Goal: Task Accomplishment & Management: Complete application form

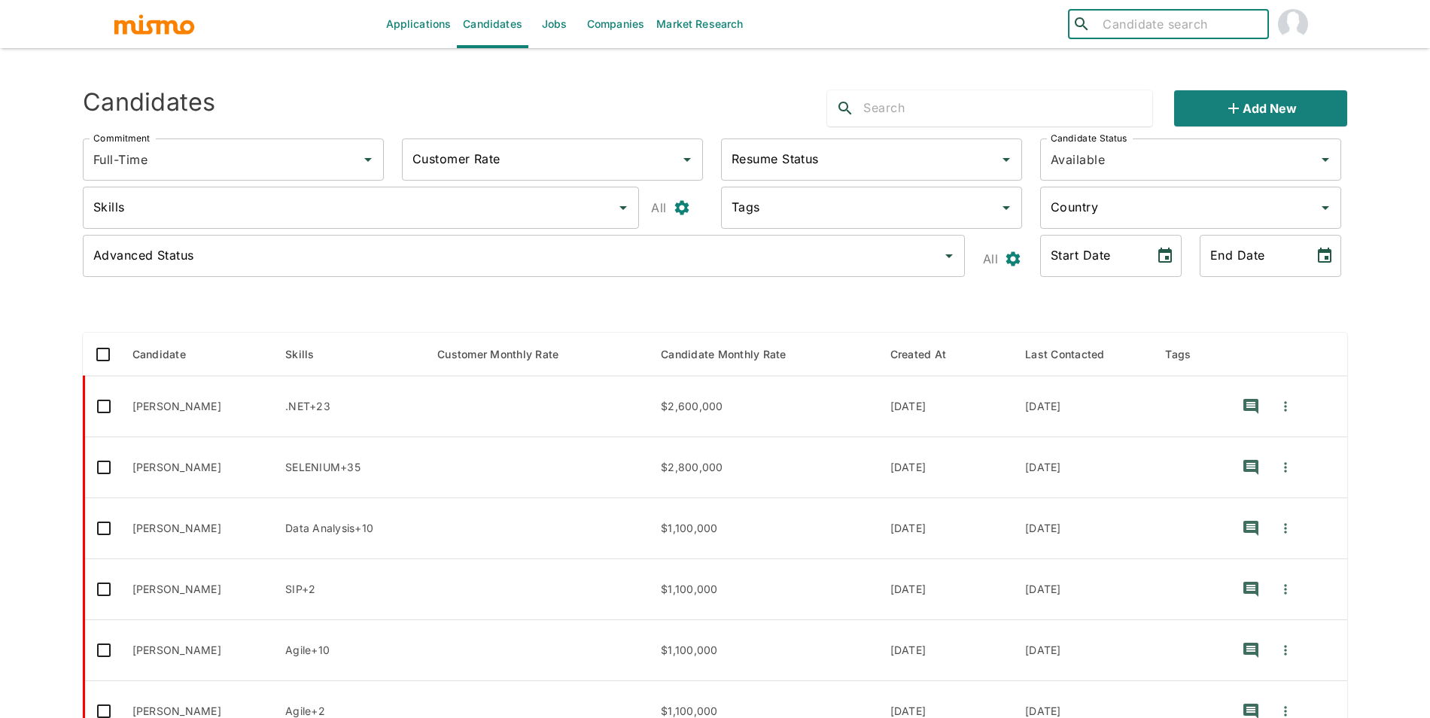
click at [549, 27] on link "Jobs" at bounding box center [554, 24] width 53 height 48
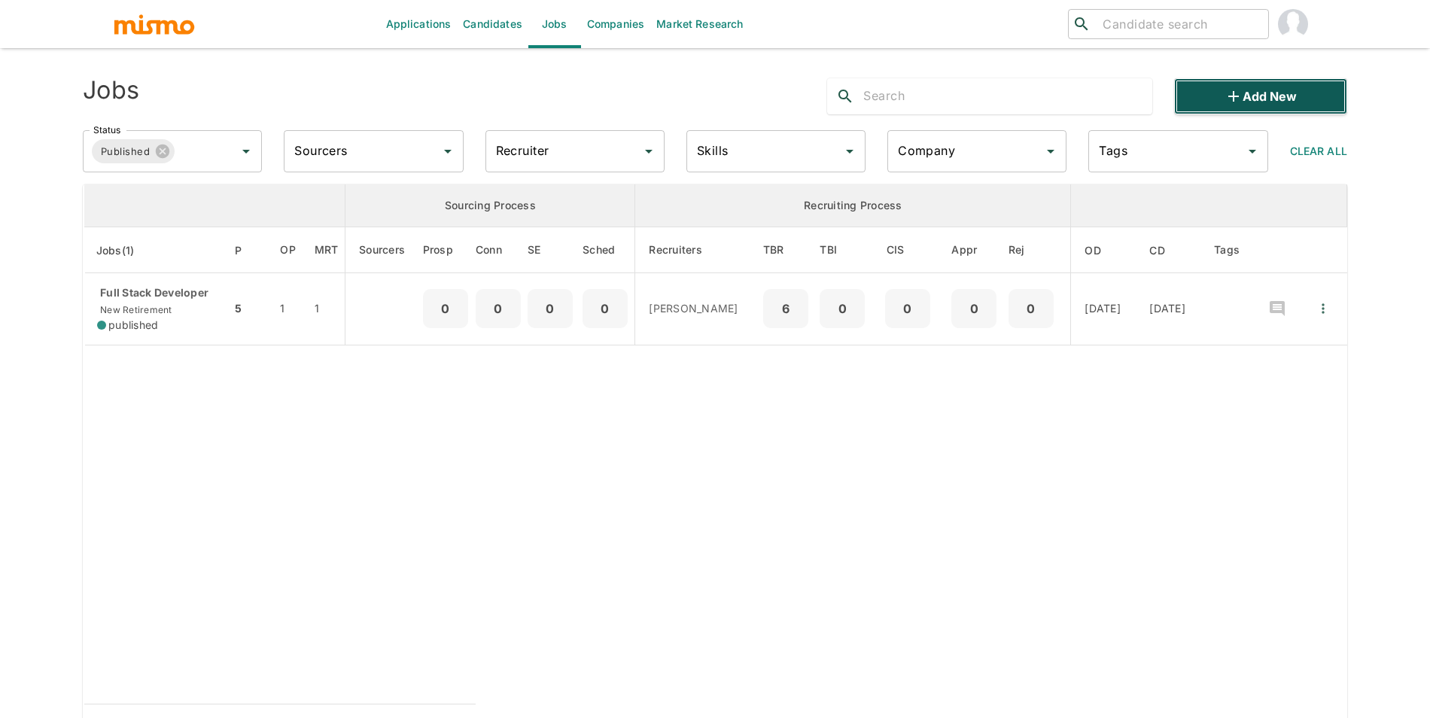
click at [1257, 95] on button "Add new" at bounding box center [1260, 96] width 173 height 36
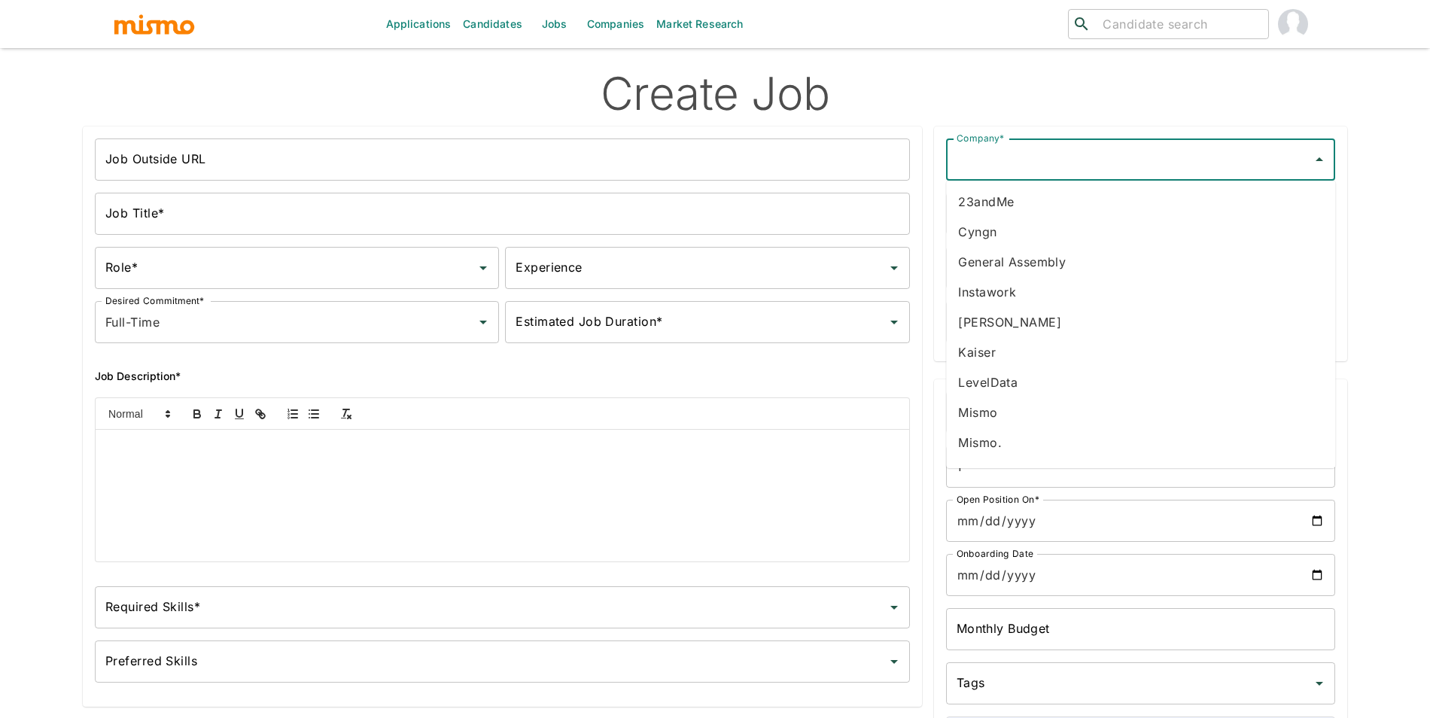
click at [1114, 169] on input "Company*" at bounding box center [1129, 159] width 353 height 29
click at [1082, 193] on li "General Assembly" at bounding box center [1140, 202] width 389 height 30
type input "General Assembly"
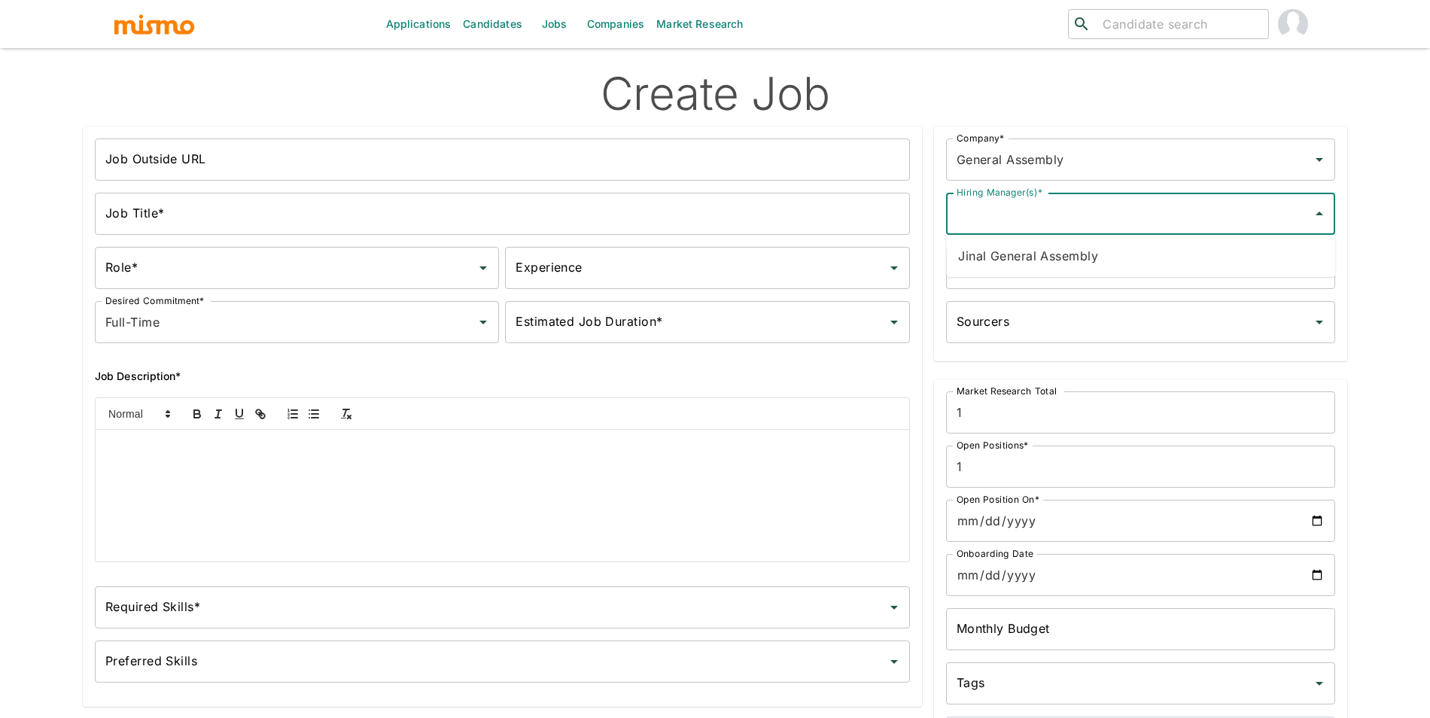
click at [1046, 223] on input "Hiring Manager(s)*" at bounding box center [1129, 213] width 353 height 29
click at [1029, 247] on li "Jinal General Assembly" at bounding box center [1140, 256] width 389 height 30
click at [1005, 263] on div "Recruiters * Recruiters *" at bounding box center [1140, 268] width 389 height 42
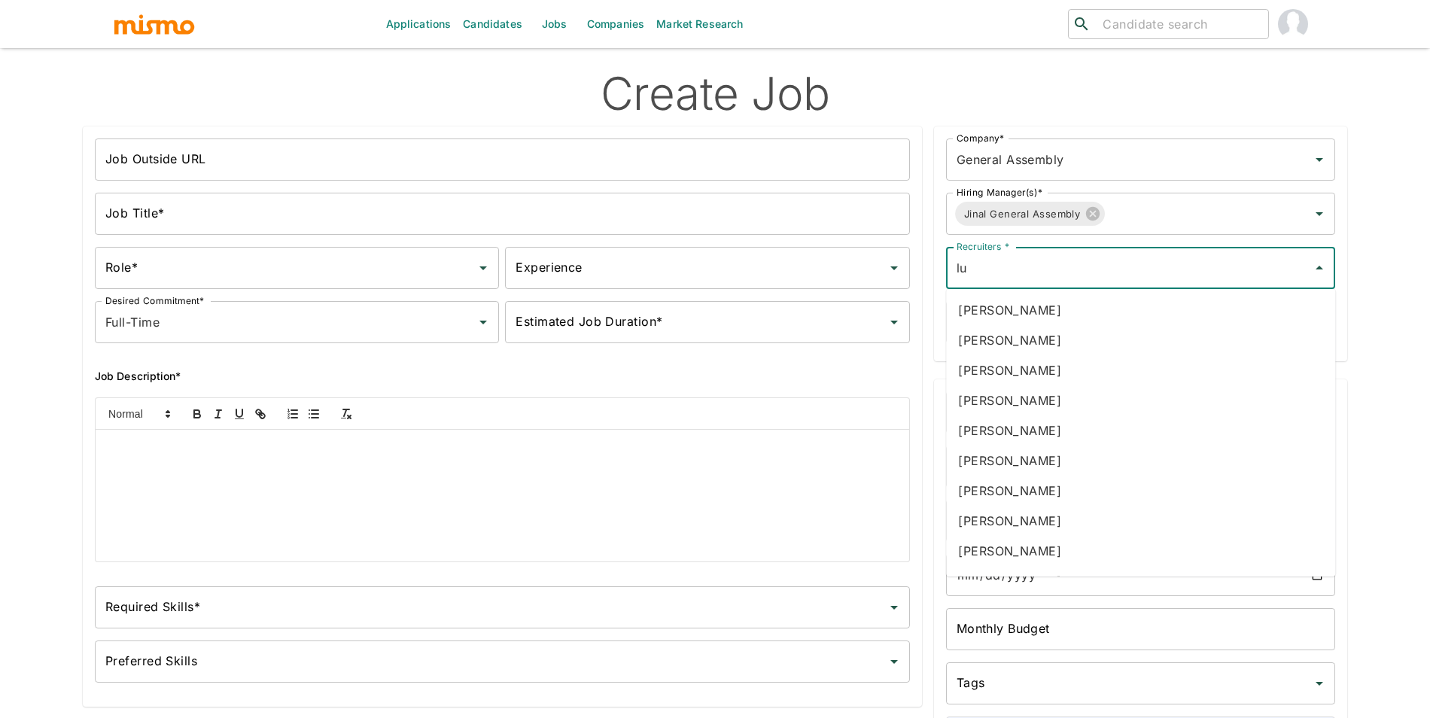
type input "luj"
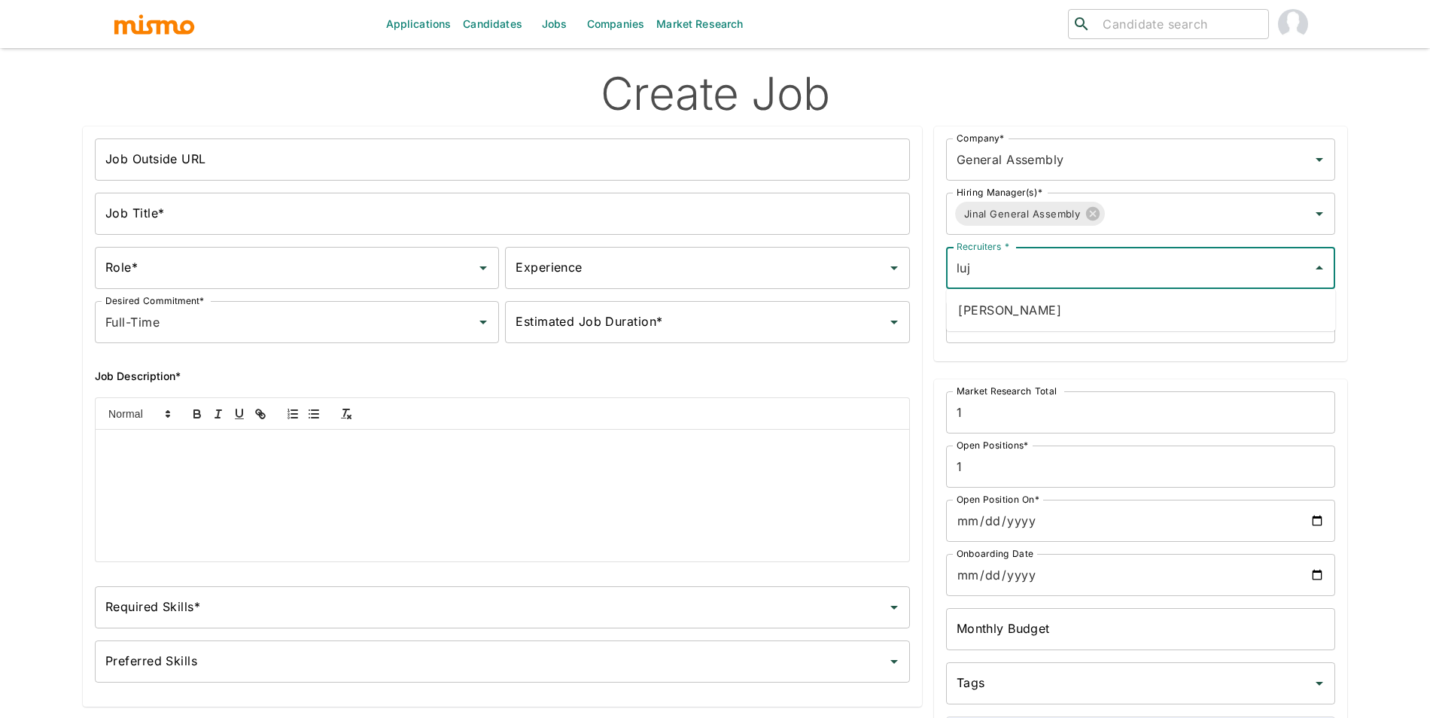
click at [979, 306] on li "Maria Lujan Ciommo" at bounding box center [1140, 310] width 389 height 30
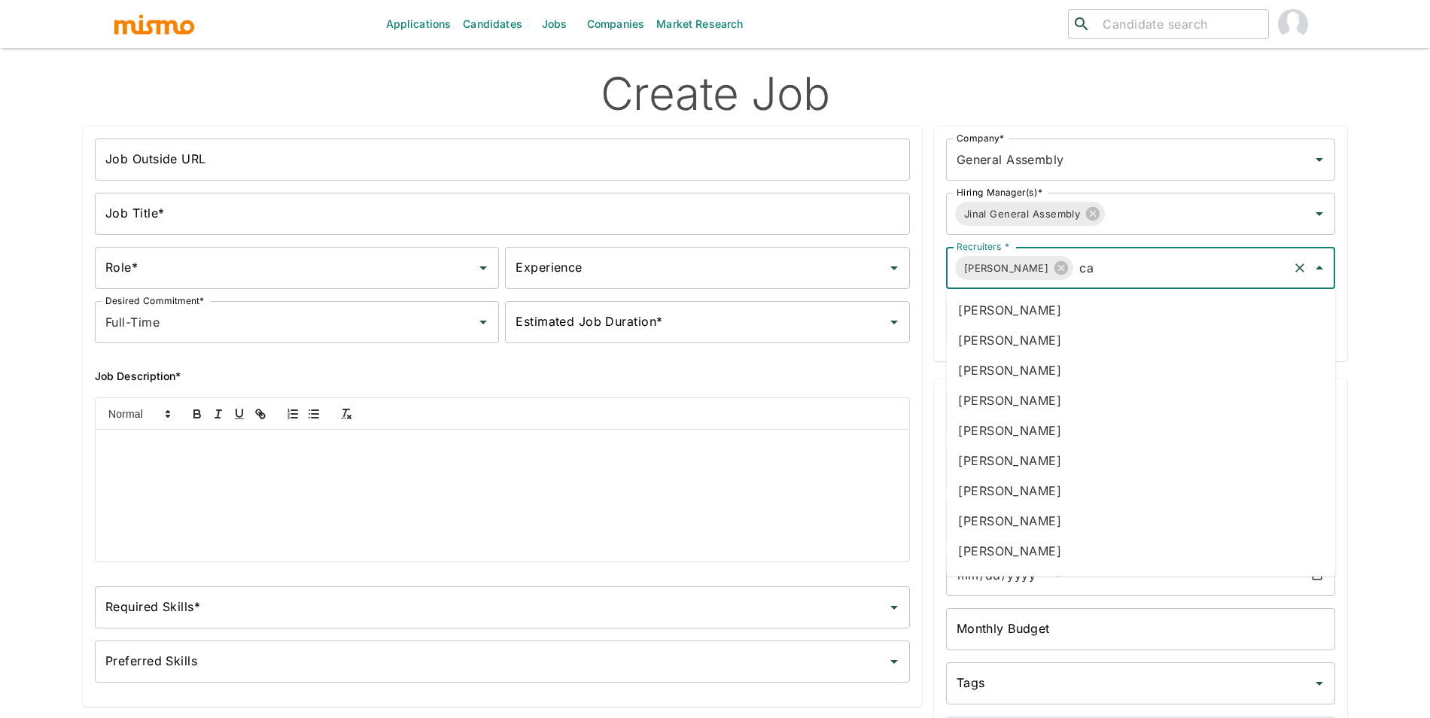
type input "car"
click at [976, 391] on li "Carmen Vilachá" at bounding box center [1140, 400] width 389 height 30
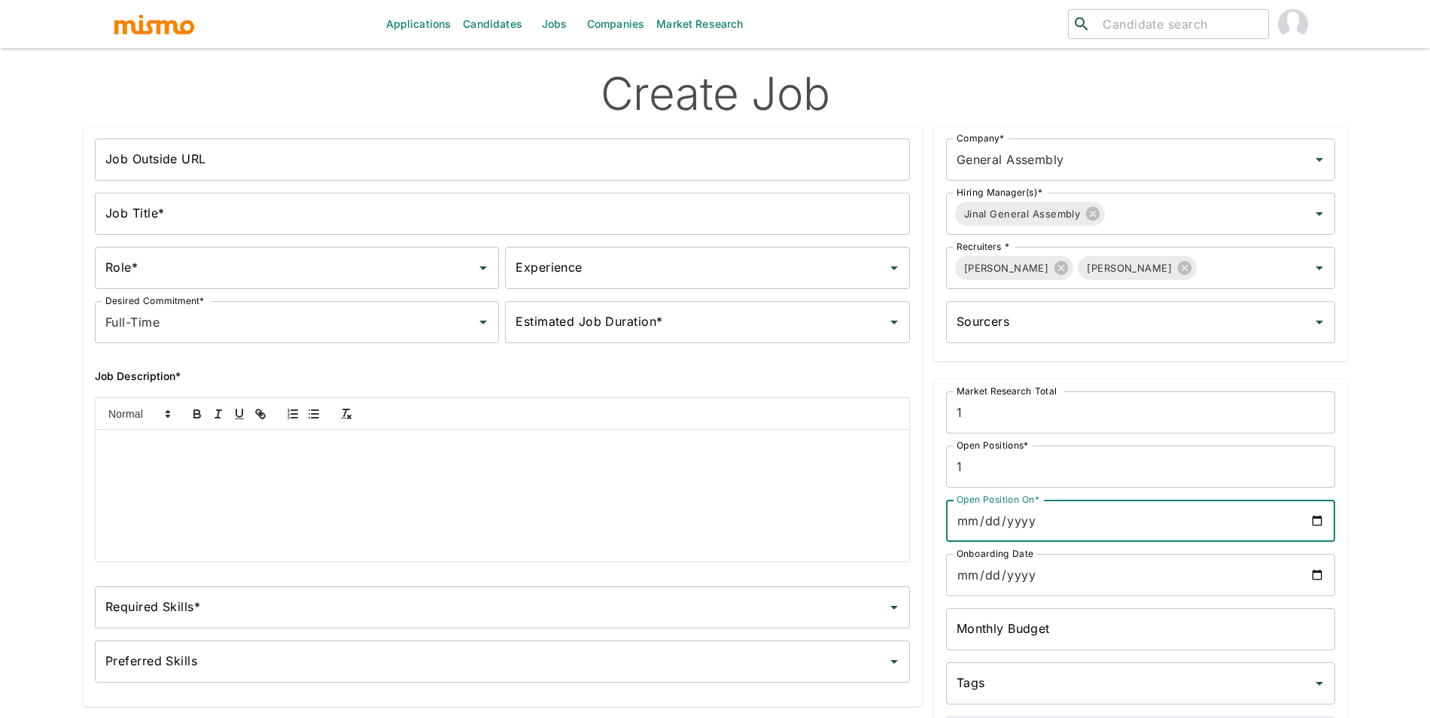
click at [1313, 518] on input "Open Position On*" at bounding box center [1140, 521] width 389 height 42
type input "2025-10-08"
click at [1321, 563] on input "Onboarding Date" at bounding box center [1140, 575] width 389 height 42
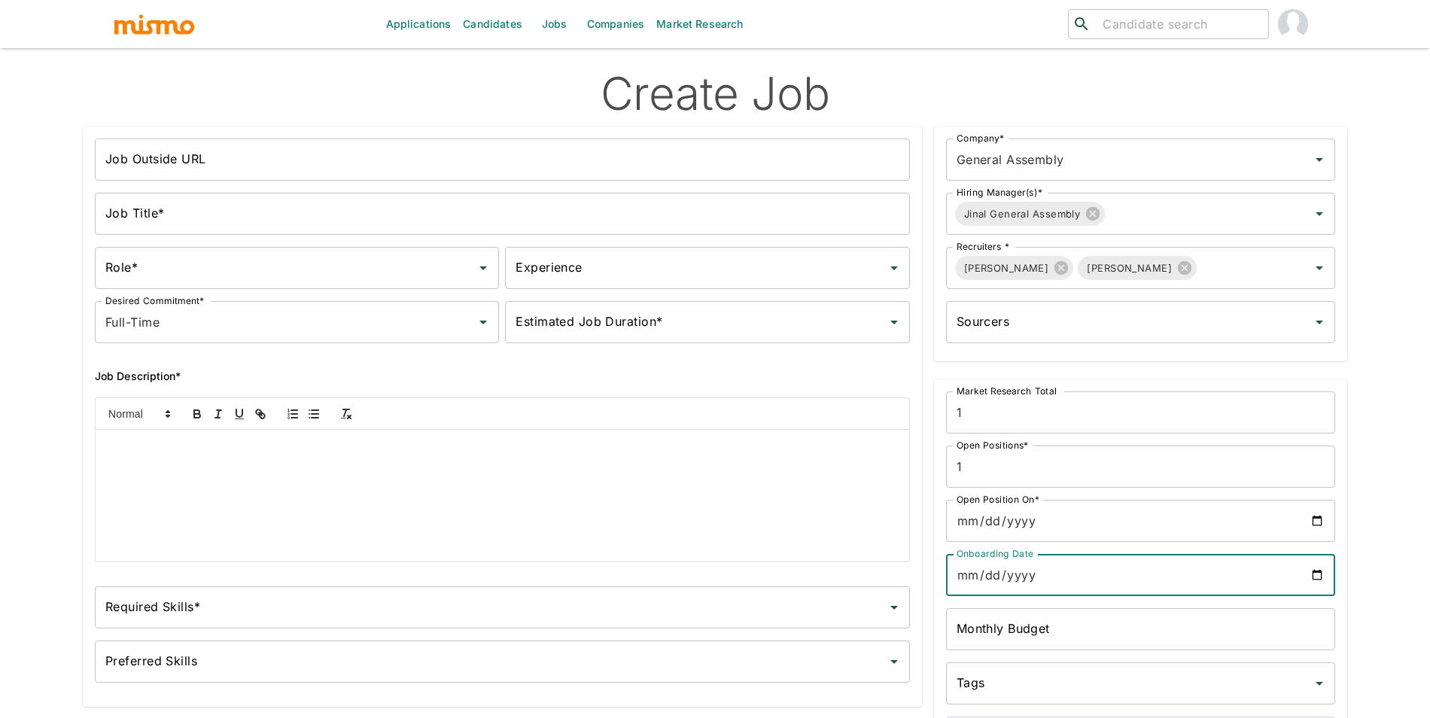
click at [1323, 570] on input "Onboarding Date" at bounding box center [1140, 575] width 389 height 42
type input "2025-10-08"
click at [293, 154] on input "Job Outside URL" at bounding box center [502, 159] width 815 height 42
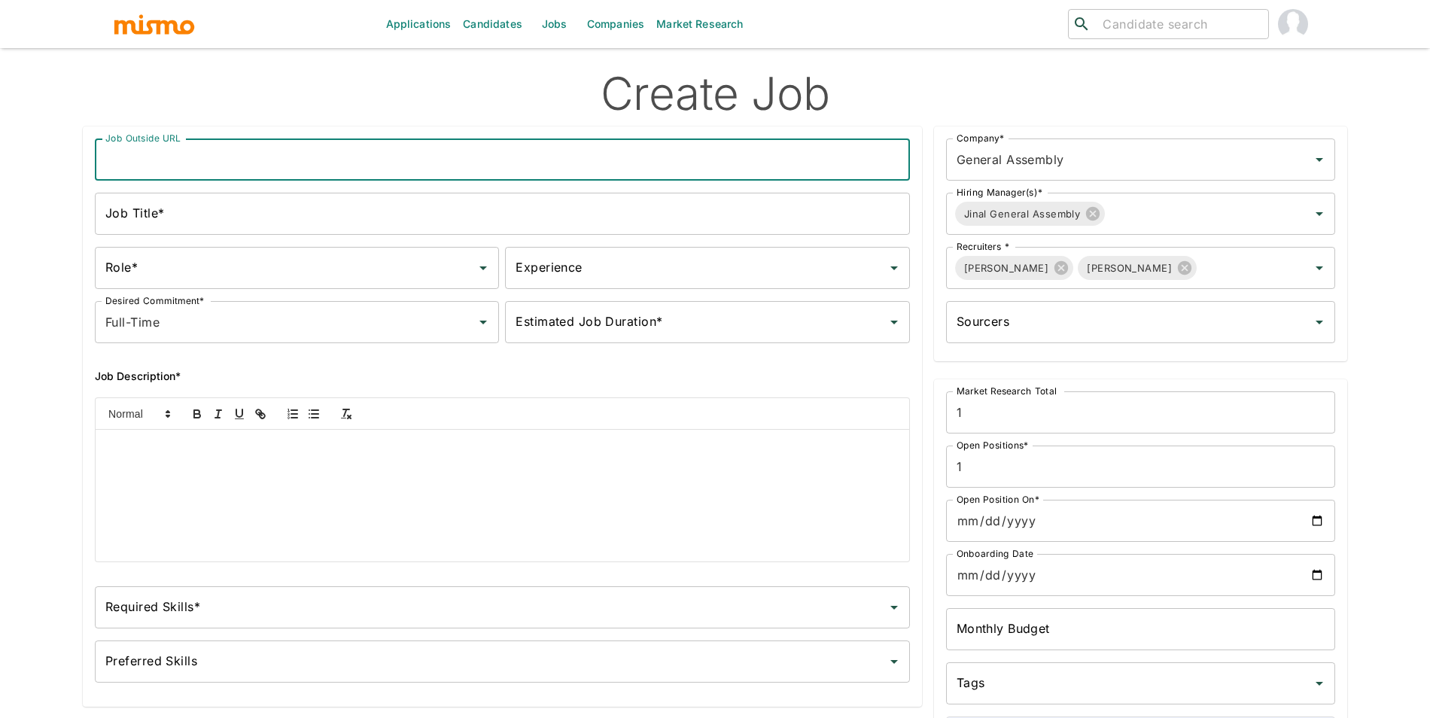
click at [300, 147] on input "Job Outside URL" at bounding box center [502, 159] width 815 height 42
paste input "React/Next.js Developer"
type input "React/Next.js Developer"
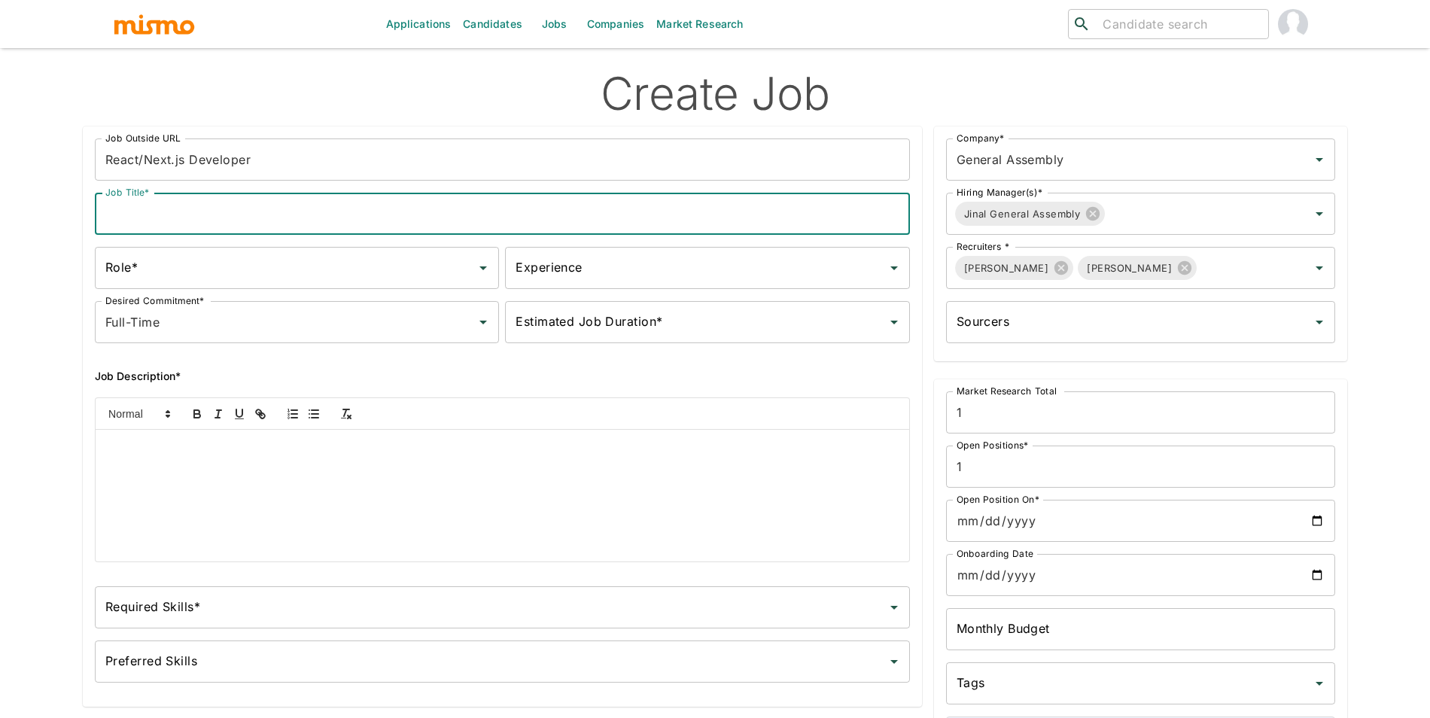
click at [315, 208] on input "Job Title*" at bounding box center [502, 214] width 815 height 42
paste input "React/Next.js Developer"
type input "React/Next.js Developer"
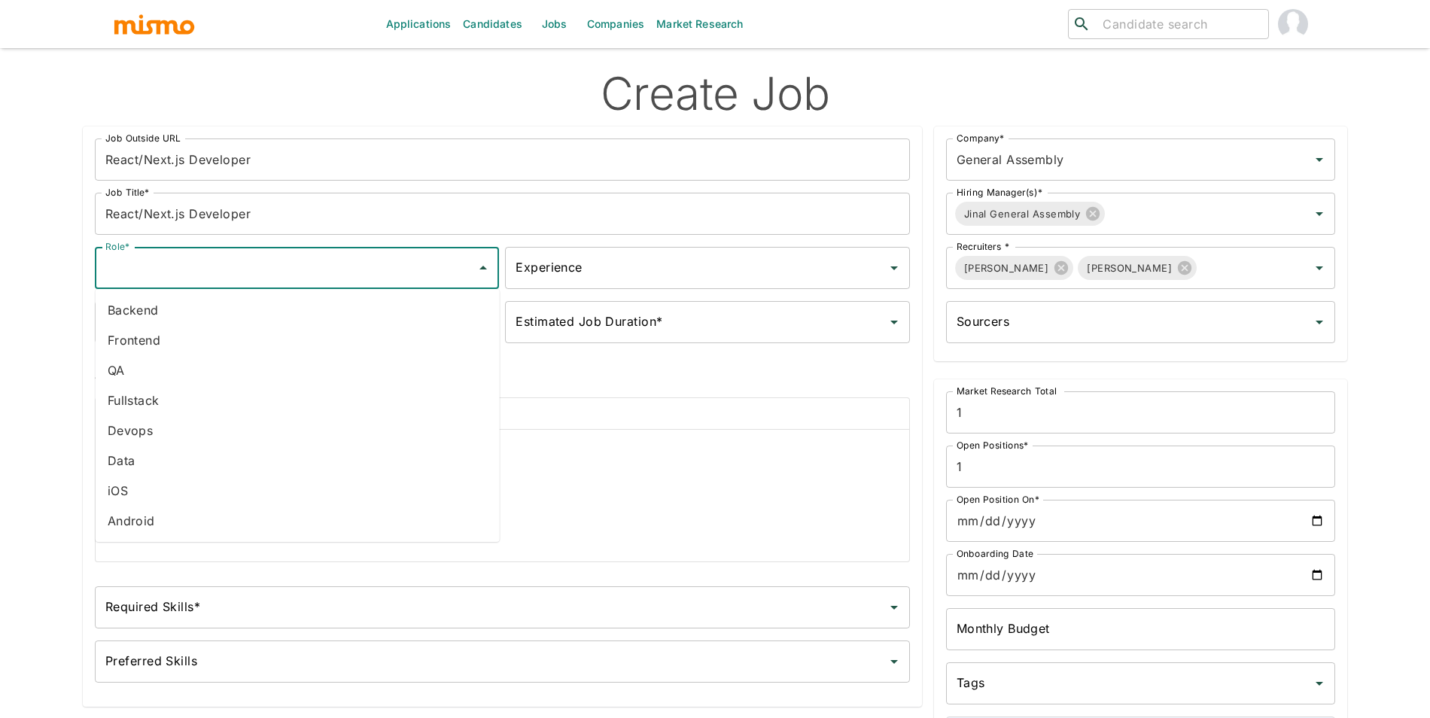
click at [321, 261] on input "Role*" at bounding box center [286, 268] width 368 height 29
click at [299, 321] on li "Backend" at bounding box center [298, 310] width 404 height 30
type input "Backend"
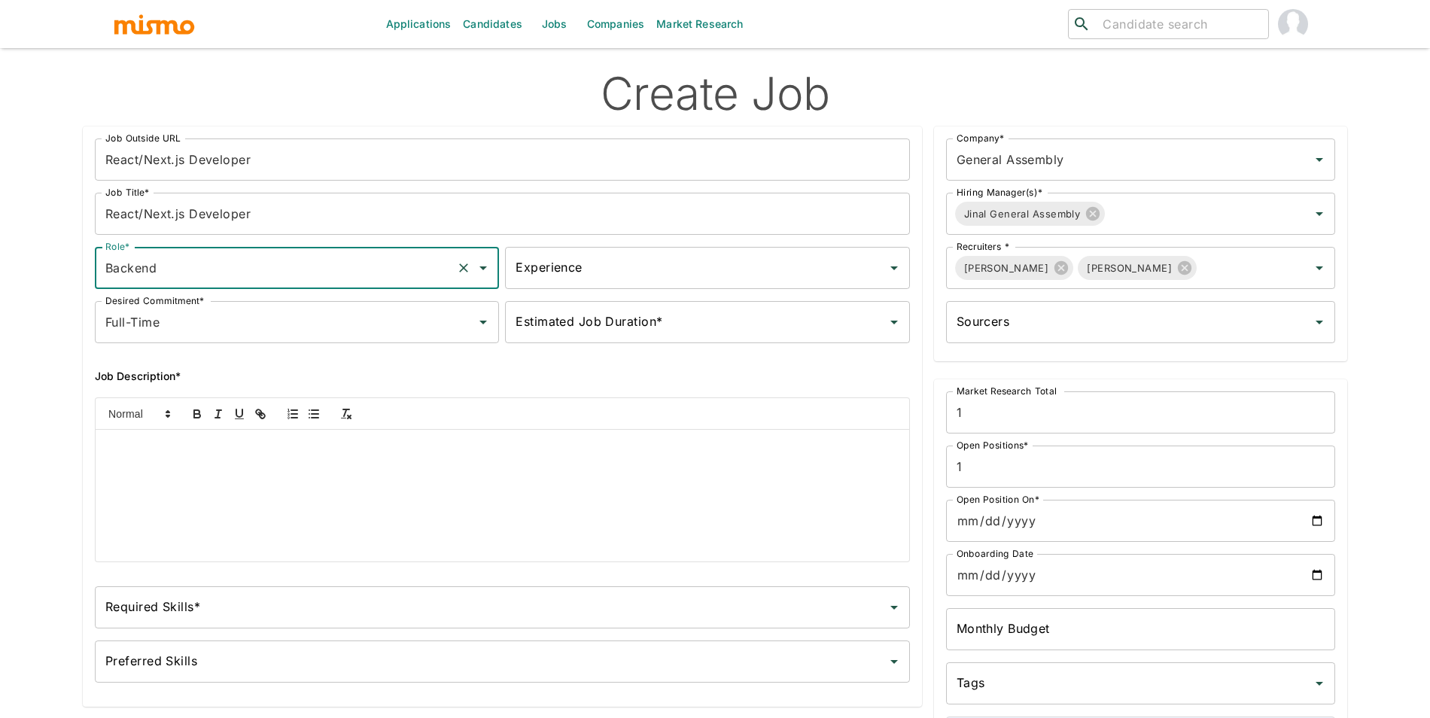
click at [653, 285] on div "Experience" at bounding box center [707, 268] width 404 height 42
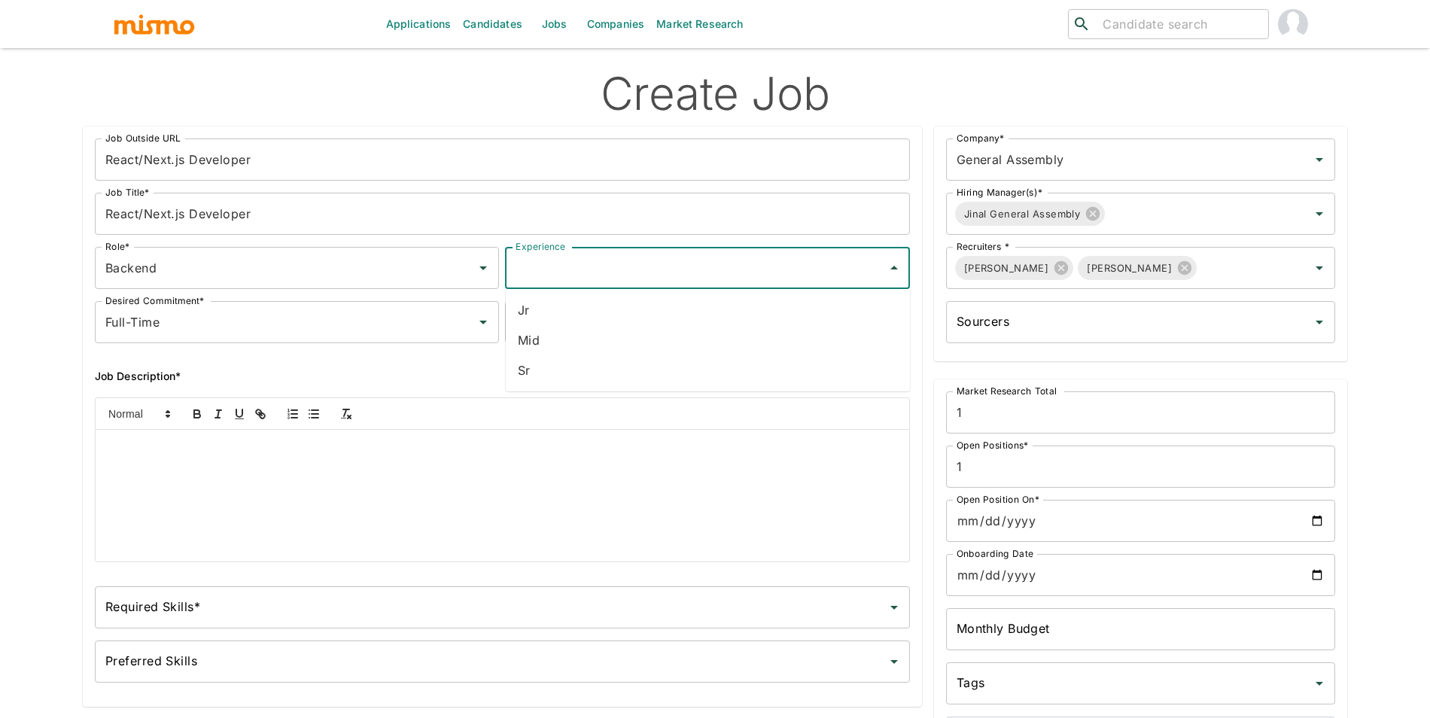
click at [617, 363] on li "Sr" at bounding box center [708, 370] width 404 height 30
type input "Sr"
click at [652, 329] on input "Estimated Job Duration*" at bounding box center [696, 322] width 368 height 29
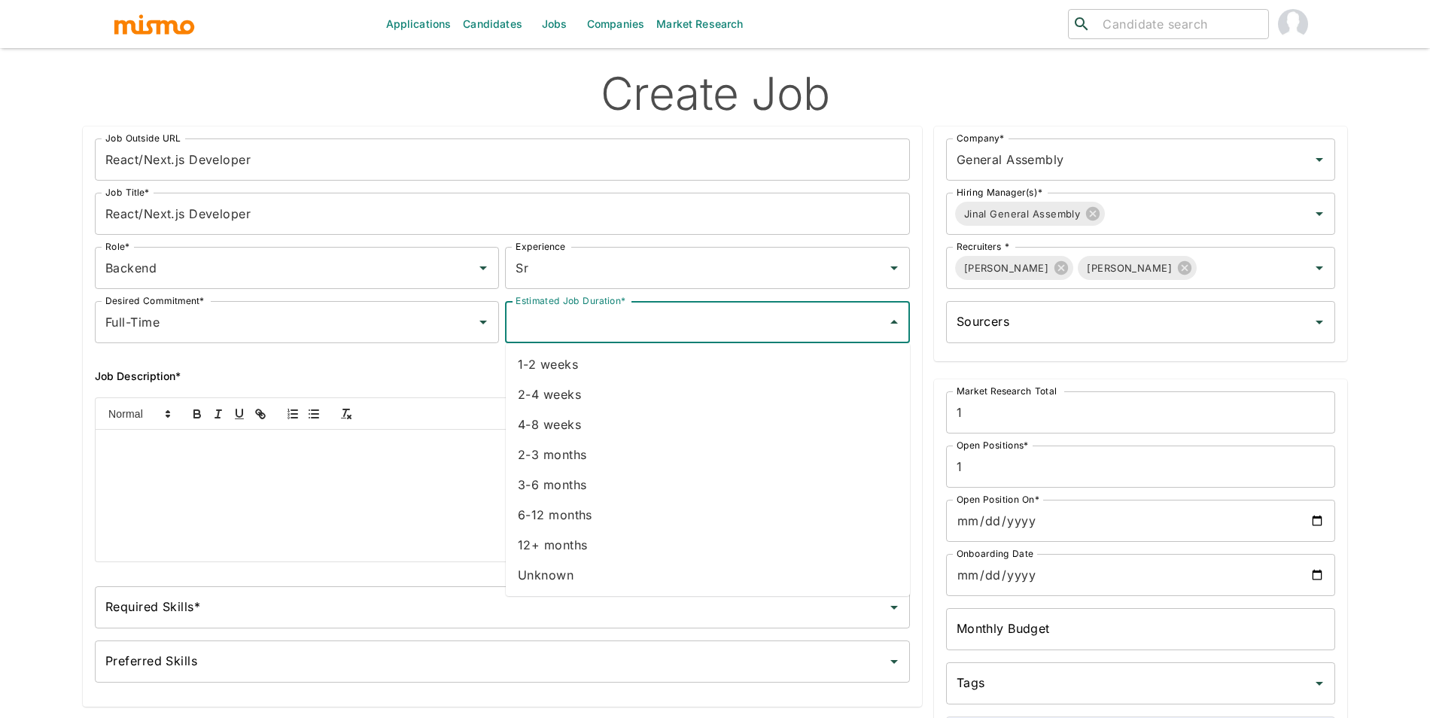
click at [587, 483] on li "3-6 months" at bounding box center [708, 485] width 404 height 30
type input "3-6 months"
click at [555, 482] on div at bounding box center [502, 496] width 813 height 132
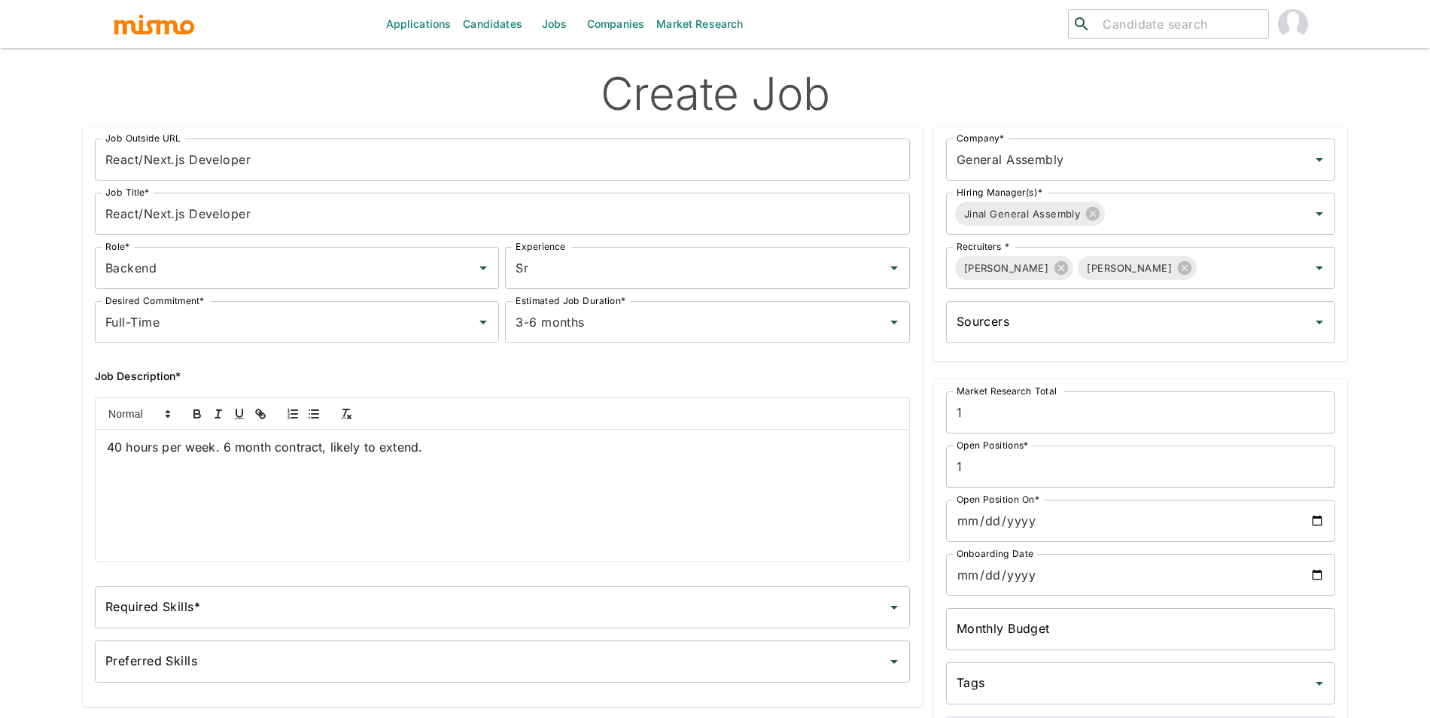
click at [369, 458] on div "40 hours per week. 6 month contract, likely to extend." at bounding box center [502, 496] width 813 height 132
copy span "40 hours per week. 6 month contract, likely to extend."
click at [318, 175] on input "React/Next.js Developer" at bounding box center [502, 159] width 815 height 42
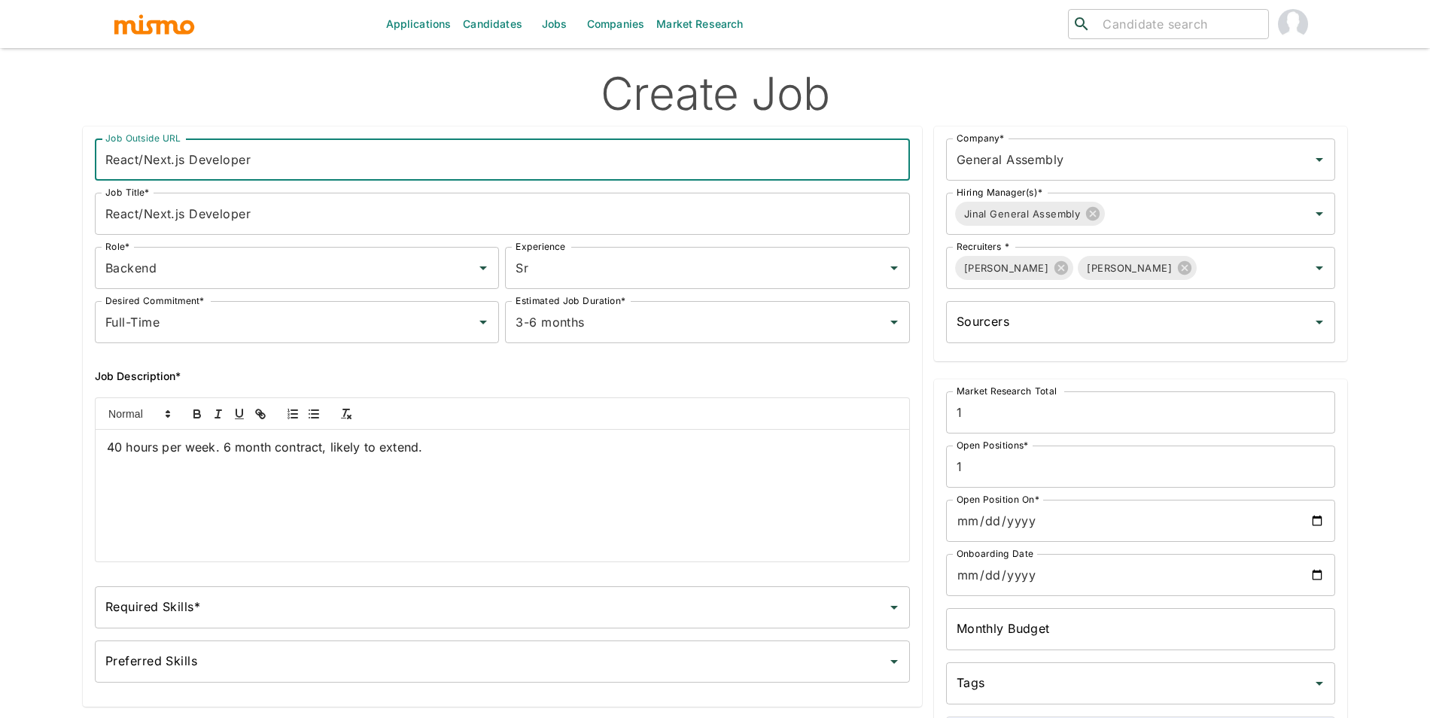
click at [318, 175] on input "React/Next.js Developer" at bounding box center [502, 159] width 815 height 42
click at [413, 445] on span "40 hours per week. 6 month contract, likely to extend." at bounding box center [264, 446] width 315 height 15
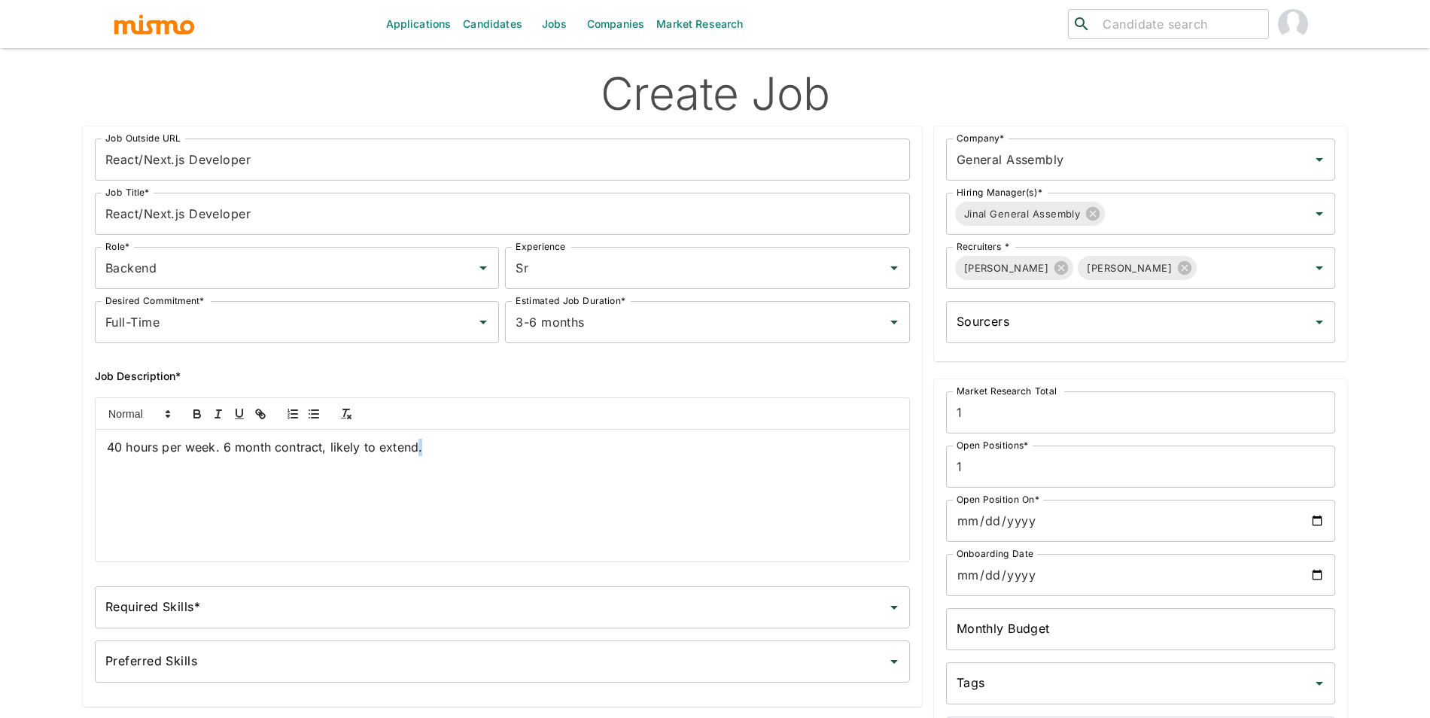
click at [413, 445] on span "40 hours per week. 6 month contract, likely to extend." at bounding box center [264, 446] width 315 height 15
click at [351, 605] on input "Required Skills*" at bounding box center [491, 607] width 779 height 29
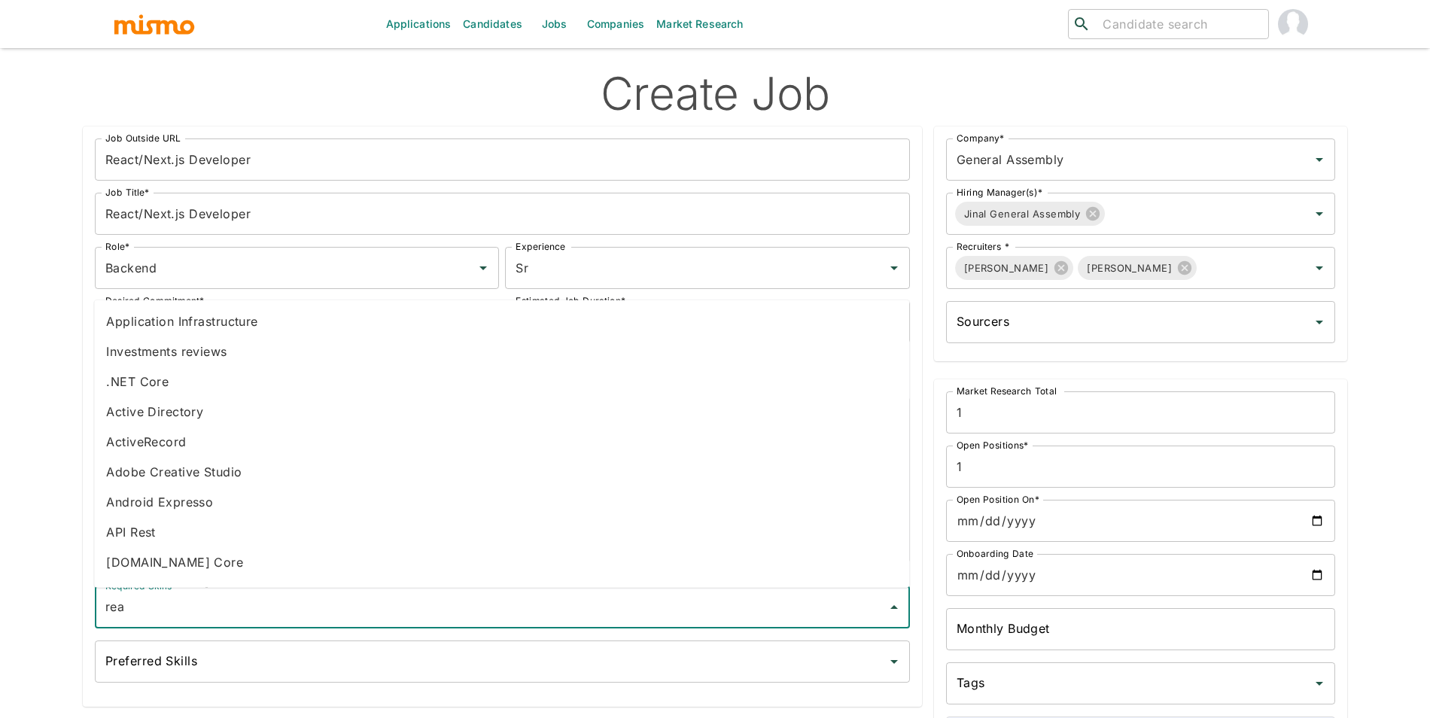
type input "reac"
click at [180, 480] on li "React" at bounding box center [501, 472] width 815 height 30
type input "nex"
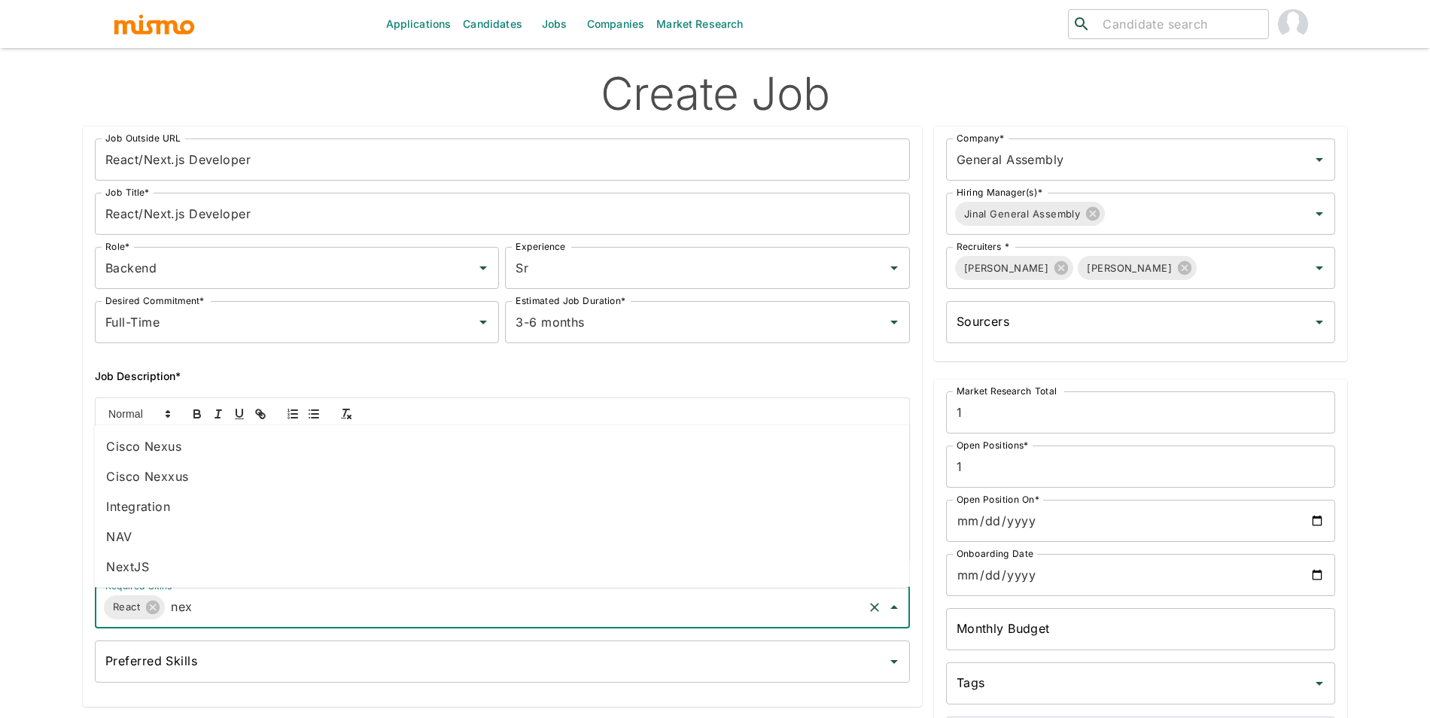
click at [171, 557] on li "NextJS" at bounding box center [501, 567] width 815 height 30
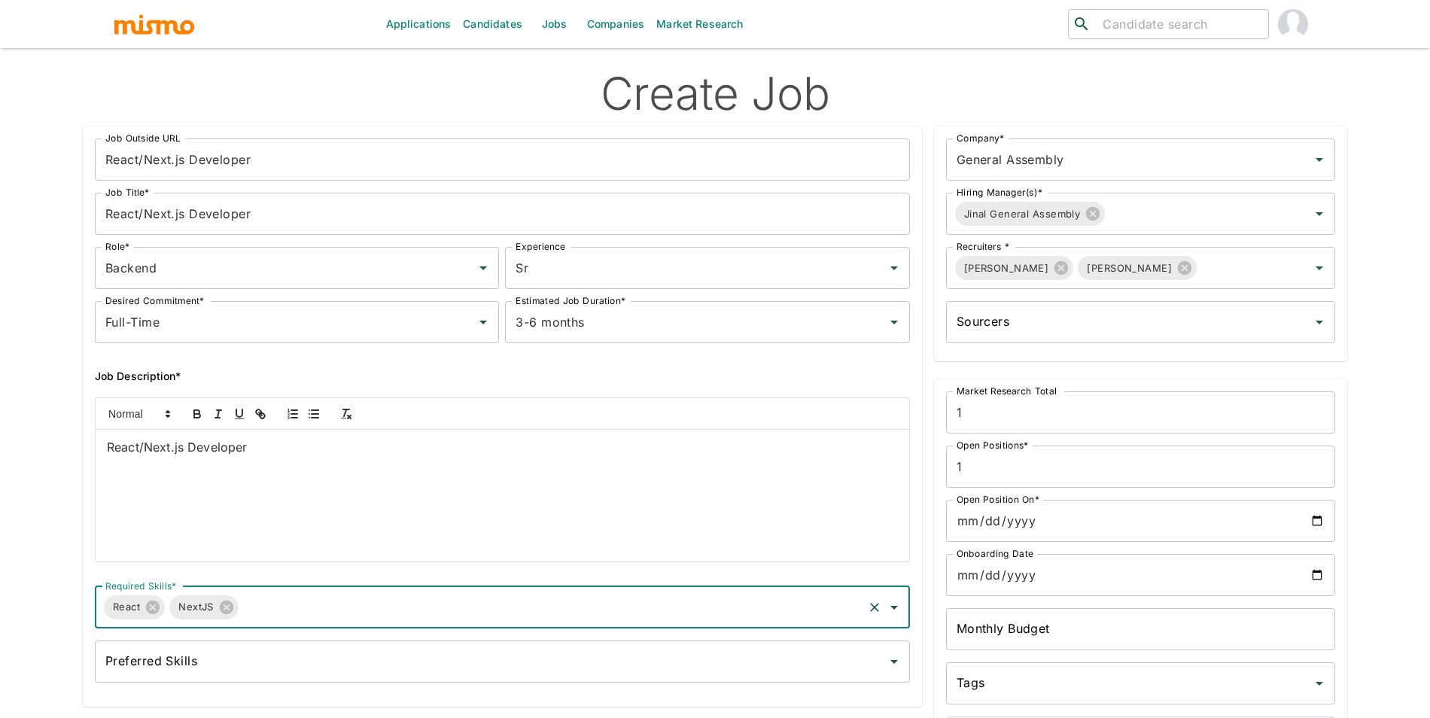
scroll to position [141, 0]
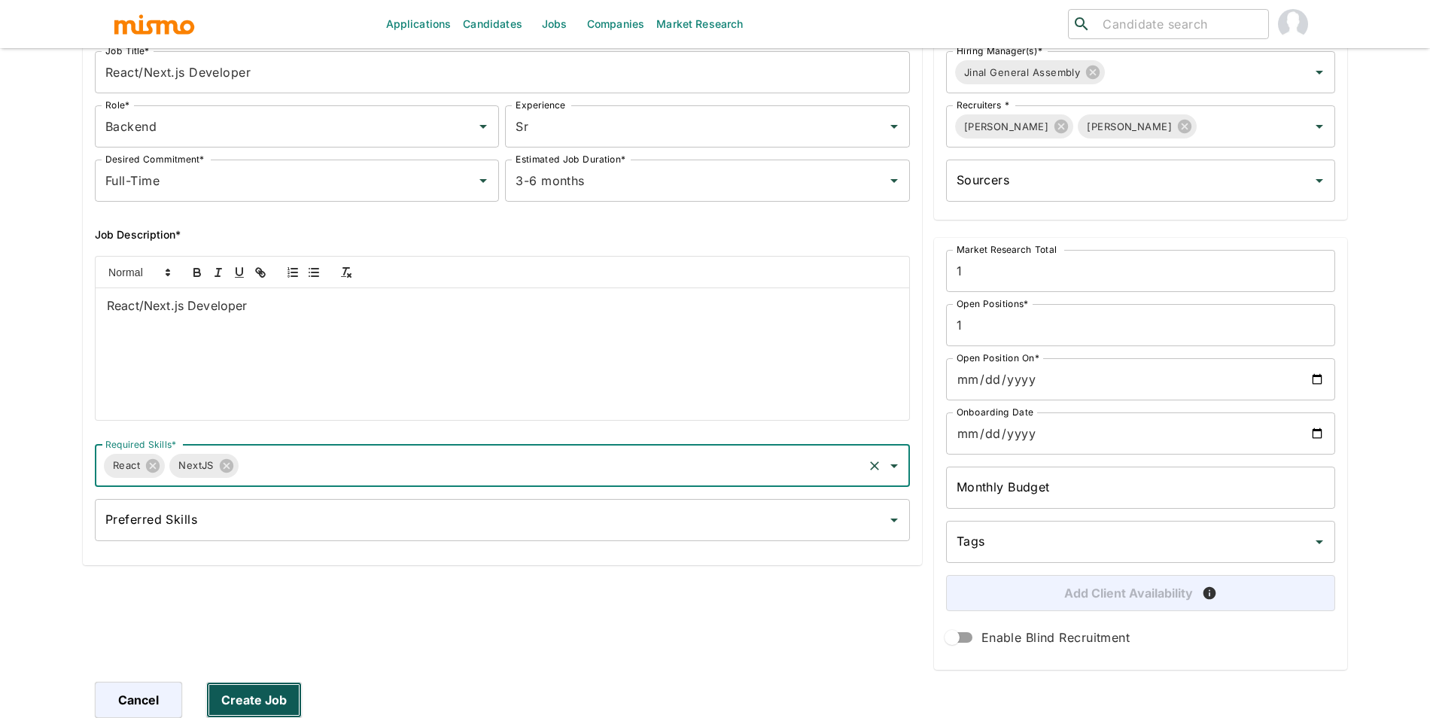
click at [281, 692] on button "Create Job" at bounding box center [254, 700] width 96 height 36
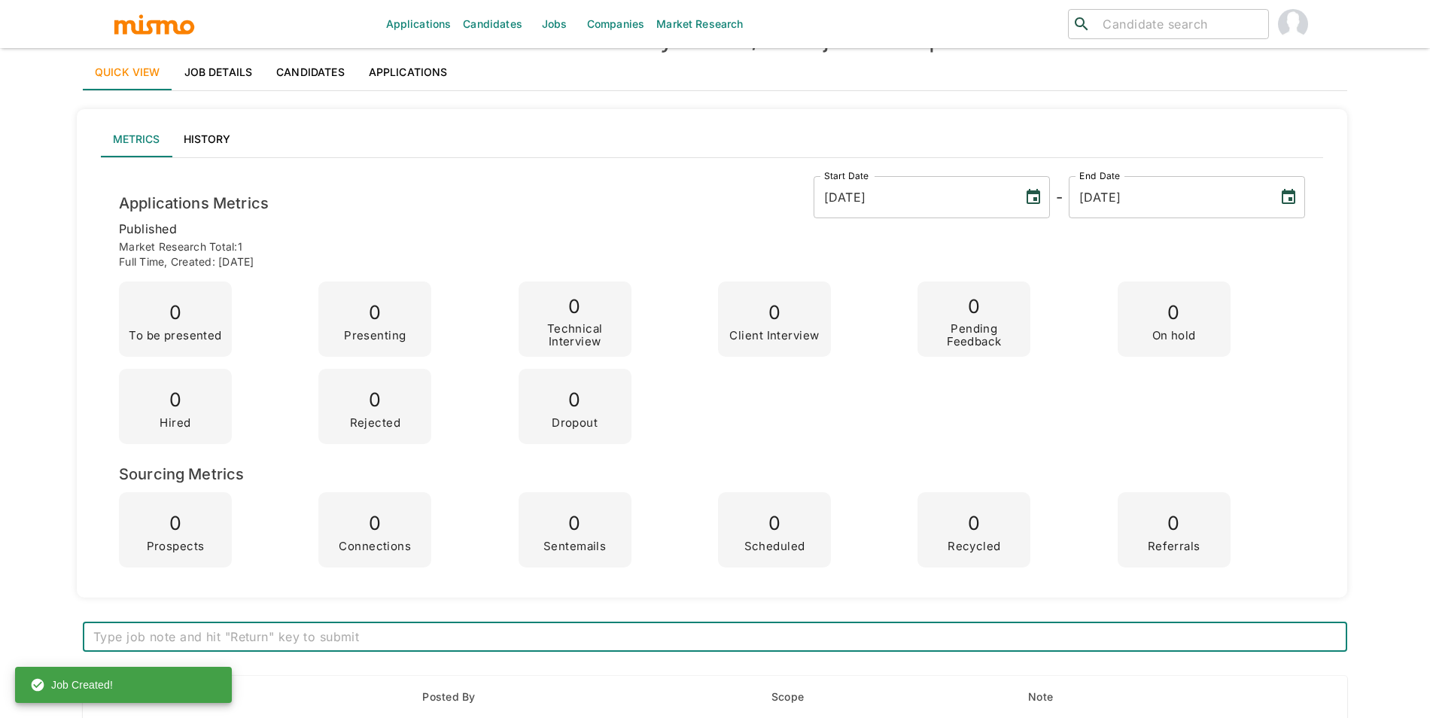
scroll to position [53, 0]
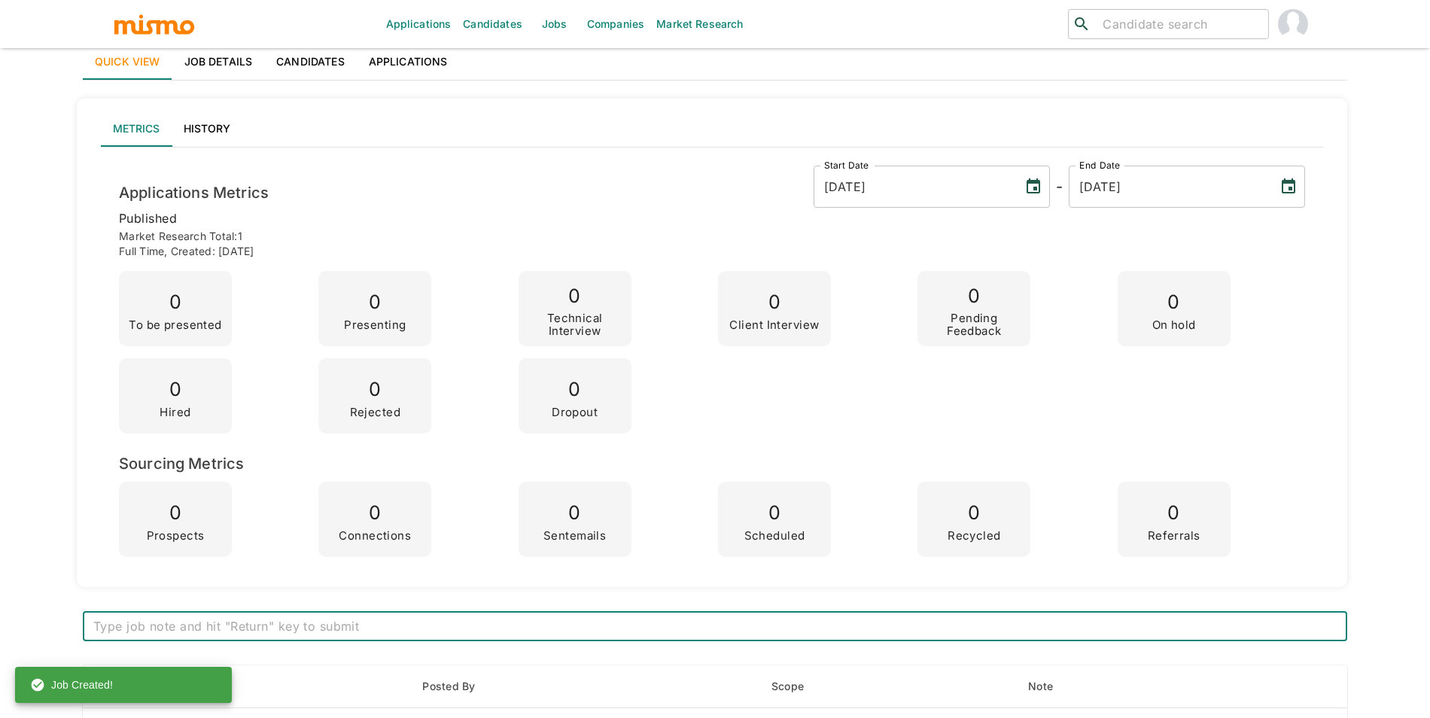
paste textarea "40 hours per week. 6 month contract, likely to extend."
type textarea "40 hours per week. 6 month contract, likely to extend."
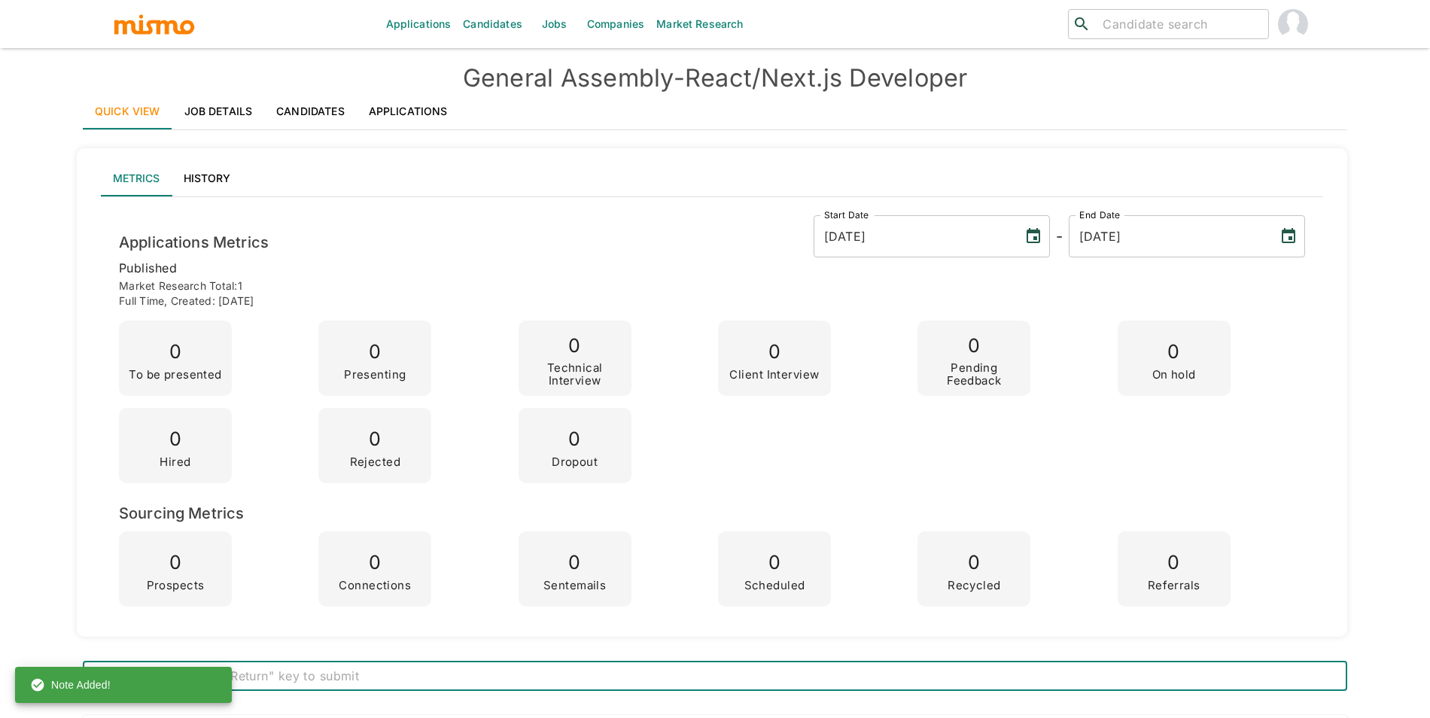
scroll to position [0, 0]
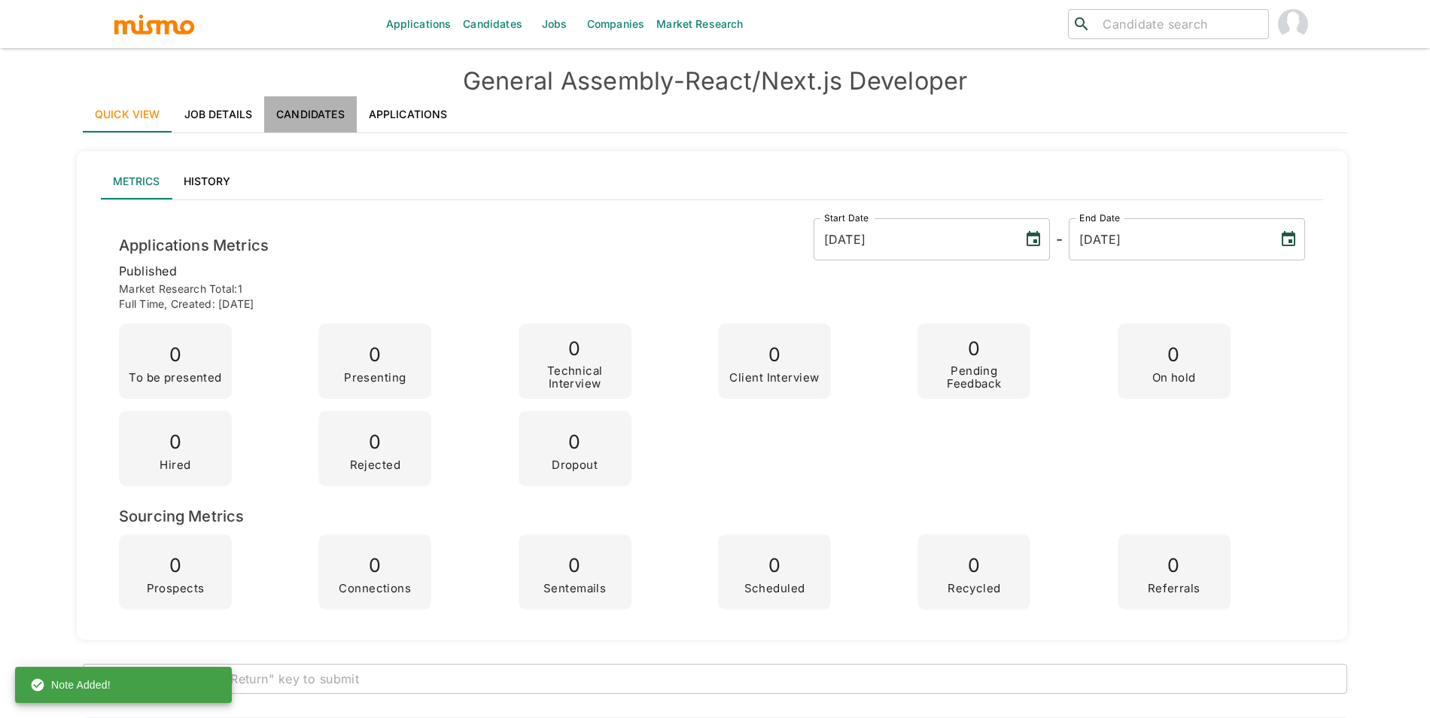
click at [315, 119] on link "Candidates" at bounding box center [310, 114] width 93 height 36
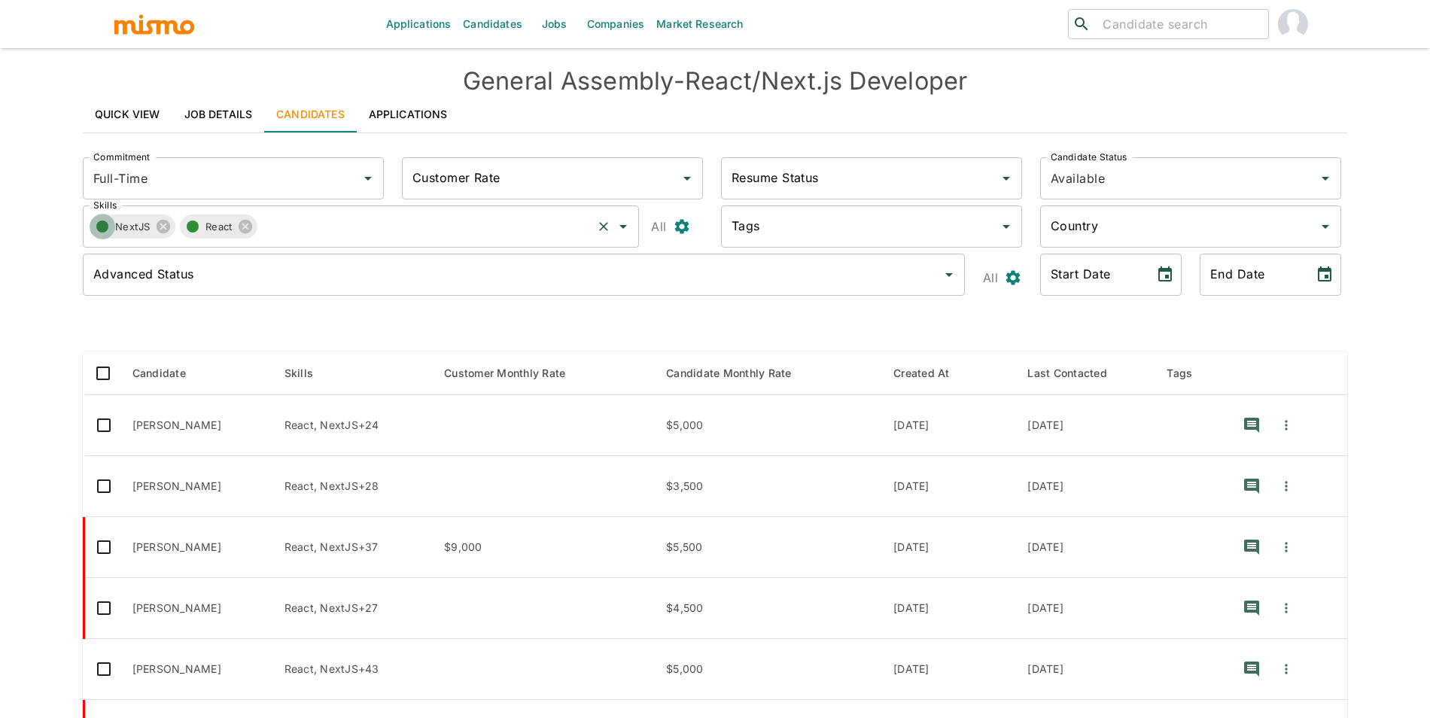
click at [105, 228] on circle "button" at bounding box center [102, 226] width 12 height 12
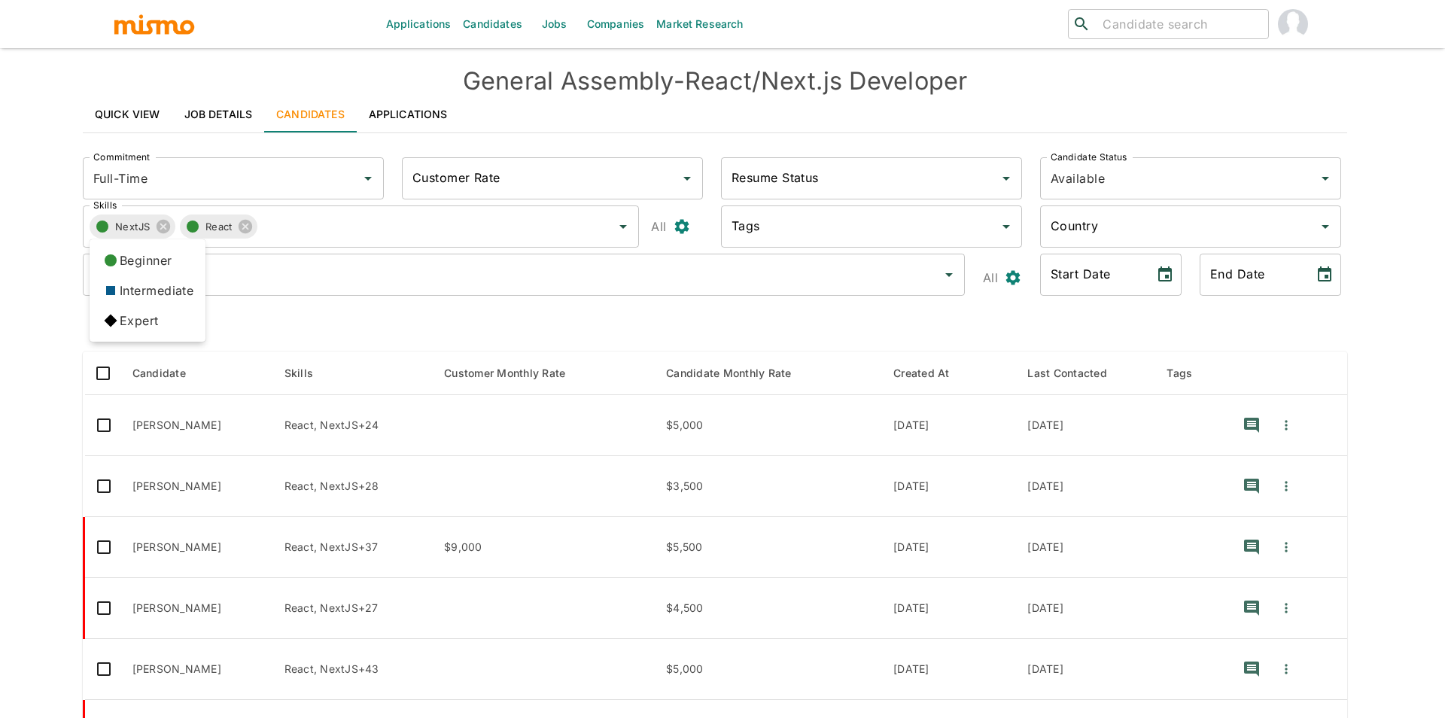
click at [120, 326] on li "Expert" at bounding box center [148, 321] width 116 height 30
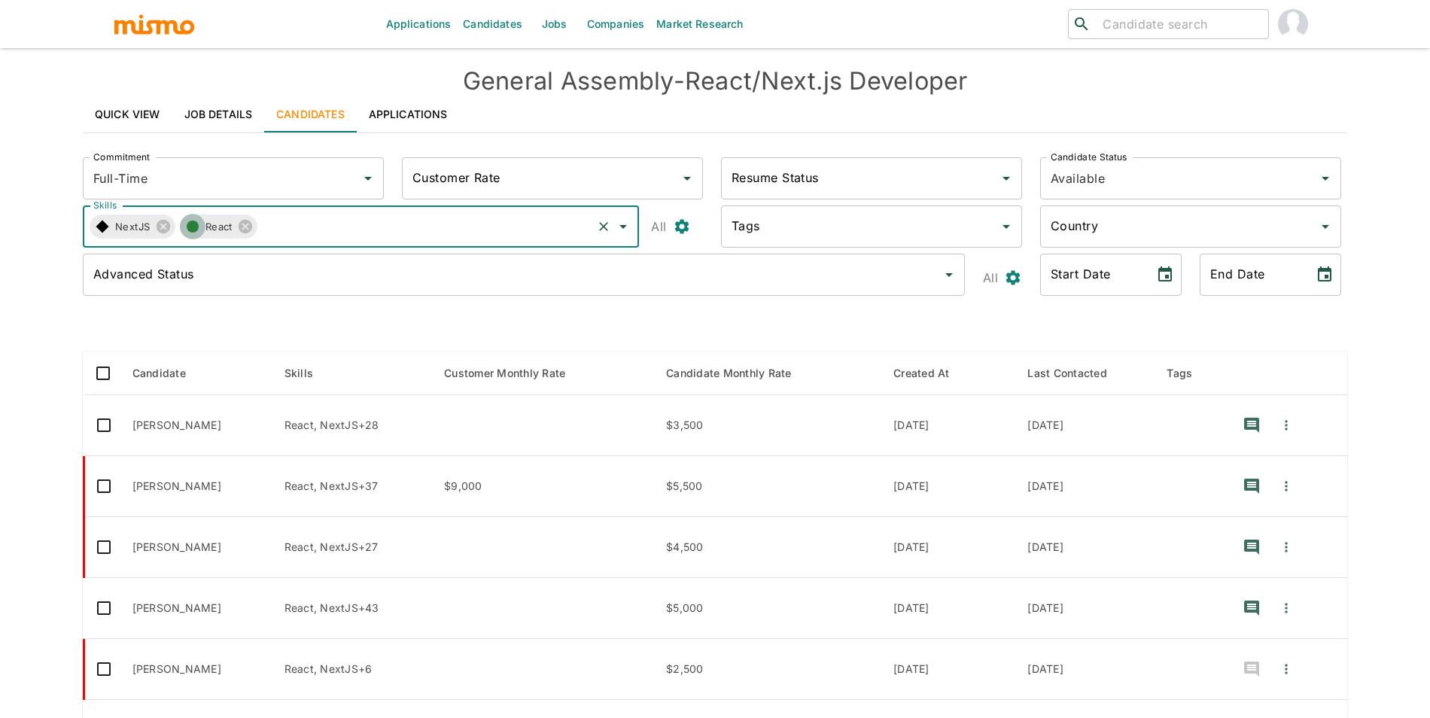
click at [184, 231] on icon "button" at bounding box center [193, 226] width 18 height 18
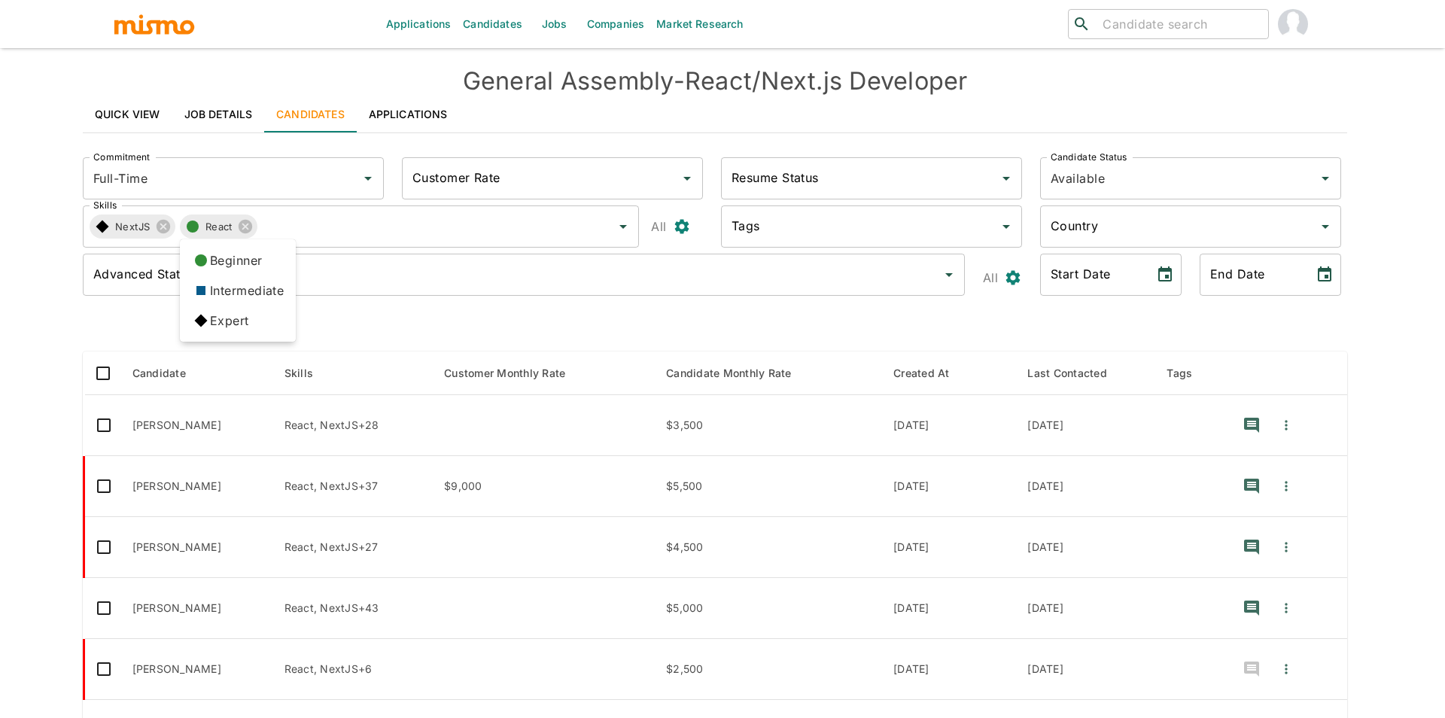
click at [205, 314] on icon at bounding box center [201, 321] width 26 height 26
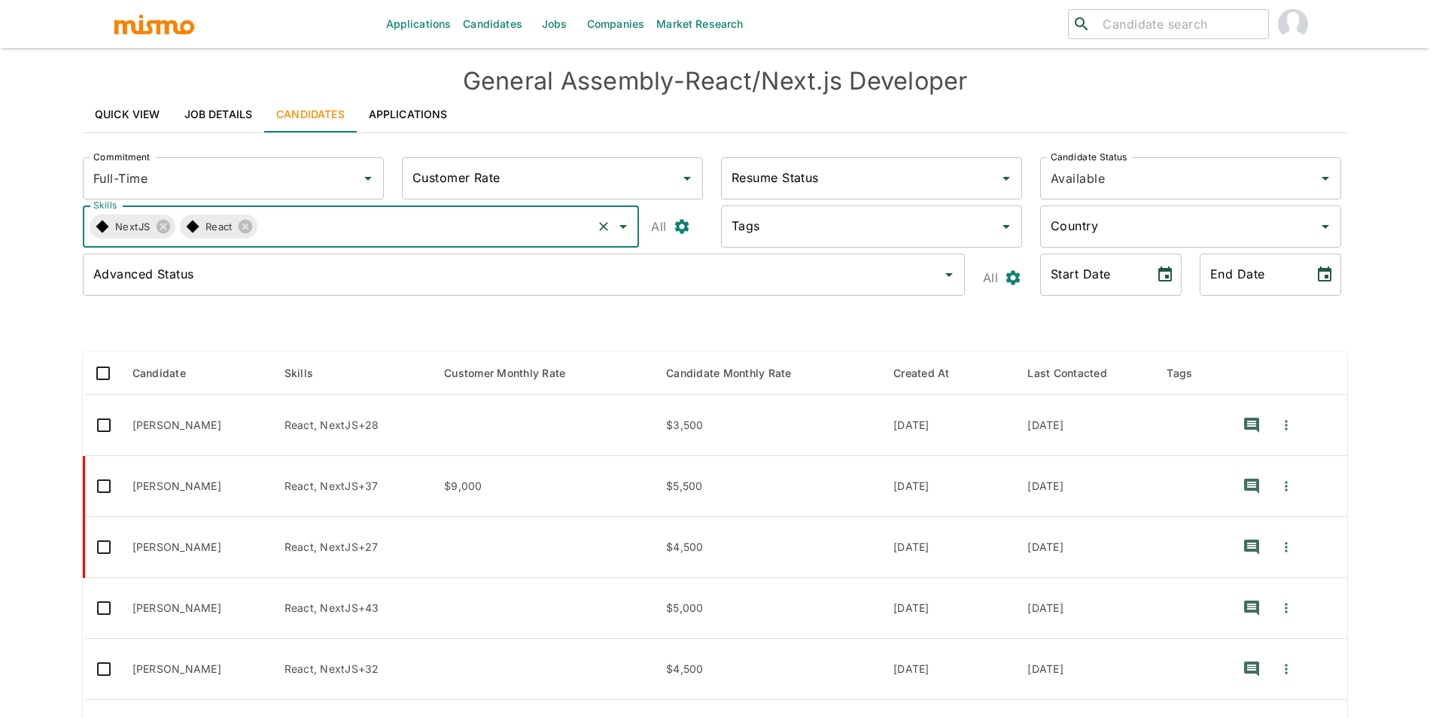
click at [1127, 29] on input "search" at bounding box center [1179, 24] width 166 height 21
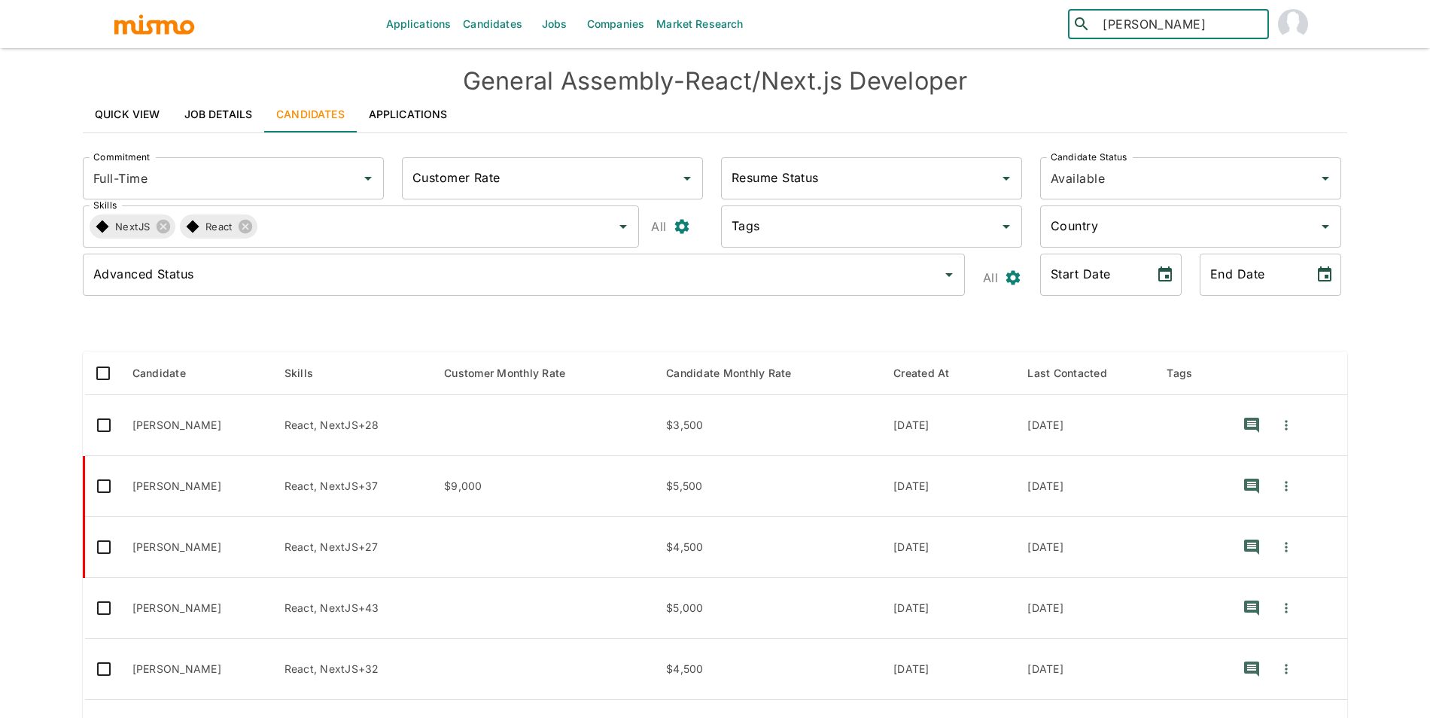
type input "guillermo aria"
click at [1170, 73] on div "Guillermo Arias (Costa Rica)" at bounding box center [1168, 84] width 201 height 78
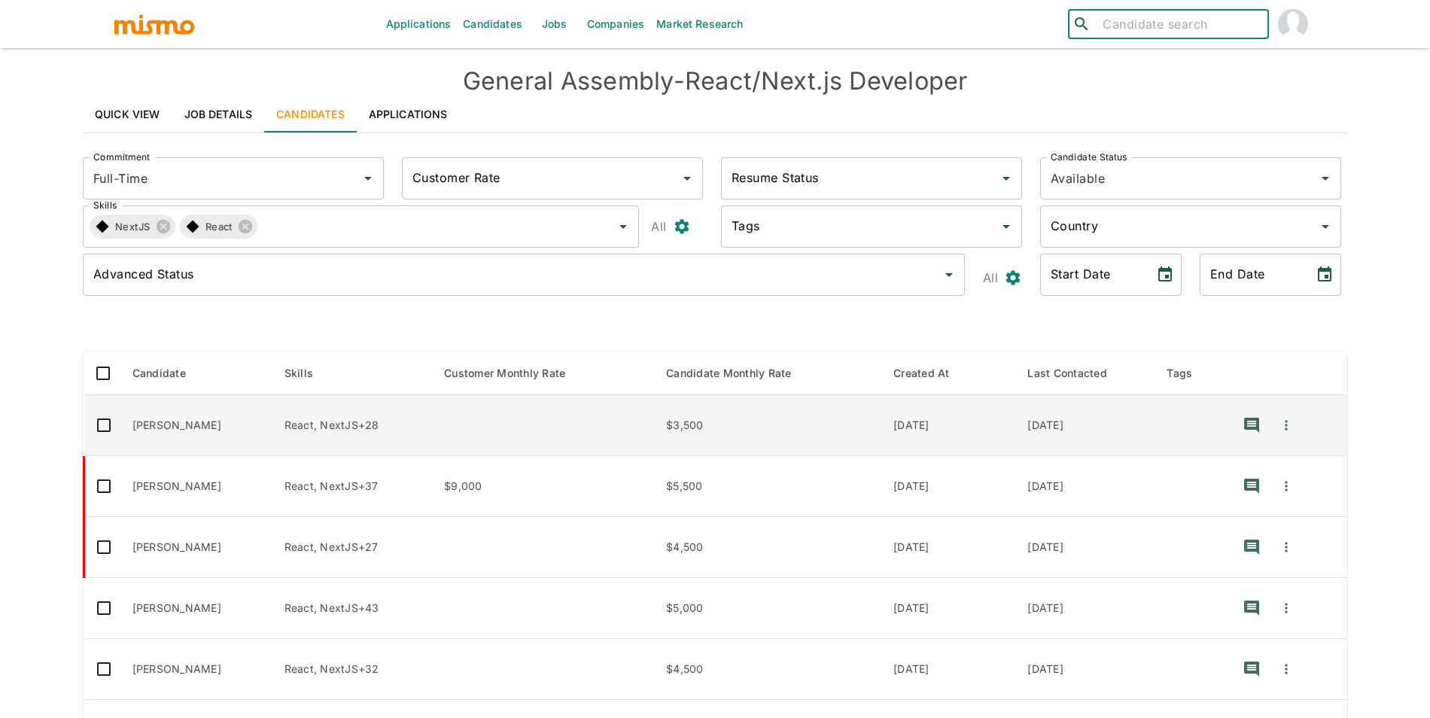
click at [225, 432] on td "Eric Madureira" at bounding box center [196, 425] width 152 height 61
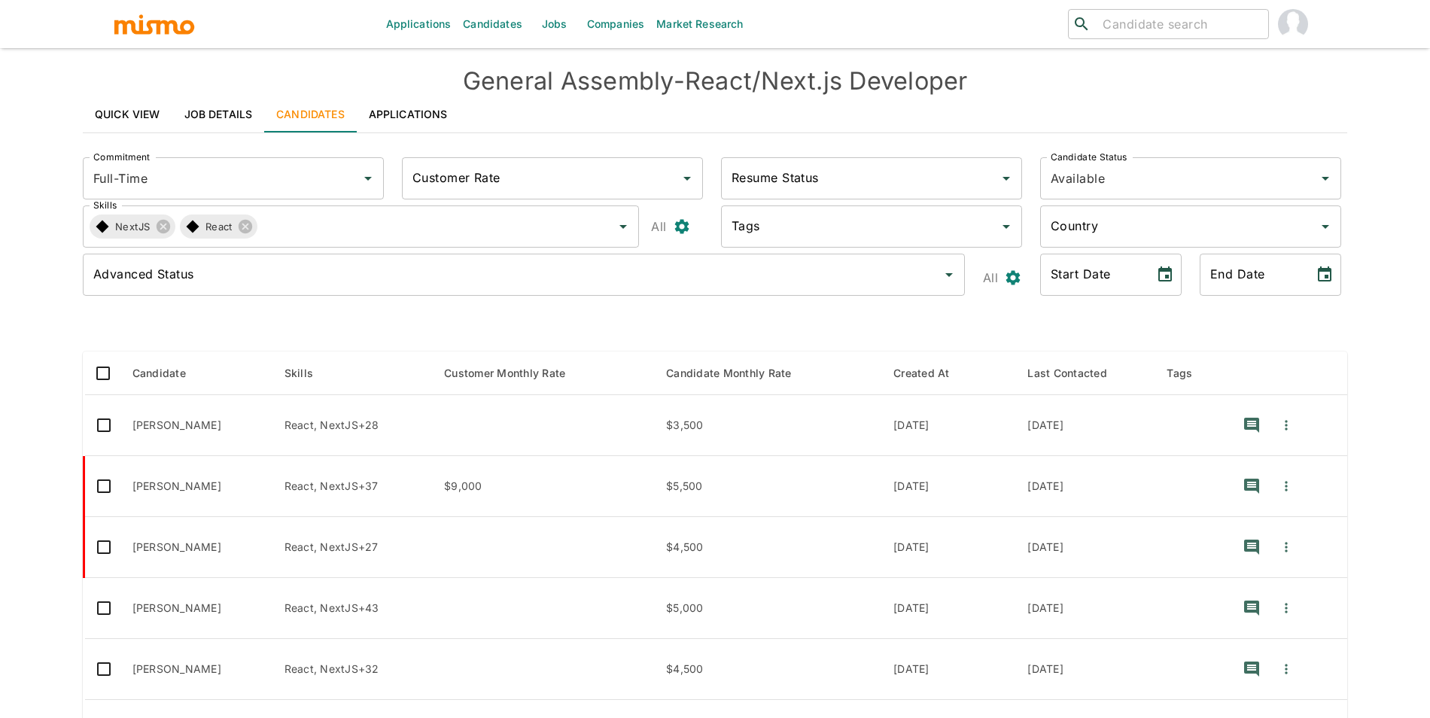
click at [141, 276] on input "Advanced Status" at bounding box center [513, 274] width 846 height 29
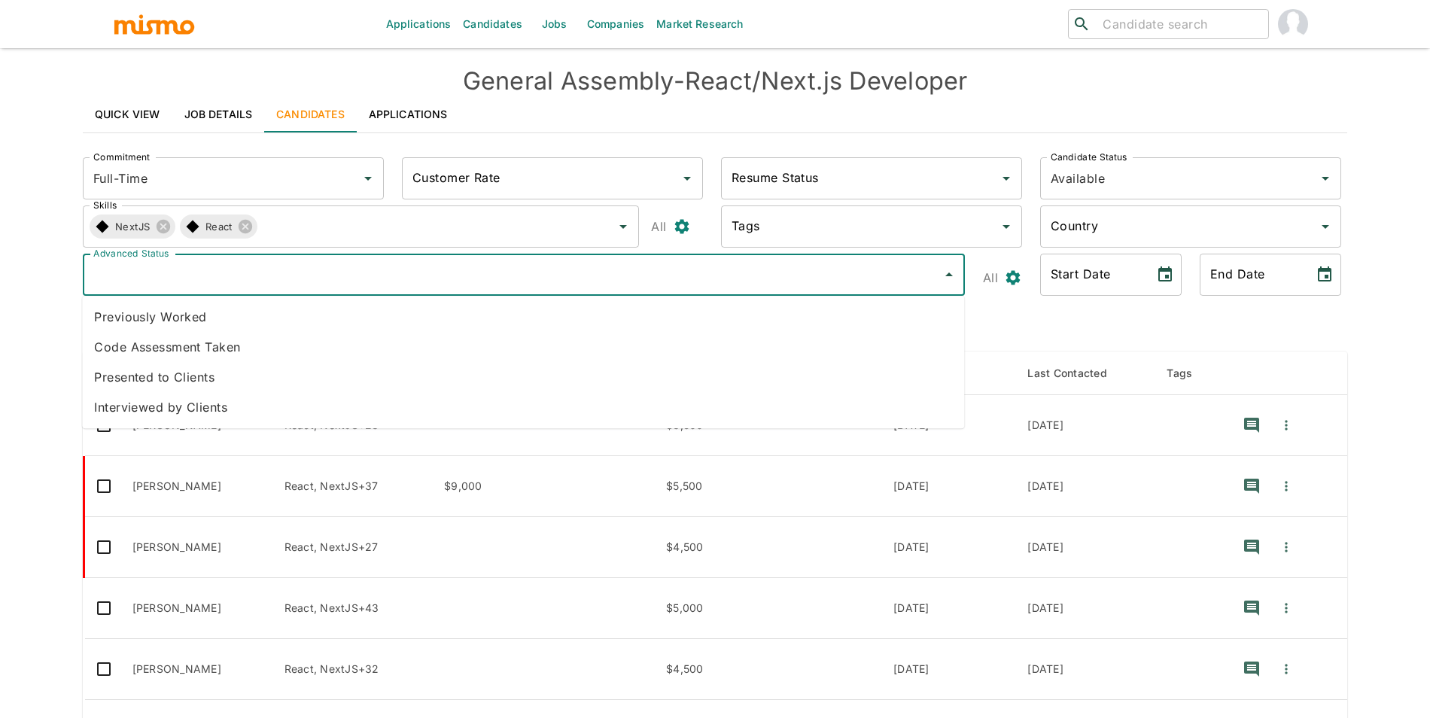
click at [172, 369] on li "Presented to Clients" at bounding box center [523, 377] width 882 height 30
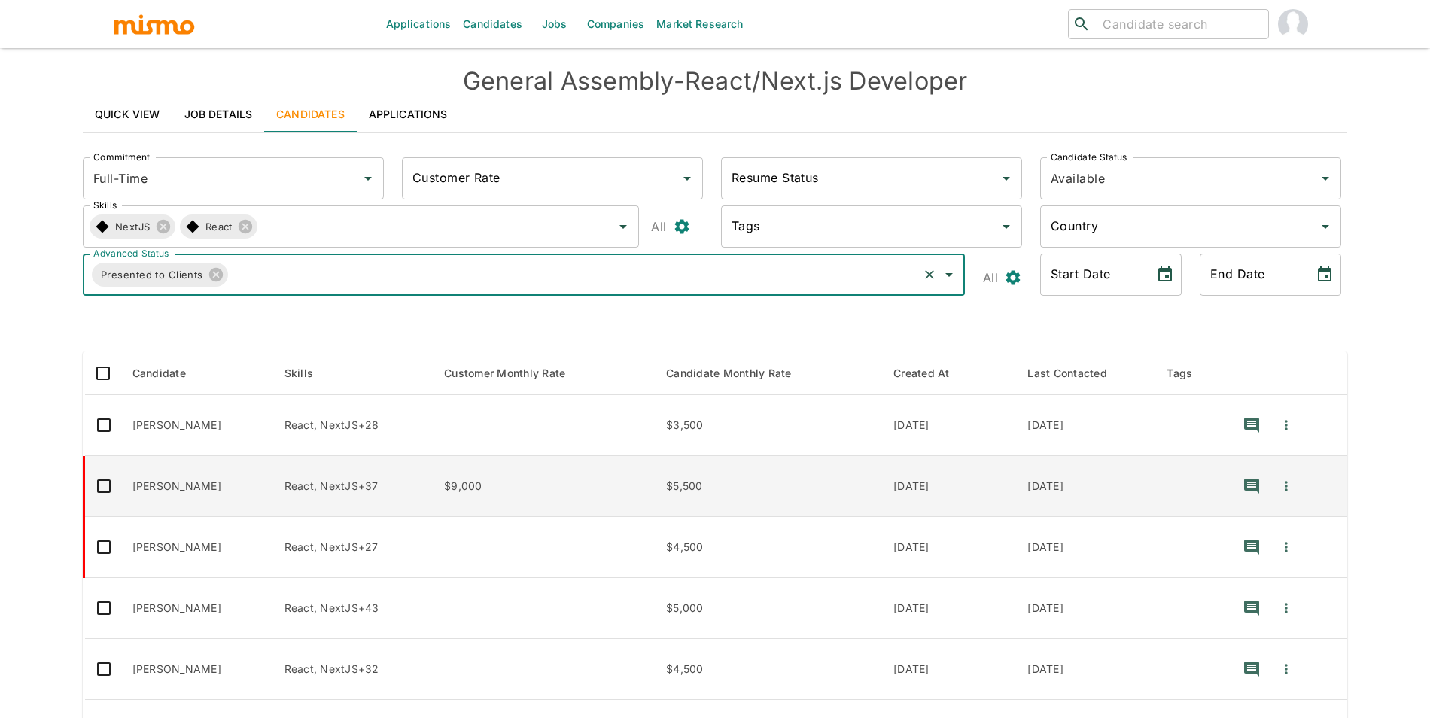
click at [202, 487] on td "Debora Silveira" at bounding box center [196, 486] width 152 height 61
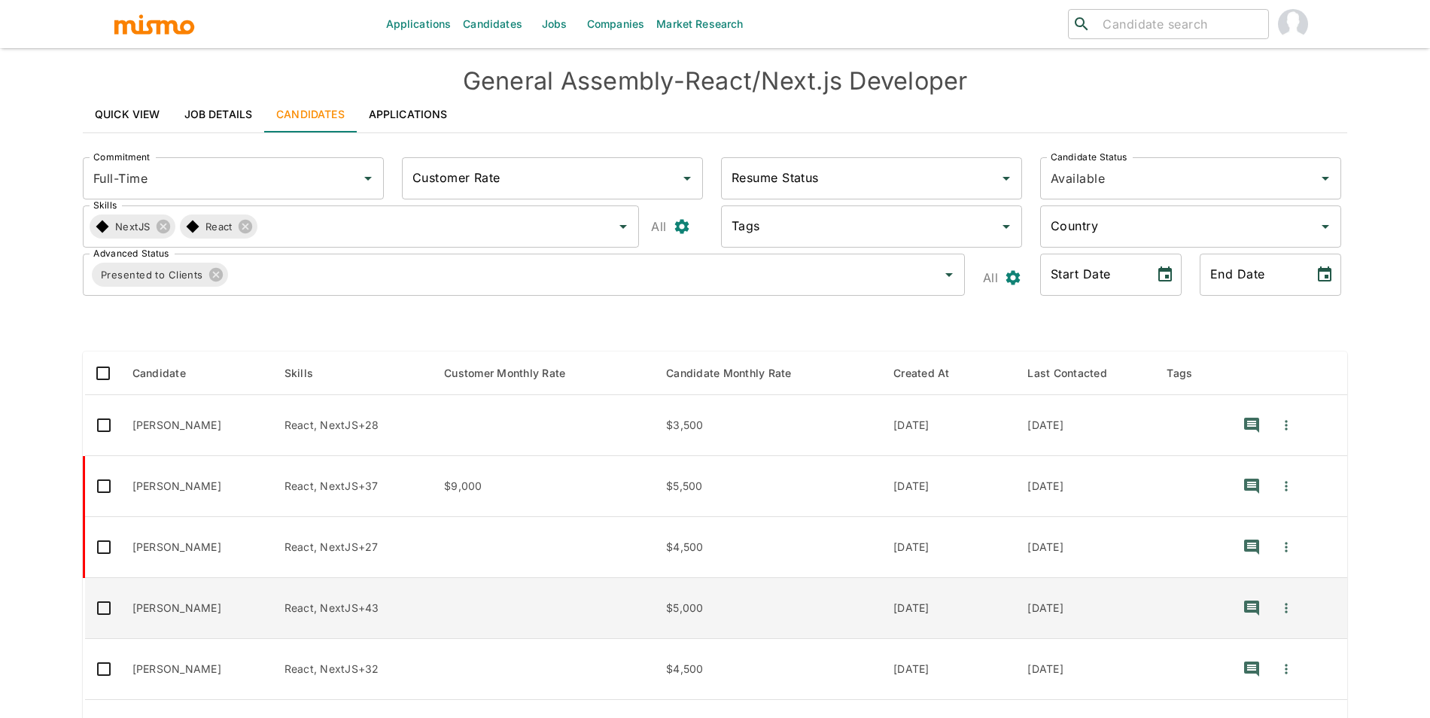
click at [244, 610] on td "Gabriel Mouallem" at bounding box center [196, 608] width 152 height 61
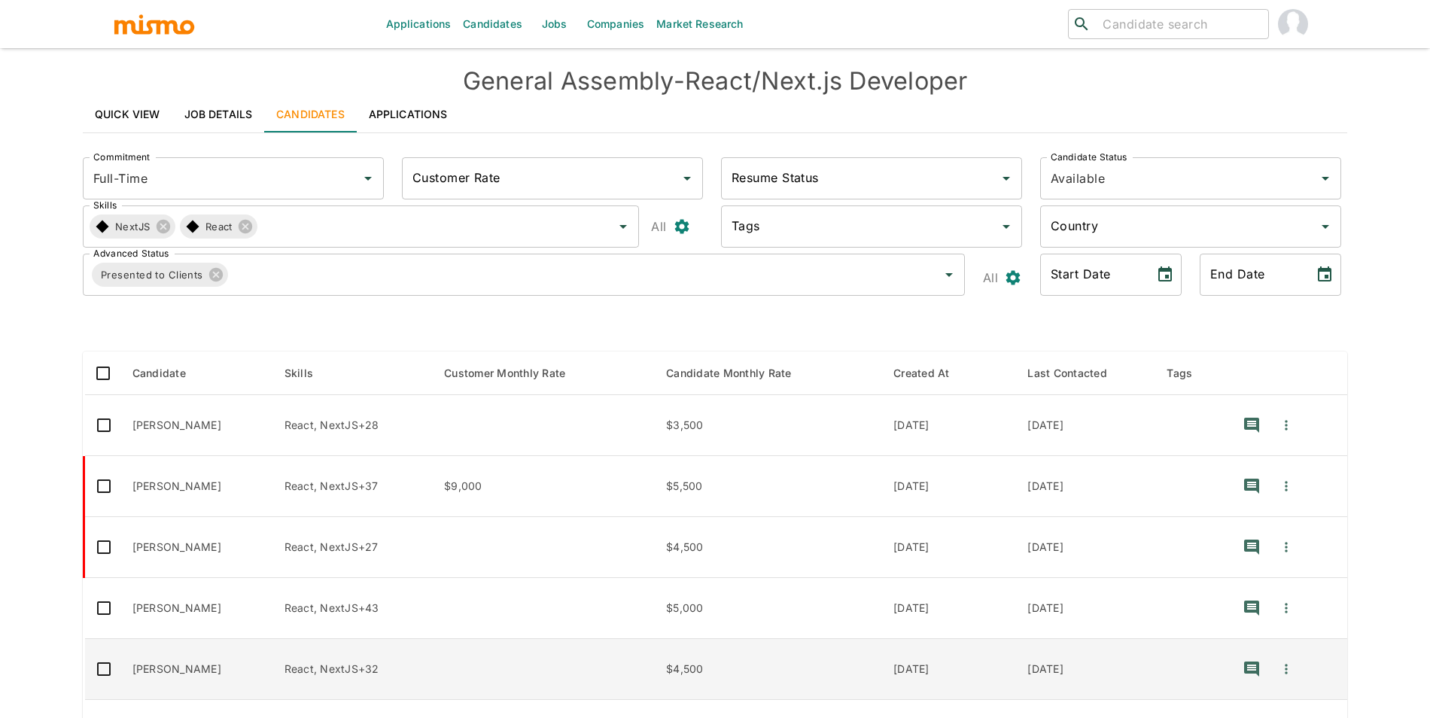
click at [200, 677] on td "Eurípedes Cabral" at bounding box center [196, 669] width 152 height 61
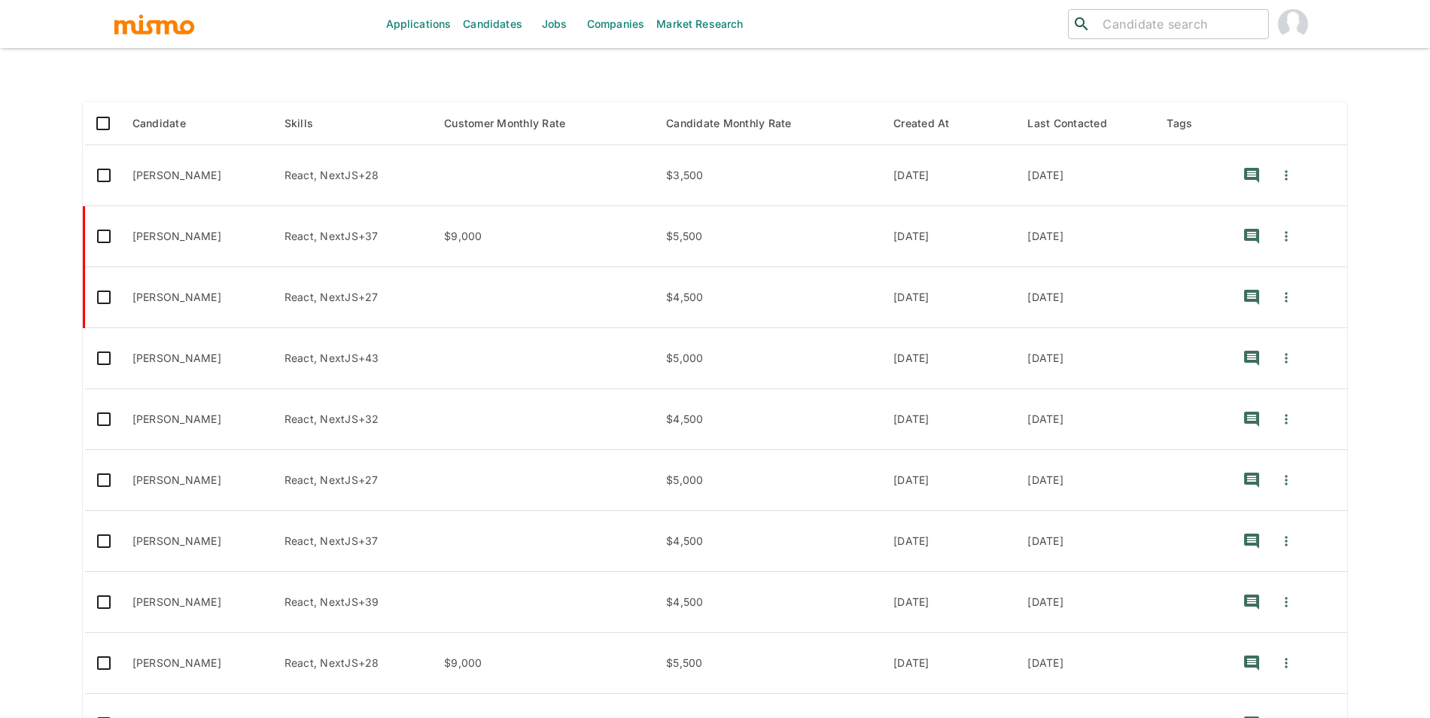
scroll to position [352, 0]
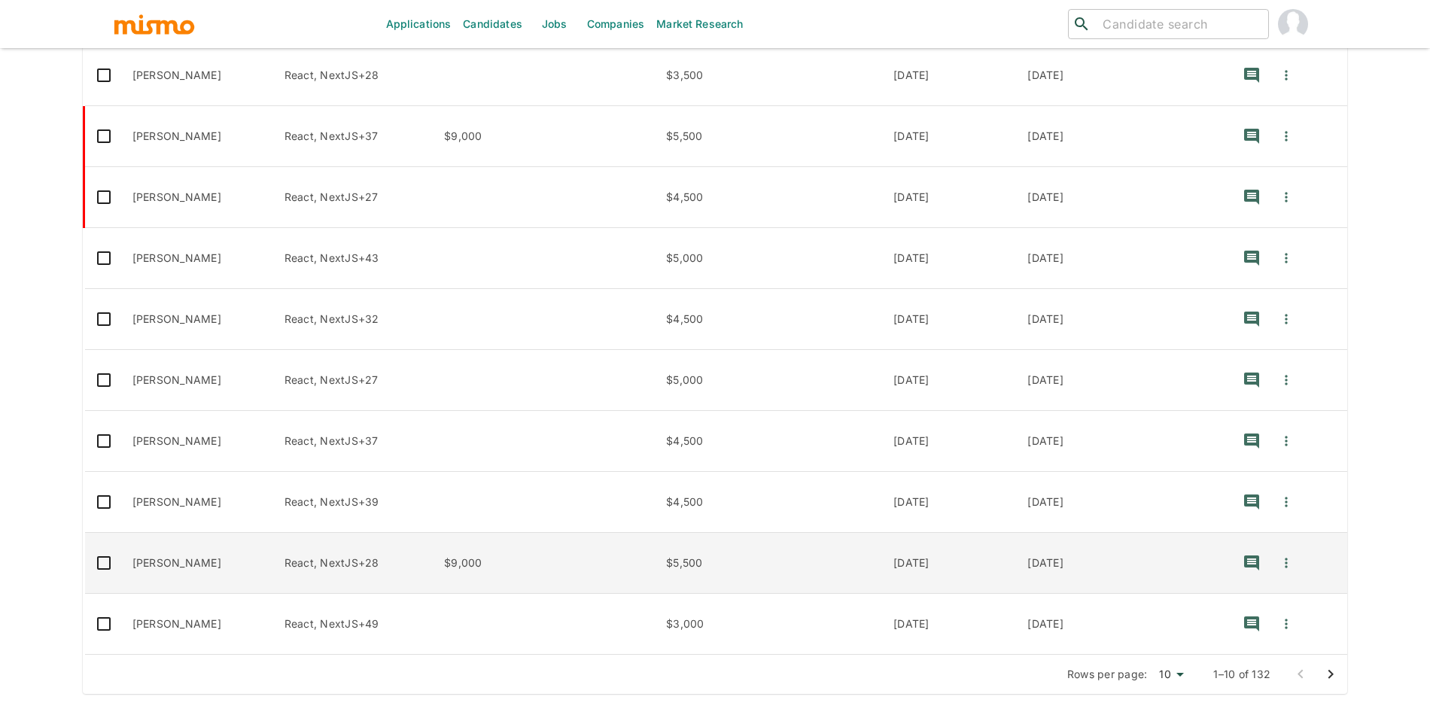
click at [218, 580] on td "Rebecca de Oliveira" at bounding box center [196, 563] width 152 height 61
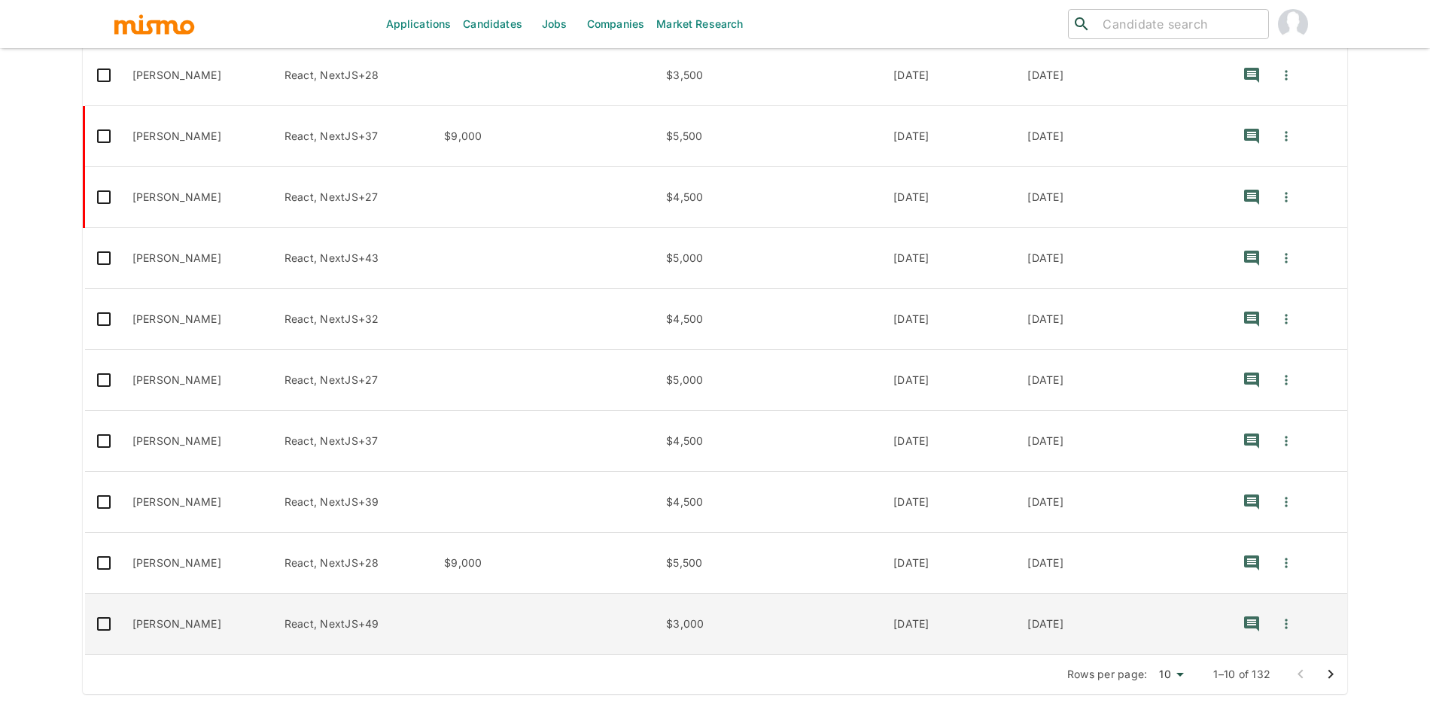
click at [205, 617] on td "Luiz Forcato" at bounding box center [196, 624] width 152 height 61
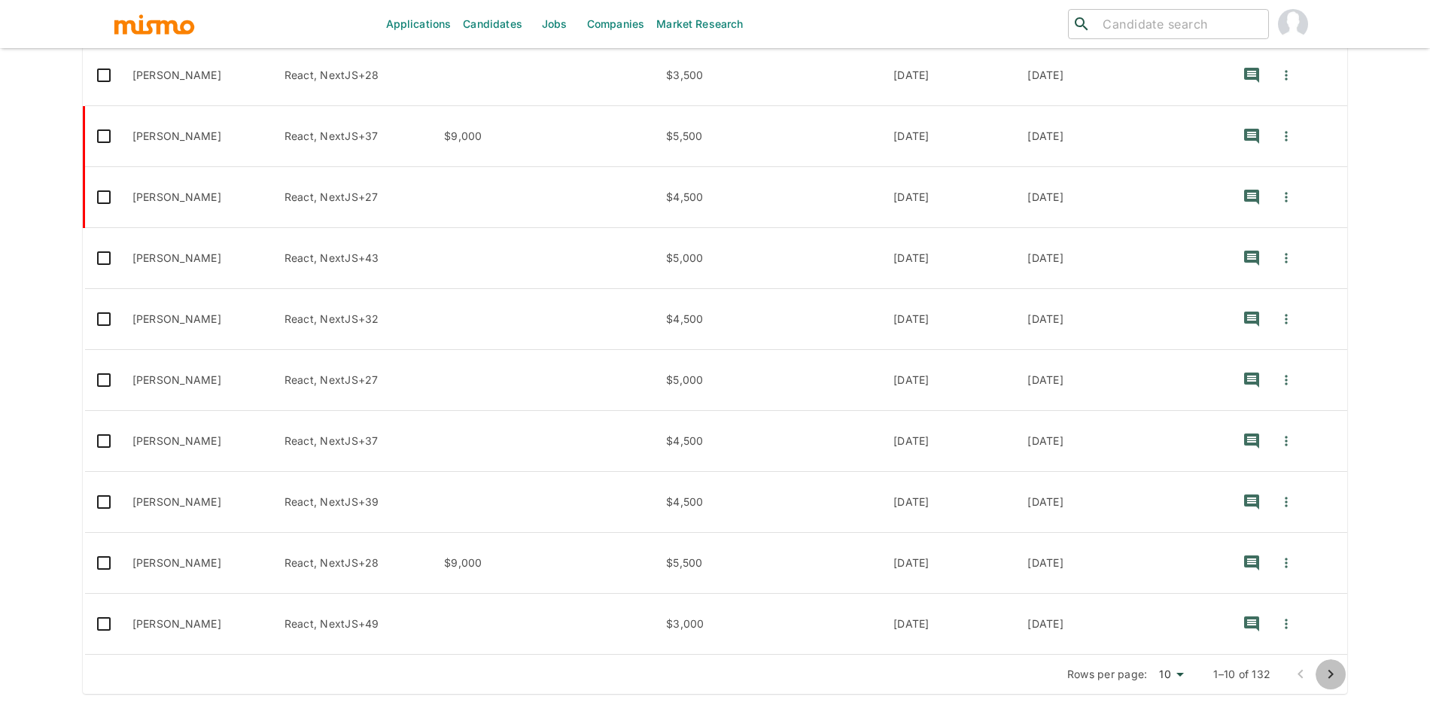
click at [1327, 675] on icon "Go to next page" at bounding box center [1330, 674] width 18 height 18
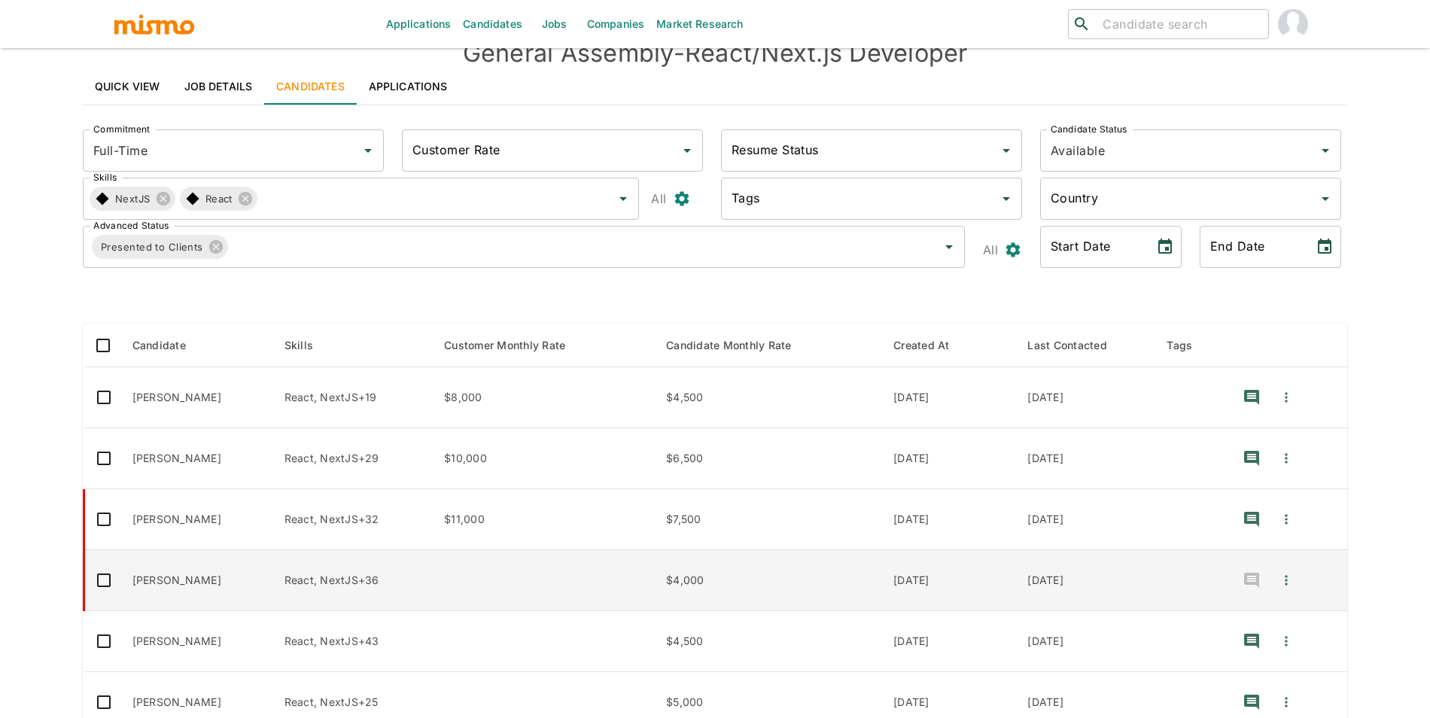
scroll to position [0, 0]
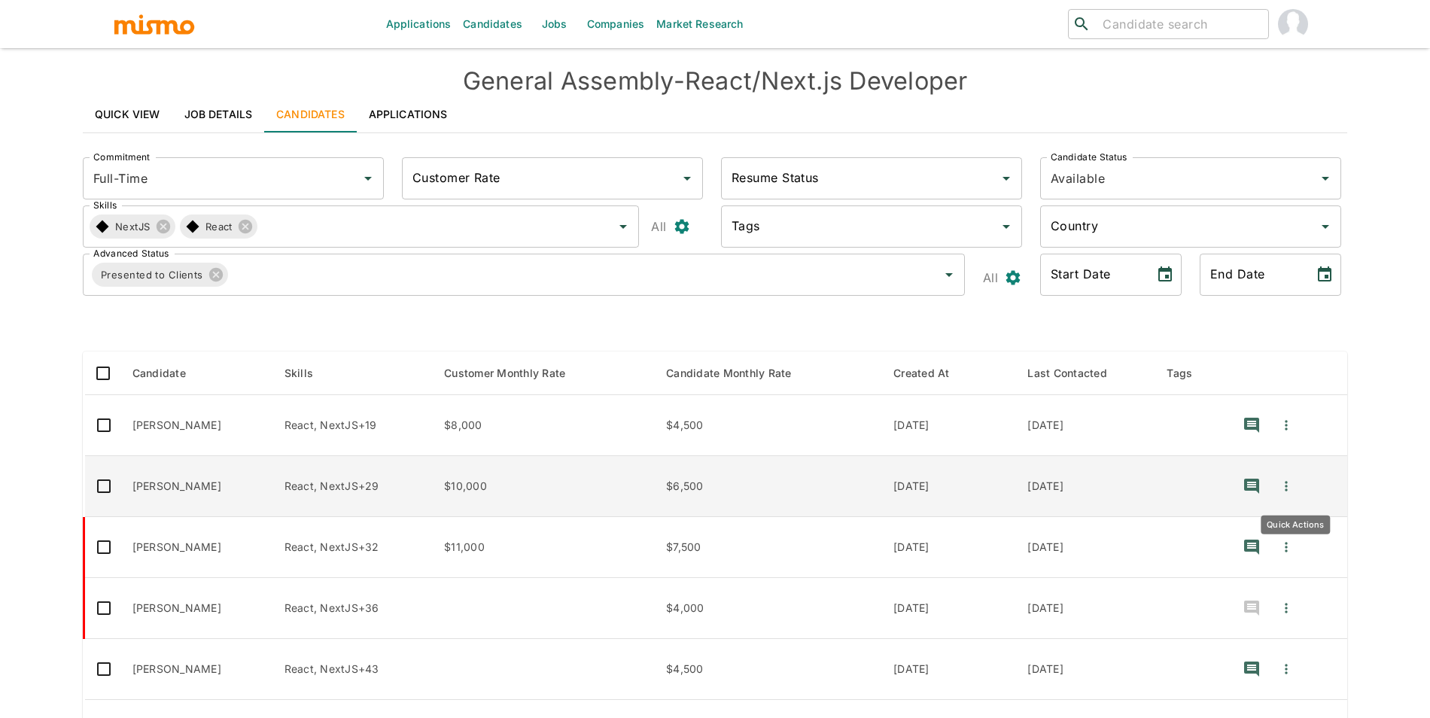
click at [1294, 484] on icon "Quick Actions" at bounding box center [1285, 486] width 15 height 15
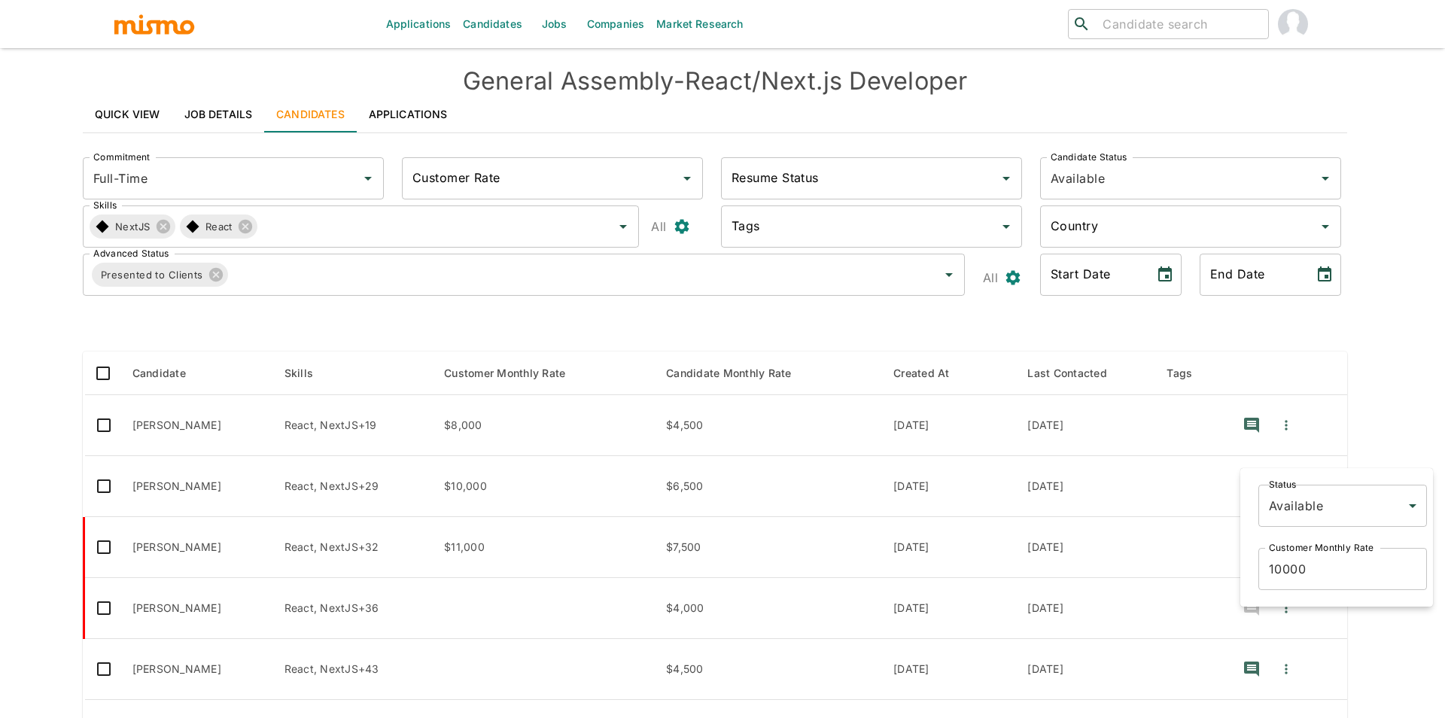
click at [1321, 502] on body "Applications Candidates Jobs Companies Market Research ​ ​ General Assembly - R…" at bounding box center [722, 377] width 1445 height 754
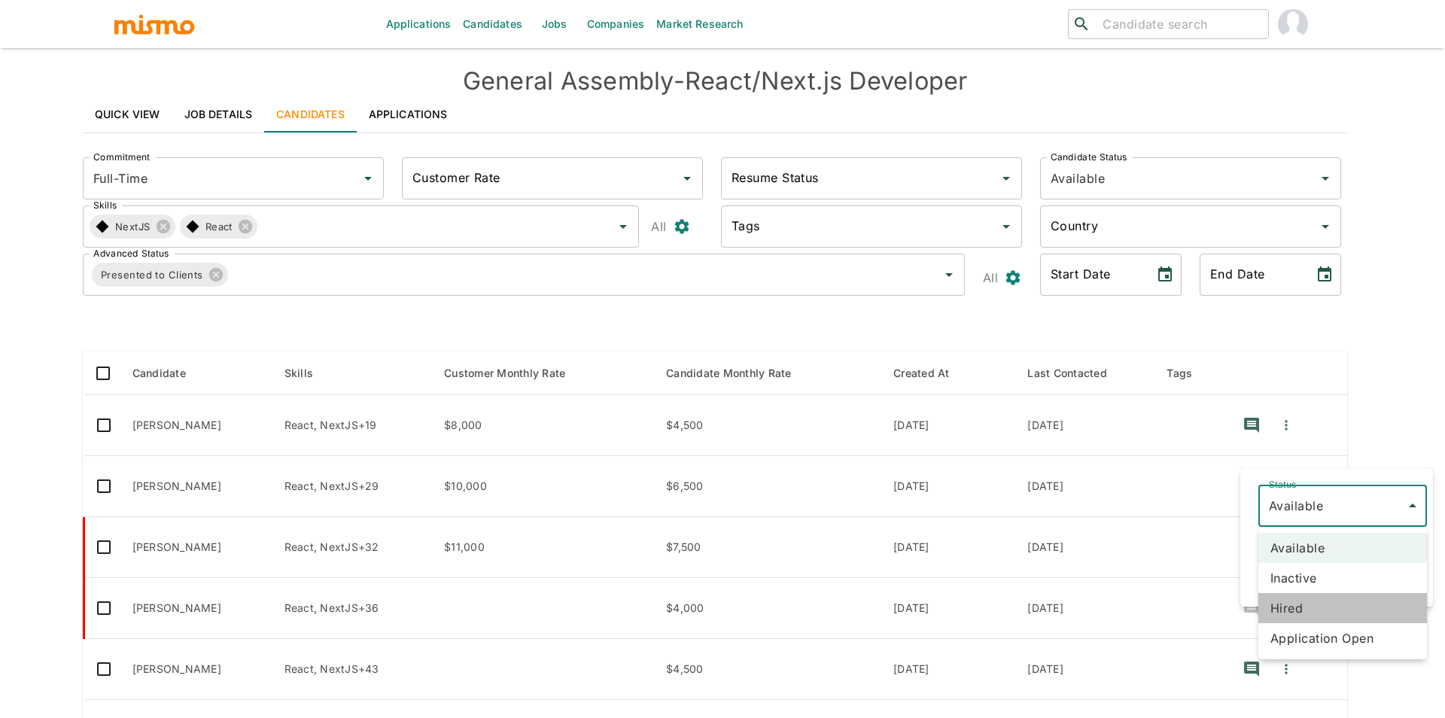
click at [1321, 613] on li "Hired" at bounding box center [1342, 608] width 169 height 30
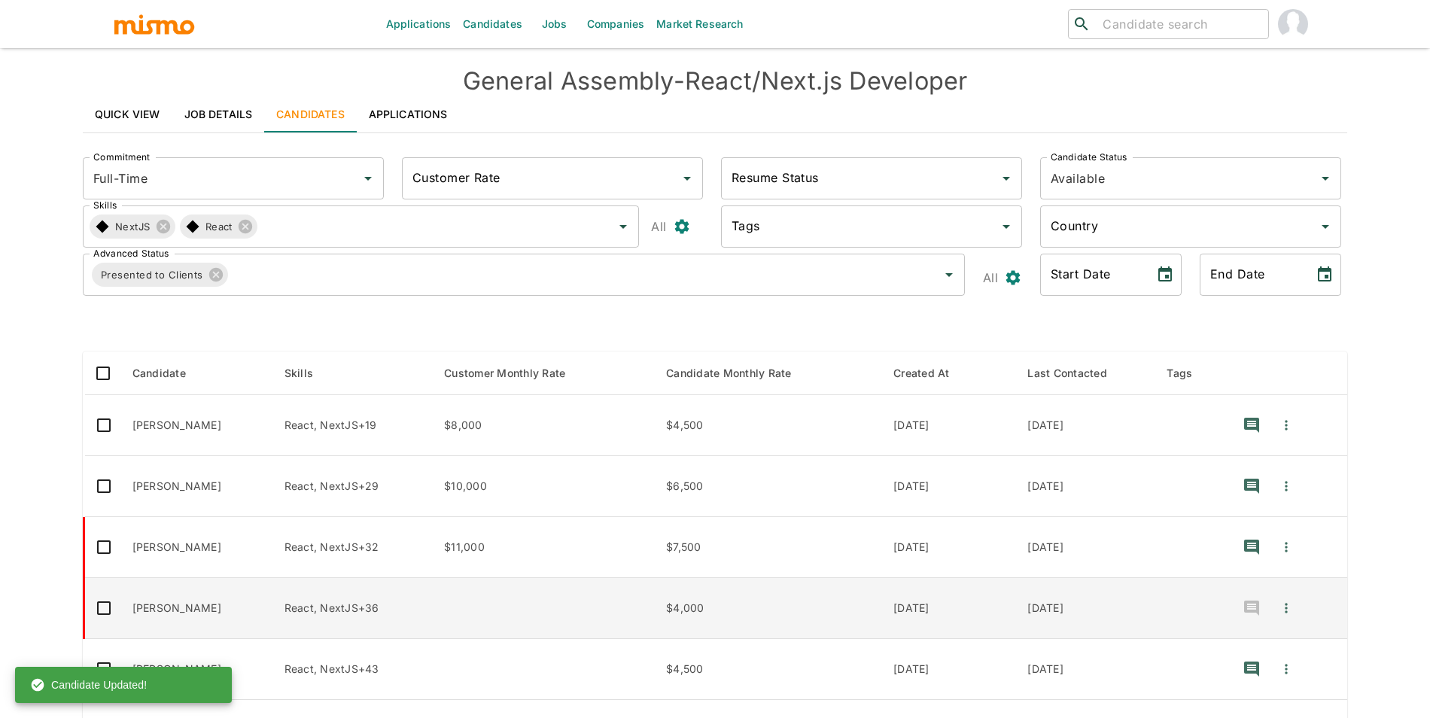
click at [261, 614] on td "Diego de Andrade" at bounding box center [196, 608] width 152 height 61
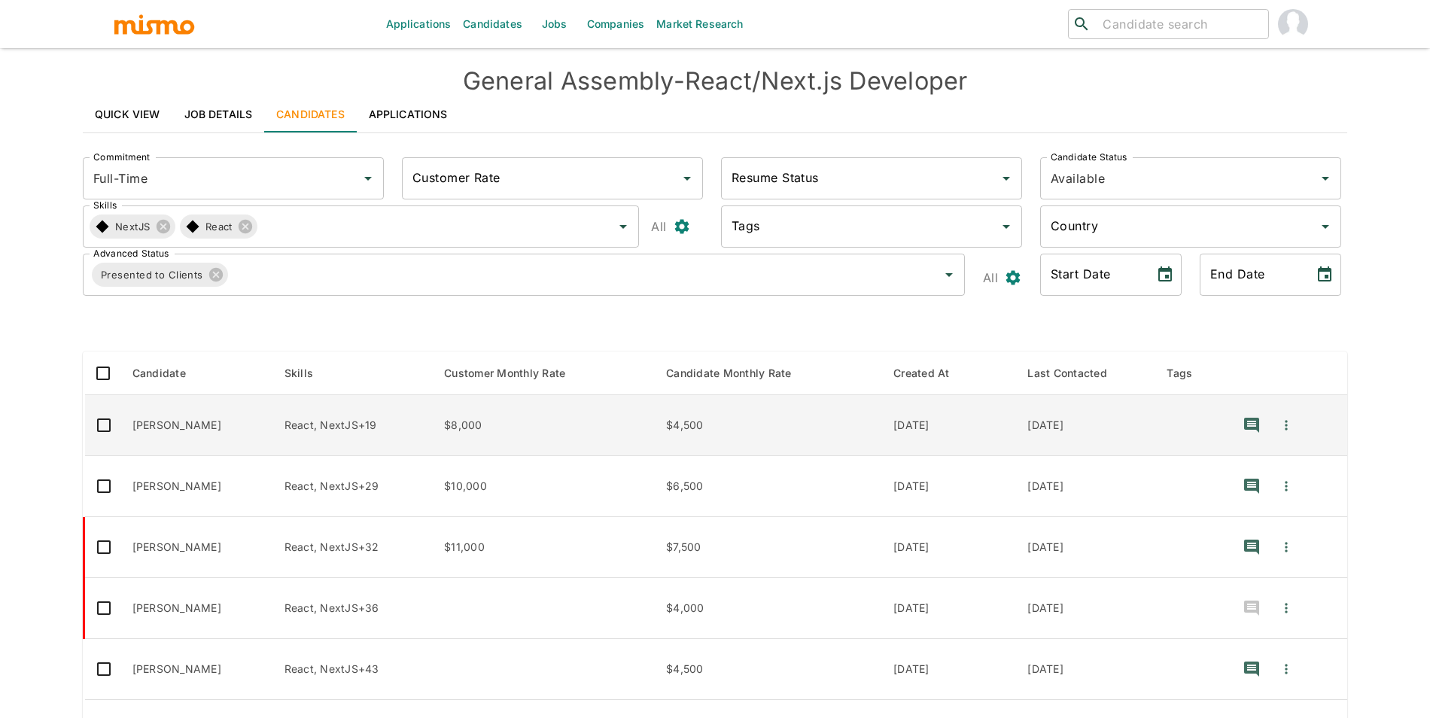
click at [231, 432] on td "Fernanda Penna Ribeiro" at bounding box center [196, 425] width 152 height 61
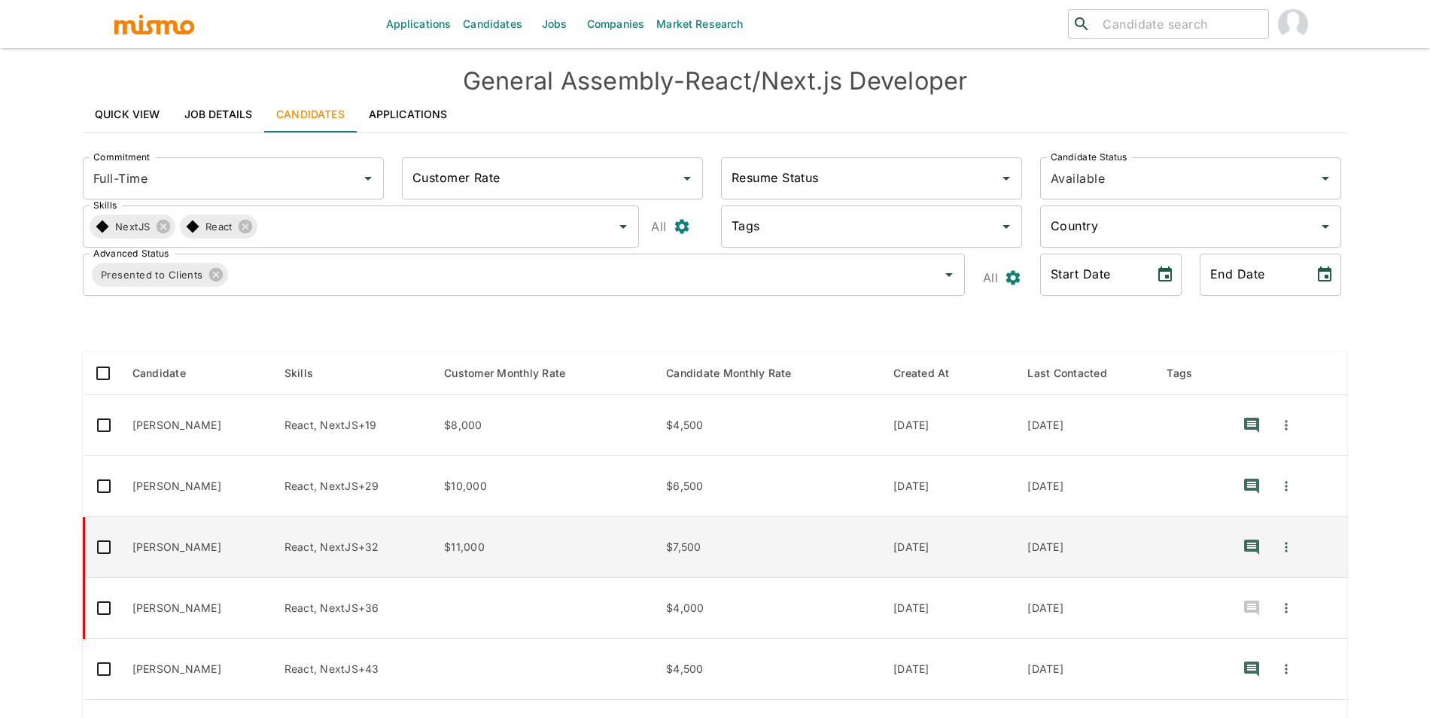
click at [272, 553] on td "Lucas Eduardo Guedes Ferreira" at bounding box center [196, 547] width 152 height 61
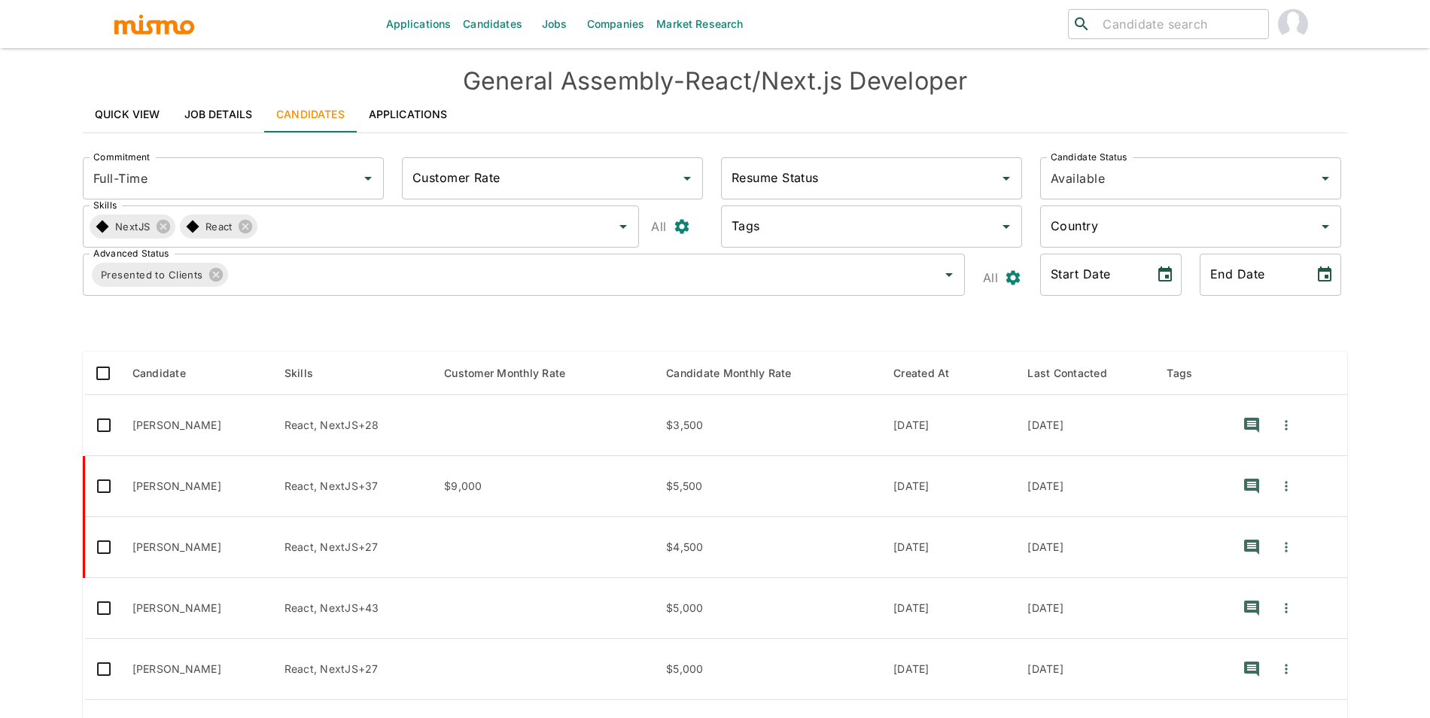
click at [199, 177] on input "Full-Time" at bounding box center [222, 178] width 265 height 29
click at [463, 32] on link "Candidates" at bounding box center [492, 24] width 71 height 48
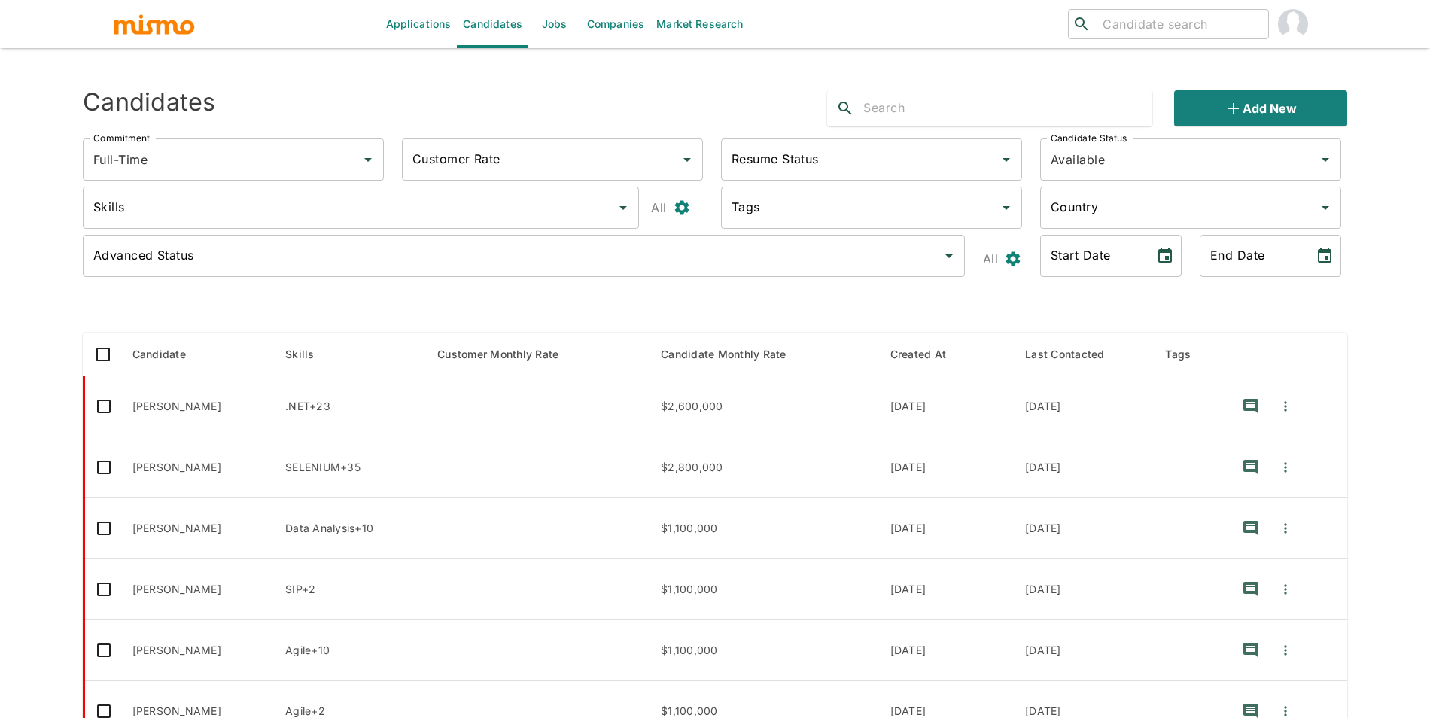
click at [768, 216] on input "Tags" at bounding box center [860, 207] width 265 height 29
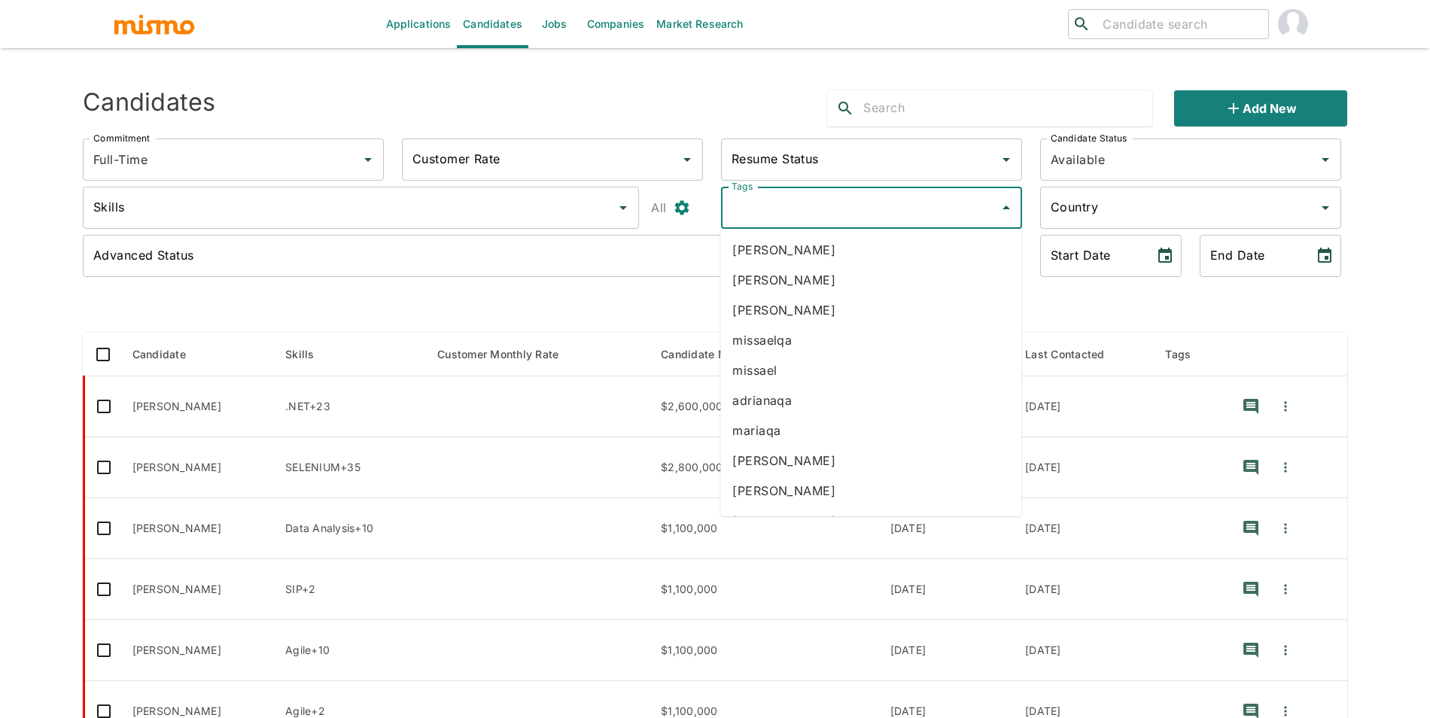
click at [768, 216] on input "Tags" at bounding box center [860, 207] width 265 height 29
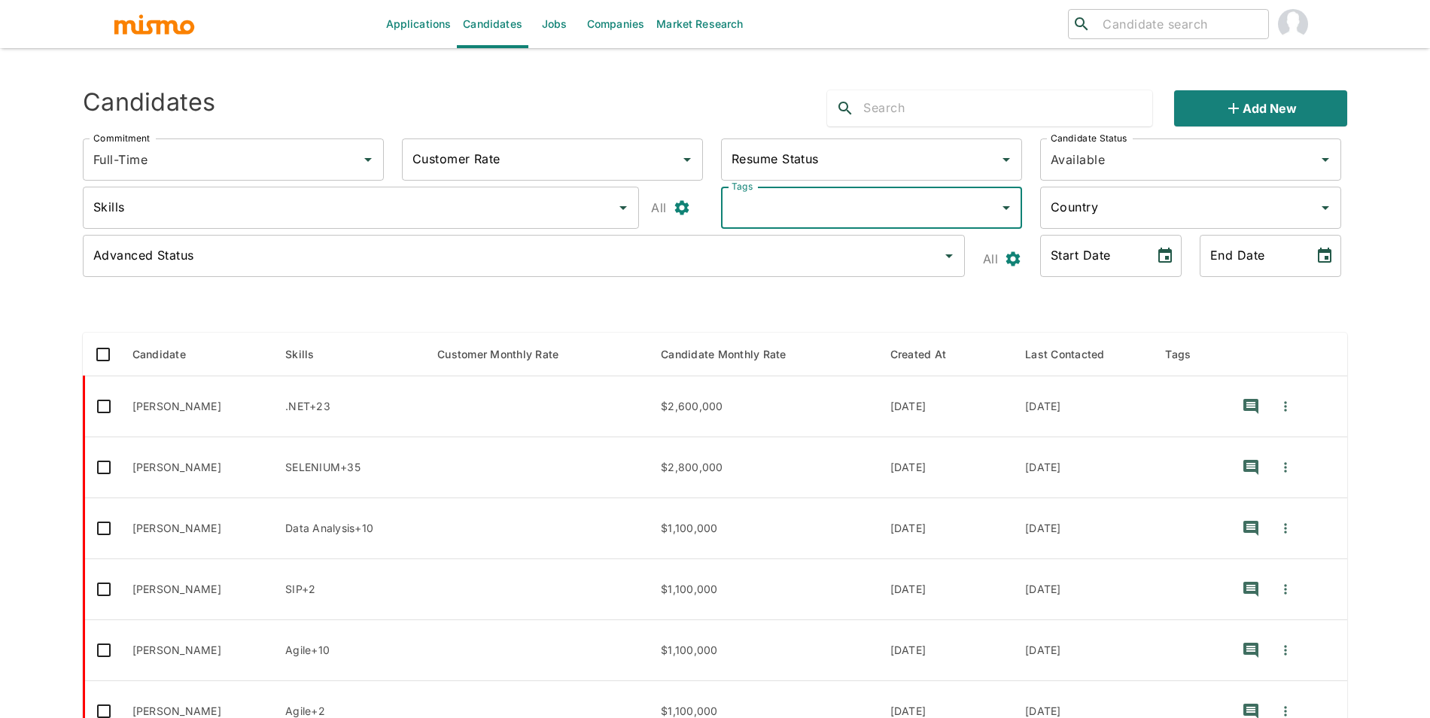
click at [442, 203] on input "Skills" at bounding box center [350, 207] width 520 height 29
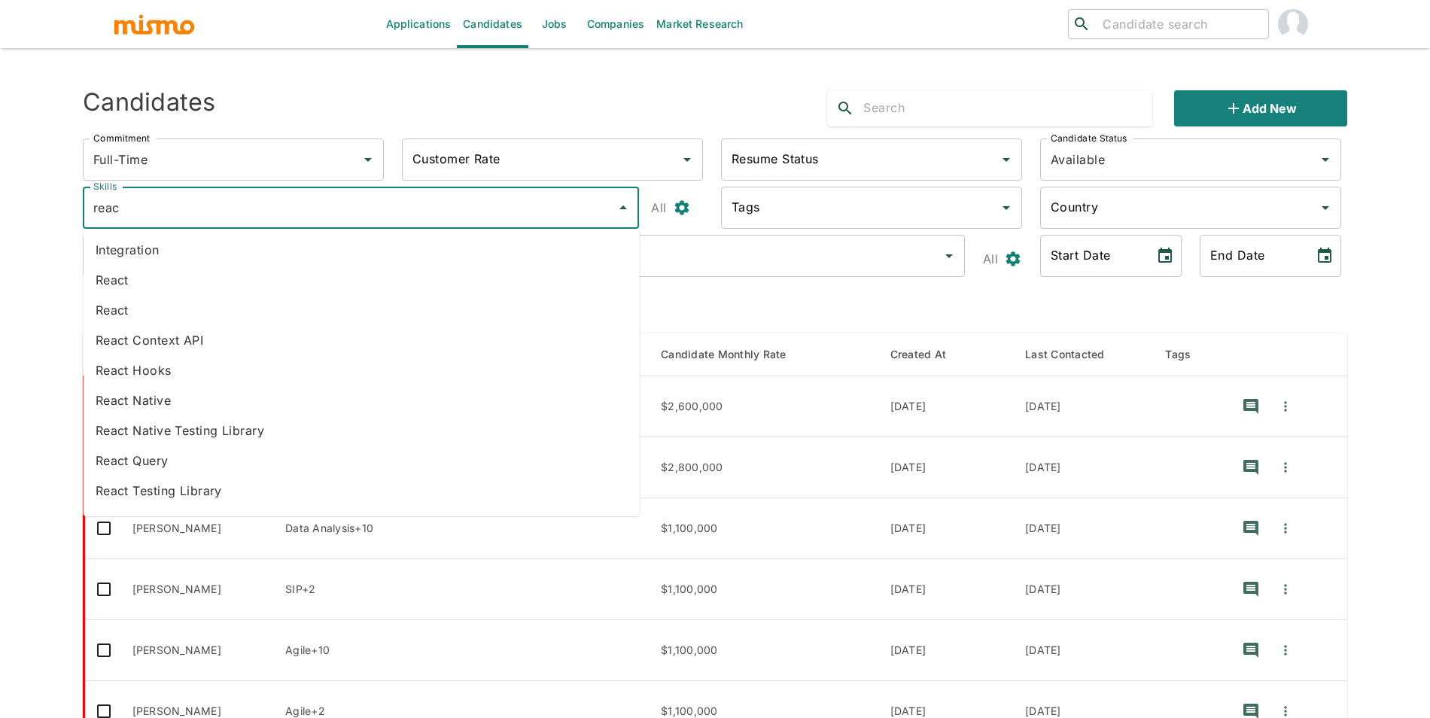
type input "react"
click at [181, 289] on li "React" at bounding box center [362, 280] width 556 height 30
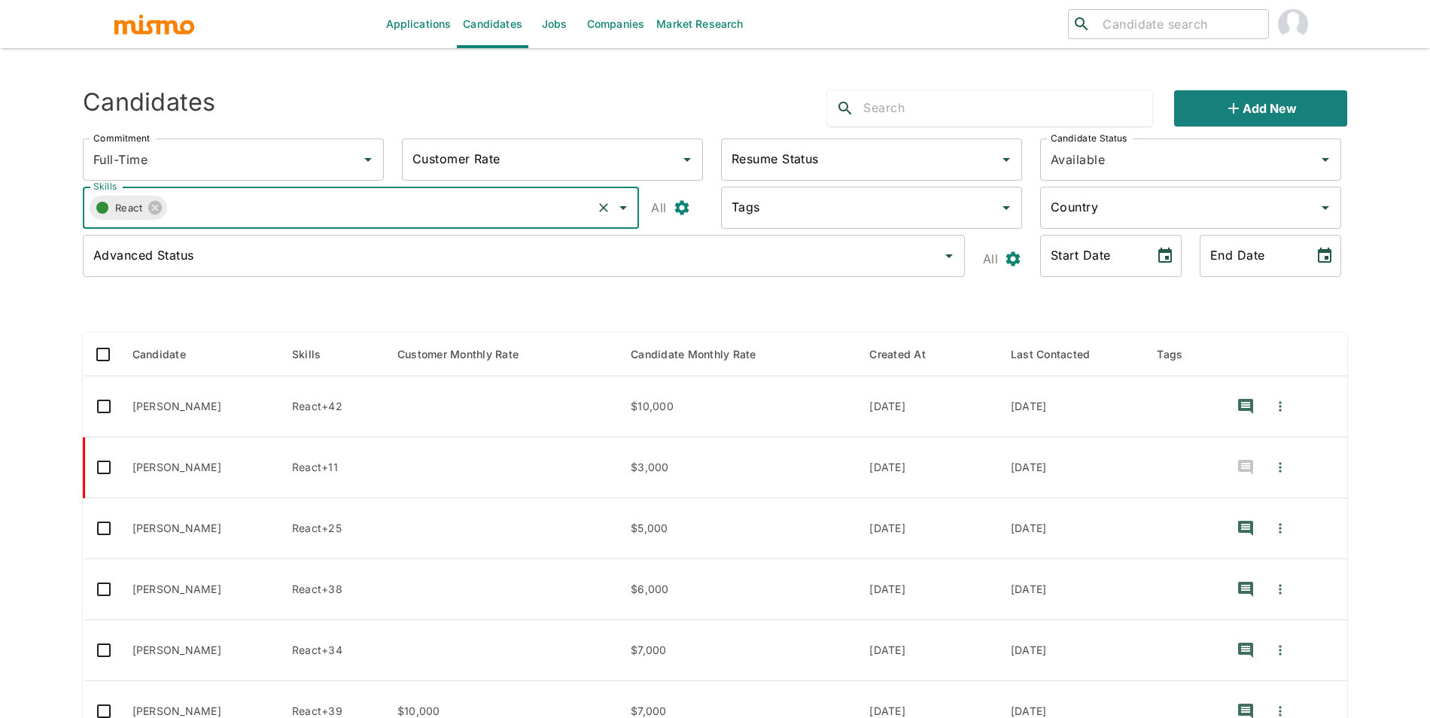
click at [99, 213] on icon "button" at bounding box center [102, 208] width 18 height 18
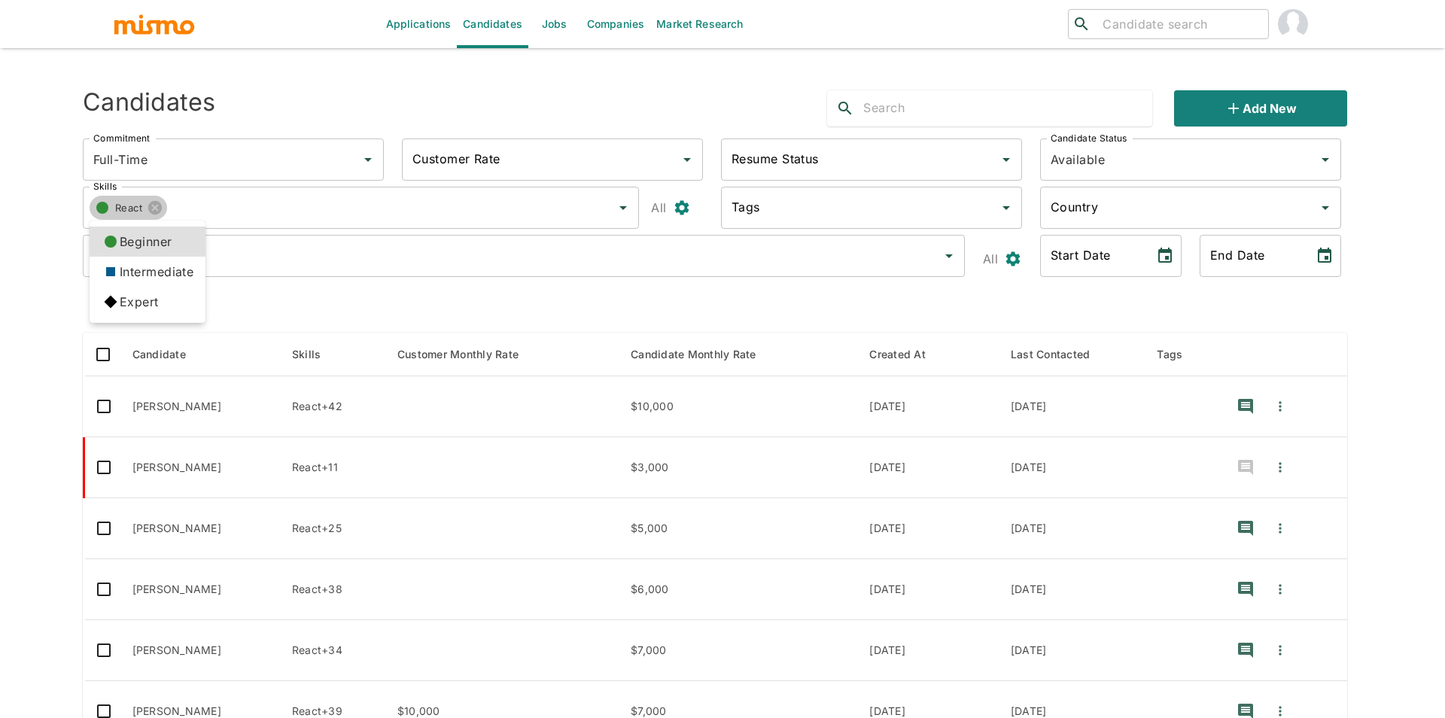
click at [117, 287] on li "Expert" at bounding box center [148, 302] width 116 height 30
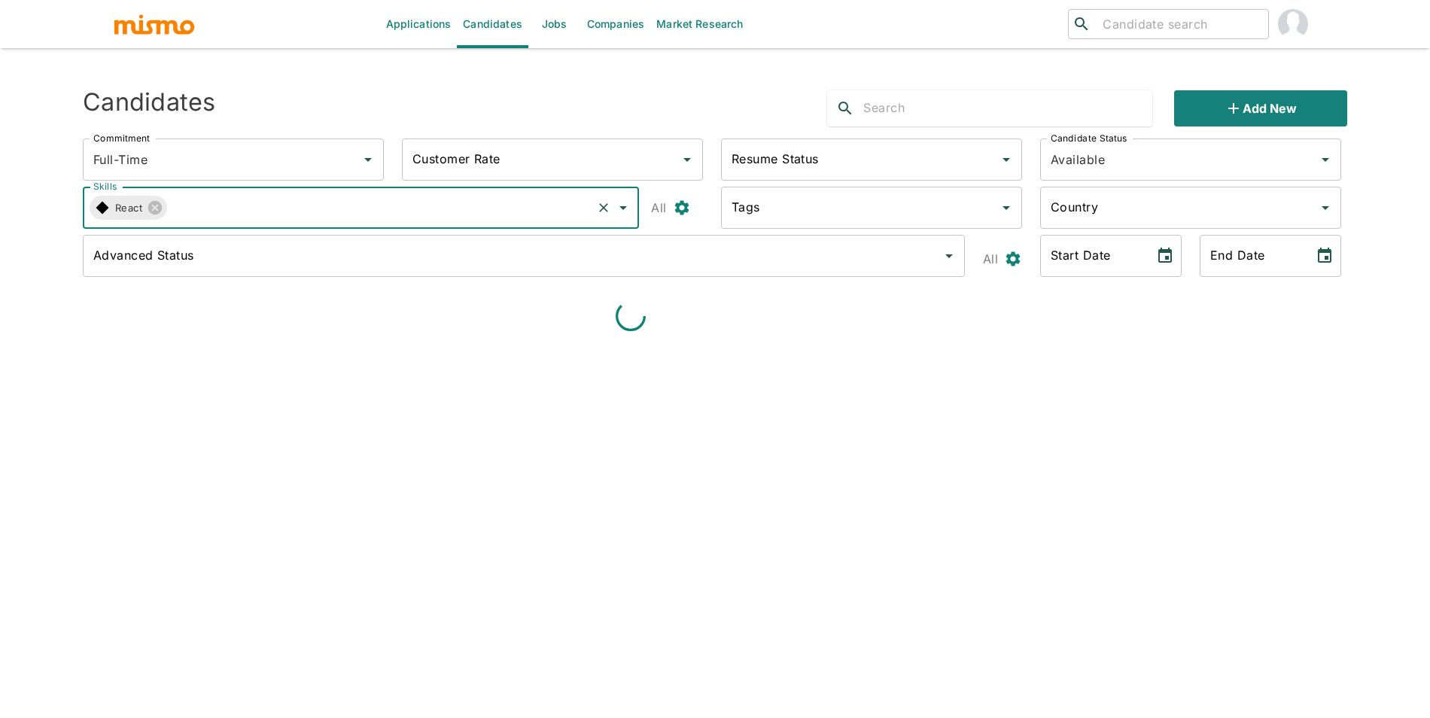
click at [215, 213] on input "Skills" at bounding box center [378, 207] width 423 height 29
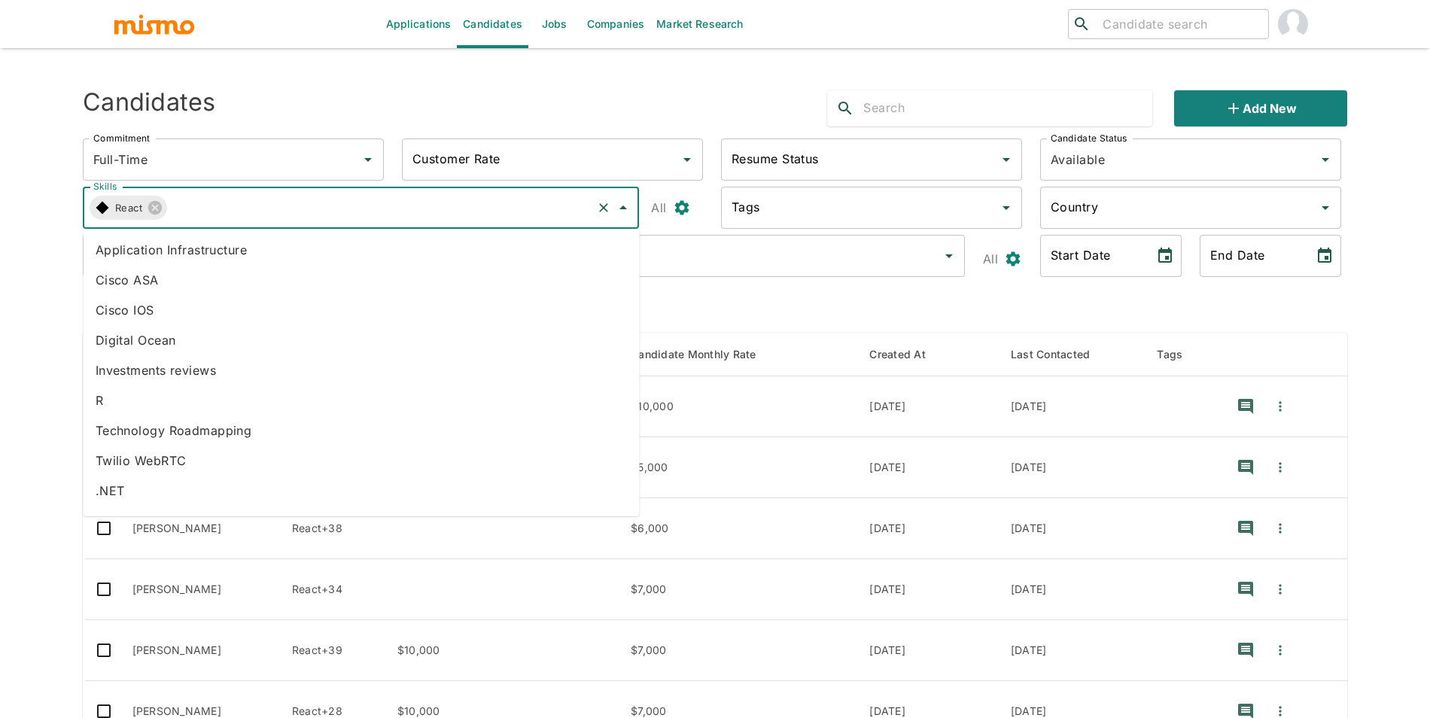
type input "b"
type input "next"
click at [127, 434] on li "NextJS" at bounding box center [362, 430] width 556 height 30
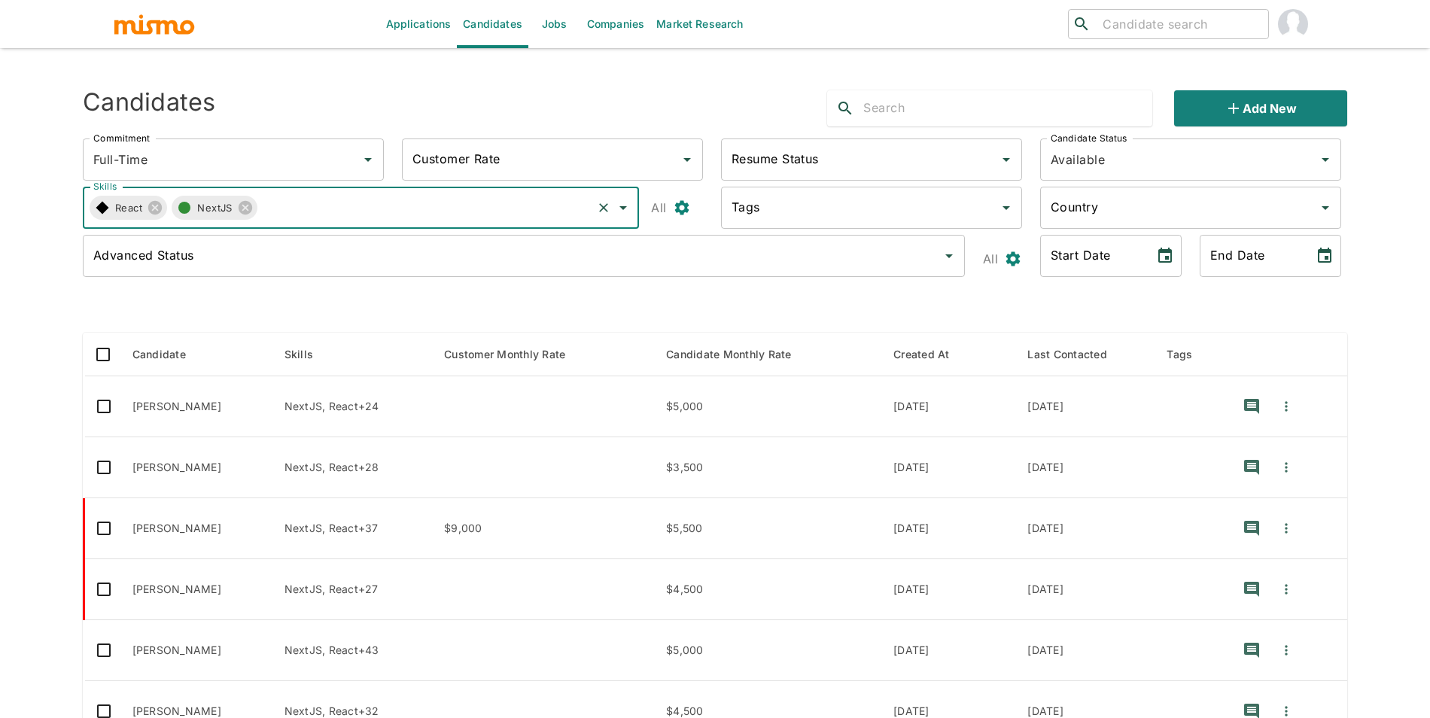
click at [182, 200] on icon "button" at bounding box center [184, 208] width 18 height 18
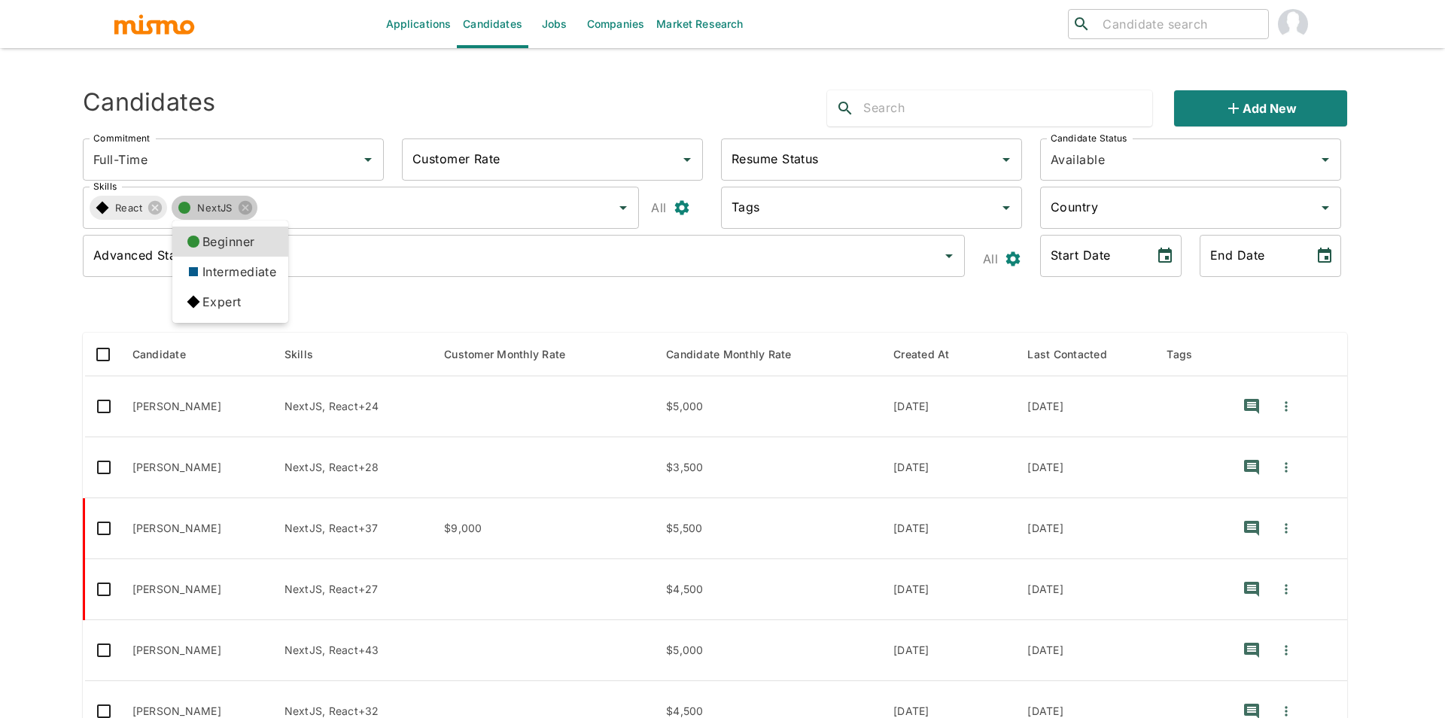
click at [197, 305] on icon at bounding box center [194, 302] width 26 height 26
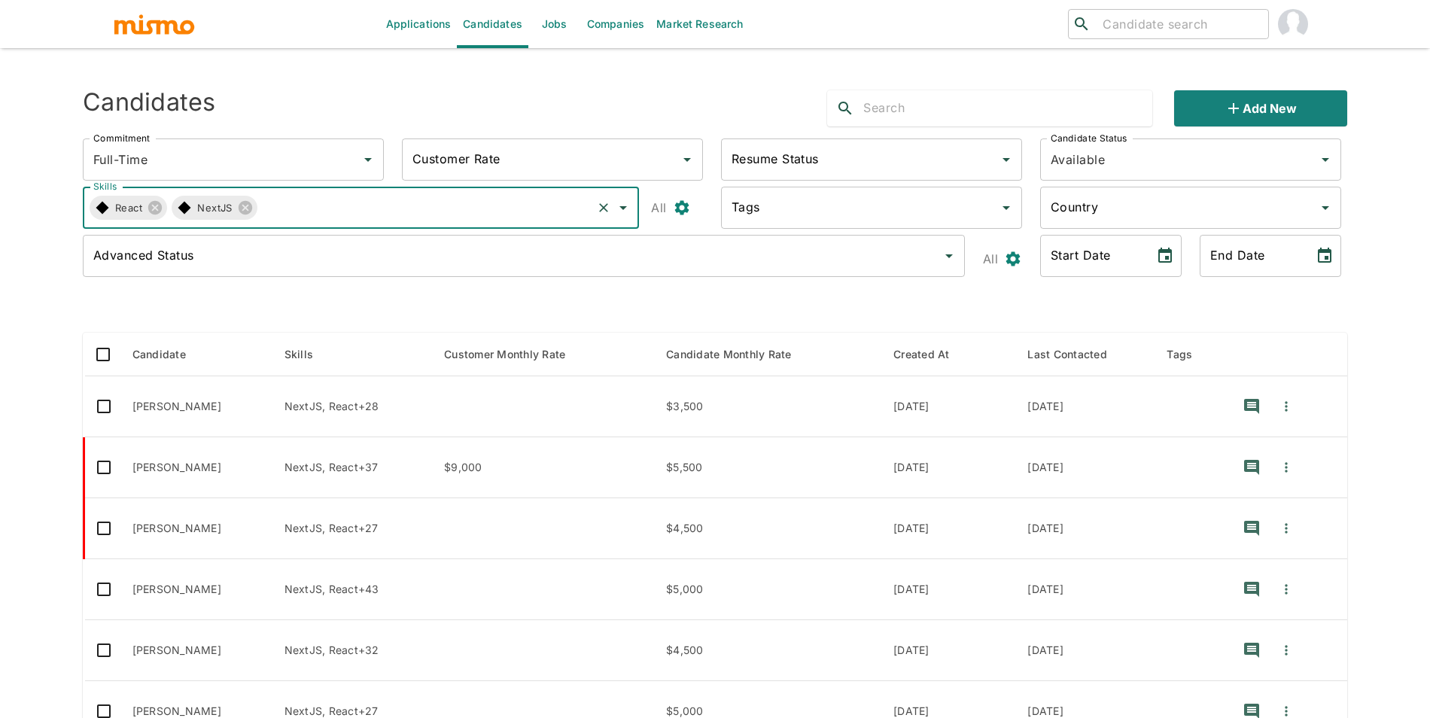
scroll to position [321, 0]
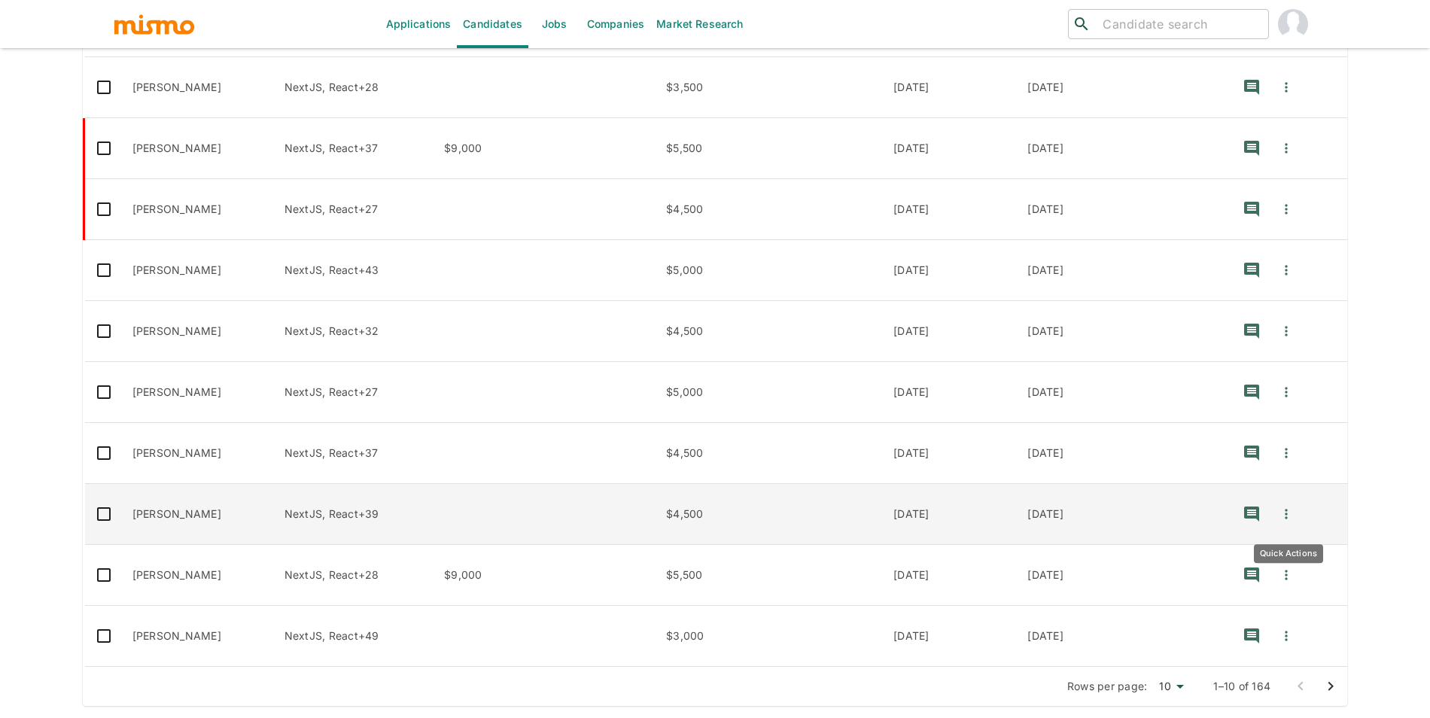
click at [1291, 512] on icon "Quick Actions" at bounding box center [1285, 513] width 15 height 15
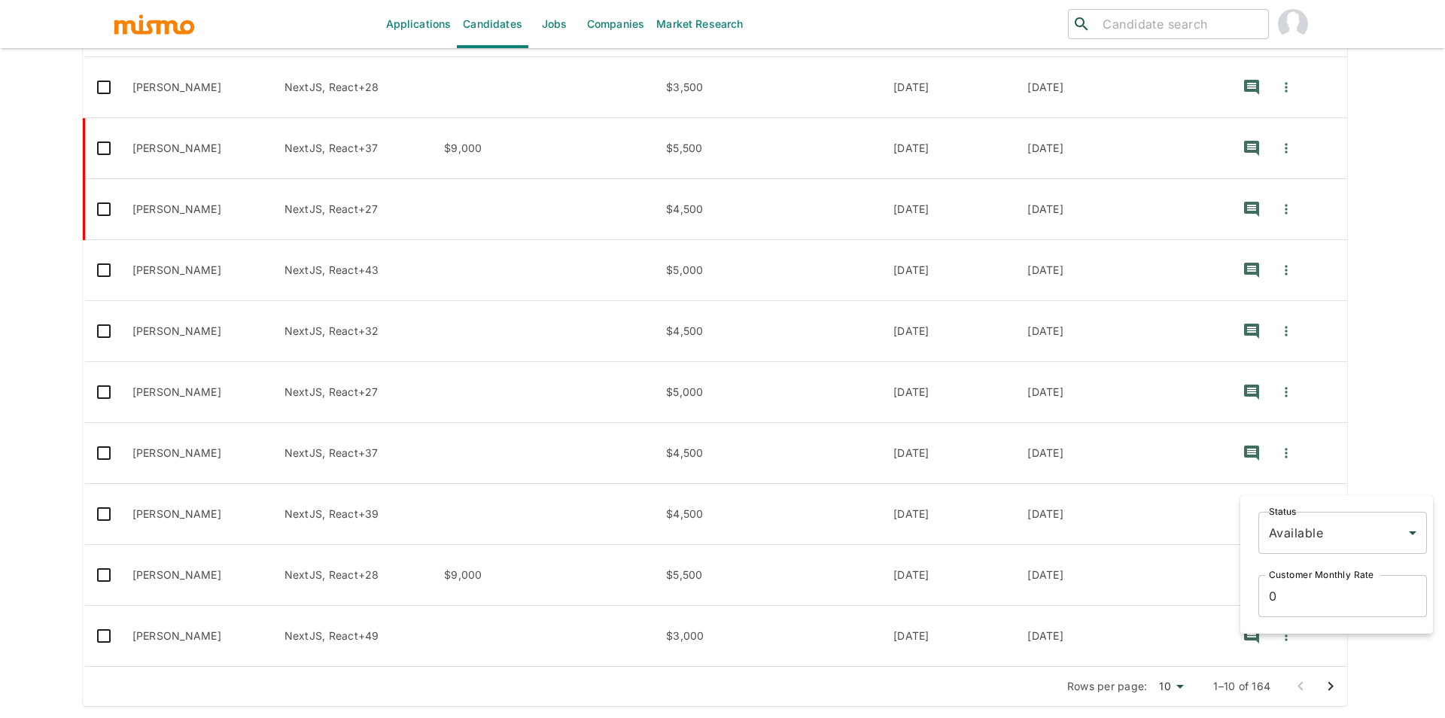
click at [1297, 435] on body "Applications Candidates Jobs Companies Market Research ​ ​ Sending Emails ... C…" at bounding box center [722, 58] width 1445 height 754
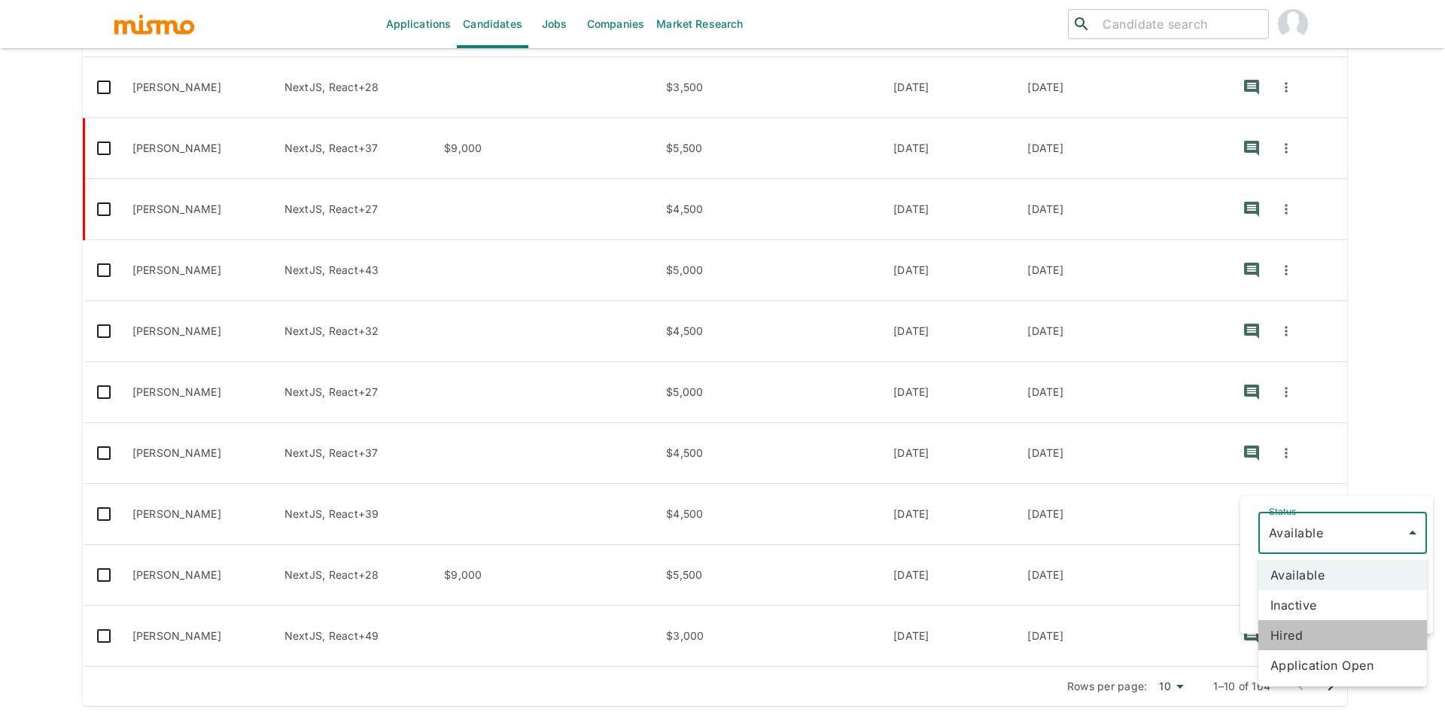
click at [1301, 632] on li "Hired" at bounding box center [1342, 635] width 169 height 30
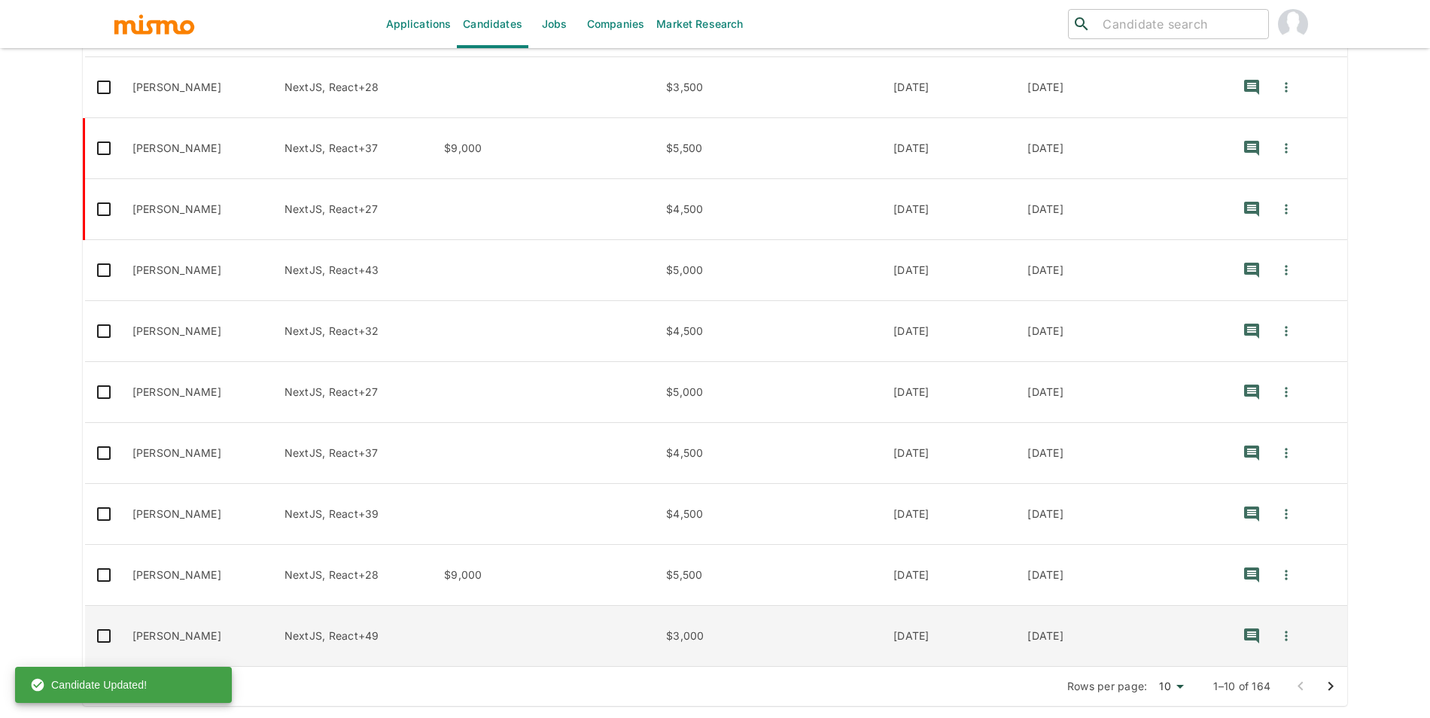
click at [179, 645] on td "Luiz Forcato" at bounding box center [196, 636] width 152 height 61
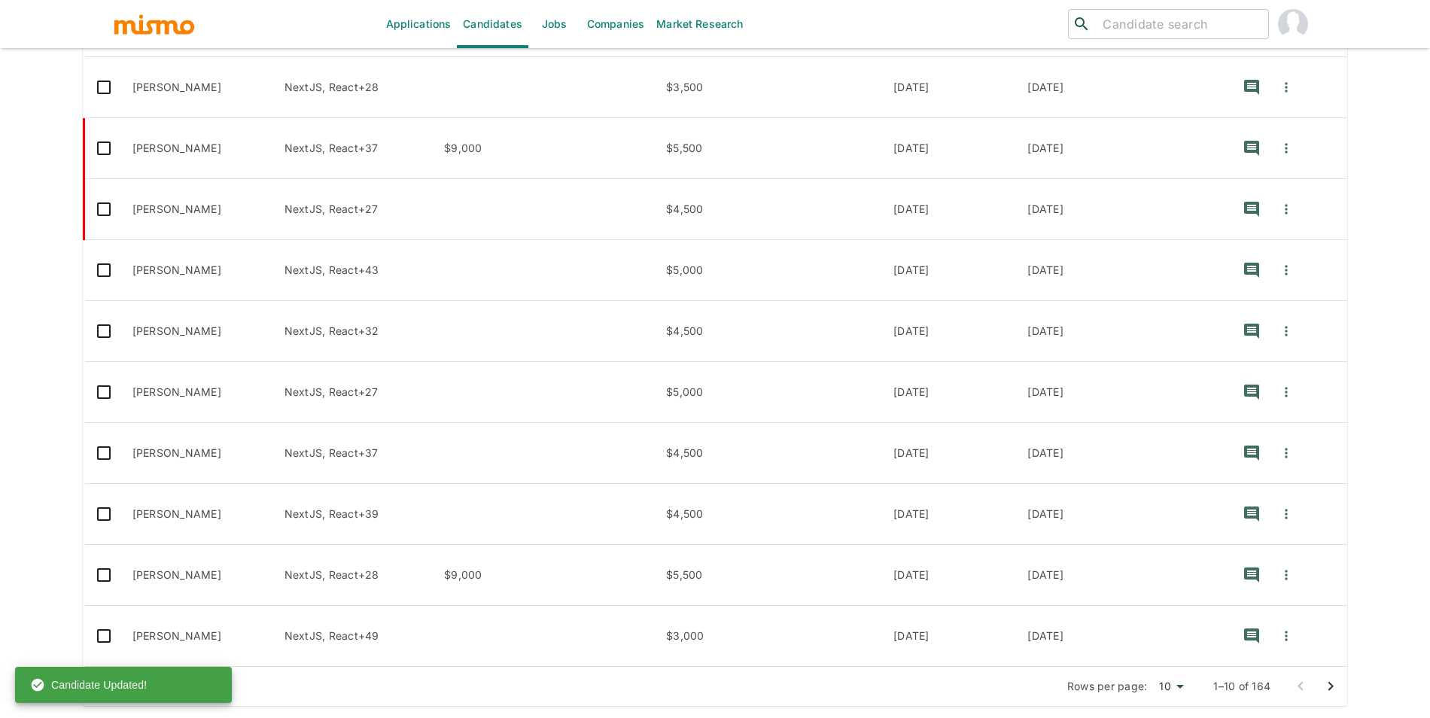
click at [1331, 680] on icon "Go to next page" at bounding box center [1330, 686] width 18 height 18
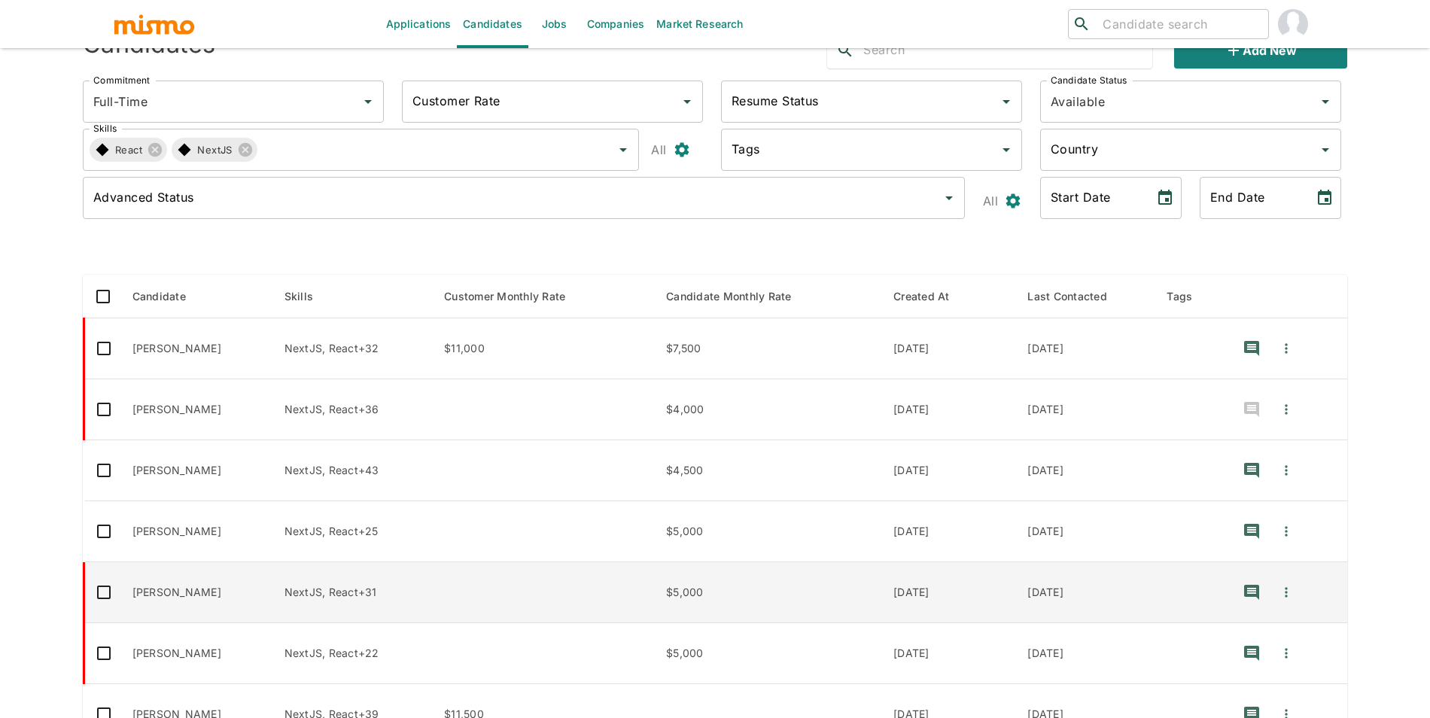
scroll to position [0, 0]
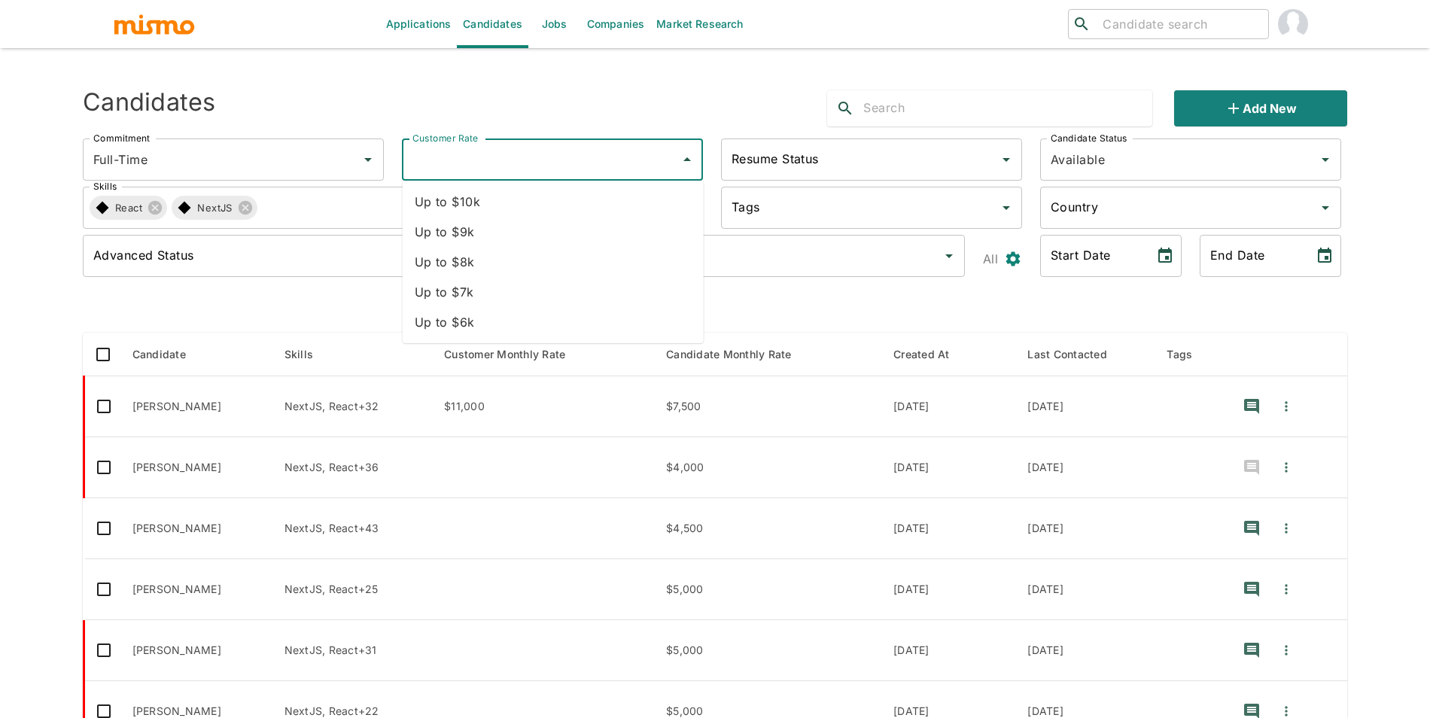
click at [483, 163] on input "Customer Rate" at bounding box center [541, 159] width 265 height 29
click at [869, 154] on input "Resume Status" at bounding box center [860, 159] width 265 height 29
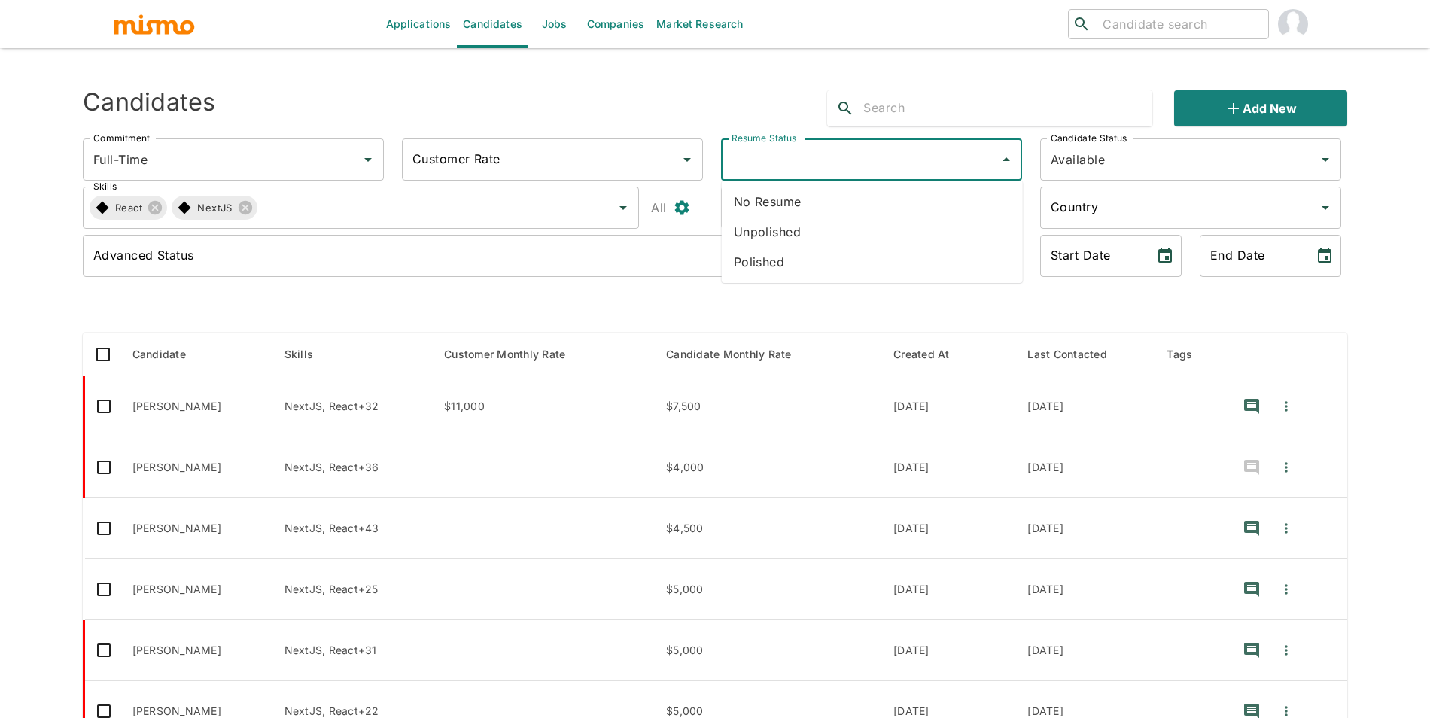
click at [860, 251] on li "Polished" at bounding box center [872, 262] width 301 height 30
type input "Polished"
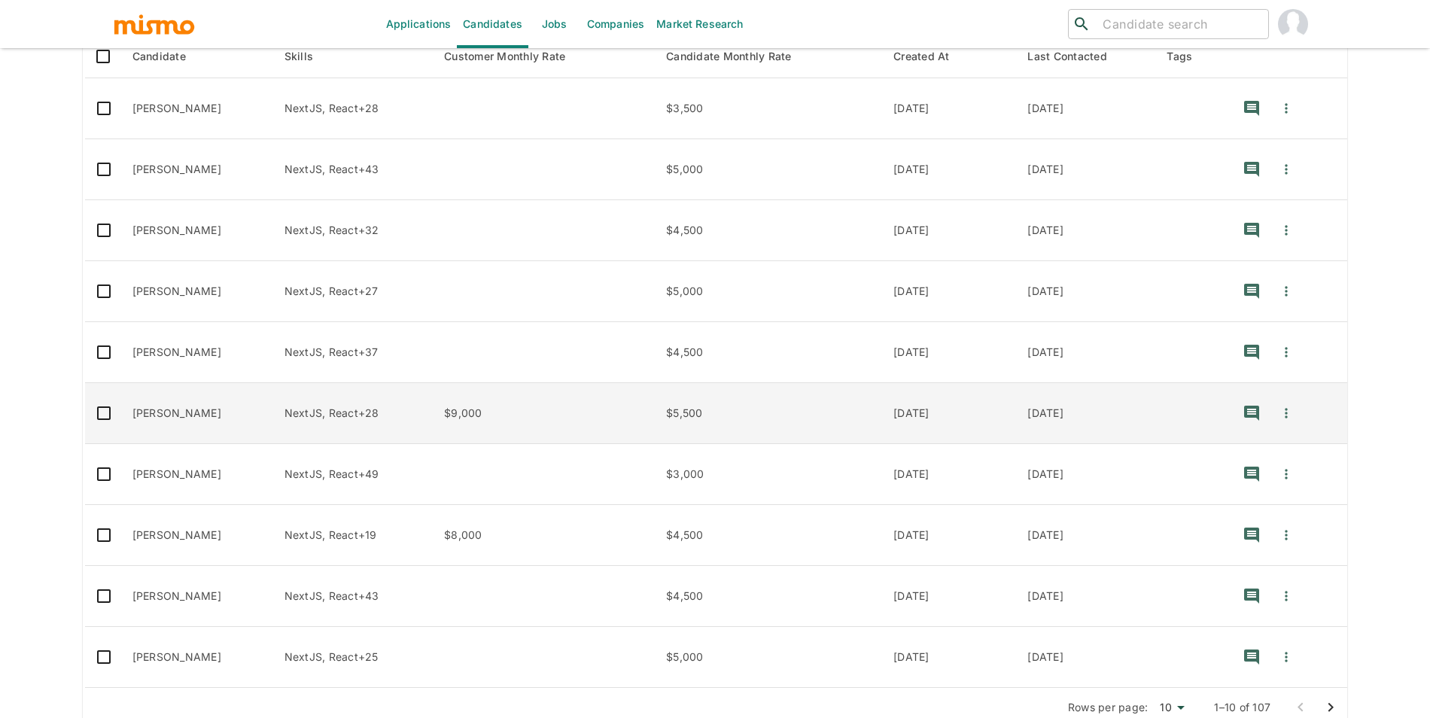
scroll to position [321, 0]
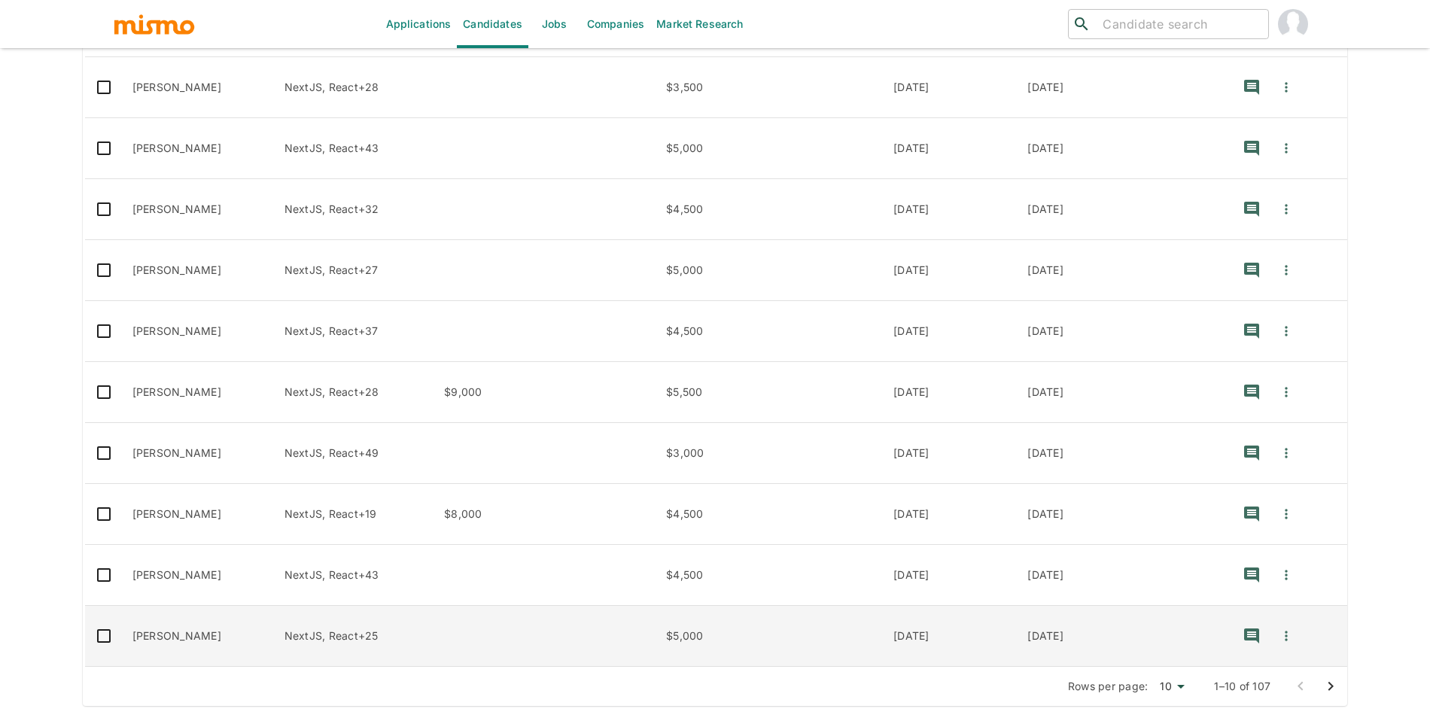
click at [179, 646] on td "Kevin Leguizamón" at bounding box center [196, 636] width 152 height 61
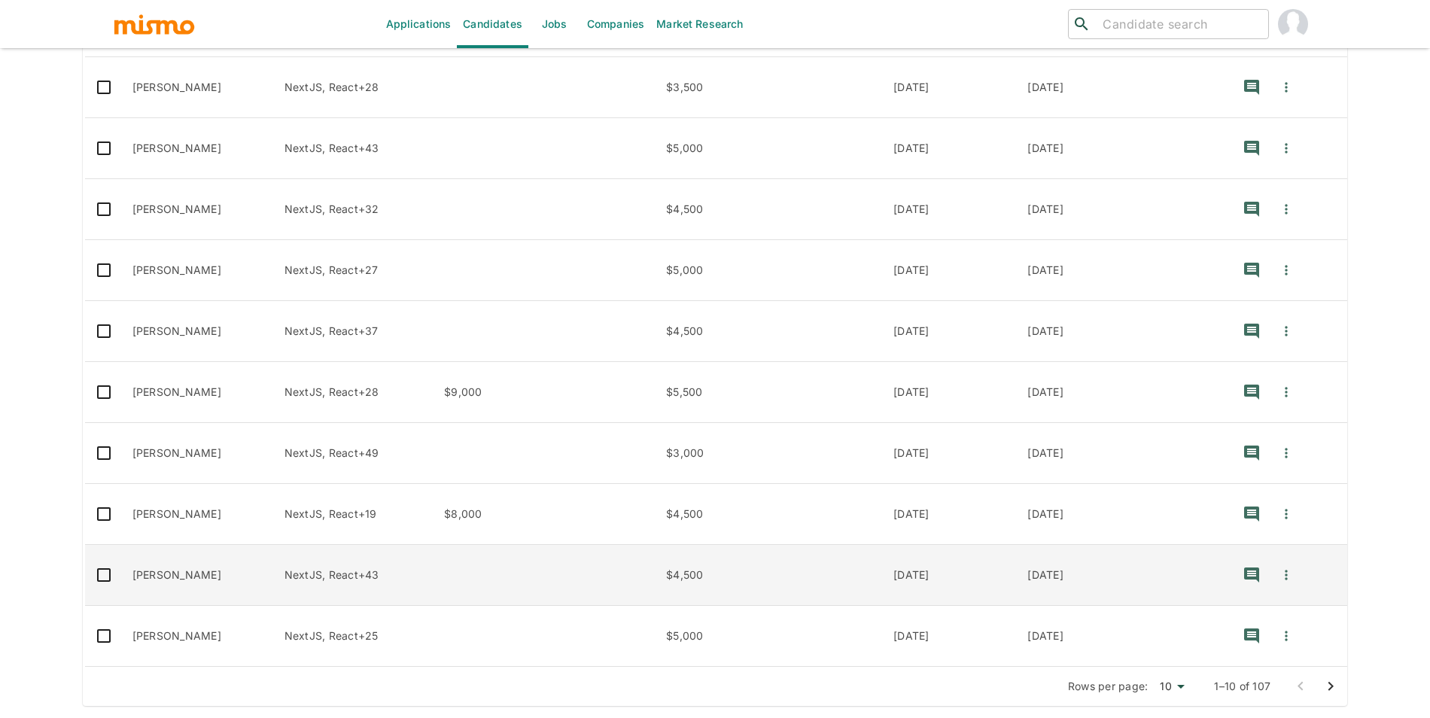
click at [261, 573] on td "Joel Dias Correia" at bounding box center [196, 575] width 152 height 61
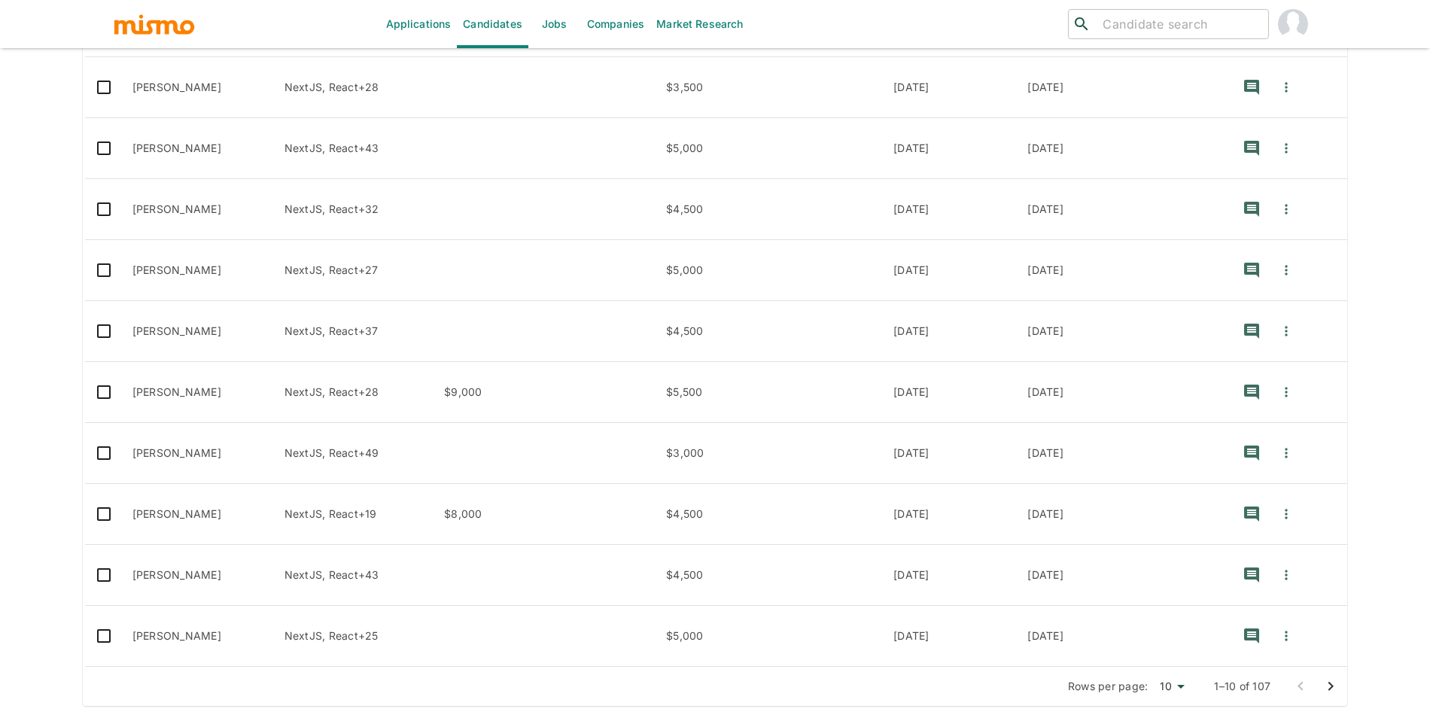
click at [1342, 680] on button "Go to next page" at bounding box center [1330, 686] width 30 height 30
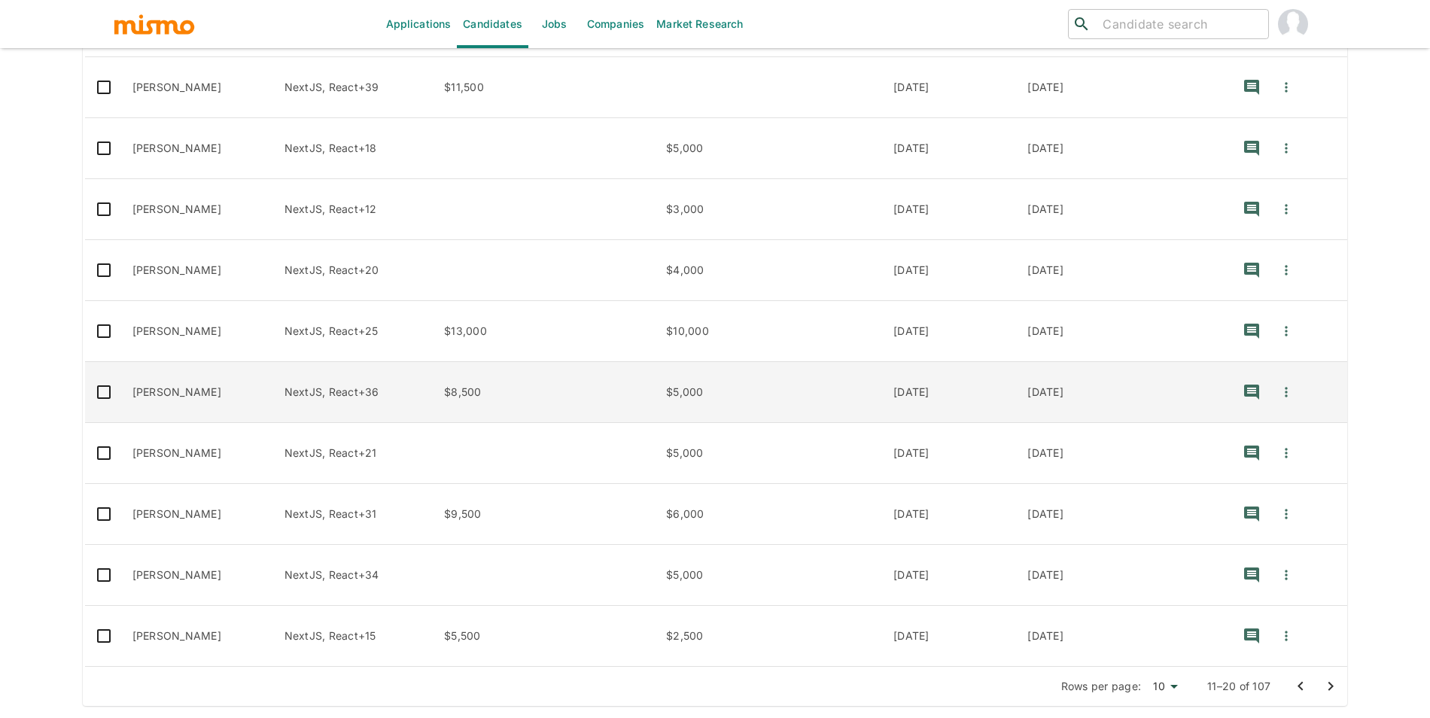
click at [213, 403] on td "Merli Mejía" at bounding box center [196, 392] width 152 height 61
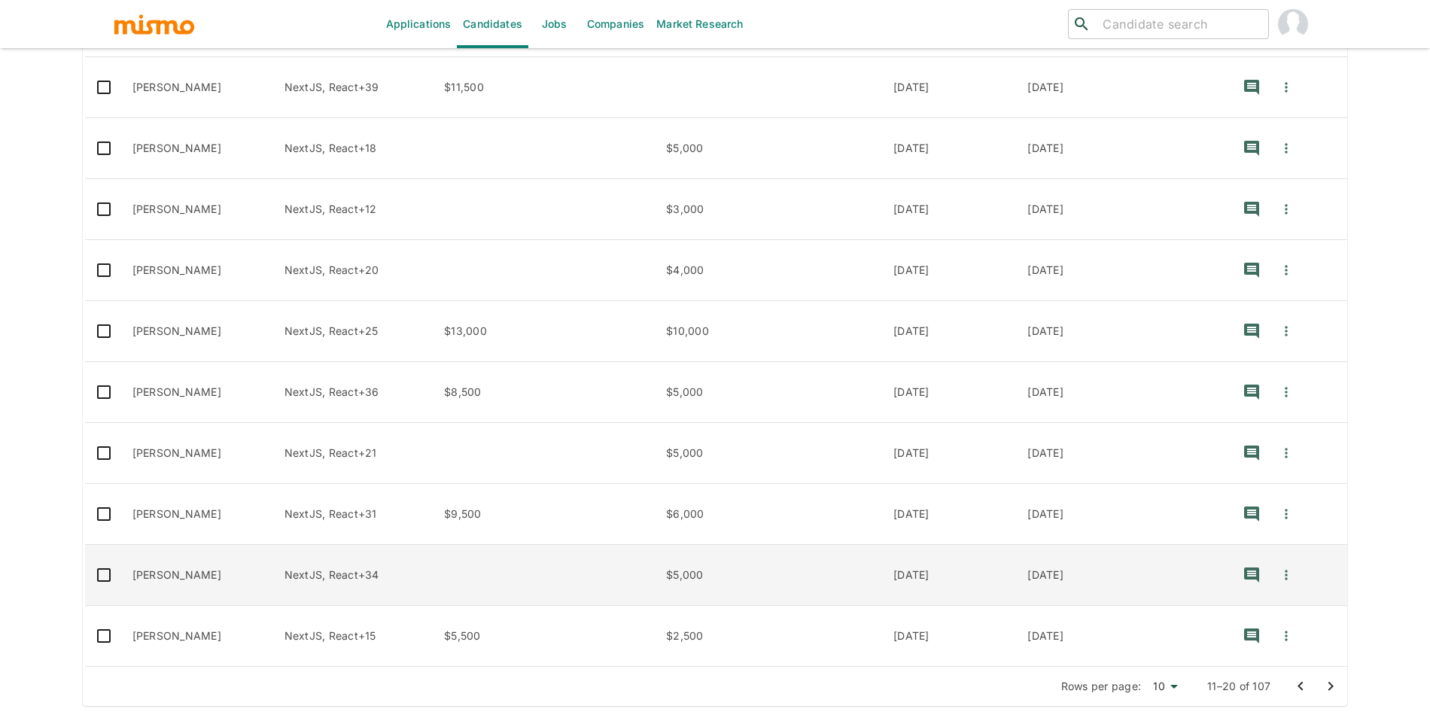
click at [215, 582] on td "Firmino Neto" at bounding box center [196, 575] width 152 height 61
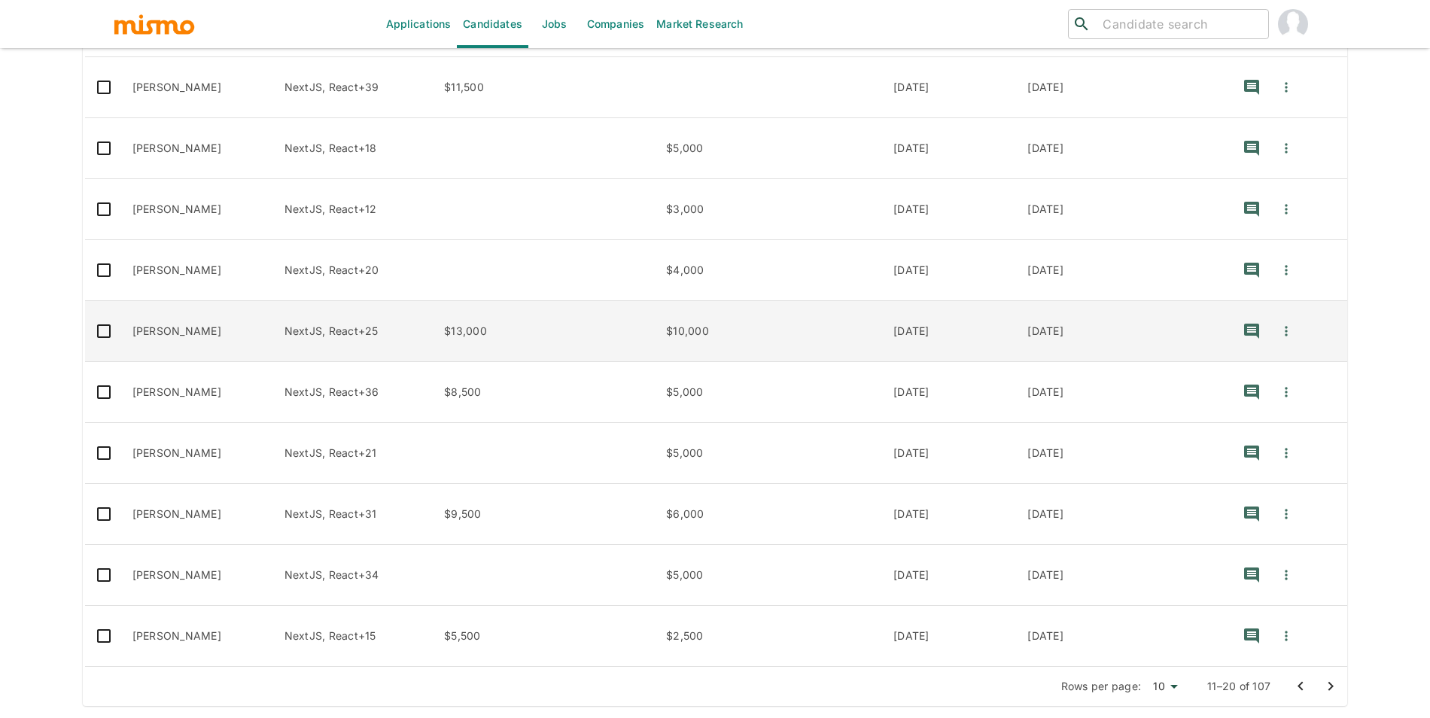
click at [254, 341] on td "Fernando Sousa" at bounding box center [196, 331] width 152 height 61
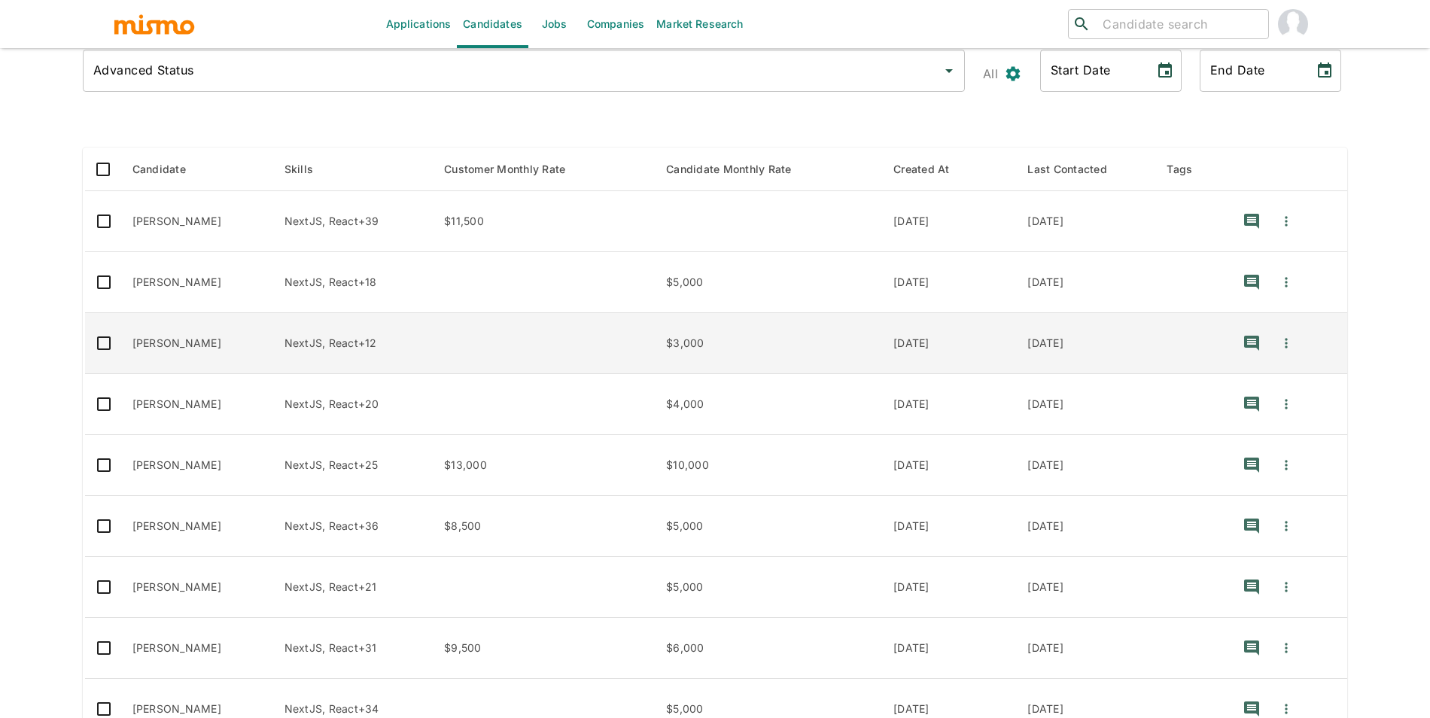
scroll to position [74, 0]
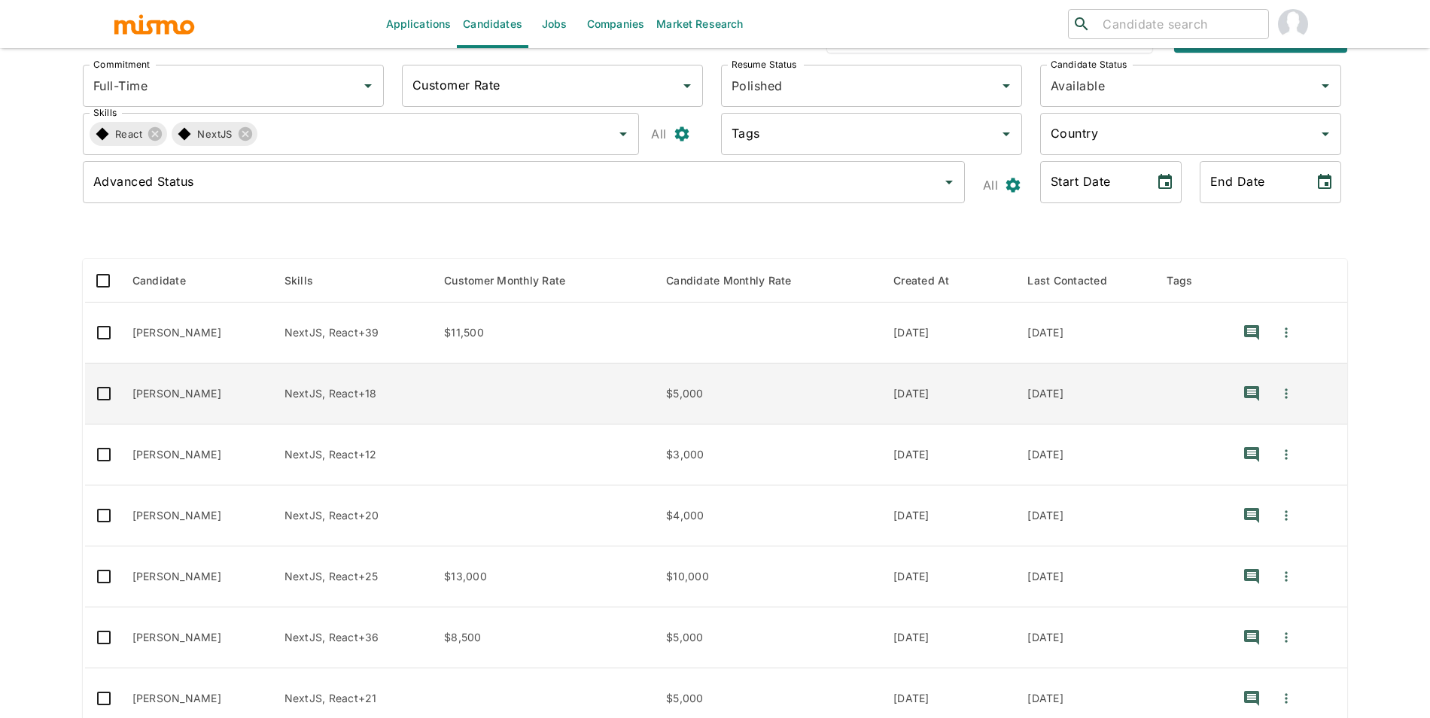
click at [215, 402] on td "Arthur Sena" at bounding box center [196, 393] width 152 height 61
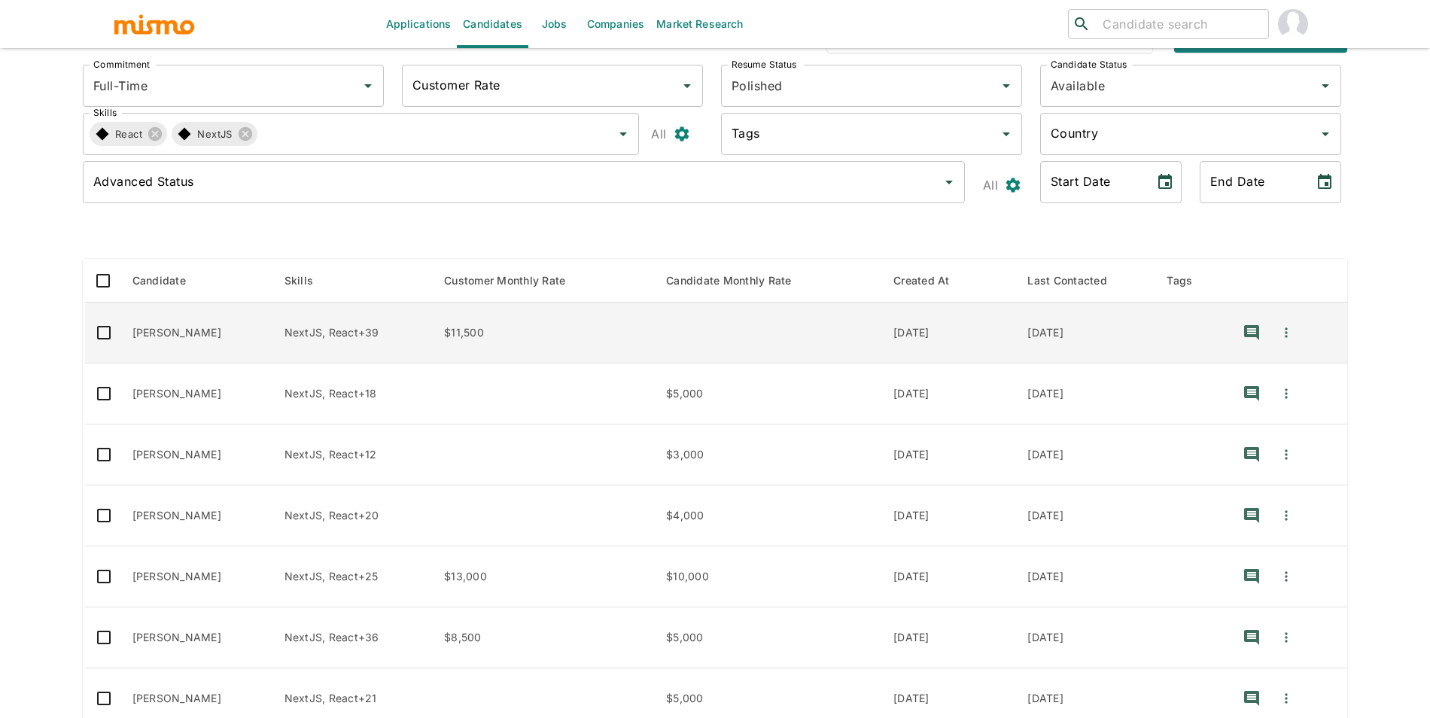
click at [272, 321] on td "Mauricio Peraza Castro" at bounding box center [196, 333] width 152 height 61
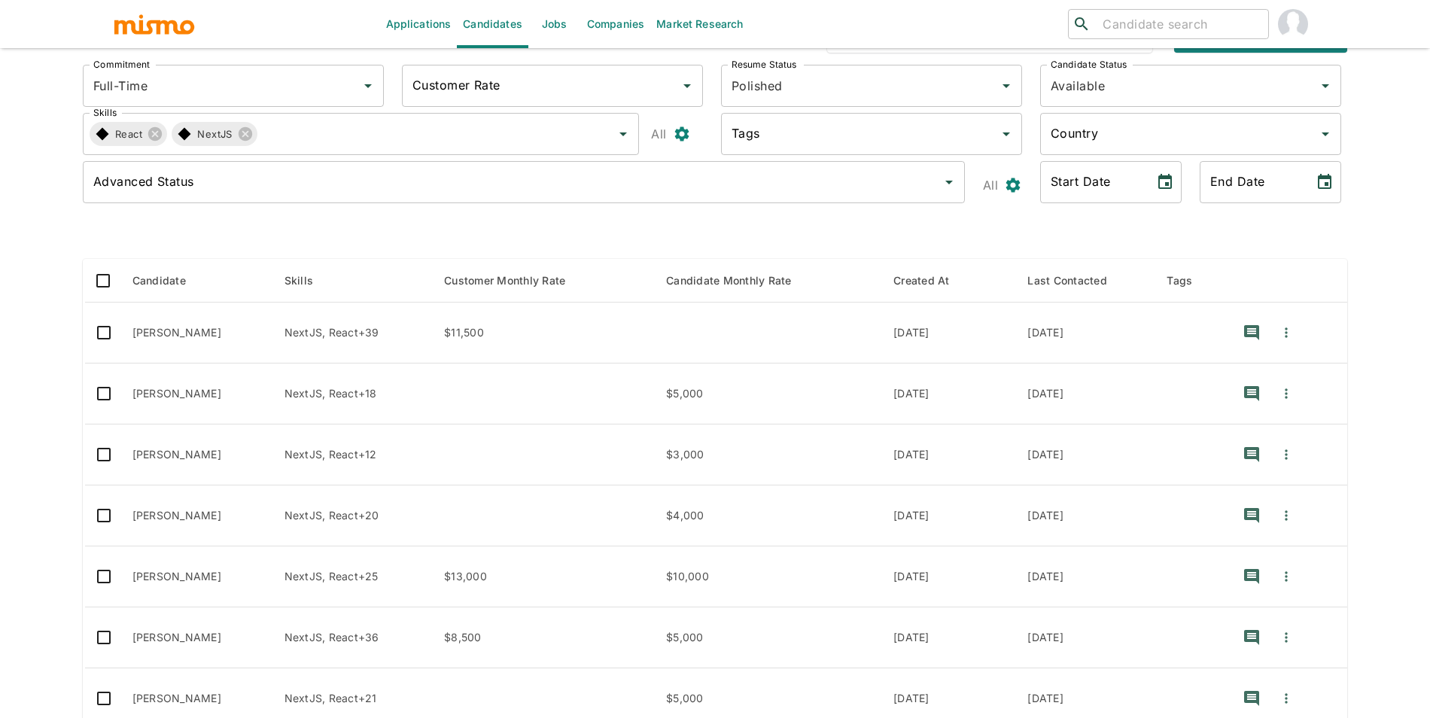
click at [549, 30] on link "Jobs" at bounding box center [554, 24] width 53 height 48
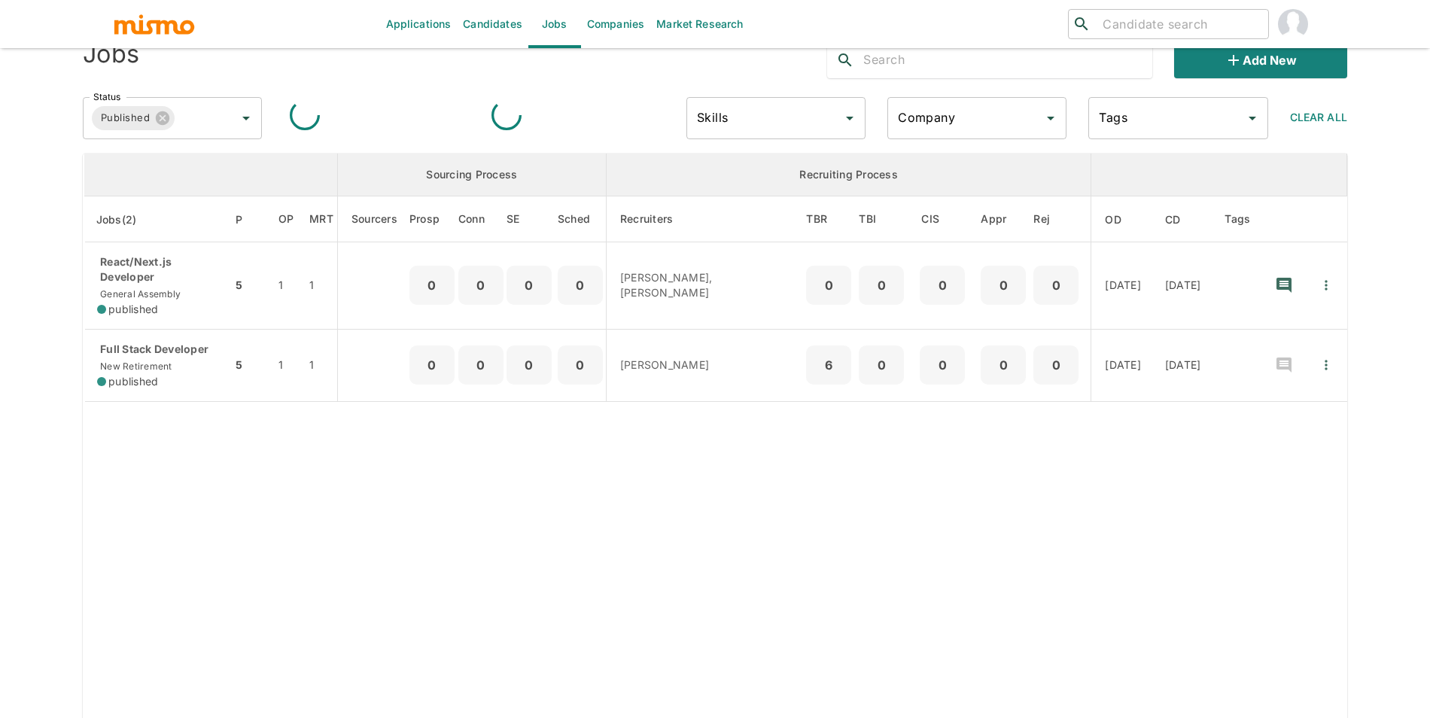
scroll to position [62, 0]
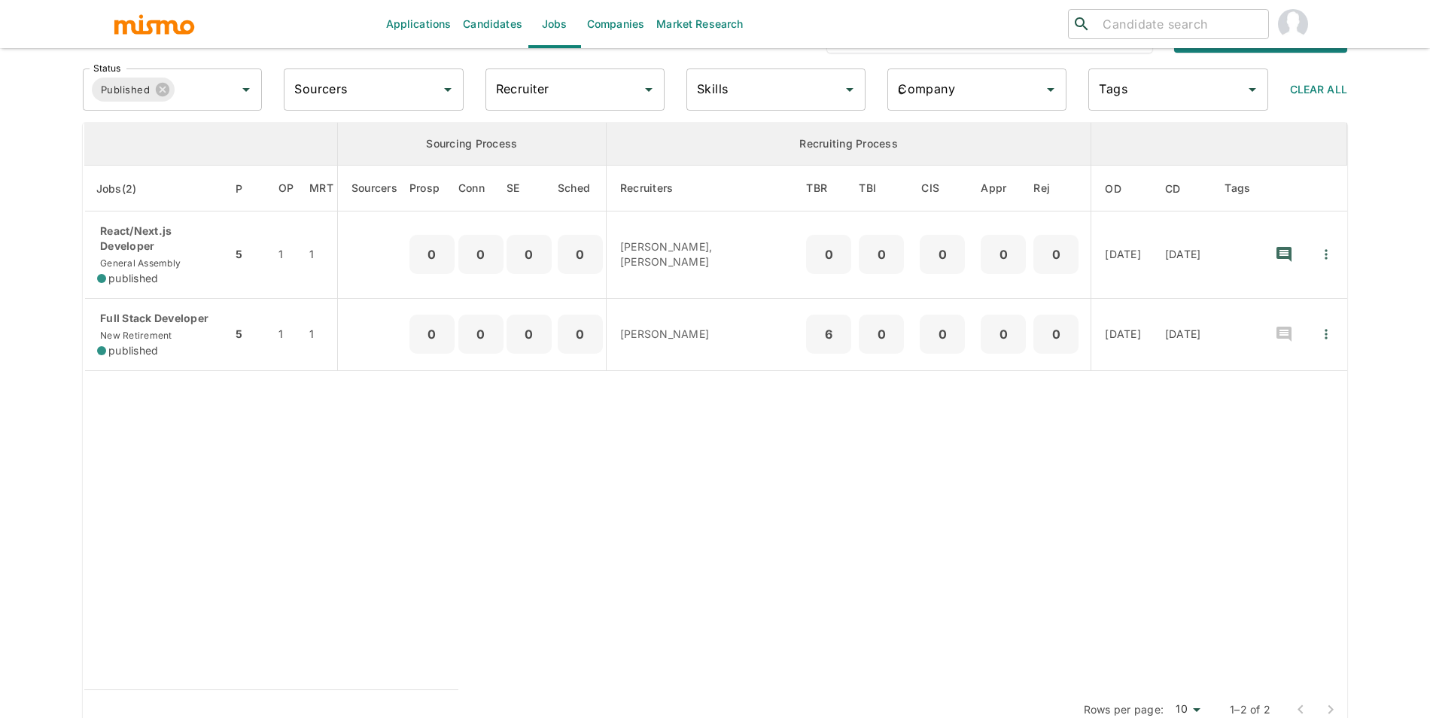
click at [944, 88] on input "c" at bounding box center [965, 89] width 143 height 29
type input "a"
type input "ca"
click at [616, 35] on link "Companies" at bounding box center [615, 24] width 69 height 48
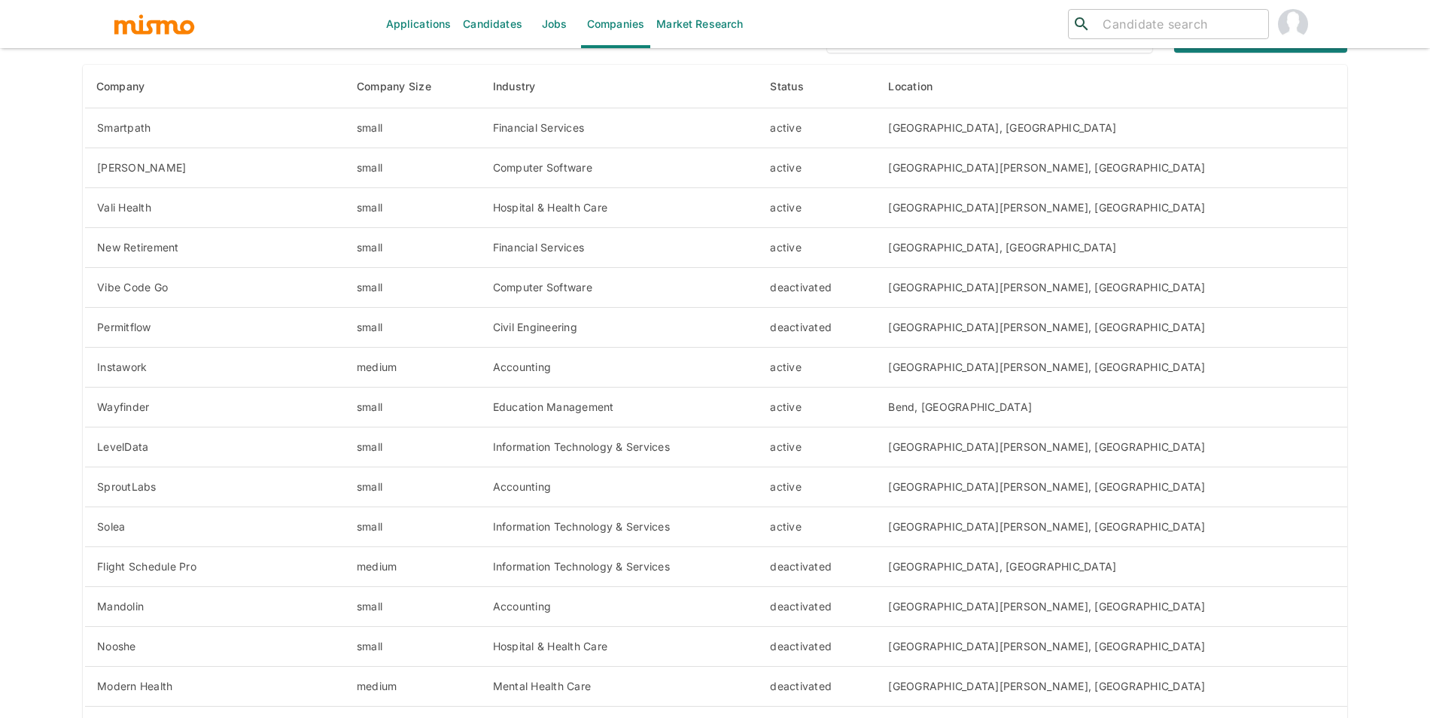
click at [1138, 26] on input "search" at bounding box center [1179, 24] width 166 height 21
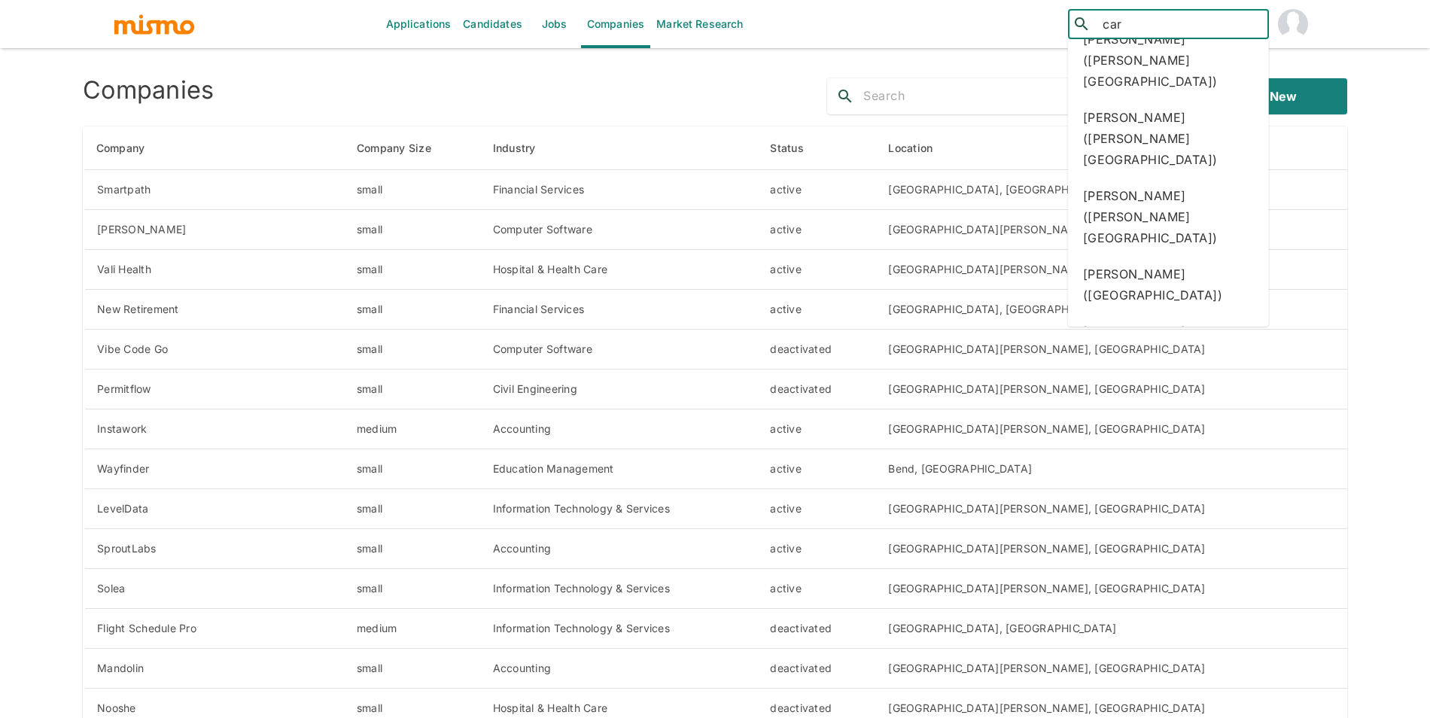
type input "car"
click at [1391, 138] on div "Applications Candidates Jobs Companies Market Research ​ car ​ Companies Add ne…" at bounding box center [715, 377] width 1430 height 754
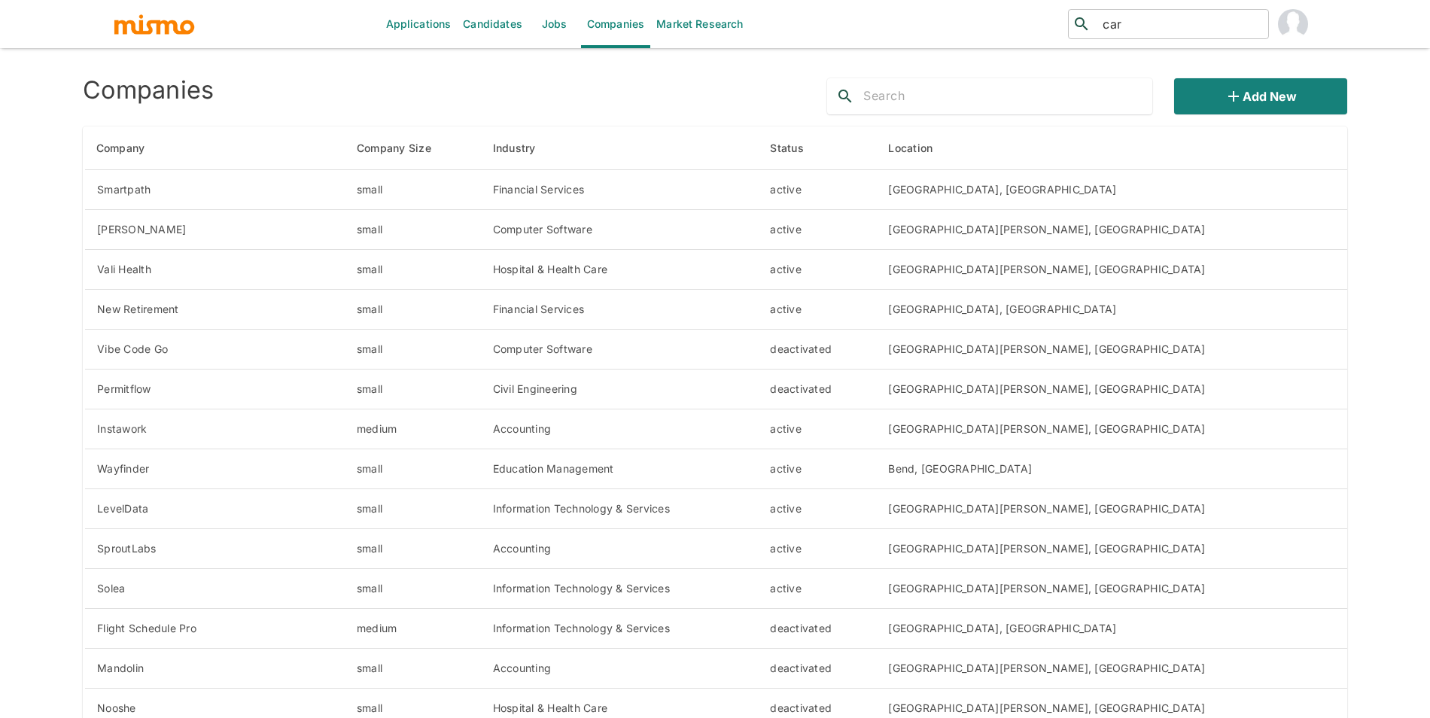
click at [1005, 100] on input "text" at bounding box center [1007, 96] width 289 height 24
type input "carde"
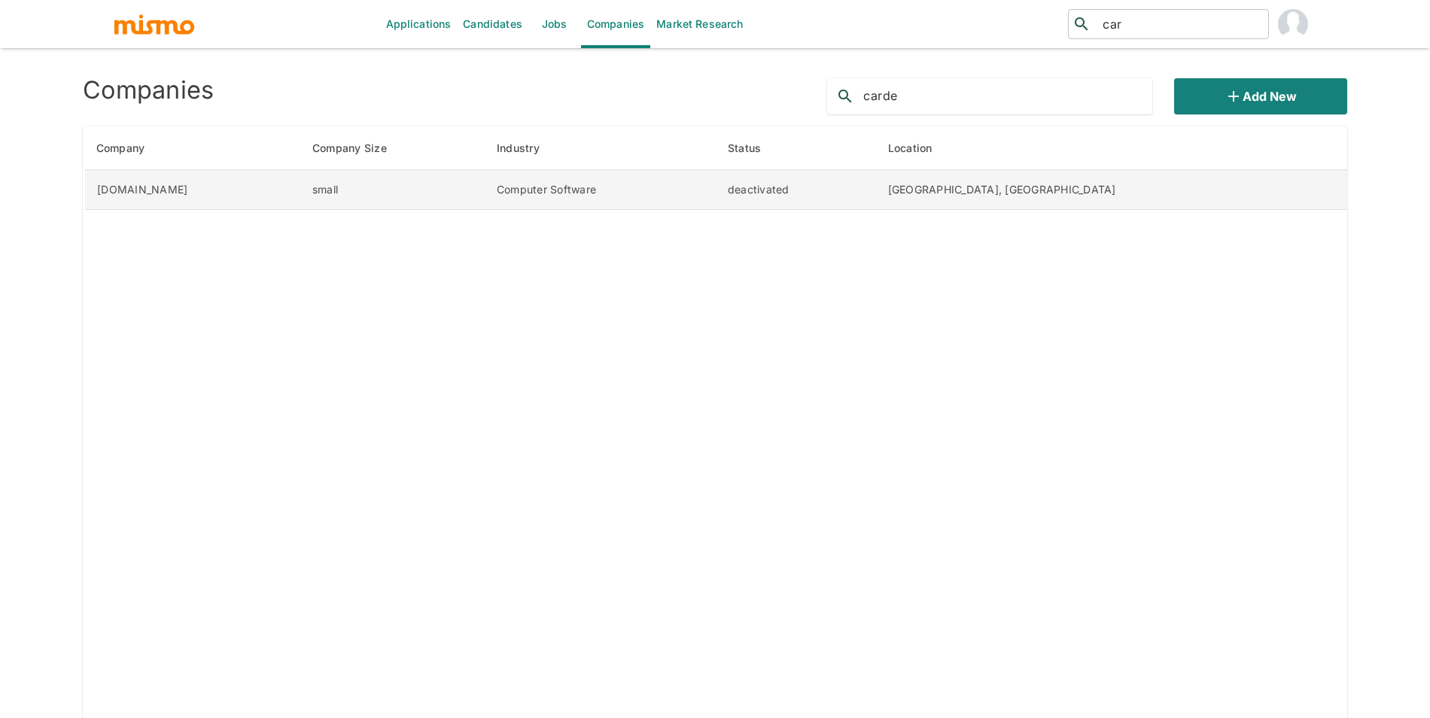
click at [876, 196] on td "deactivated" at bounding box center [796, 190] width 160 height 40
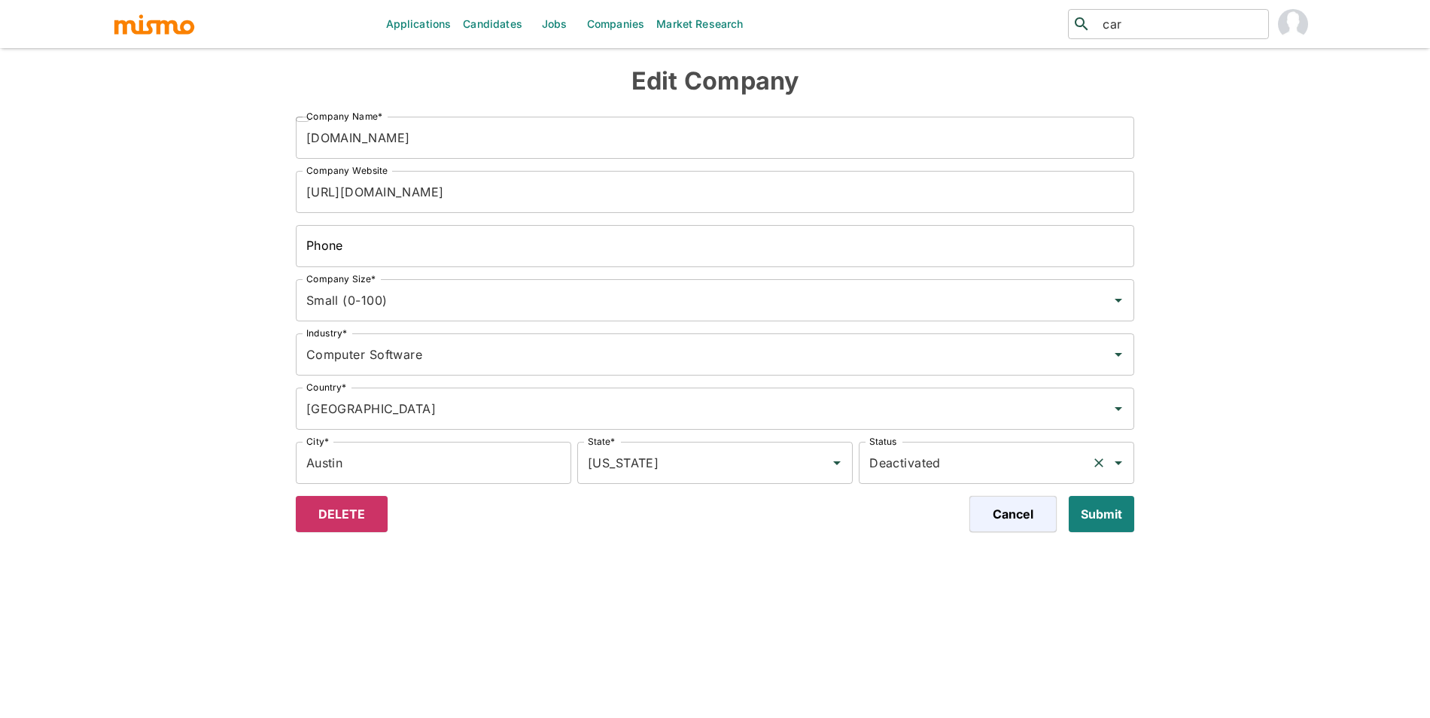
click at [908, 446] on div "Deactivated Status" at bounding box center [996, 463] width 275 height 42
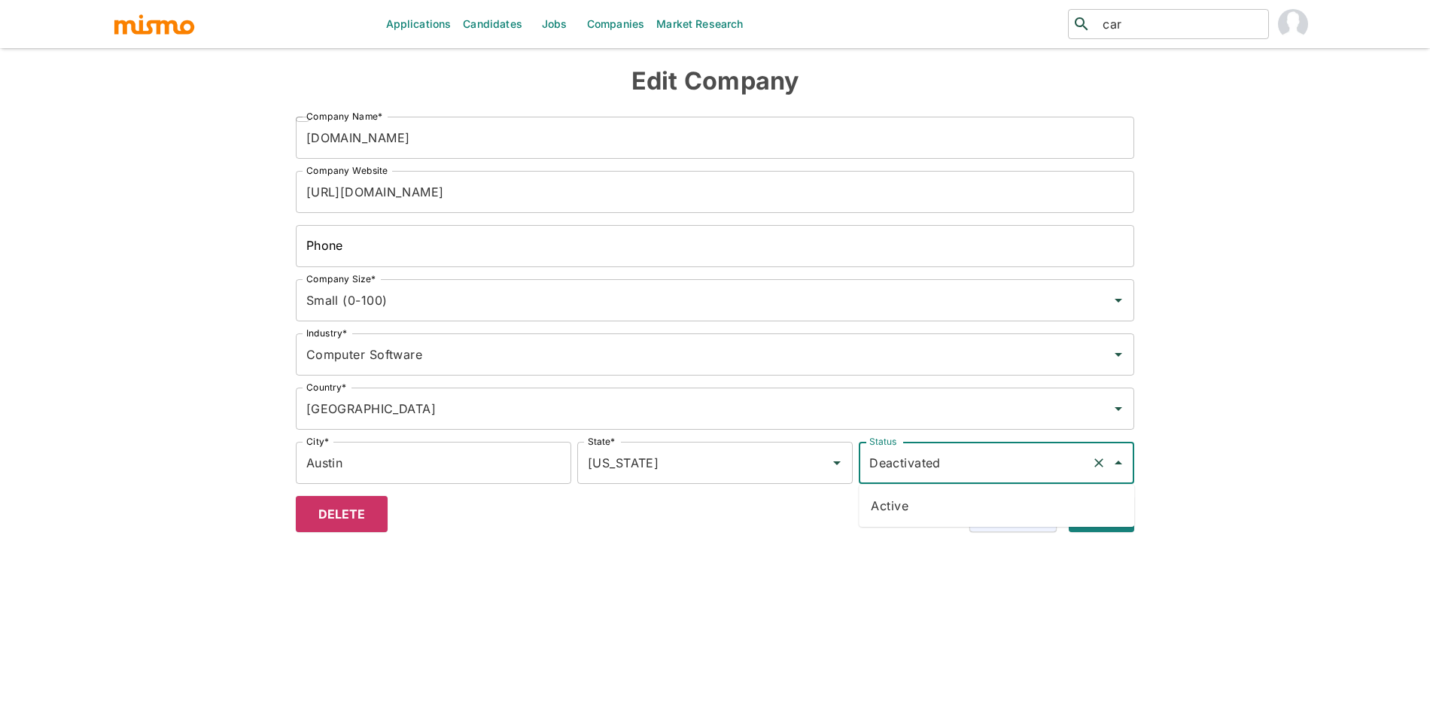
click at [941, 498] on li "Active" at bounding box center [996, 506] width 275 height 30
type input "Active"
click at [1122, 512] on button "Submit" at bounding box center [1098, 514] width 71 height 36
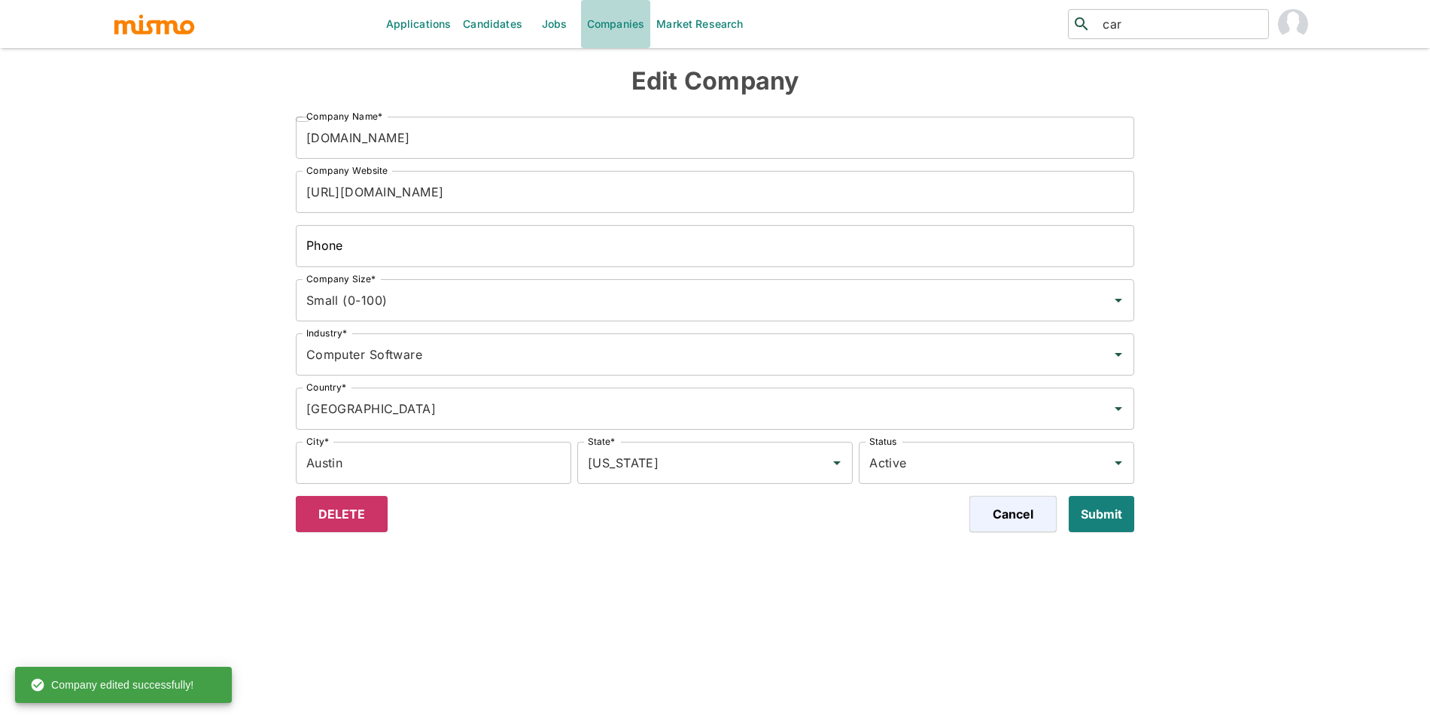
click at [584, 32] on link "Companies" at bounding box center [615, 24] width 69 height 48
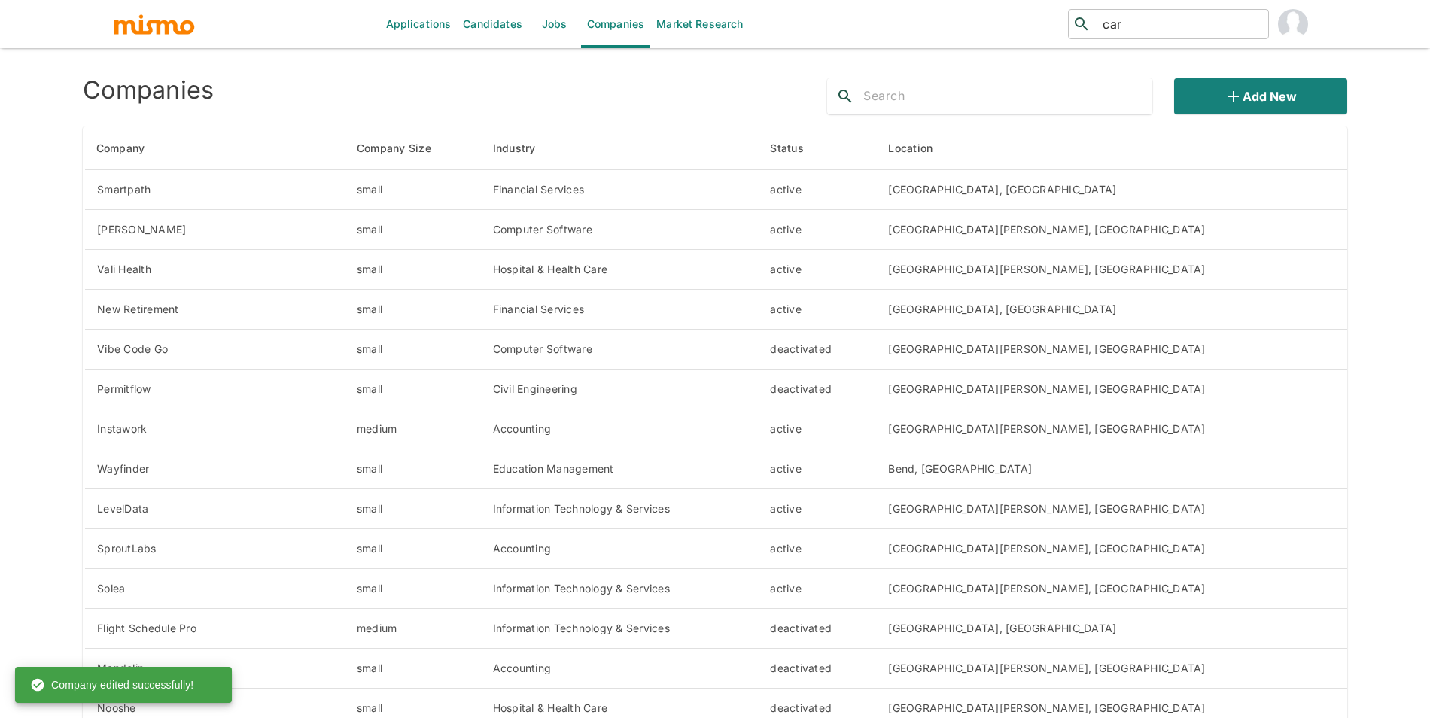
click at [572, 29] on link "Jobs" at bounding box center [554, 24] width 53 height 48
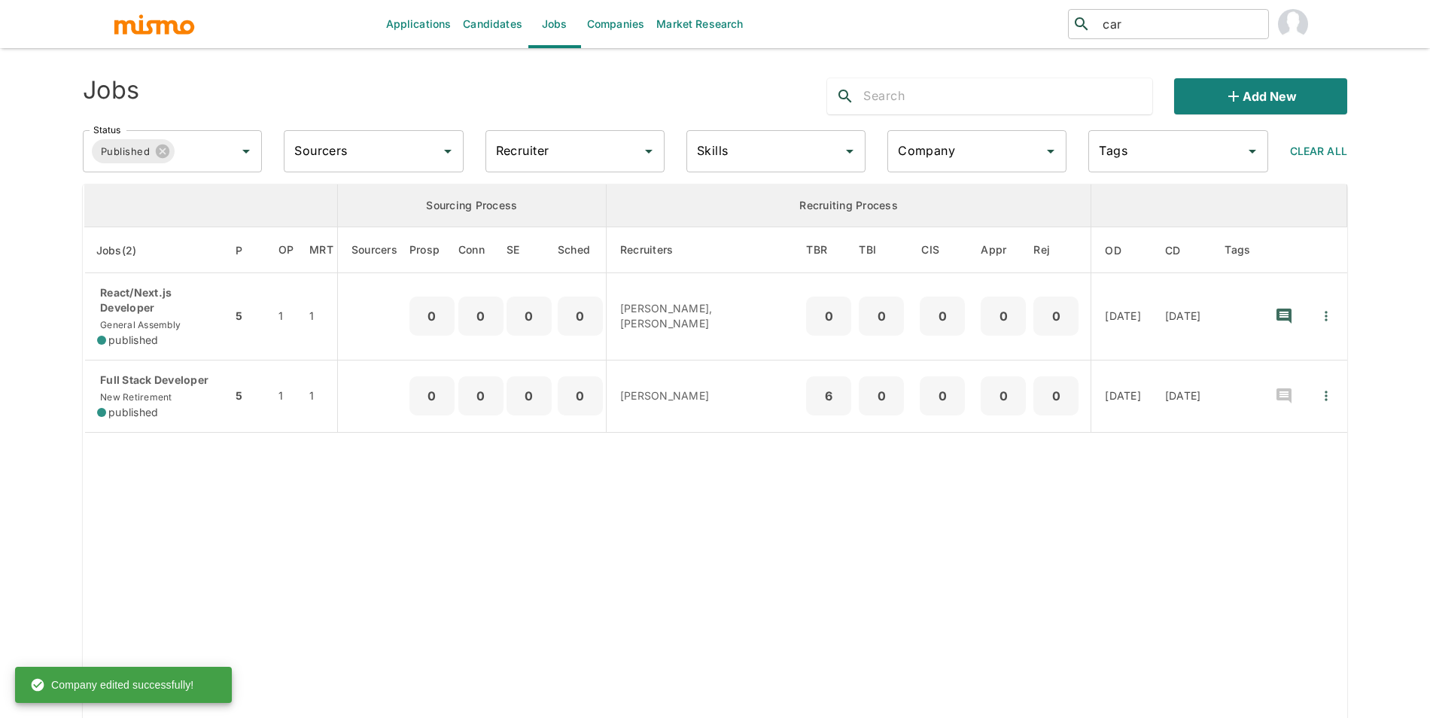
click at [944, 145] on div "Company Company" at bounding box center [976, 151] width 179 height 42
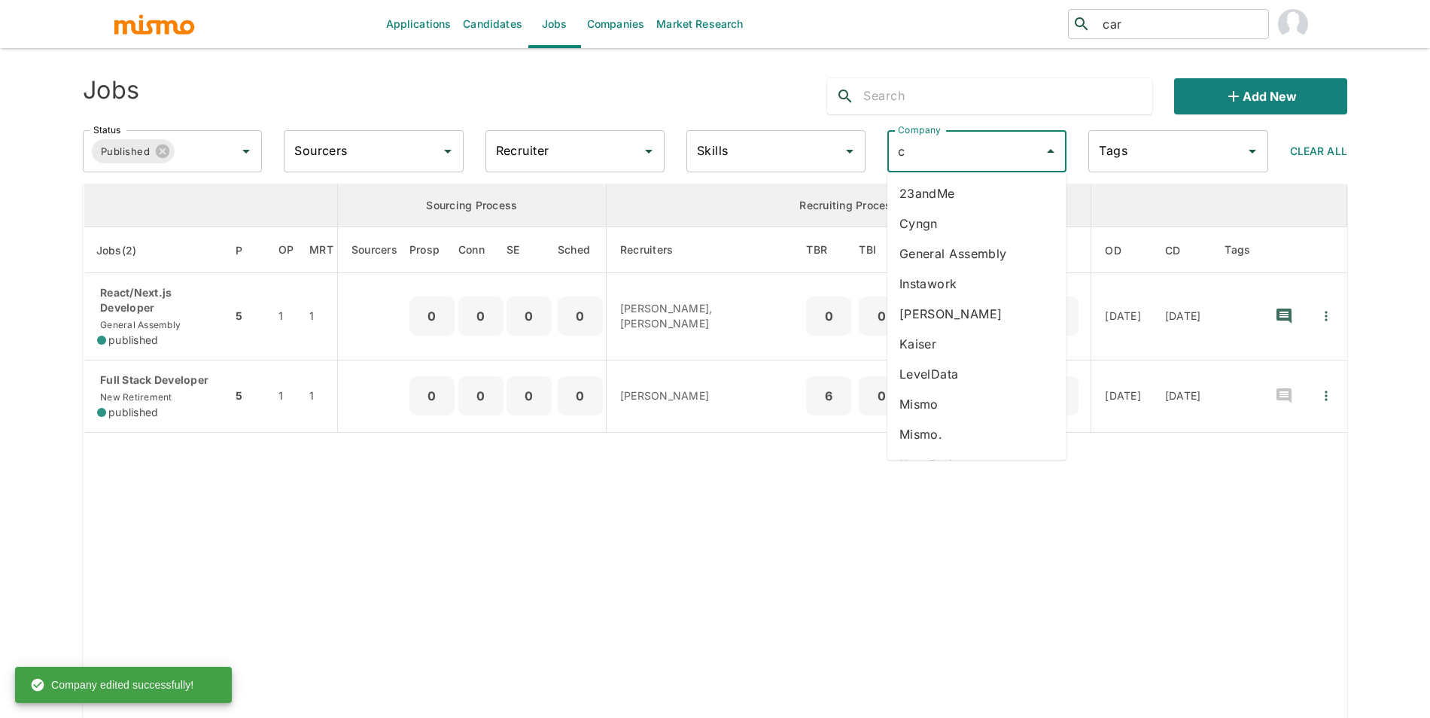
type input "ca"
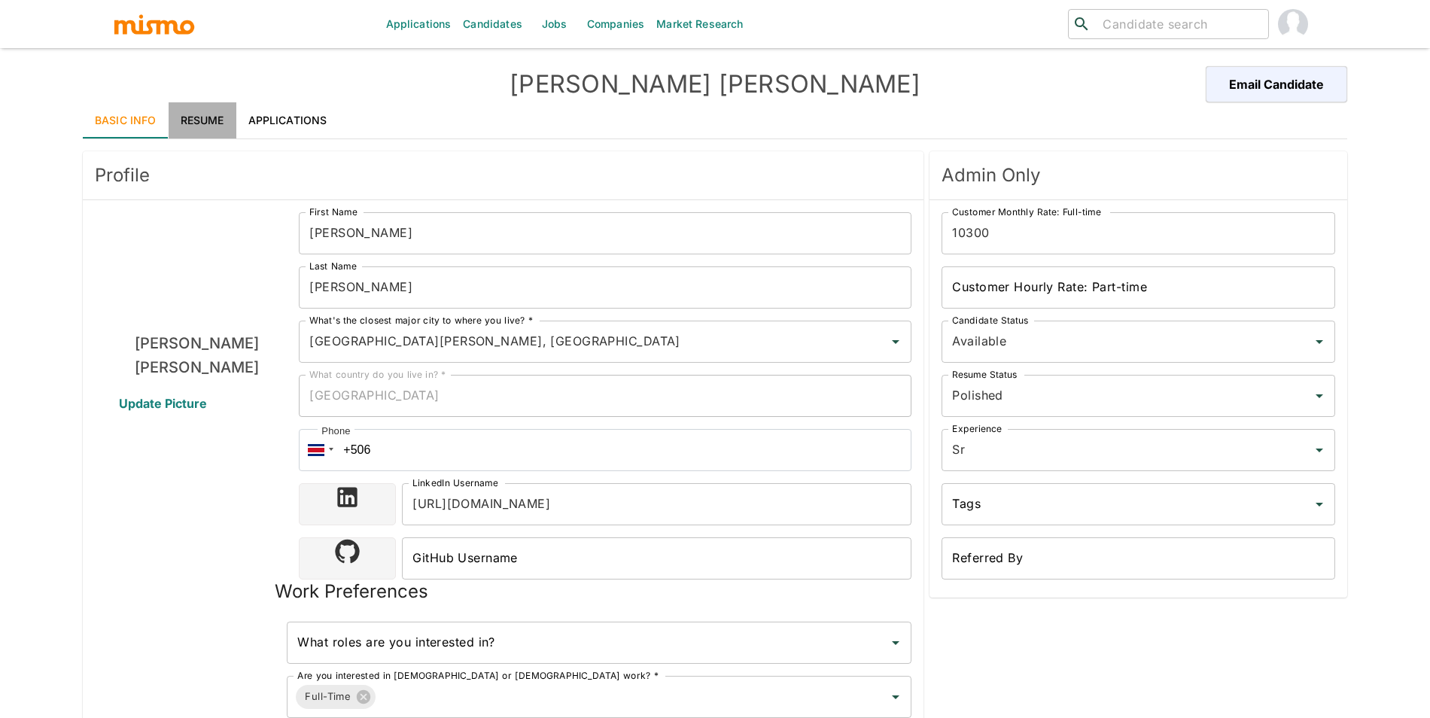
click at [198, 123] on link "Resume" at bounding box center [203, 120] width 68 height 36
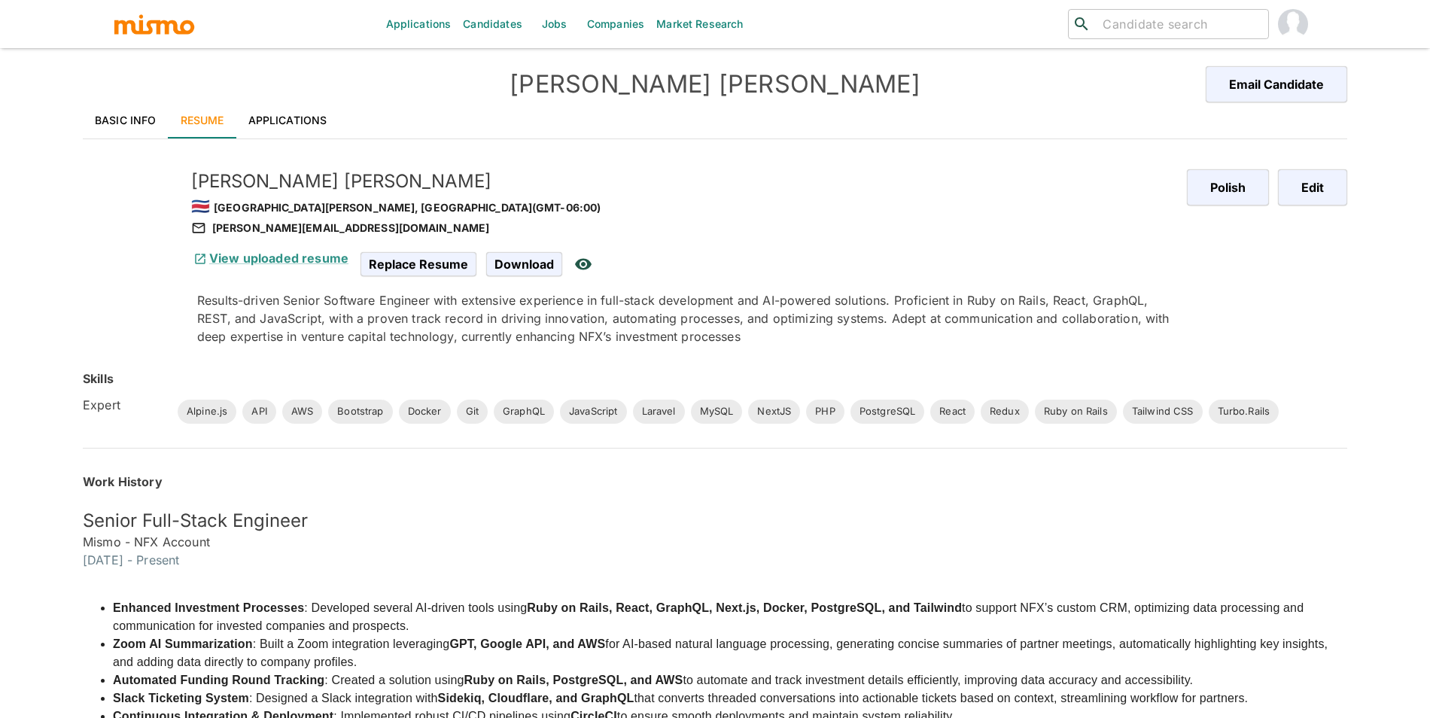
click at [1187, 26] on input "search" at bounding box center [1179, 24] width 166 height 21
click at [116, 122] on link "Basic Info" at bounding box center [126, 120] width 86 height 36
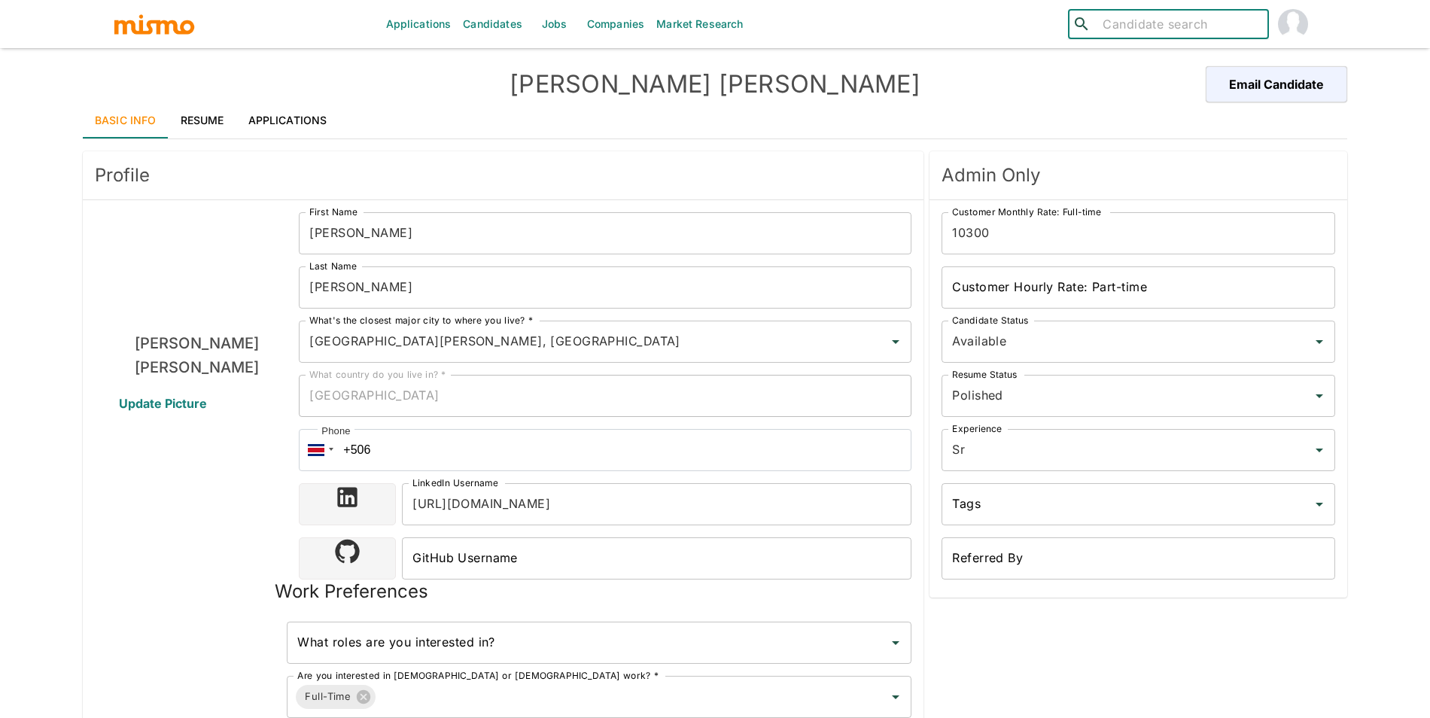
click at [1212, 33] on input "search" at bounding box center [1179, 24] width 166 height 21
type input "mauricio per"
click at [1167, 70] on div "Mauricio Peraza Castro (Costa Rica)" at bounding box center [1168, 73] width 201 height 57
click at [181, 126] on link "Resume" at bounding box center [203, 120] width 68 height 36
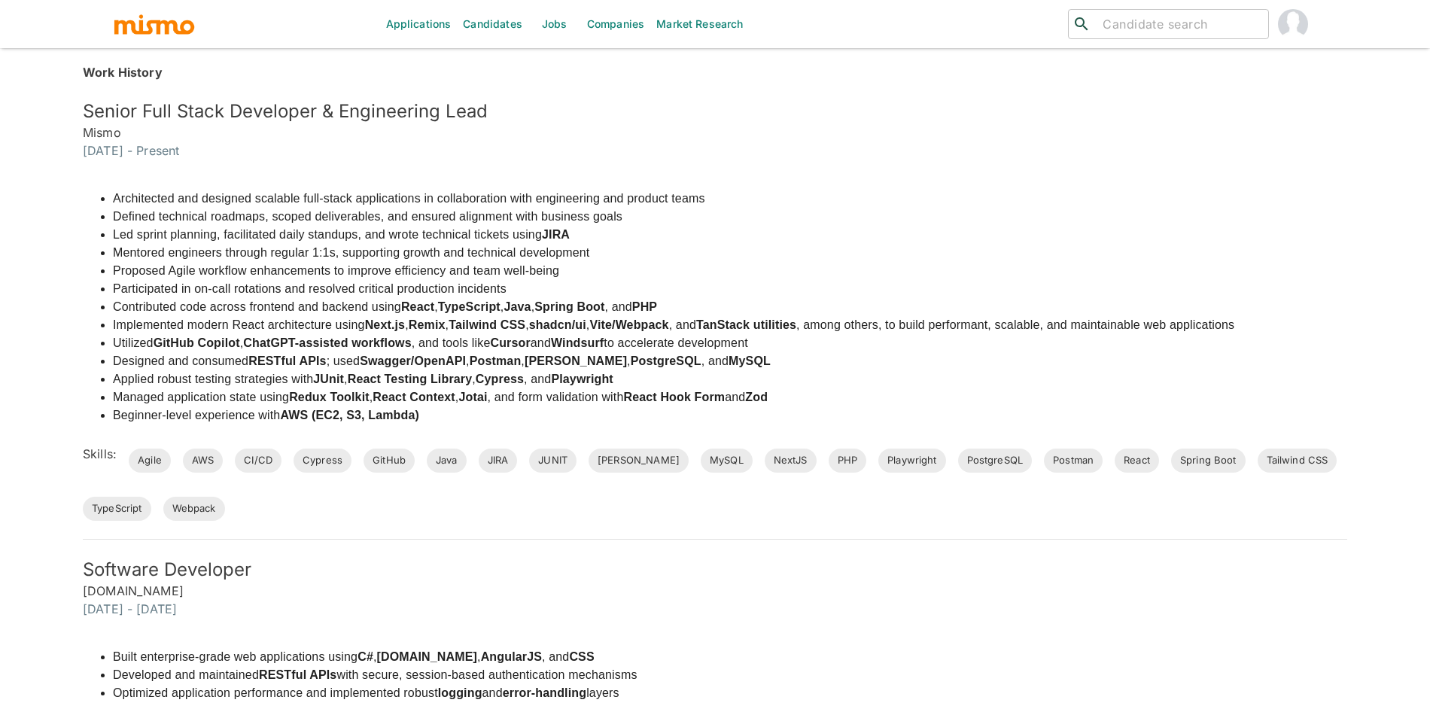
scroll to position [513, 0]
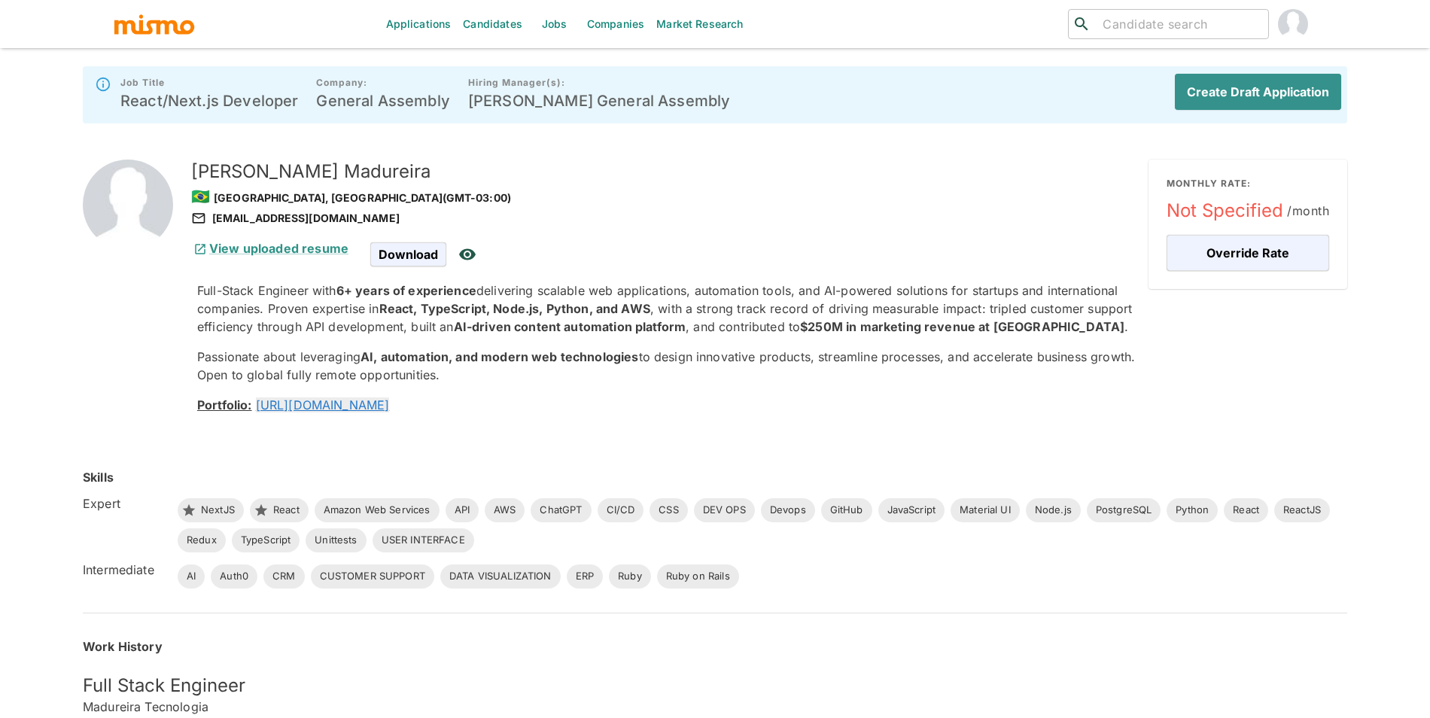
drag, startPoint x: 1424, startPoint y: 104, endPoint x: 1424, endPoint y: 184, distance: 79.8
click at [1424, 184] on div "Applications Candidates Jobs Companies Market Research ​ ​ Job Title React/Next…" at bounding box center [715, 377] width 1430 height 754
click at [1427, 132] on div "Applications Candidates Jobs Companies Market Research ​ ​ Job Title React/Next…" at bounding box center [715, 377] width 1430 height 754
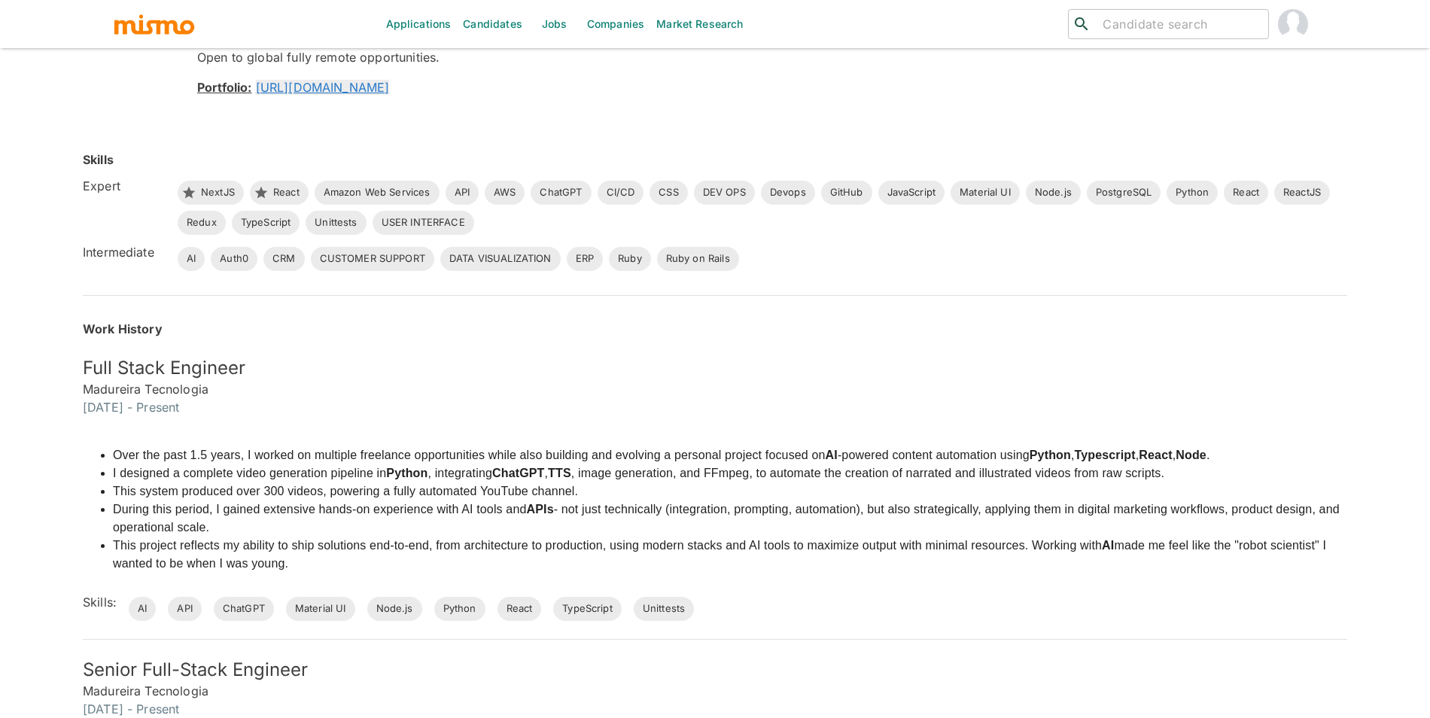
scroll to position [322, 0]
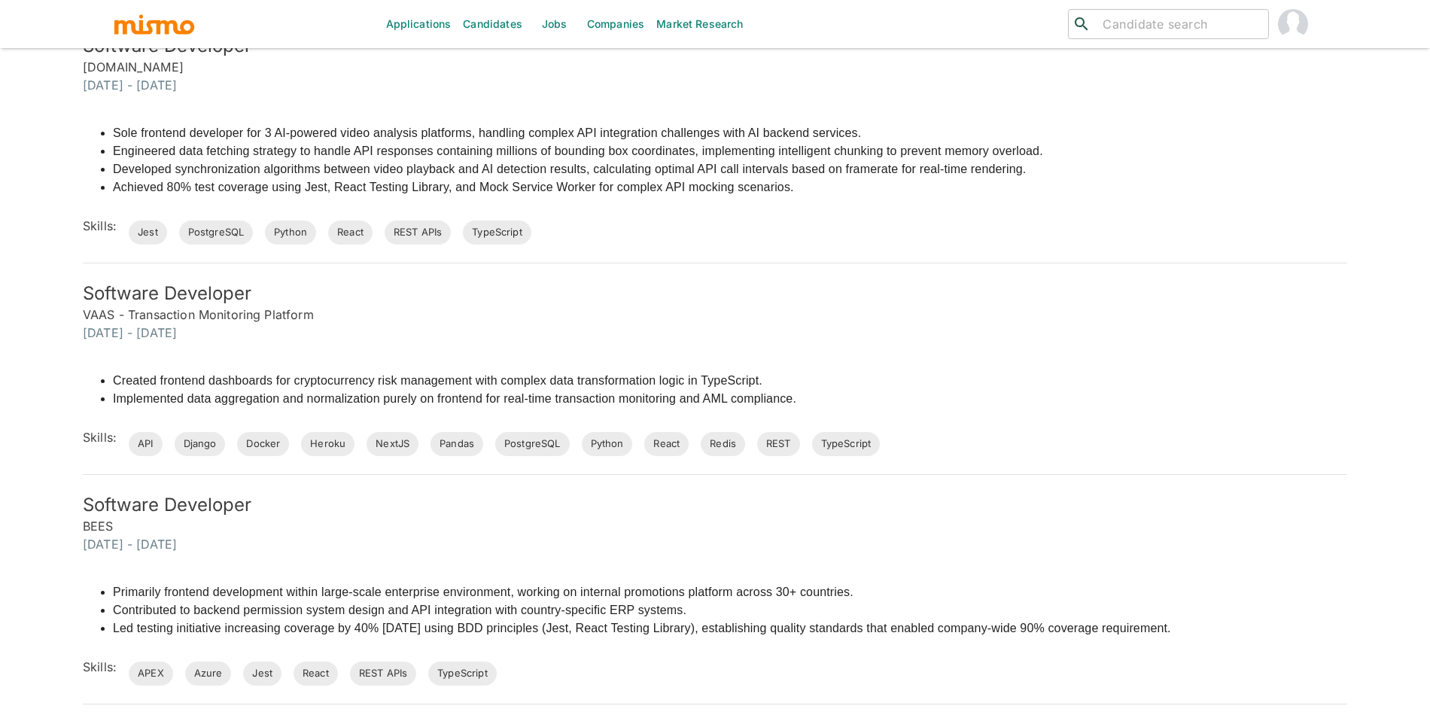
scroll to position [12, 0]
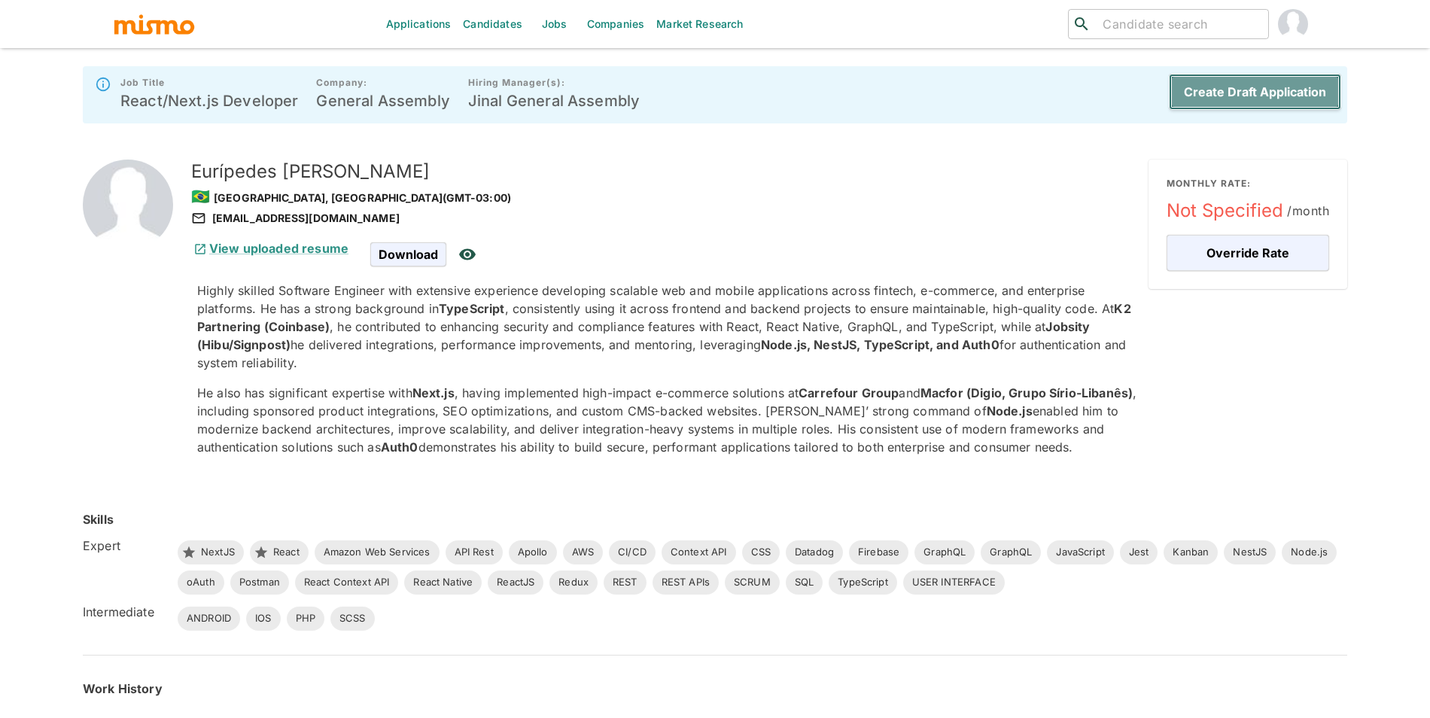
click at [1252, 99] on button "Create Draft Application" at bounding box center [1255, 92] width 172 height 36
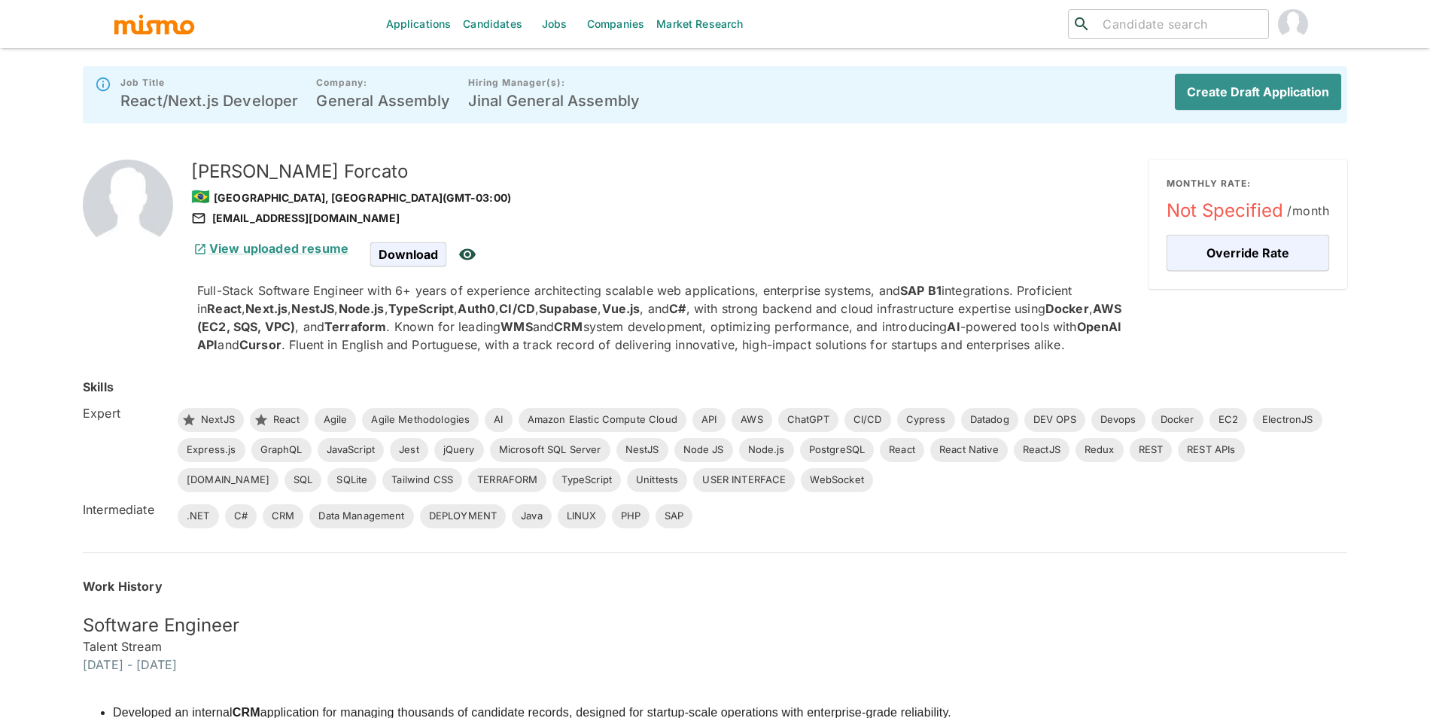
drag, startPoint x: 1424, startPoint y: 152, endPoint x: 1425, endPoint y: 283, distance: 130.9
click at [1423, 292] on div "Applications Candidates Jobs Companies Market Research ​ ​ Job Title React/Next…" at bounding box center [715, 377] width 1430 height 754
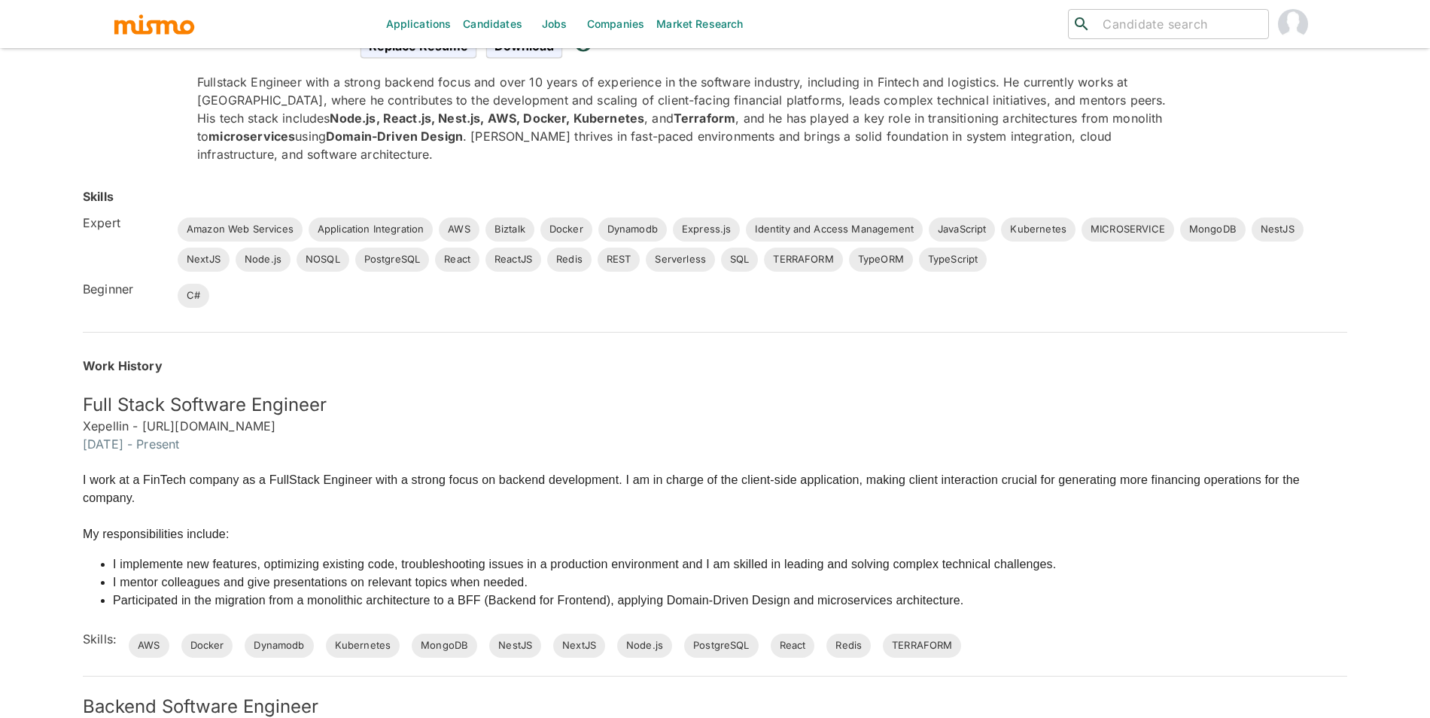
scroll to position [263, 0]
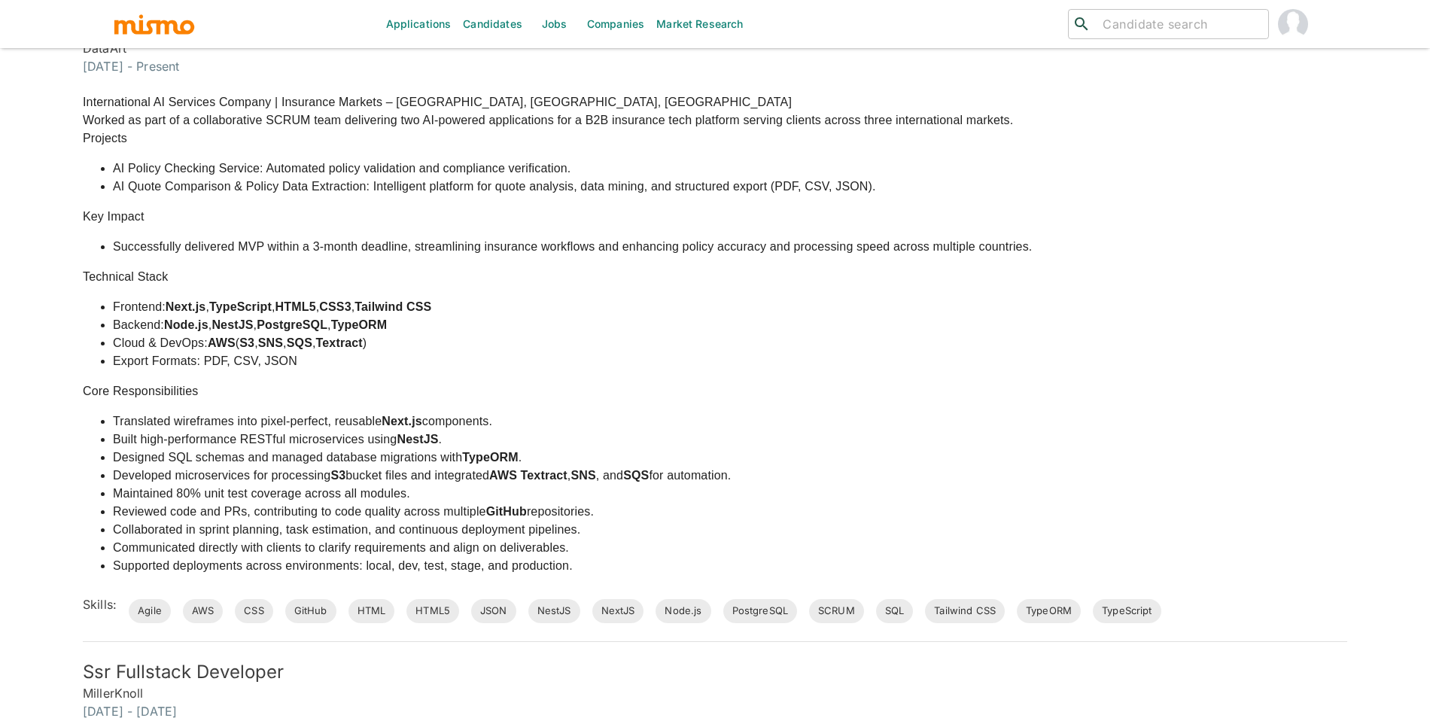
scroll to position [819, 0]
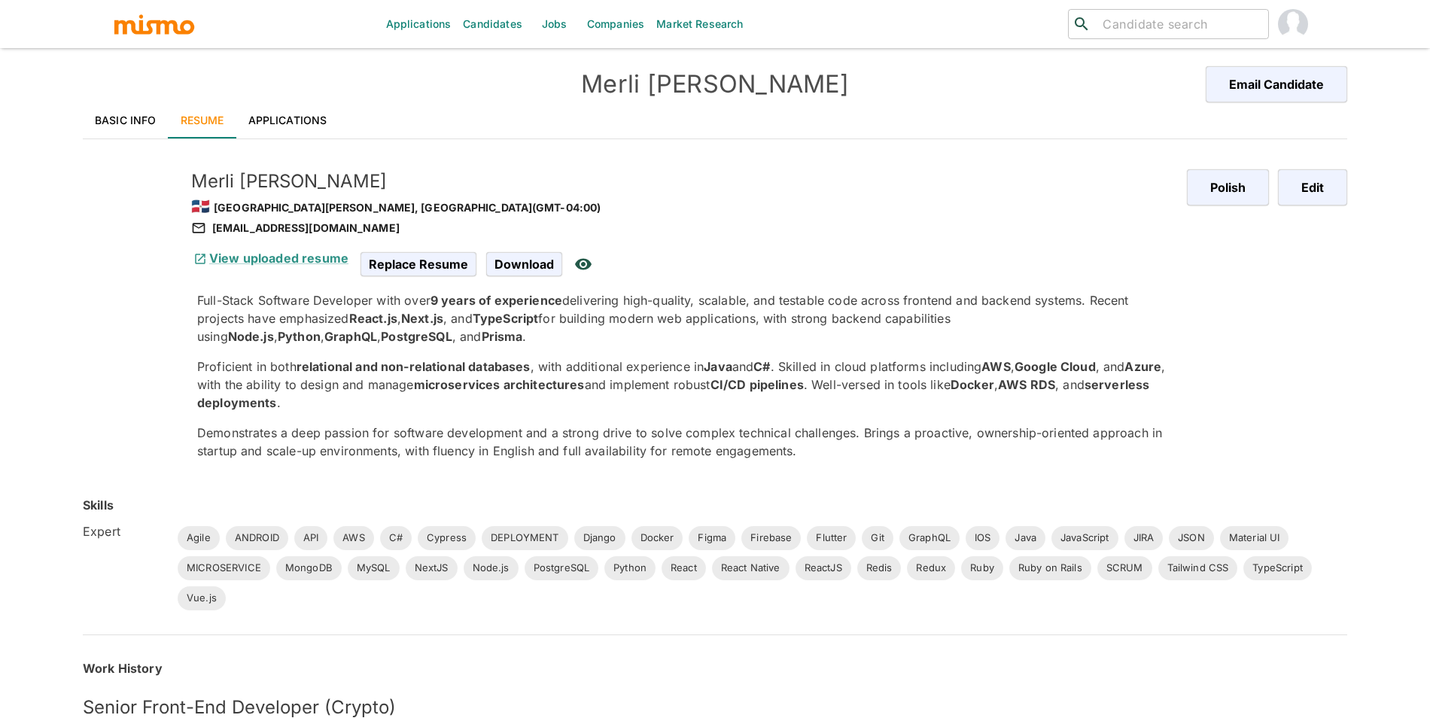
click at [299, 128] on link "Applications" at bounding box center [287, 120] width 103 height 36
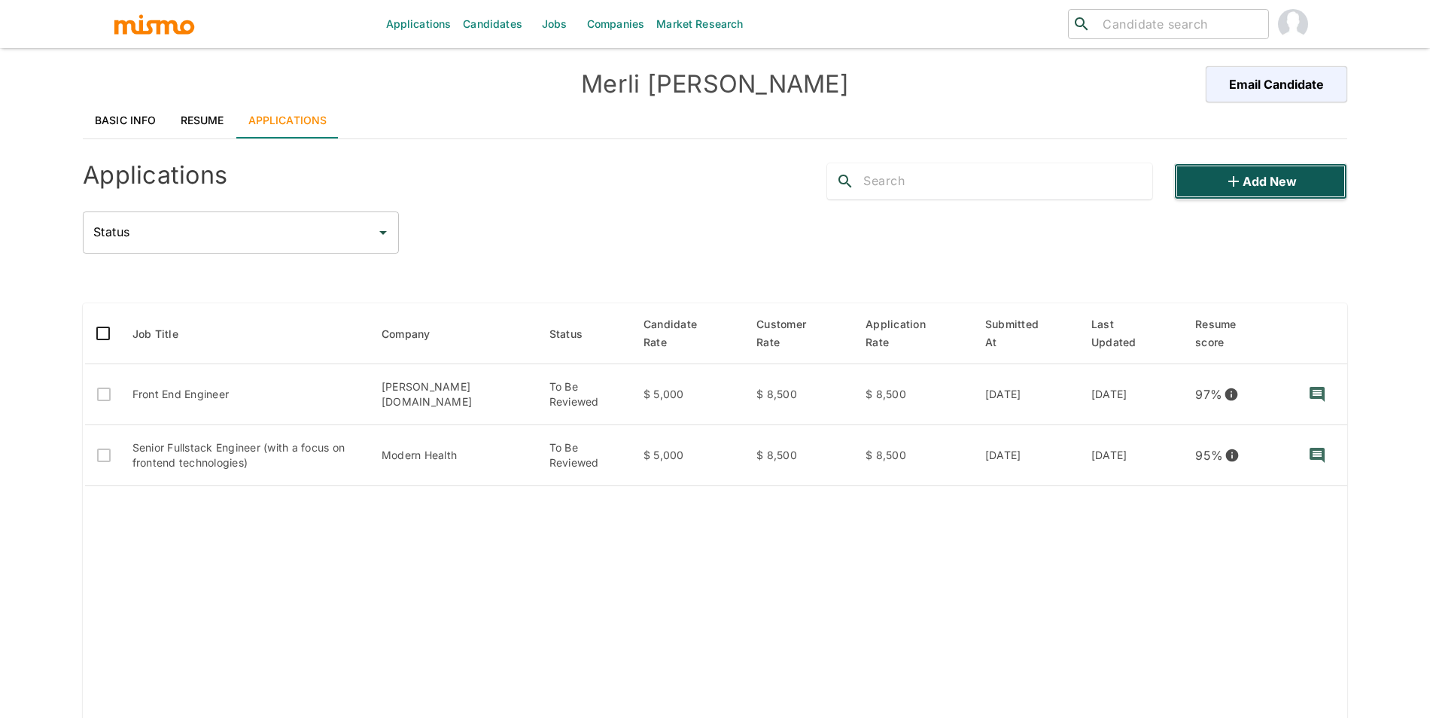
click at [1233, 187] on icon "button" at bounding box center [1233, 181] width 18 height 18
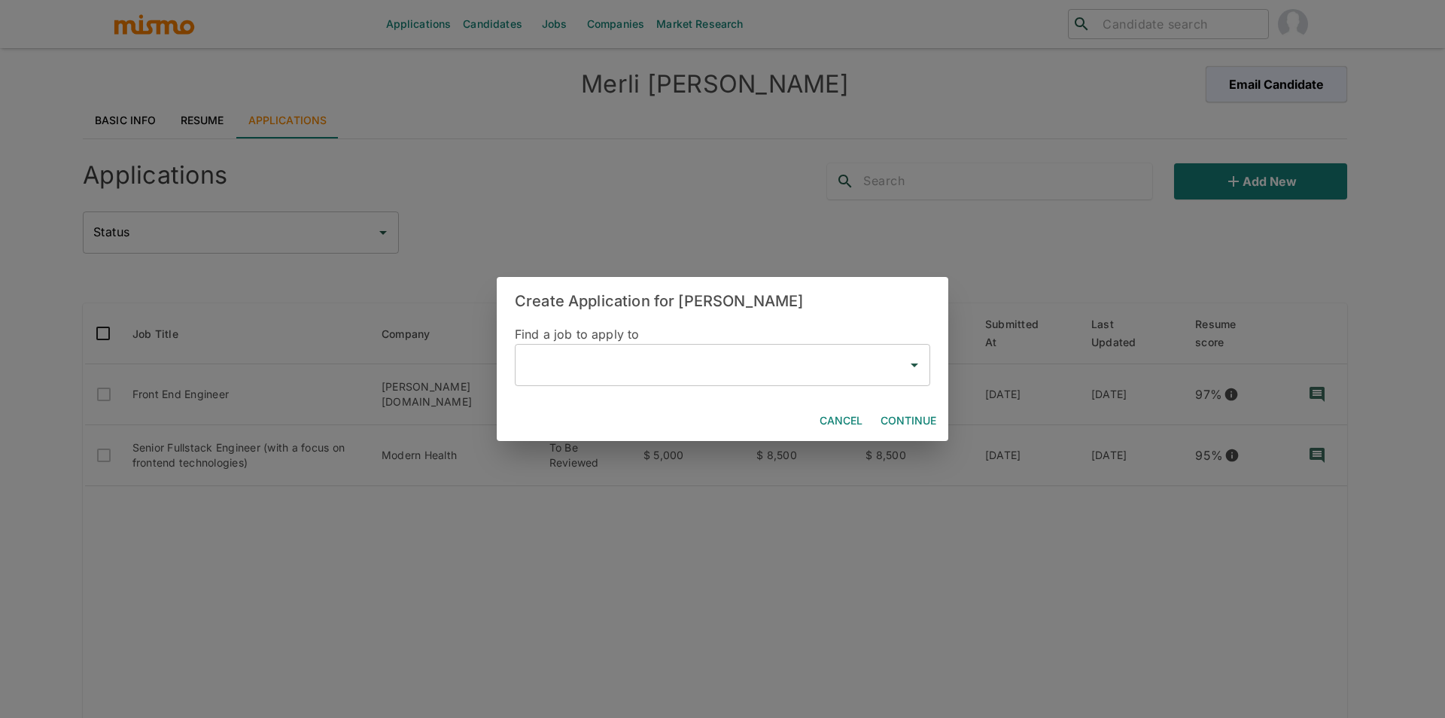
click at [673, 373] on input "text" at bounding box center [710, 365] width 379 height 29
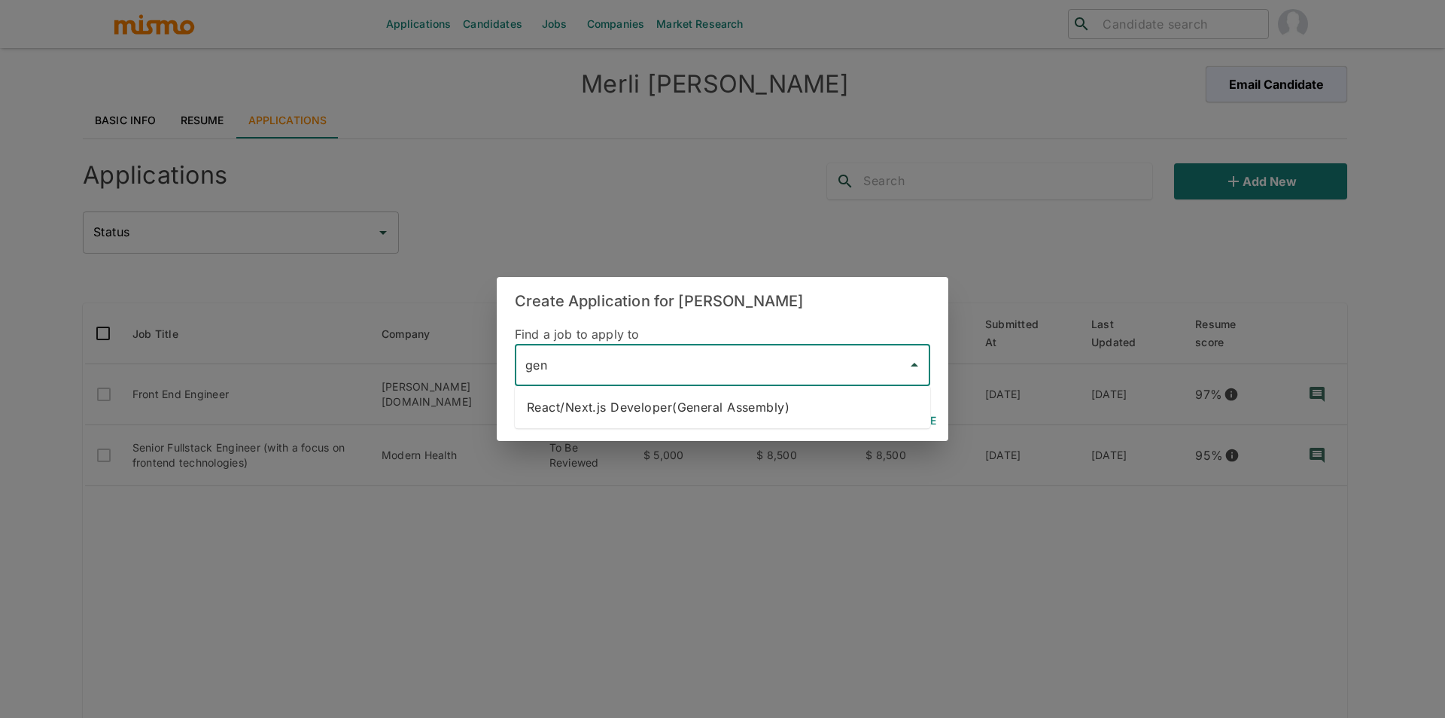
click at [722, 411] on li "React/Next.js Developer(General Assembly)" at bounding box center [722, 407] width 415 height 30
type input "React/Next.js Developer(General Assembly)"
click at [882, 420] on button "Continue" at bounding box center [908, 421] width 68 height 28
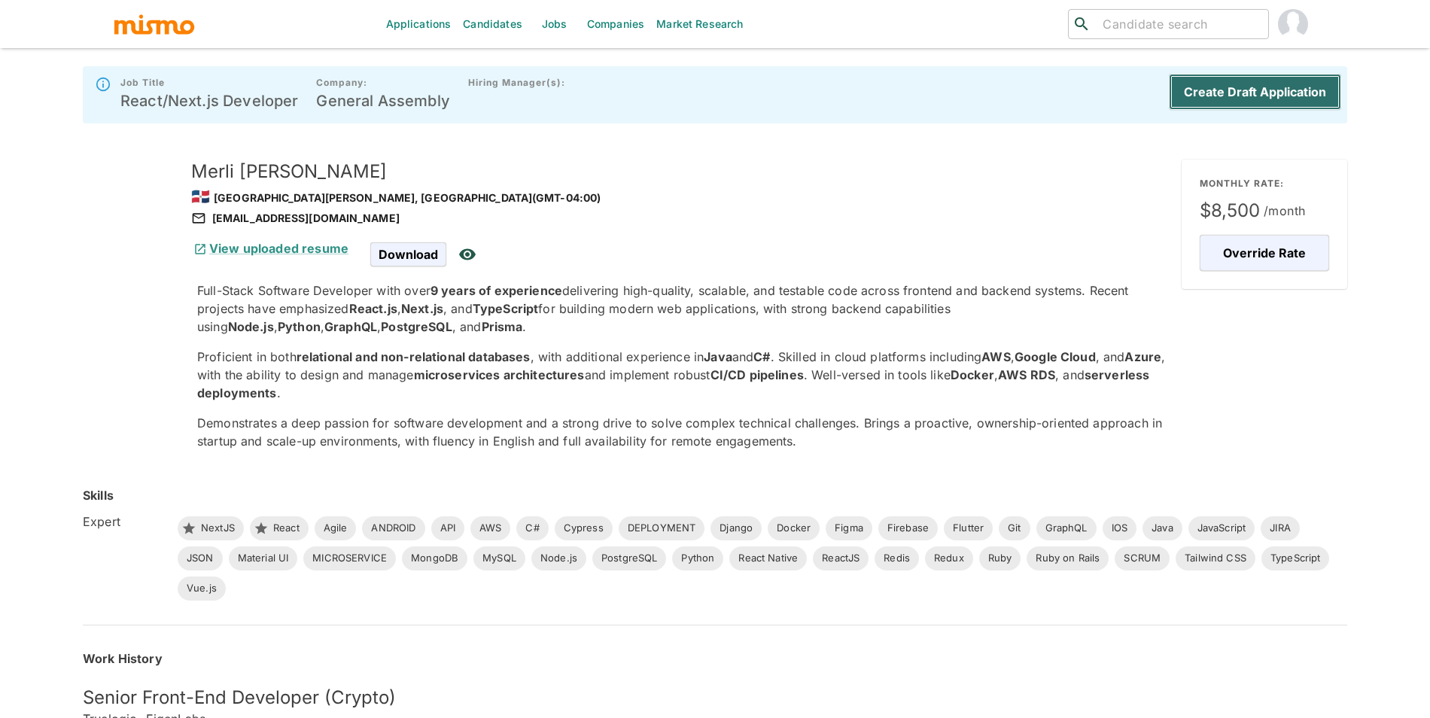
click at [1275, 93] on button "Create Draft Application" at bounding box center [1255, 92] width 172 height 36
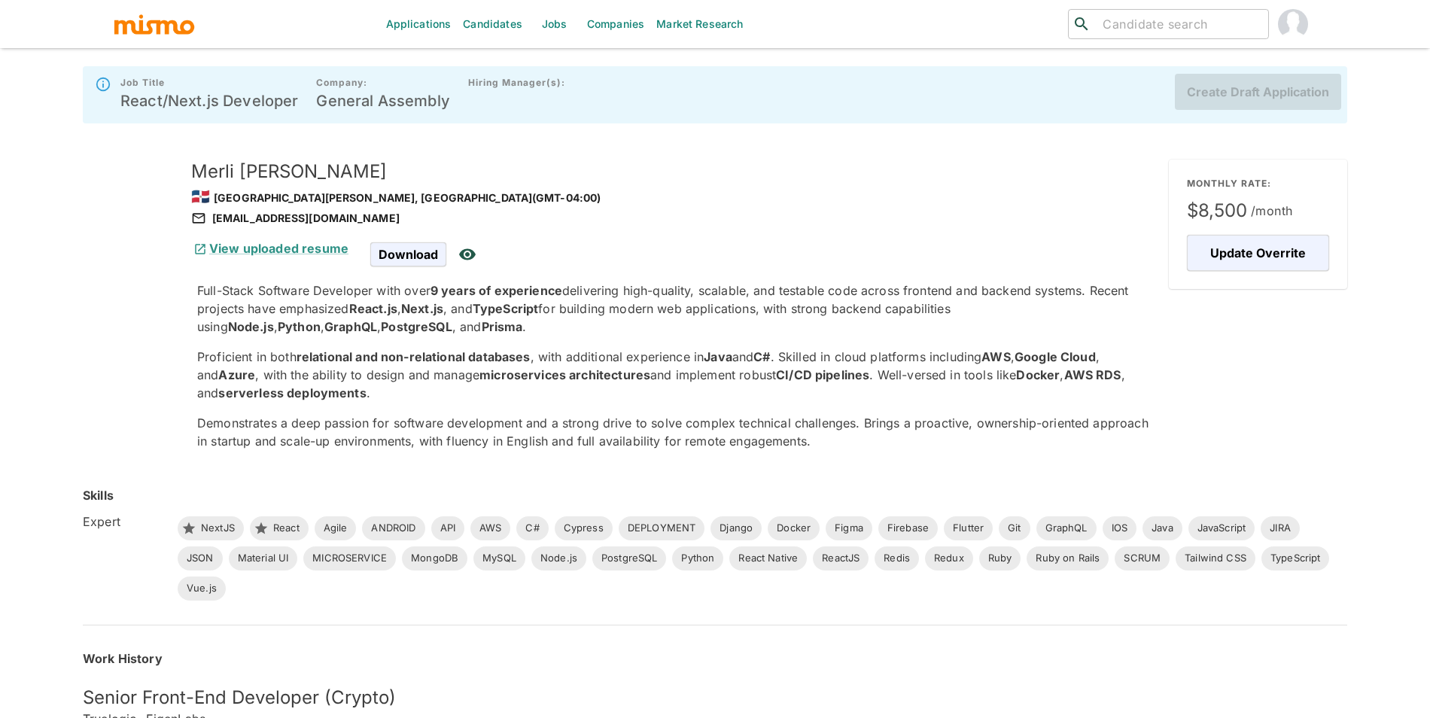
click at [1271, 95] on div "Create Draft Application" at bounding box center [1252, 95] width 178 height 48
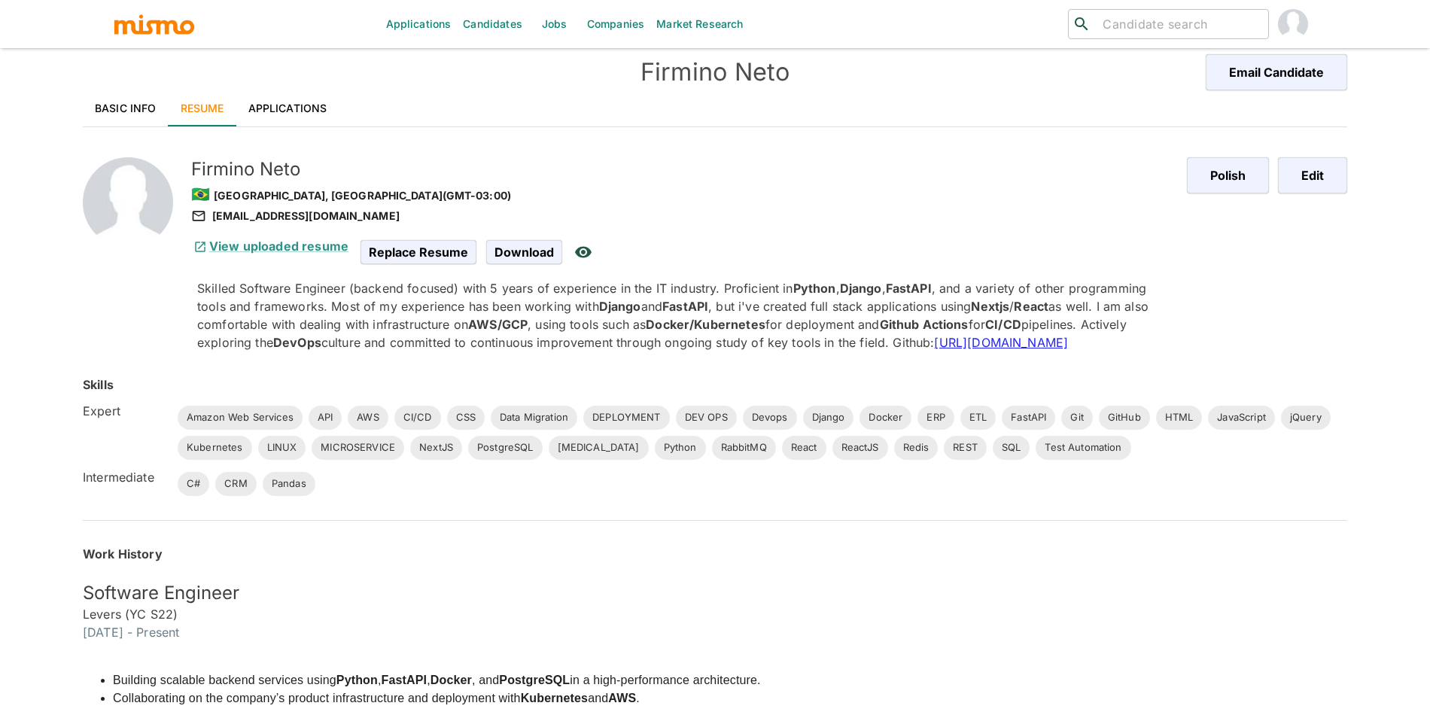
scroll to position [172, 0]
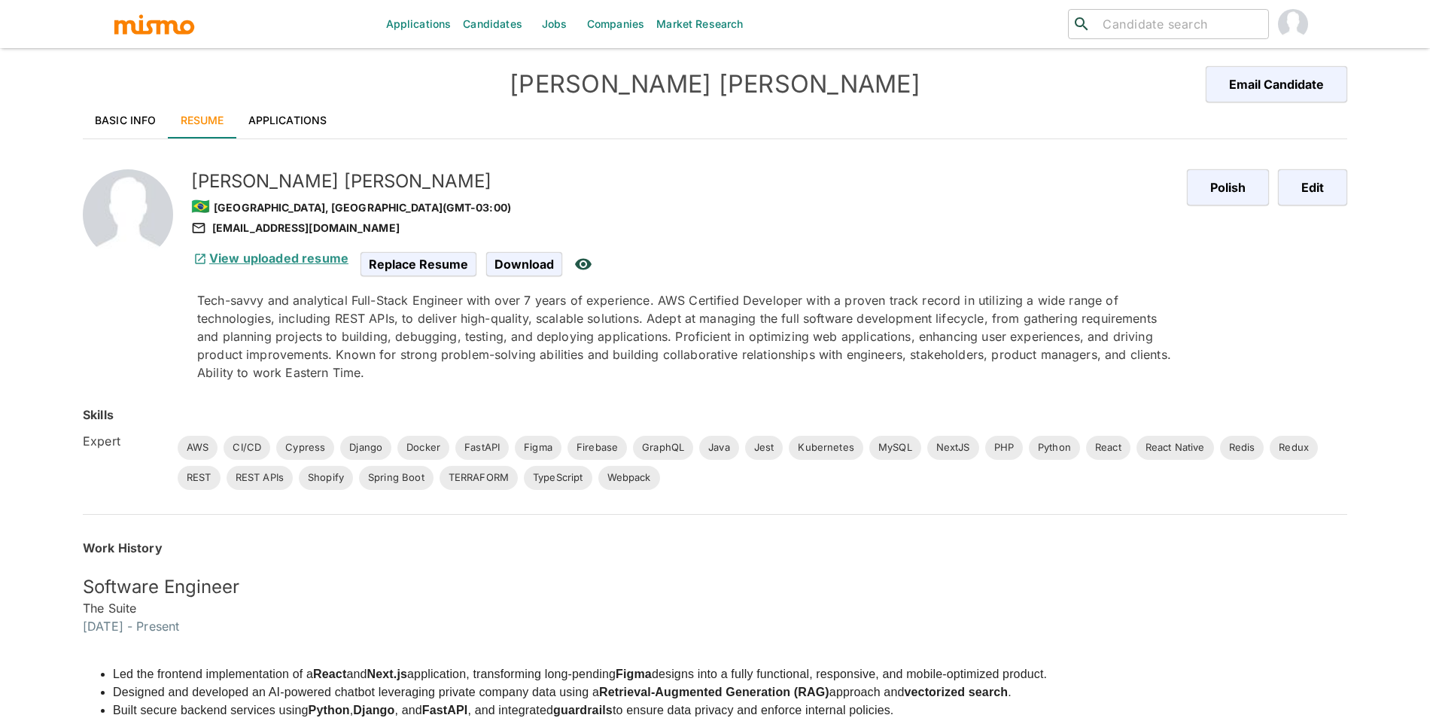
click at [287, 256] on link "View uploaded resume" at bounding box center [269, 258] width 157 height 15
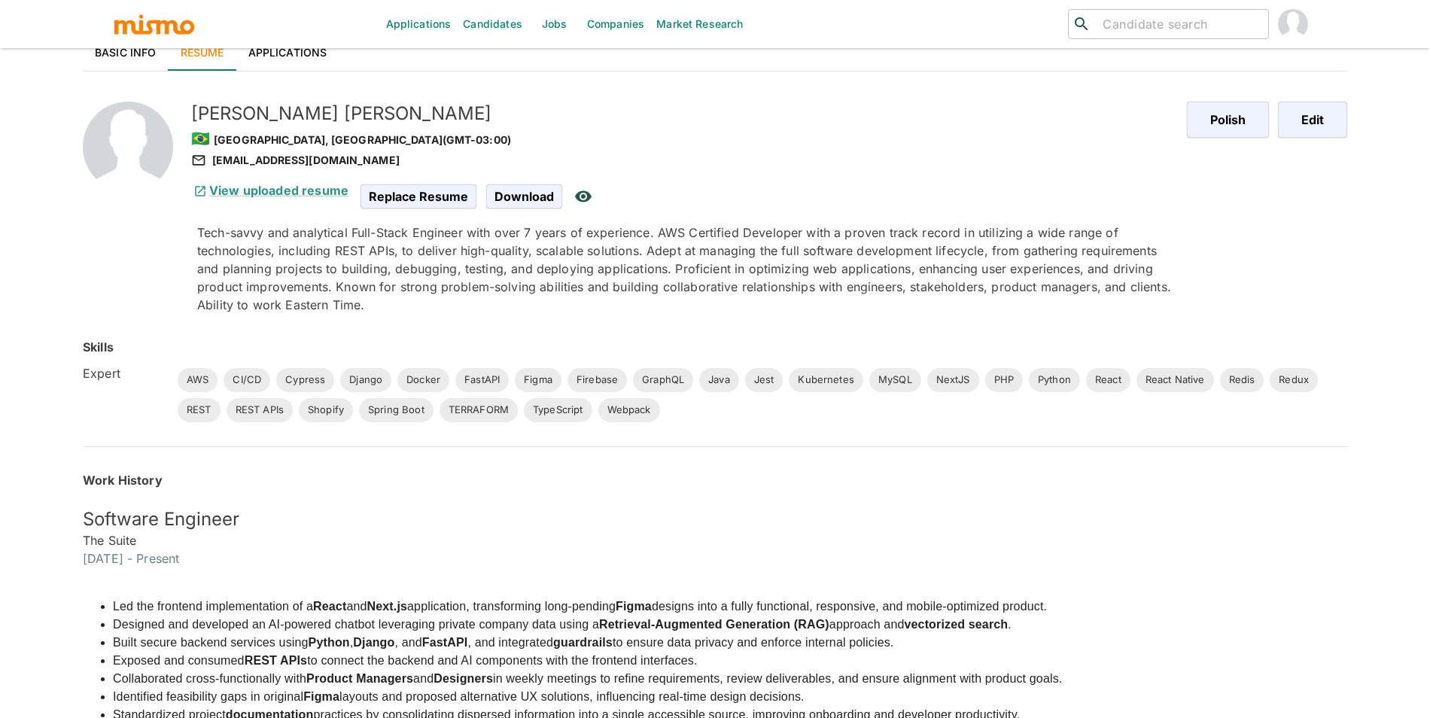
scroll to position [70, 0]
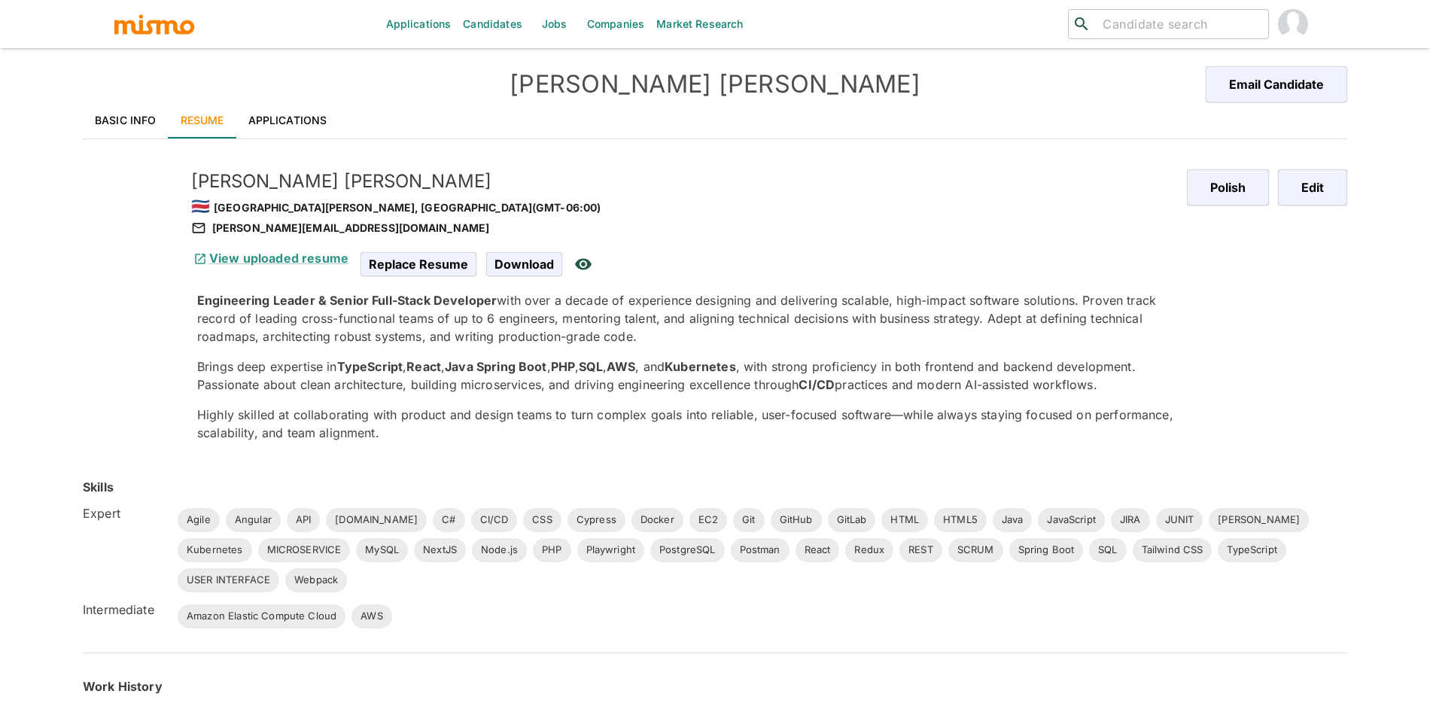
click at [309, 120] on link "Applications" at bounding box center [287, 120] width 103 height 36
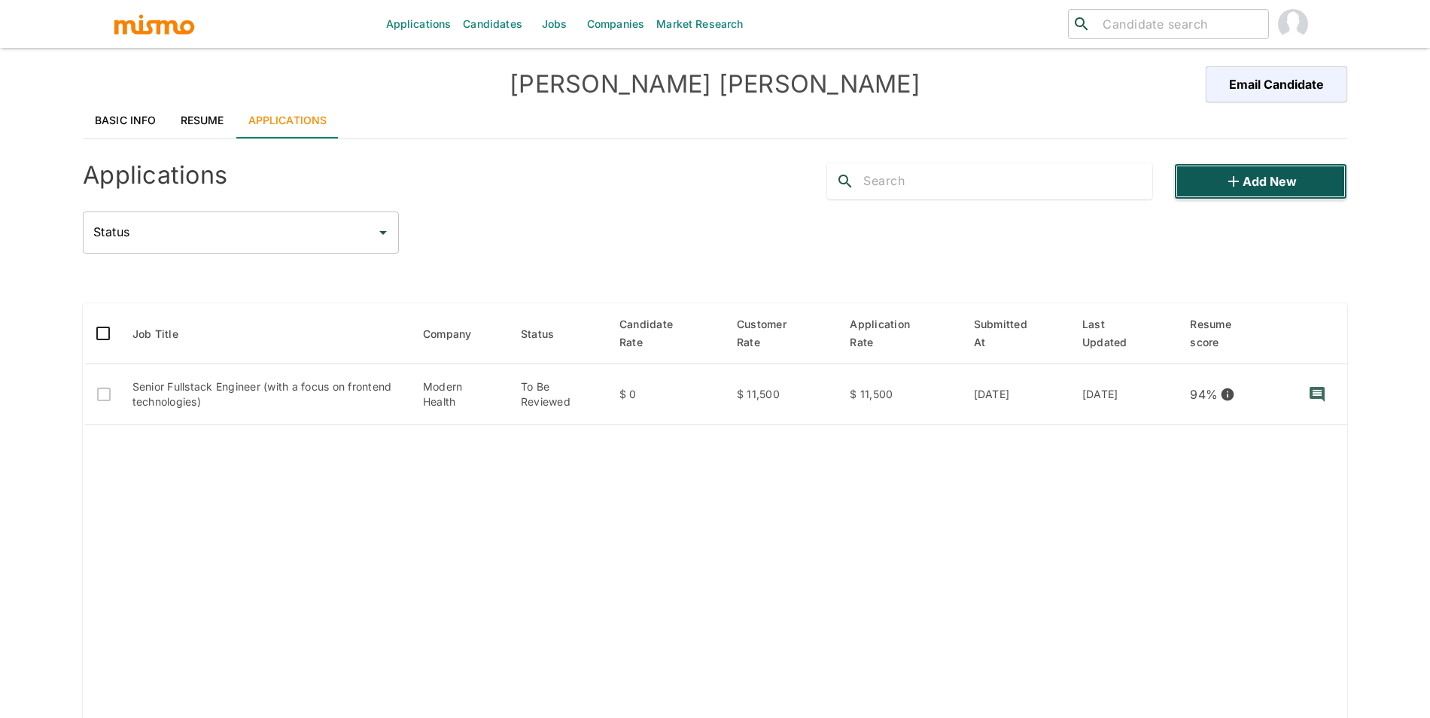
click at [1275, 192] on button "Add new" at bounding box center [1260, 181] width 173 height 36
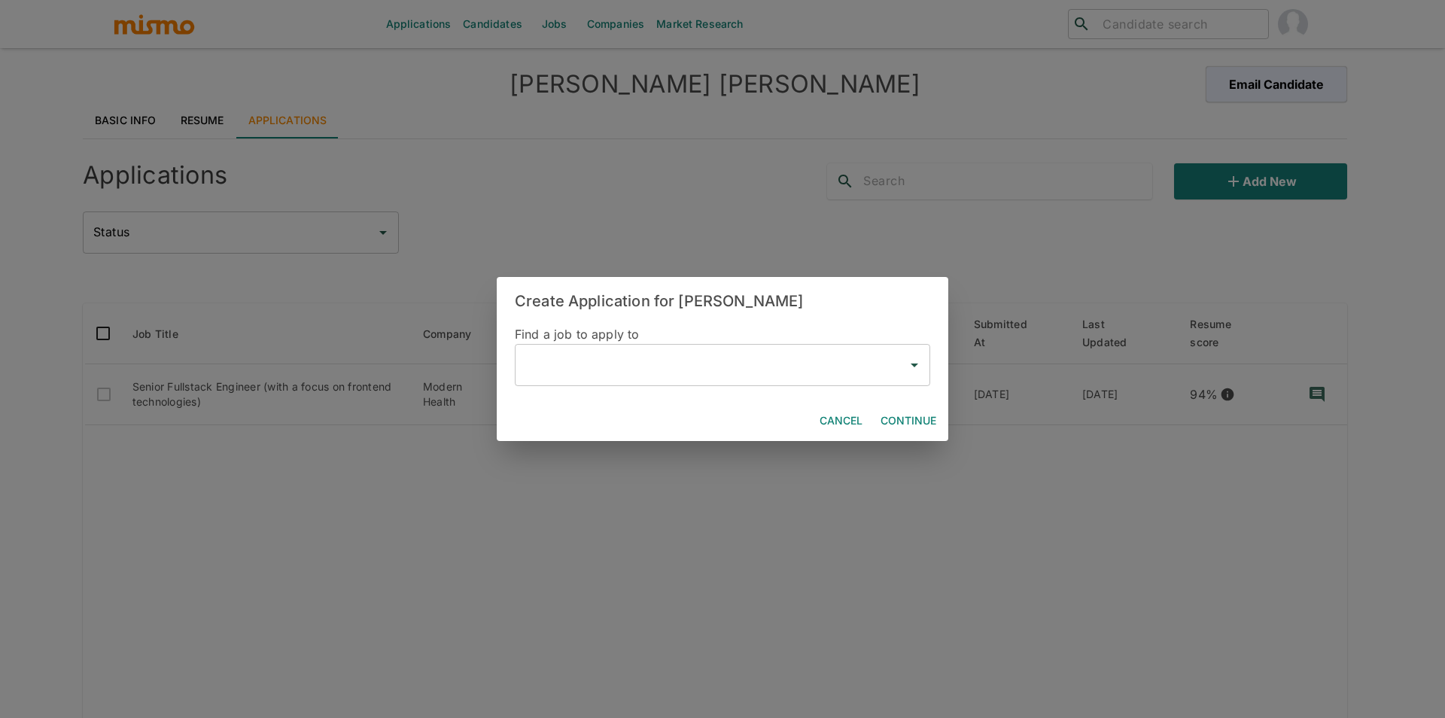
click at [592, 383] on div "​" at bounding box center [722, 365] width 415 height 42
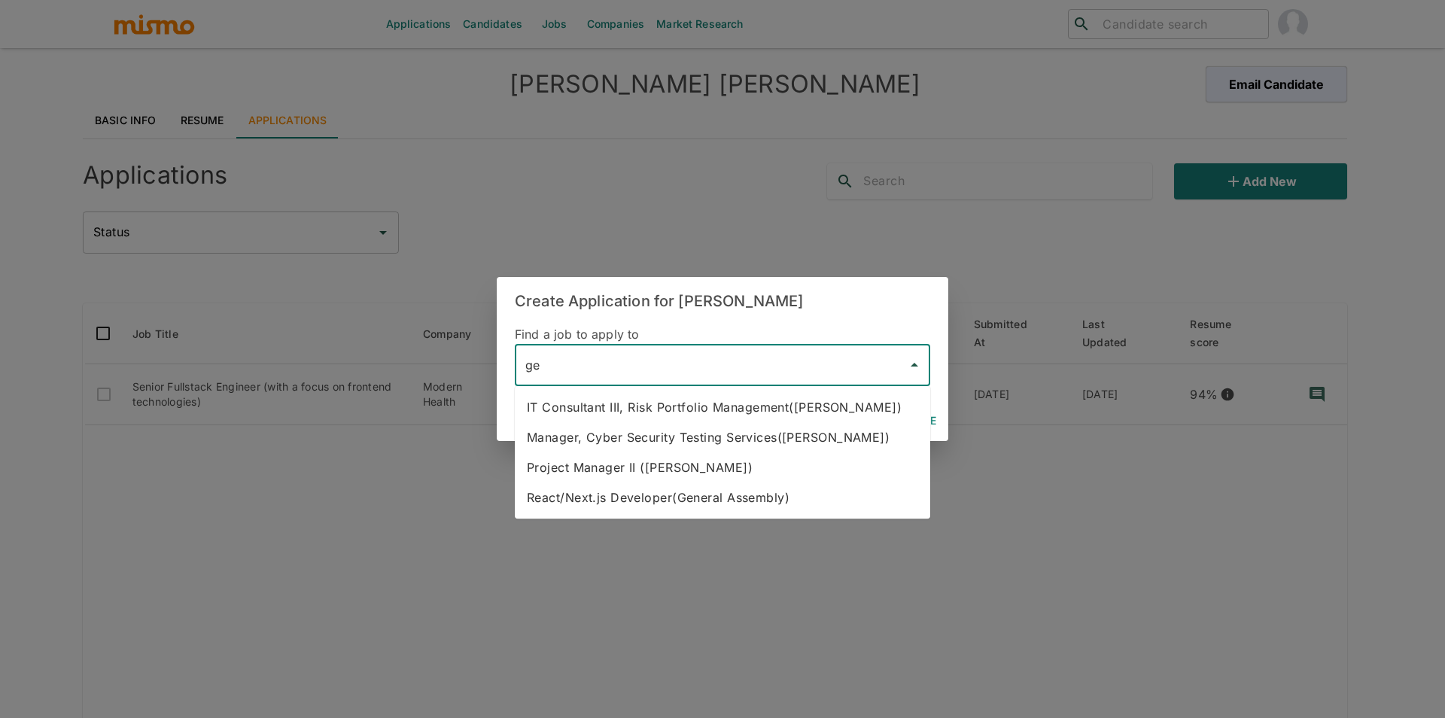
type input "ge"
click at [1059, 500] on div "Create Application for [PERSON_NAME] Find a job to apply to ​ Cancel Continue" at bounding box center [722, 359] width 1445 height 718
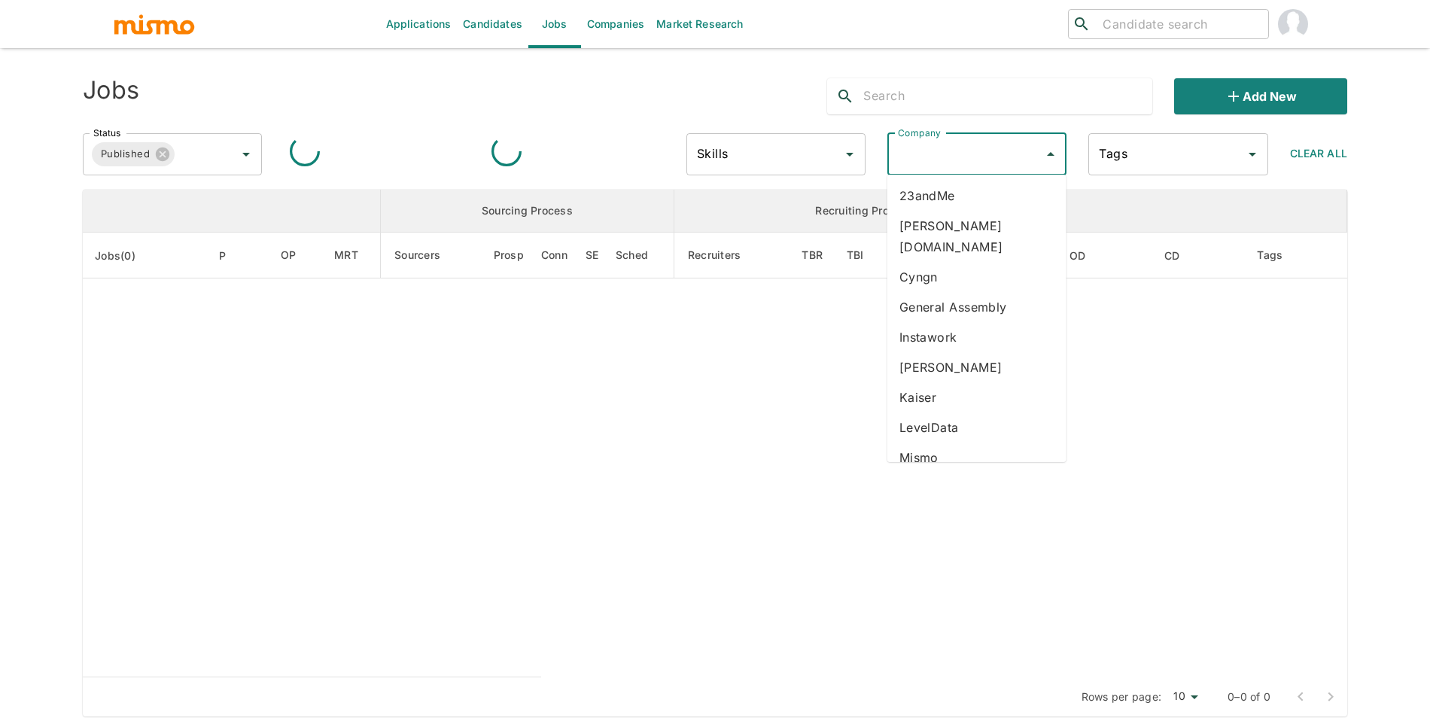
click at [928, 149] on div "Company Company" at bounding box center [976, 154] width 179 height 42
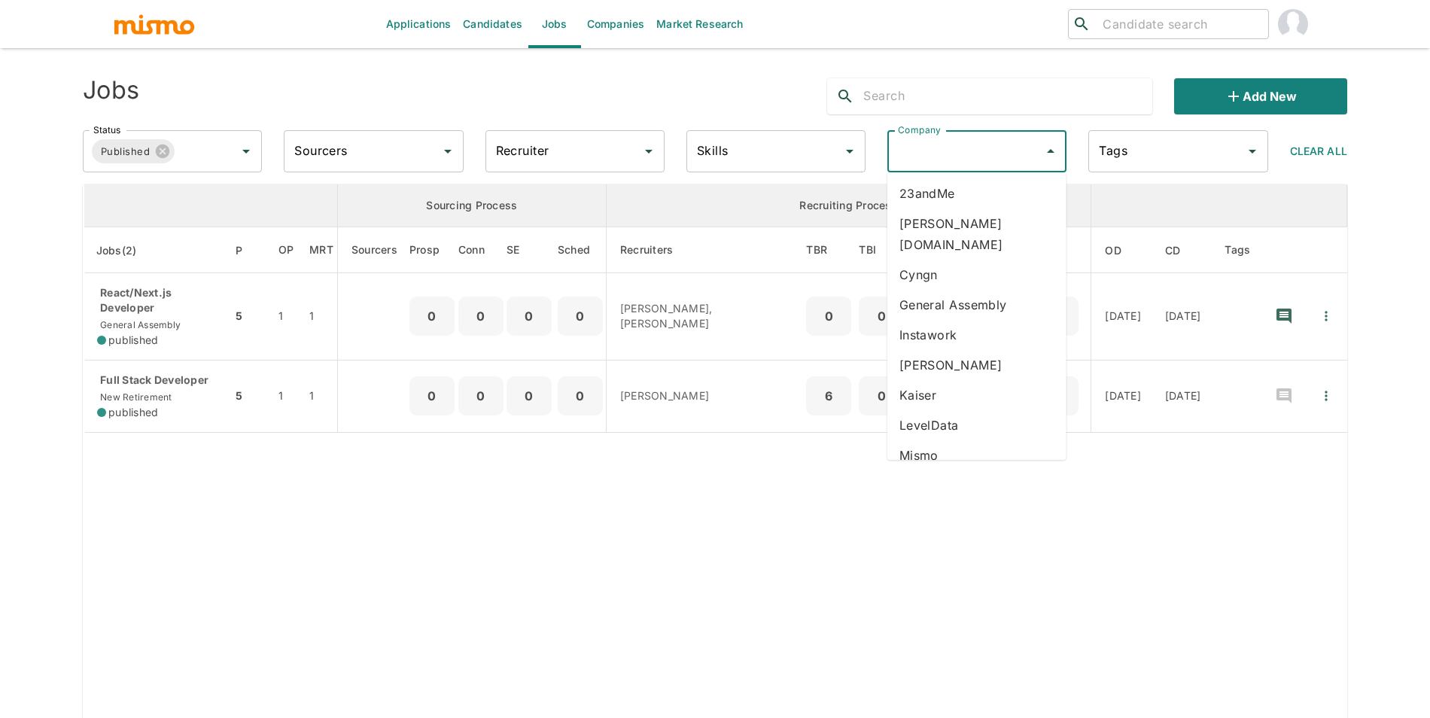
click at [944, 158] on input "Company" at bounding box center [965, 151] width 143 height 29
type input "ca"
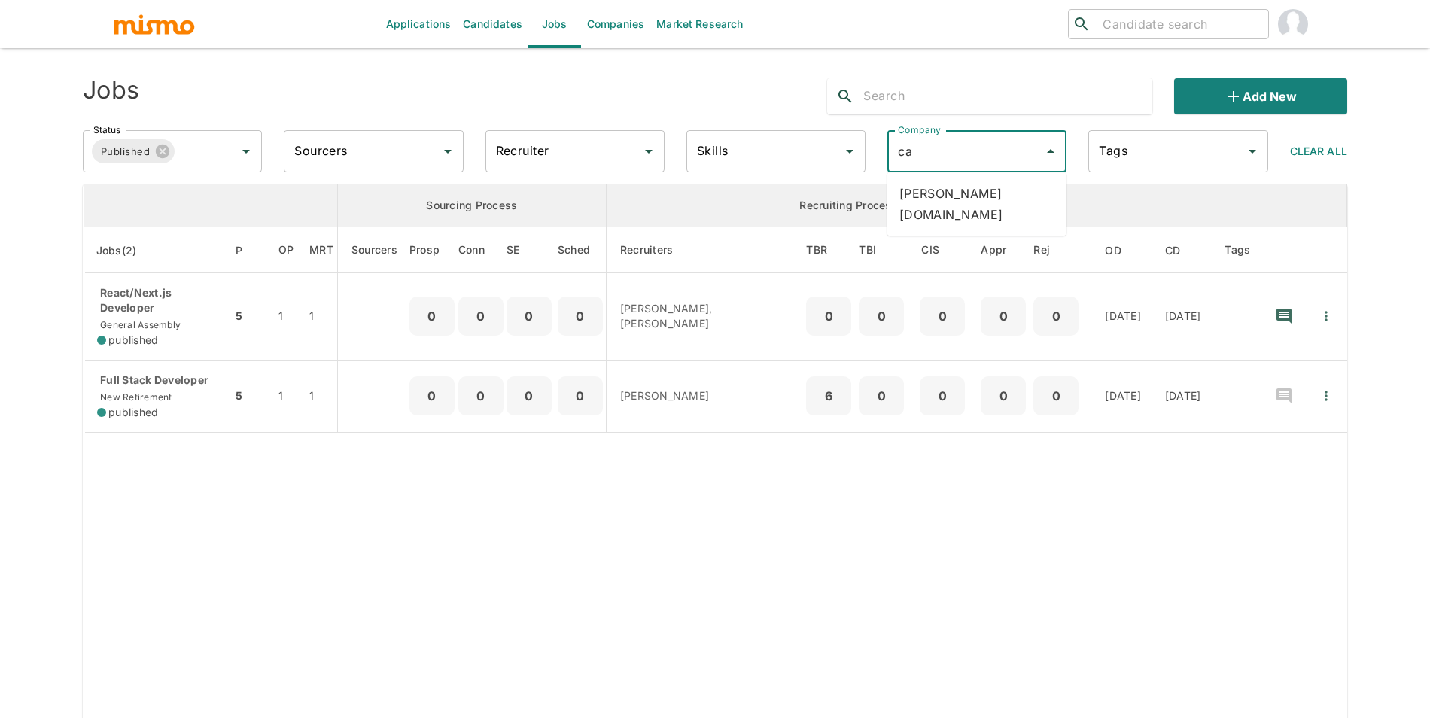
click at [949, 182] on li "[PERSON_NAME][DOMAIN_NAME]" at bounding box center [976, 203] width 179 height 51
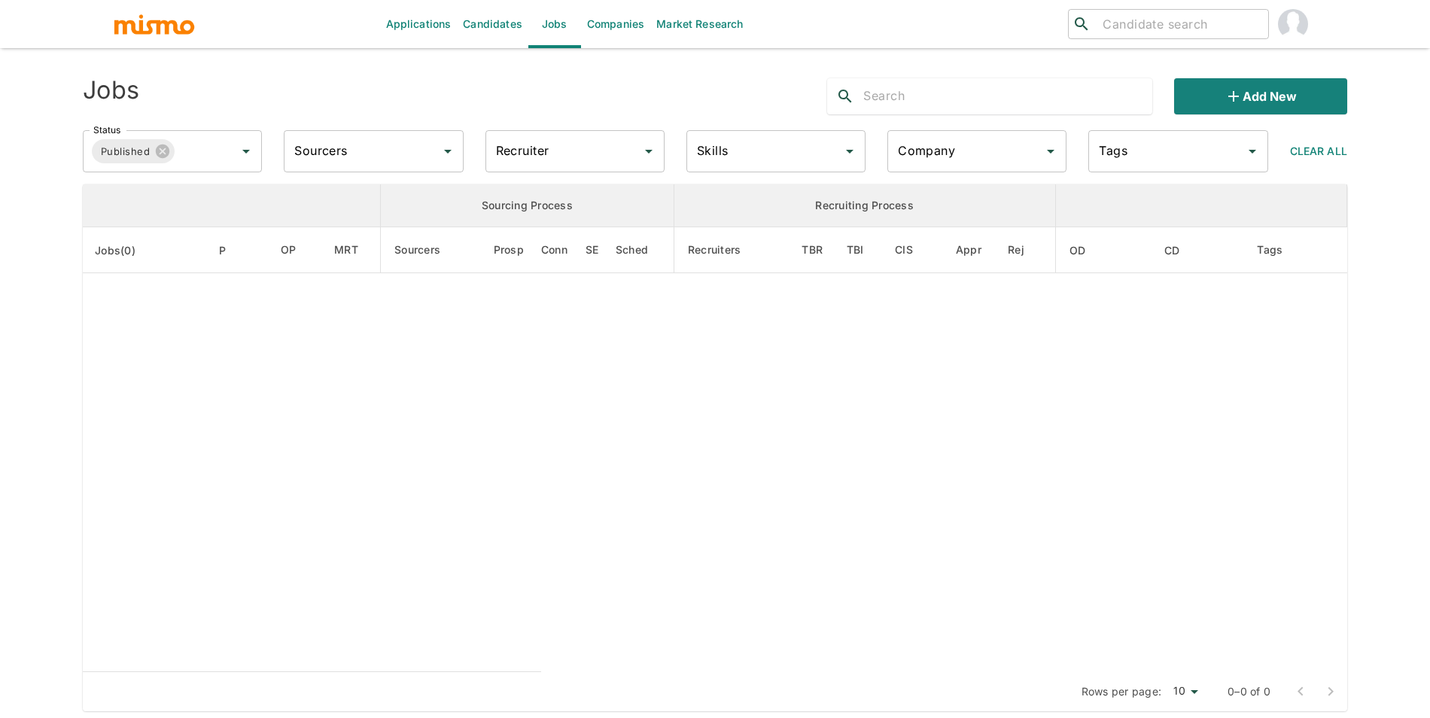
type input "carde.io"
click at [169, 154] on icon at bounding box center [162, 151] width 17 height 17
type input "carde.io"
click at [175, 160] on input "Status" at bounding box center [161, 151] width 143 height 29
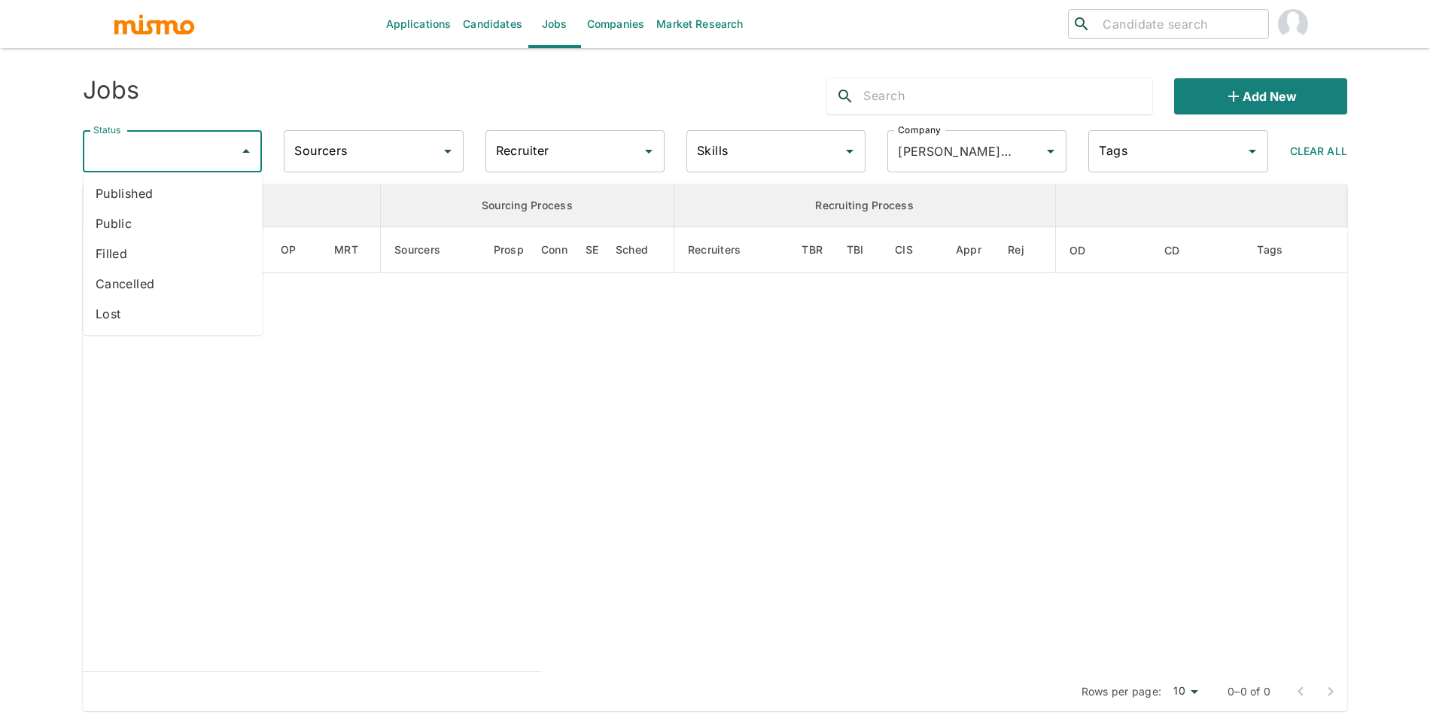
click at [150, 274] on li "Cancelled" at bounding box center [173, 284] width 179 height 30
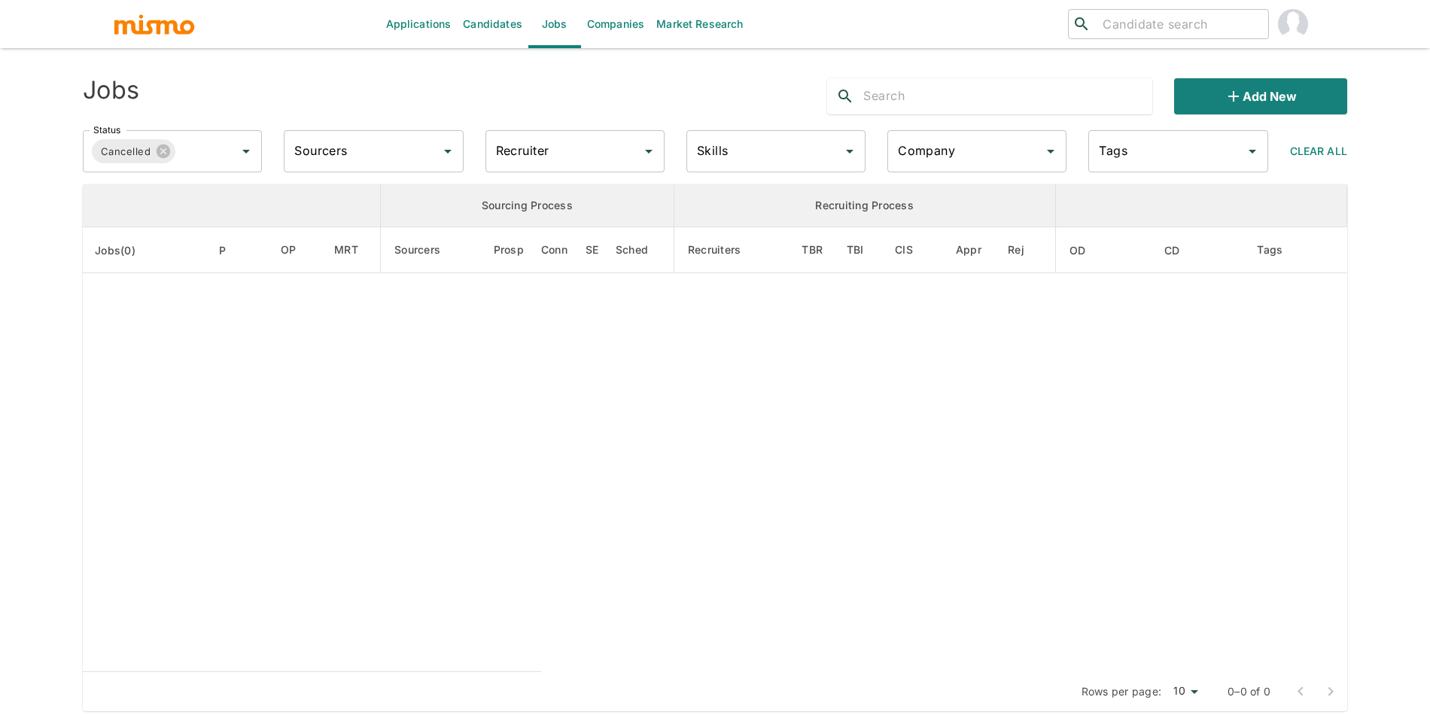
type input "carde.io"
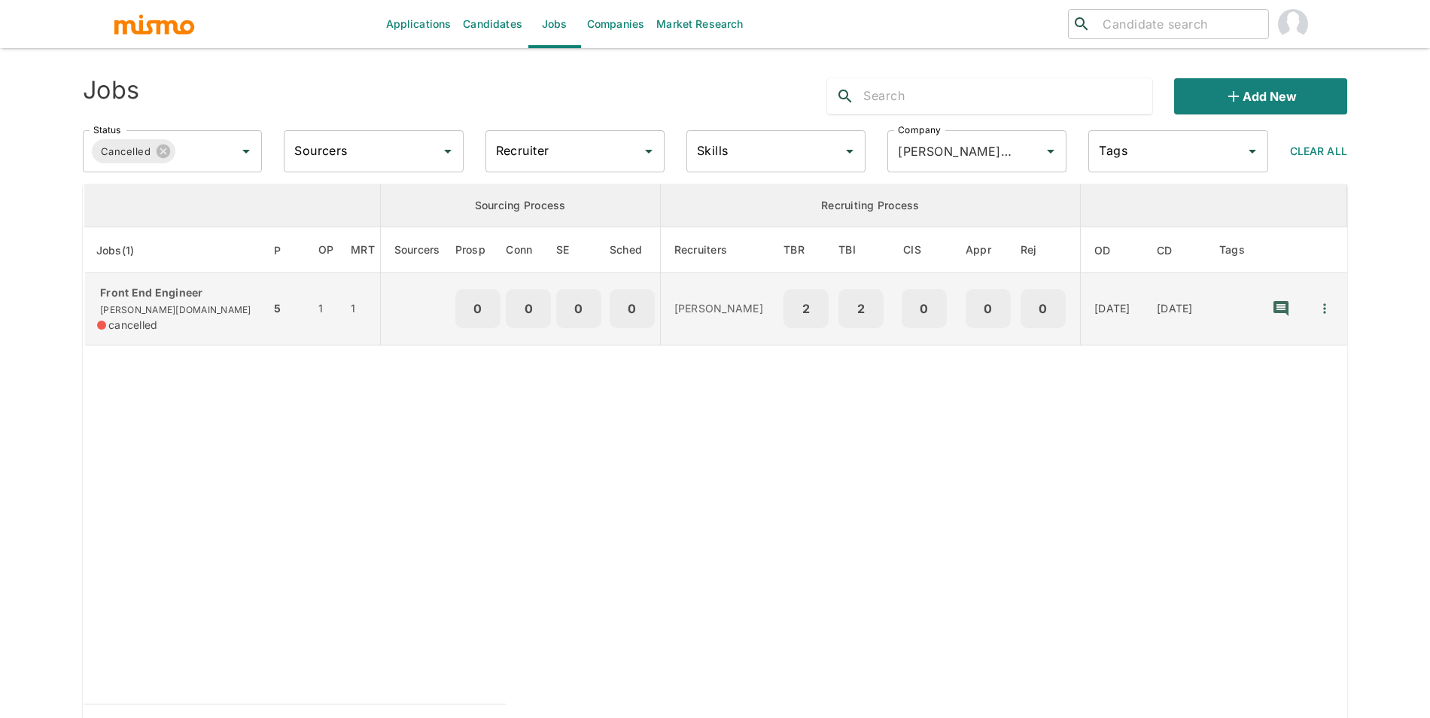
click at [270, 287] on td "5" at bounding box center [287, 309] width 35 height 72
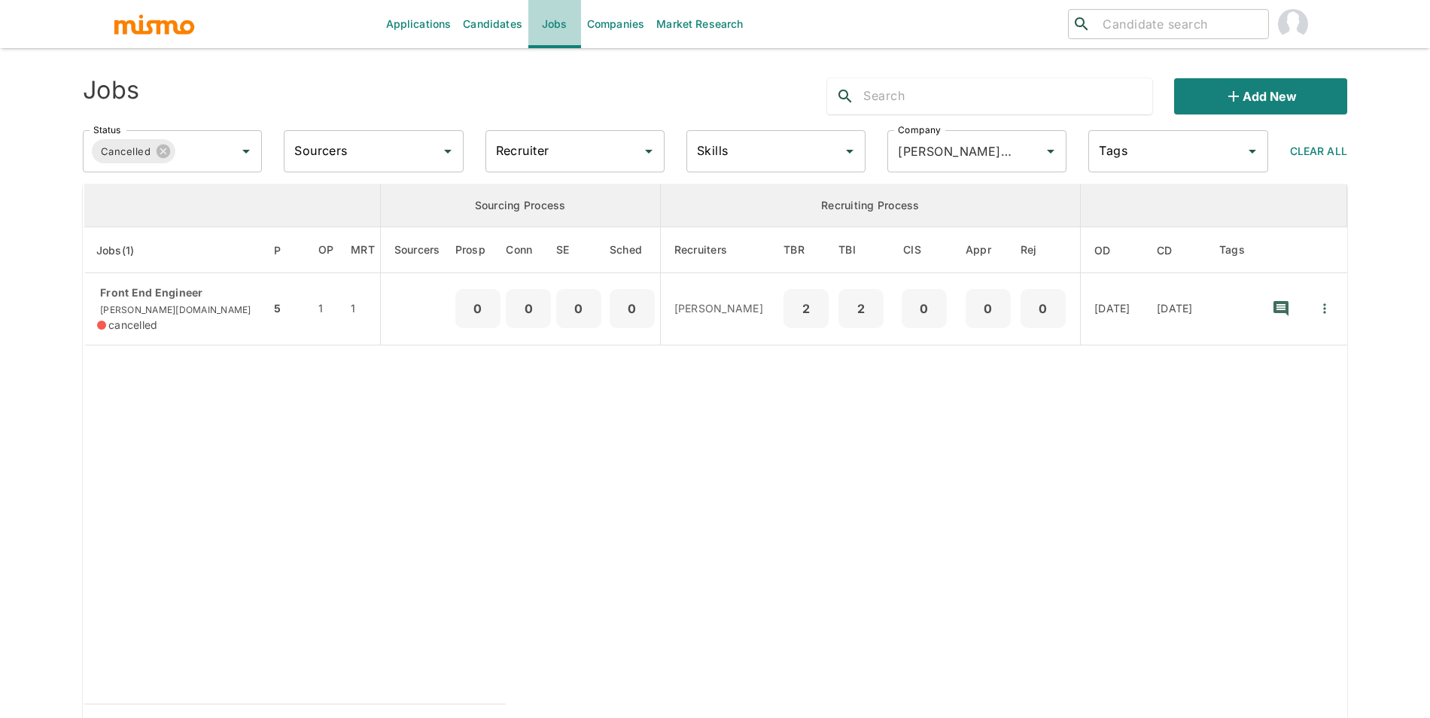
click at [551, 32] on link "Jobs" at bounding box center [554, 24] width 53 height 48
click at [168, 151] on icon at bounding box center [164, 151] width 14 height 14
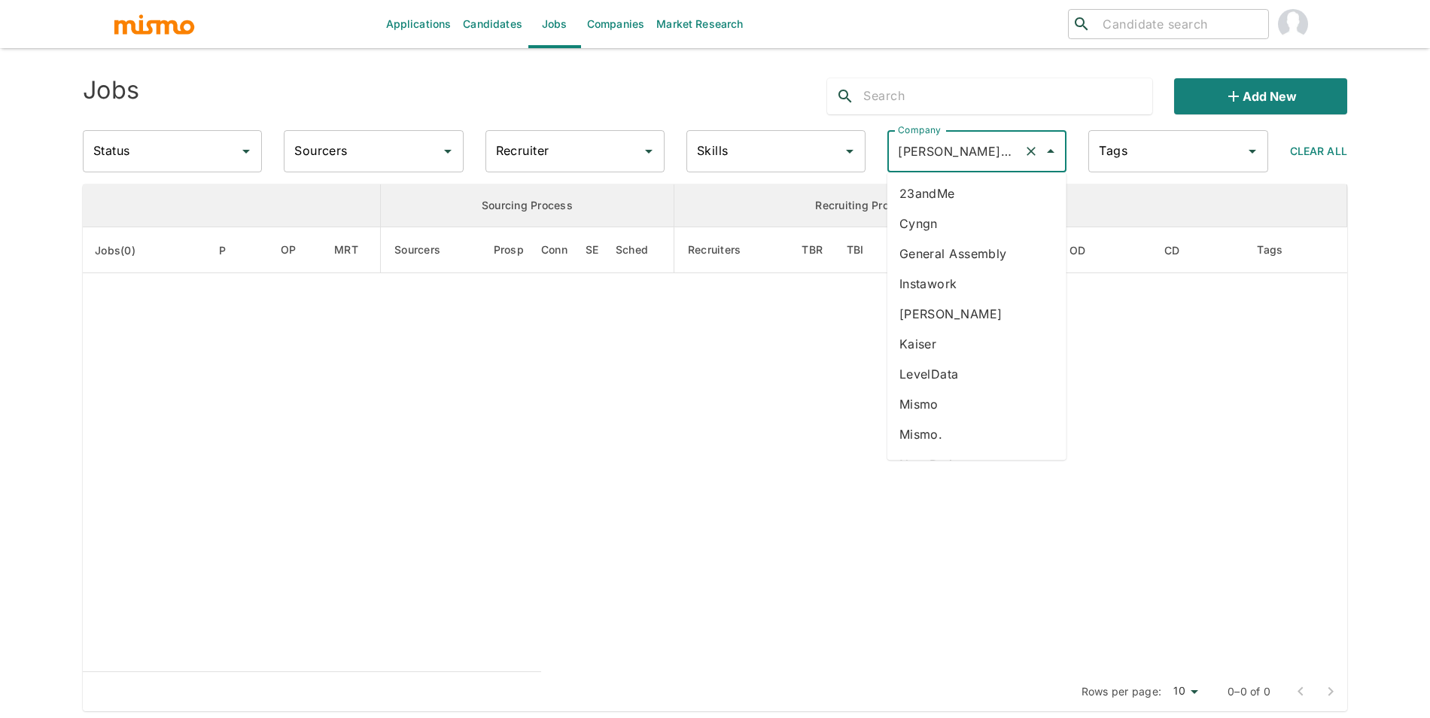
click at [962, 154] on input "carde.io" at bounding box center [955, 151] width 123 height 29
click at [1032, 157] on icon "Clear" at bounding box center [1030, 151] width 15 height 15
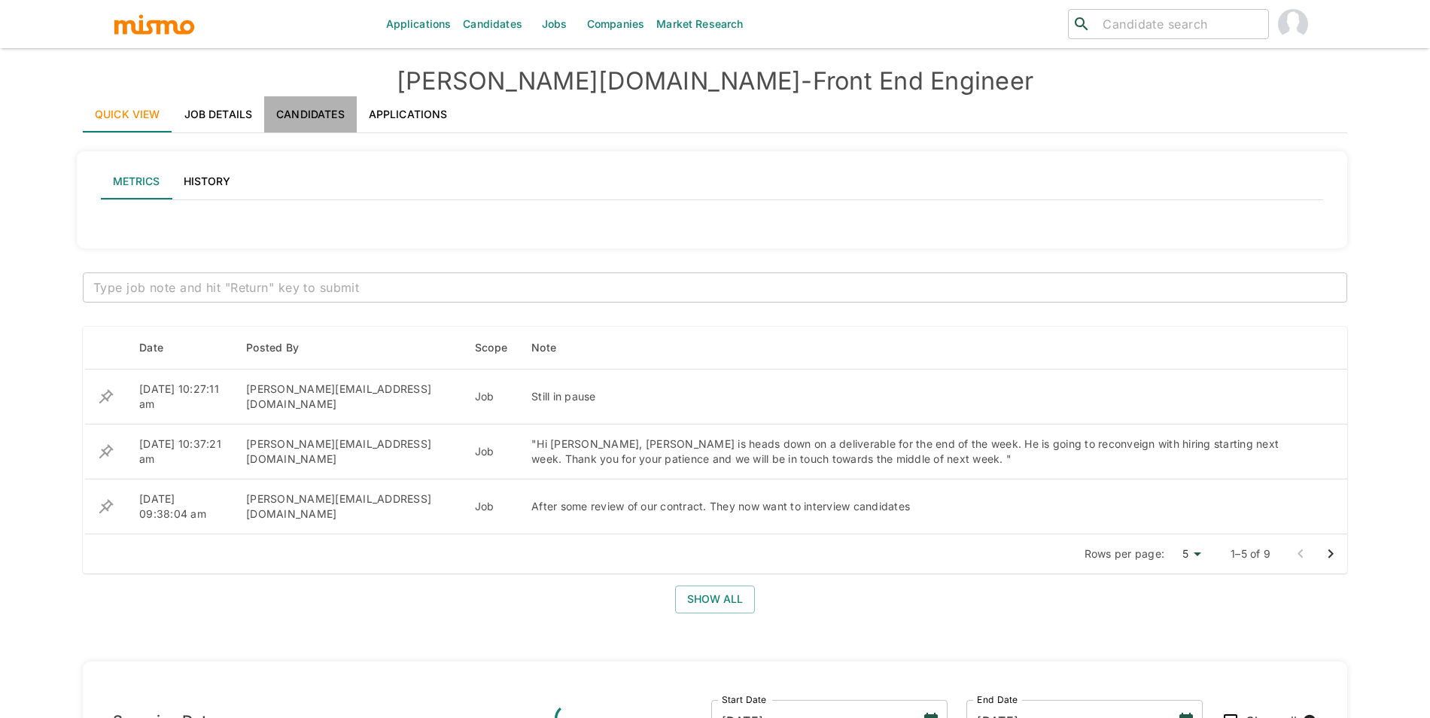
click at [338, 121] on link "Candidates" at bounding box center [310, 114] width 93 height 36
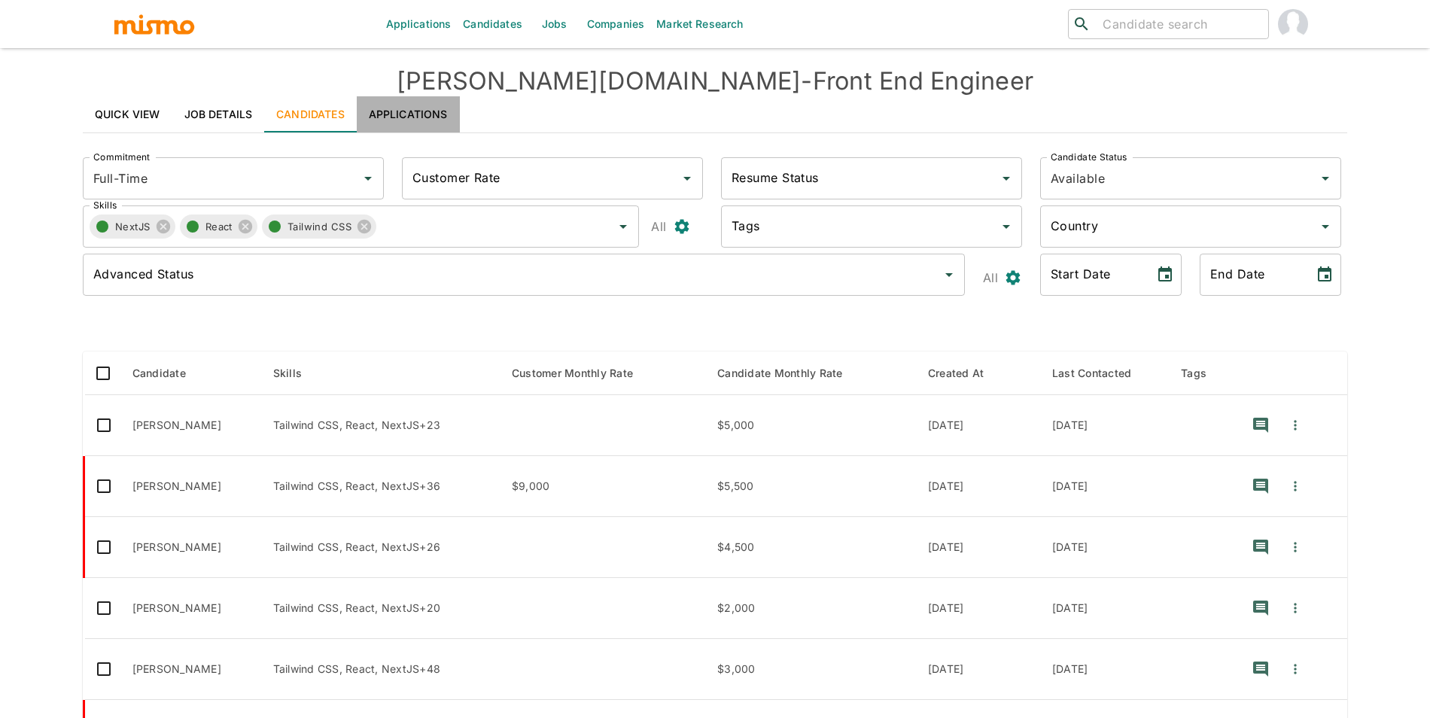
click at [408, 112] on link "Applications" at bounding box center [408, 114] width 103 height 36
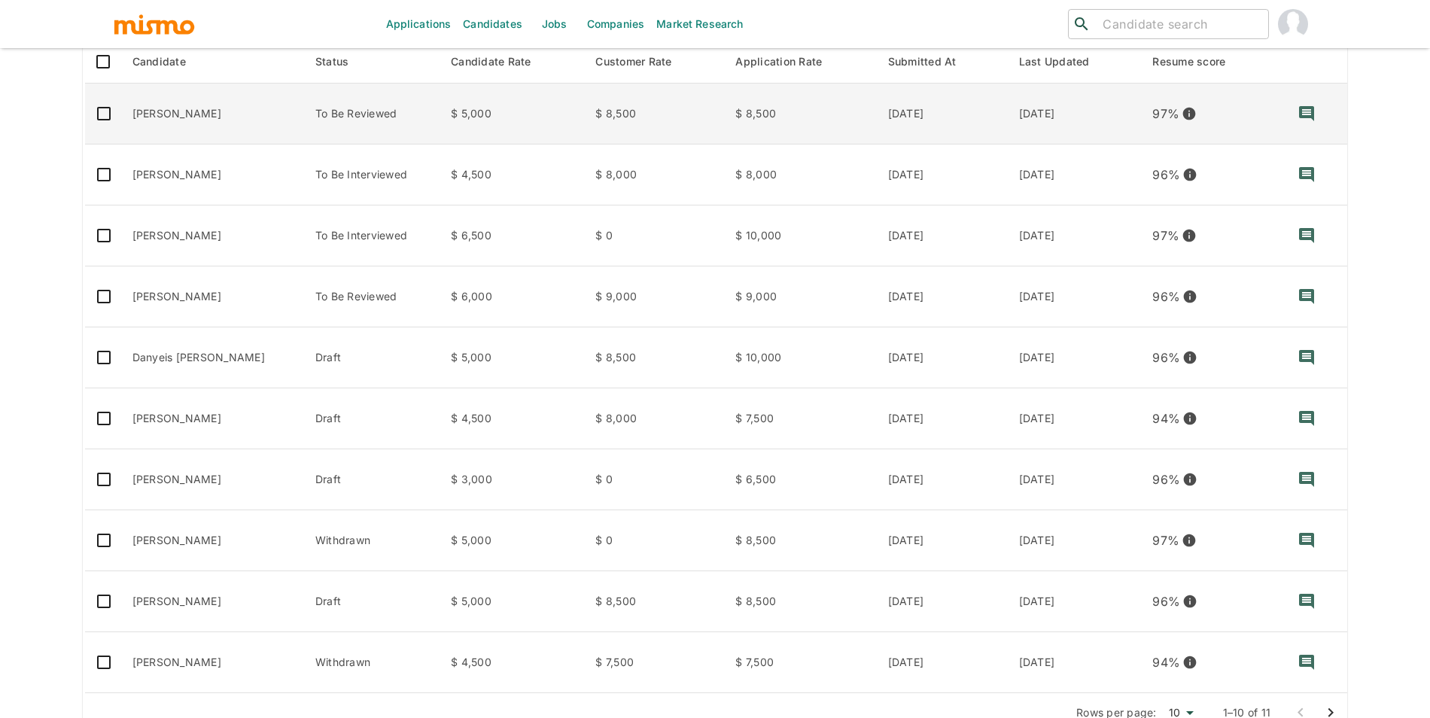
scroll to position [254, 0]
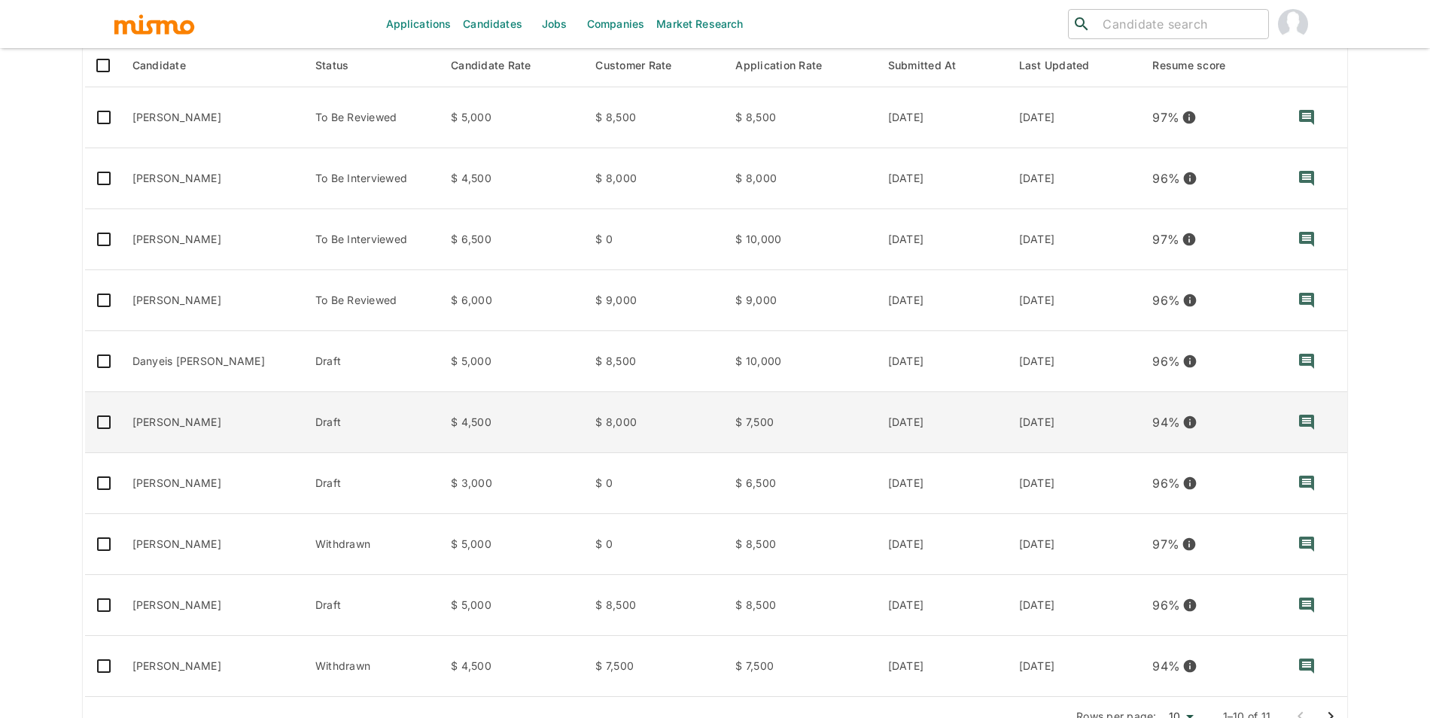
click at [189, 420] on td "Eduardo Diogo" at bounding box center [211, 422] width 183 height 61
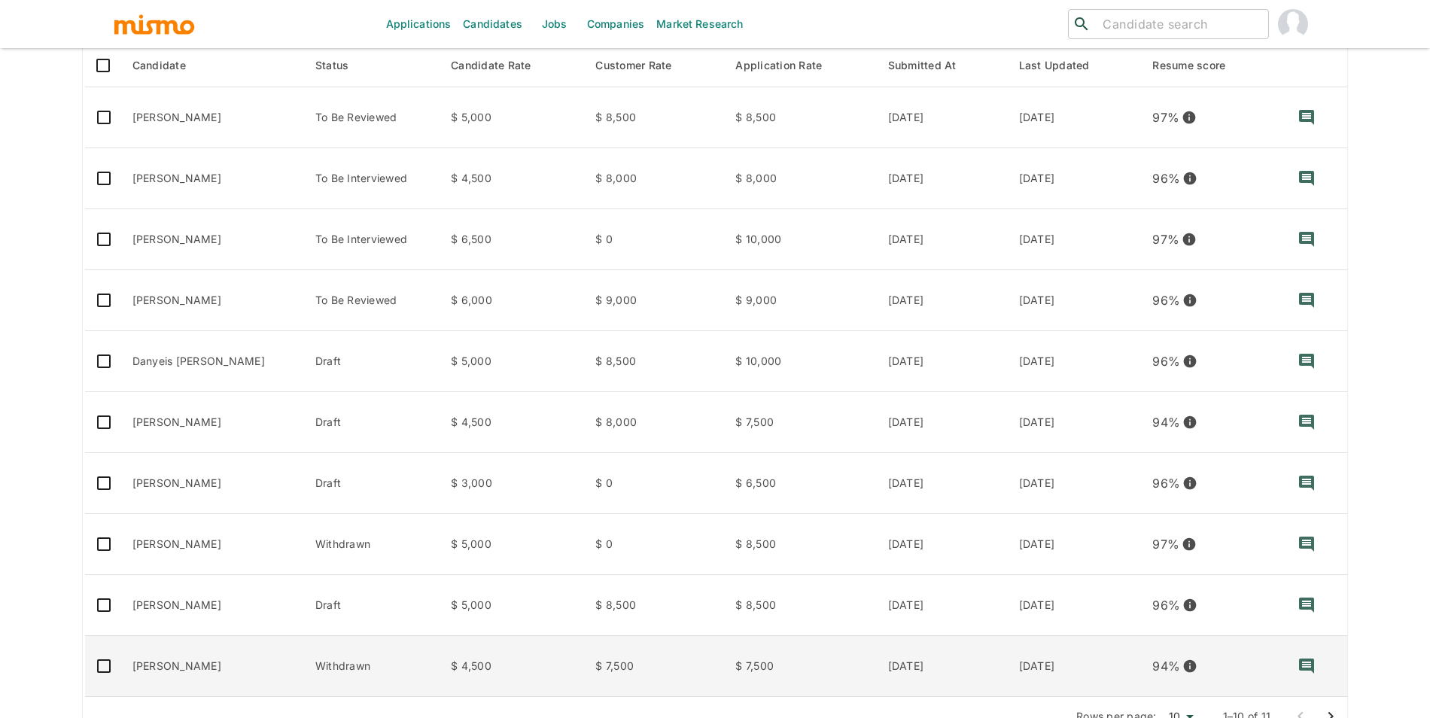
click at [214, 653] on td "Emiliano Ceballos" at bounding box center [211, 666] width 183 height 61
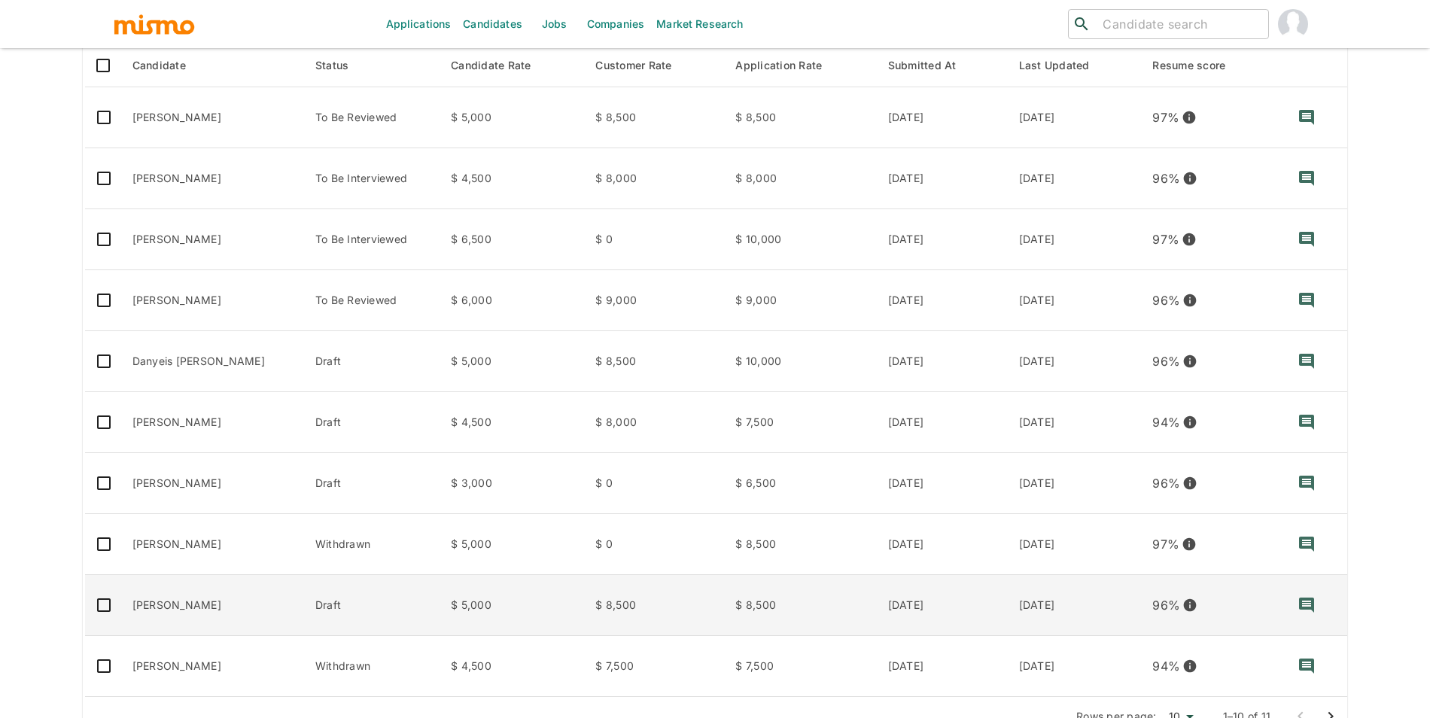
click at [195, 602] on td "Andrés Manotas" at bounding box center [211, 605] width 183 height 61
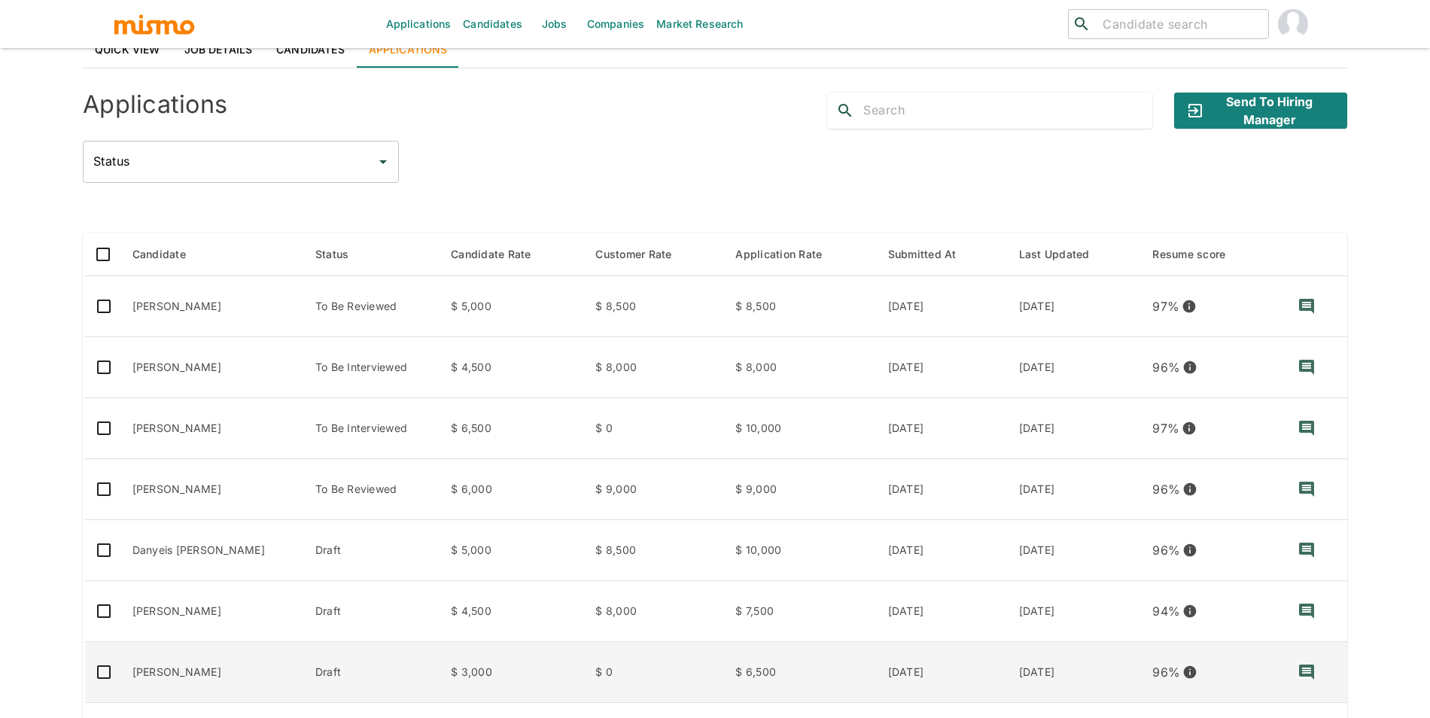
scroll to position [64, 0]
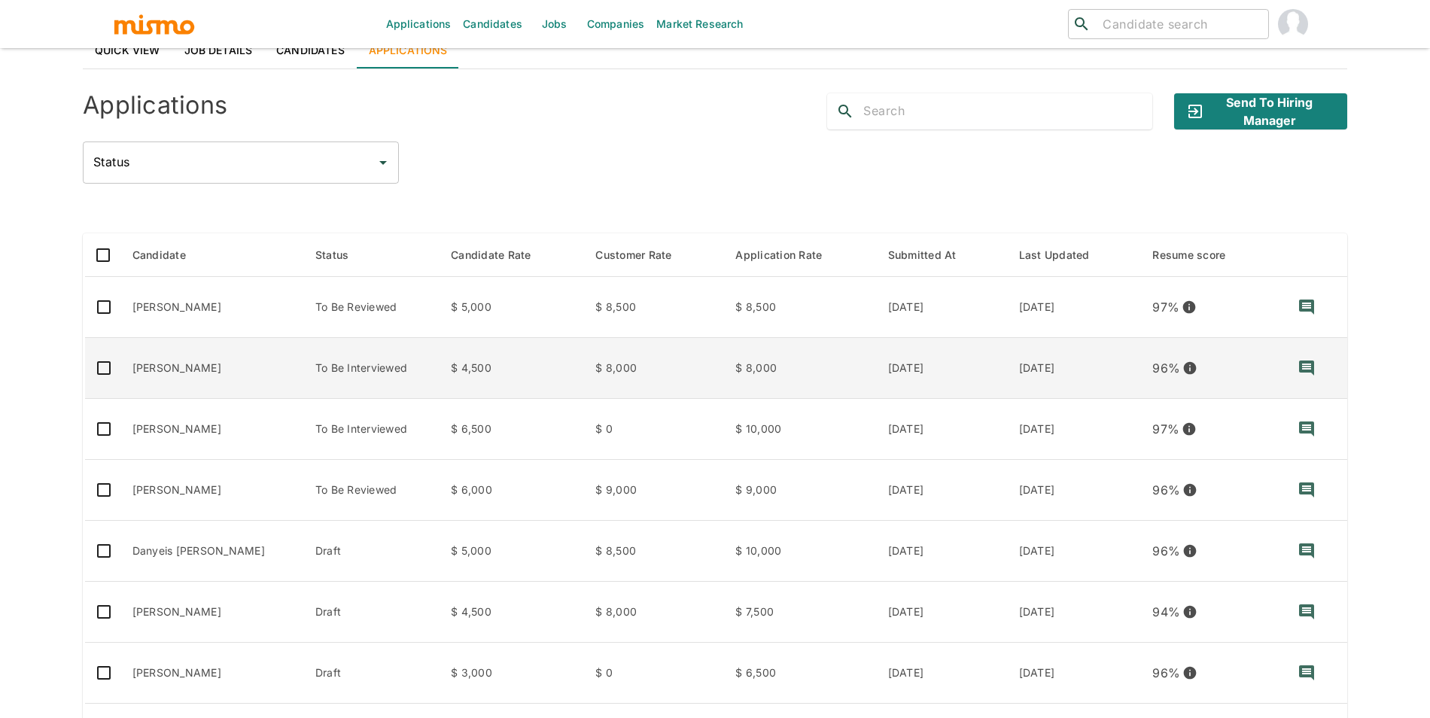
click at [230, 372] on td "[PERSON_NAME]" at bounding box center [211, 368] width 183 height 61
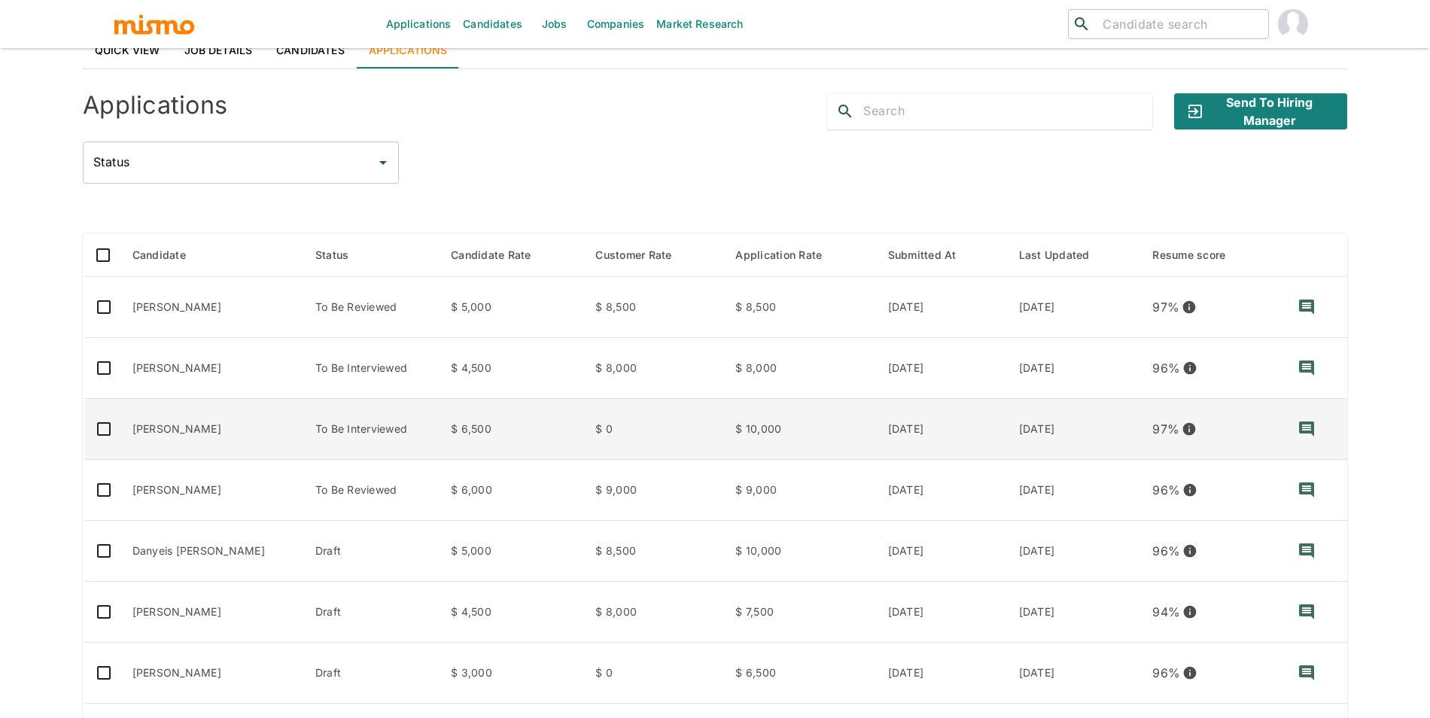
click at [164, 444] on td "Maximiliano Zipitría" at bounding box center [211, 429] width 183 height 61
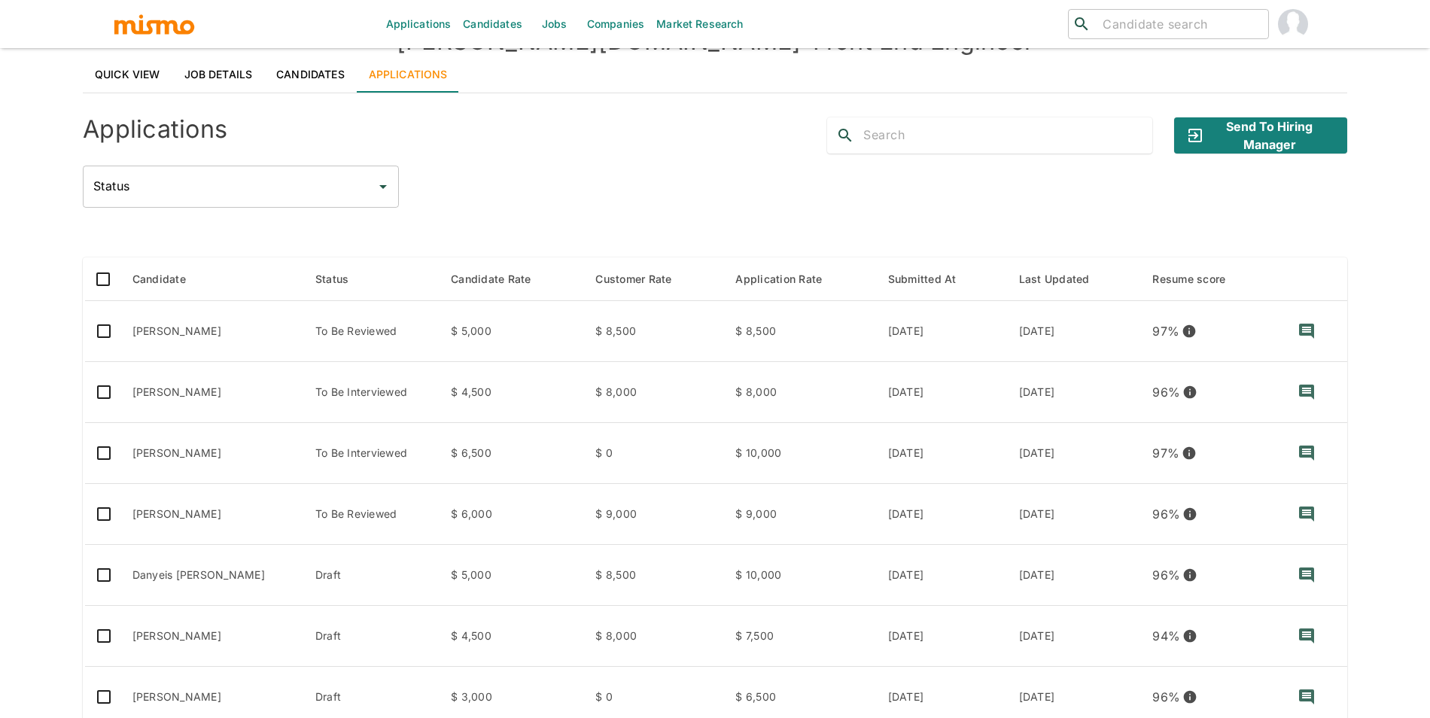
scroll to position [0, 0]
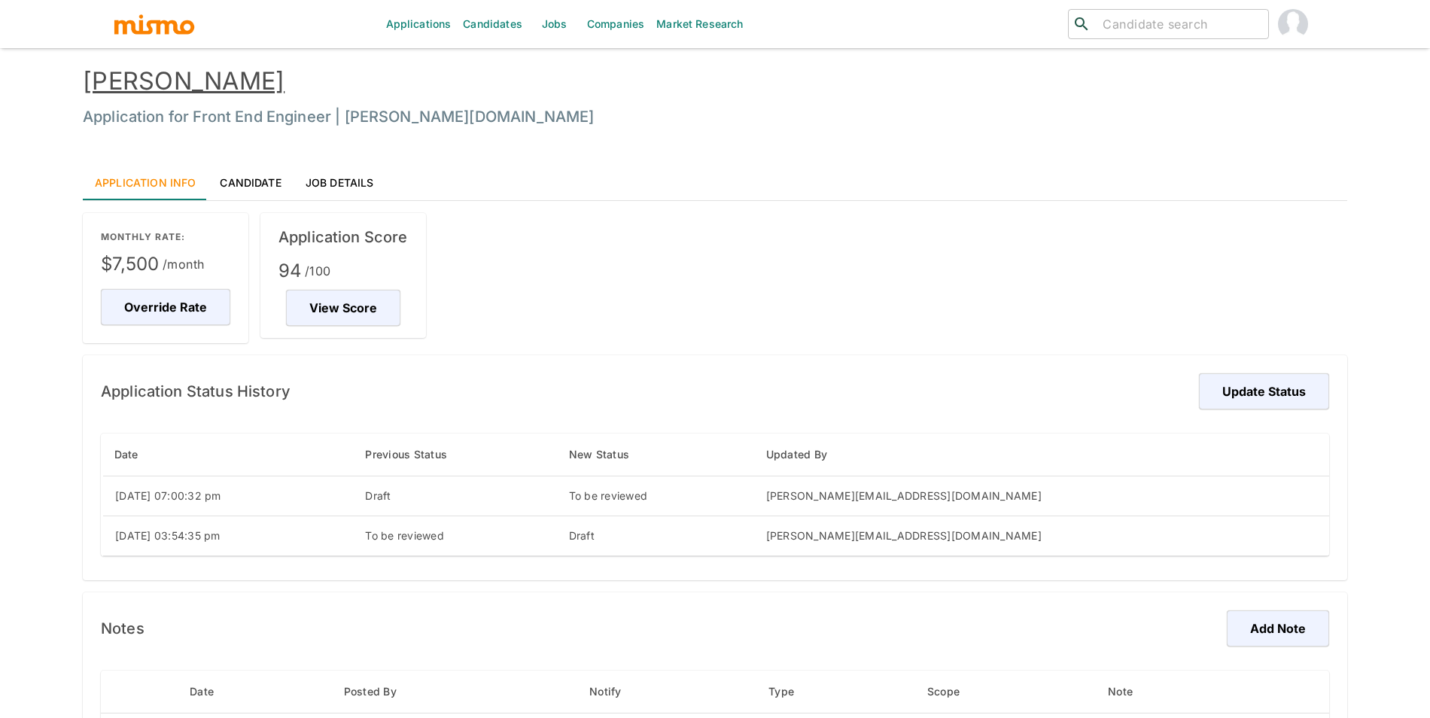
click at [216, 94] on link "[PERSON_NAME]" at bounding box center [184, 80] width 202 height 29
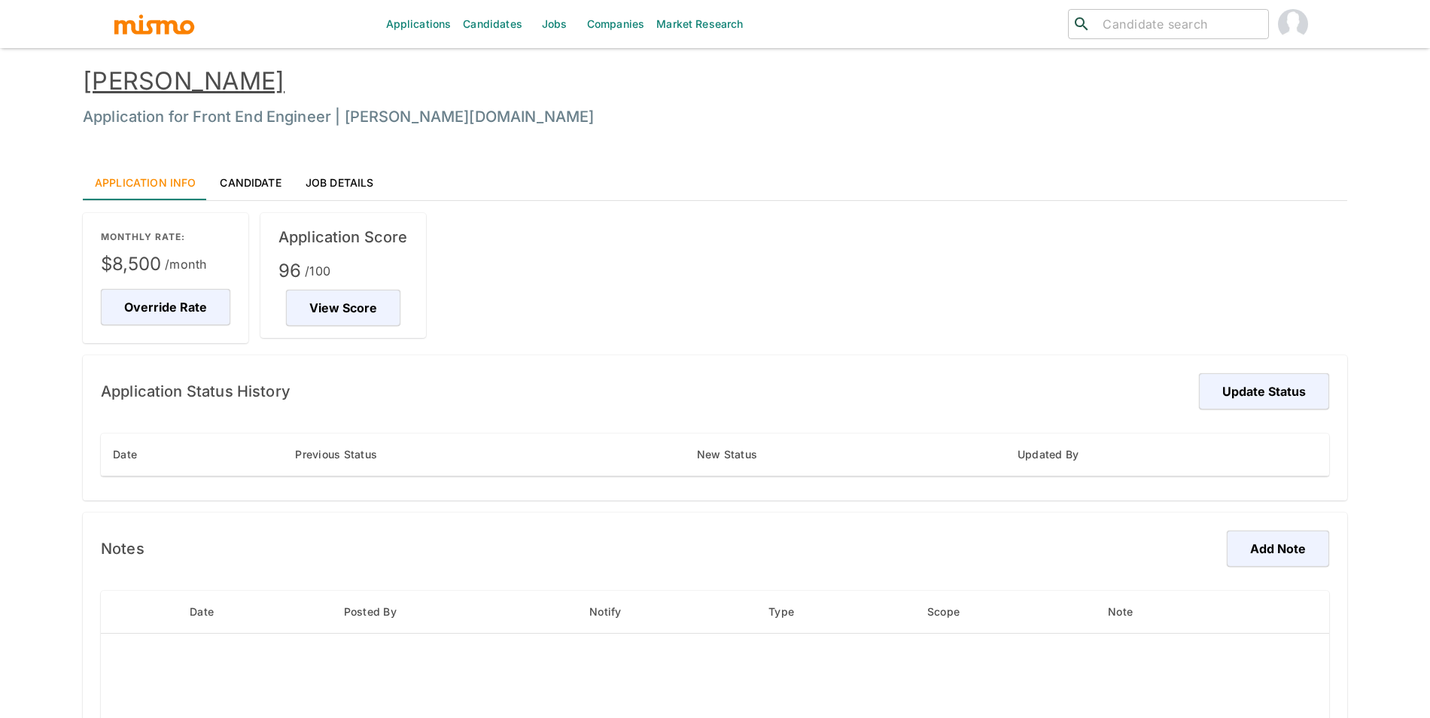
click at [253, 84] on link "[PERSON_NAME]" at bounding box center [184, 80] width 202 height 29
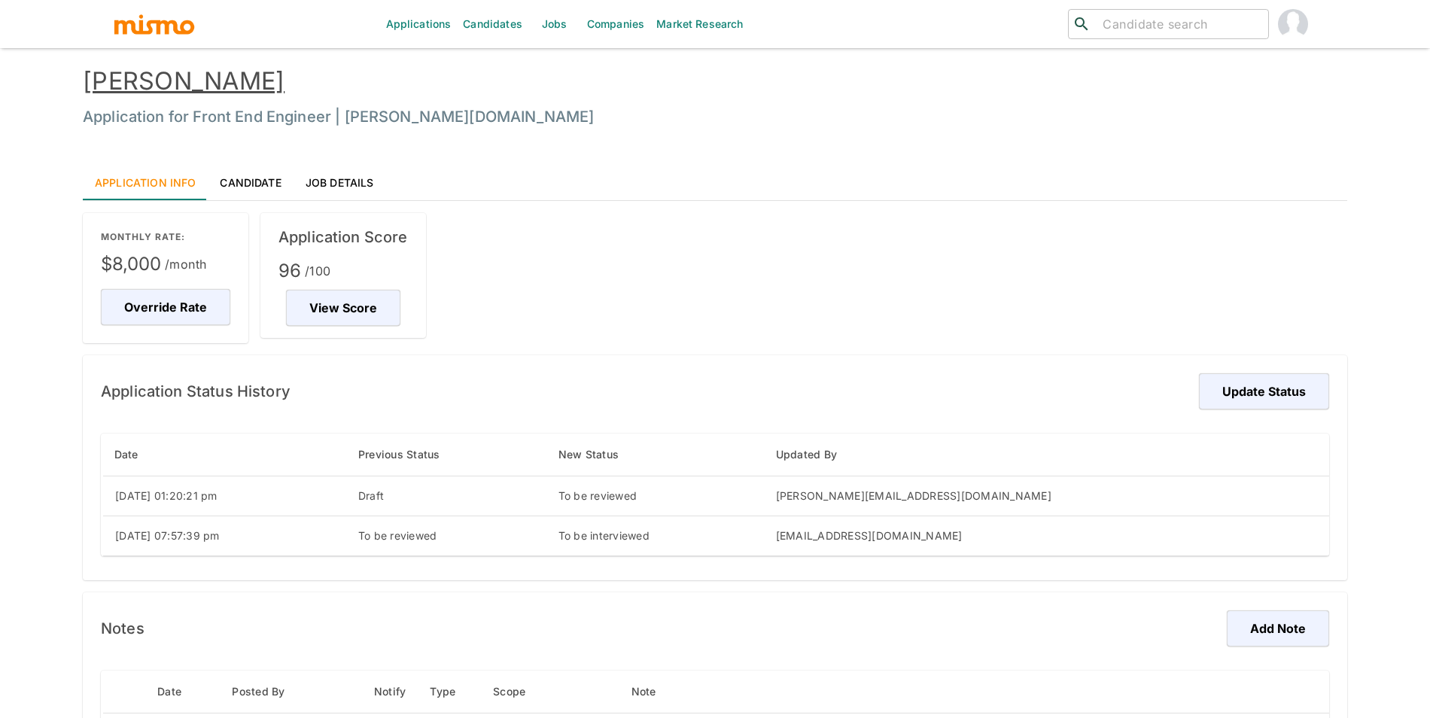
click at [145, 81] on link "[PERSON_NAME]" at bounding box center [184, 80] width 202 height 29
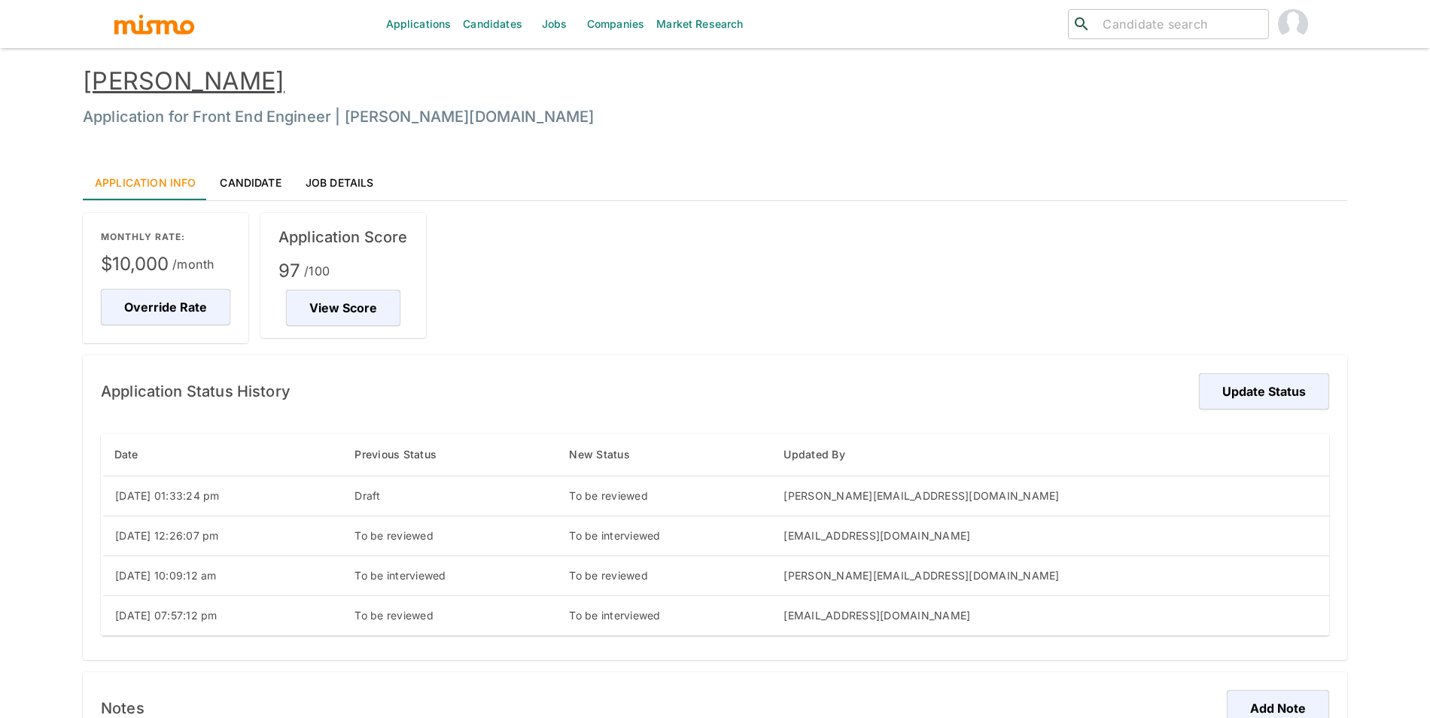
click at [251, 84] on link "Maximiliano Zipitría" at bounding box center [184, 80] width 202 height 29
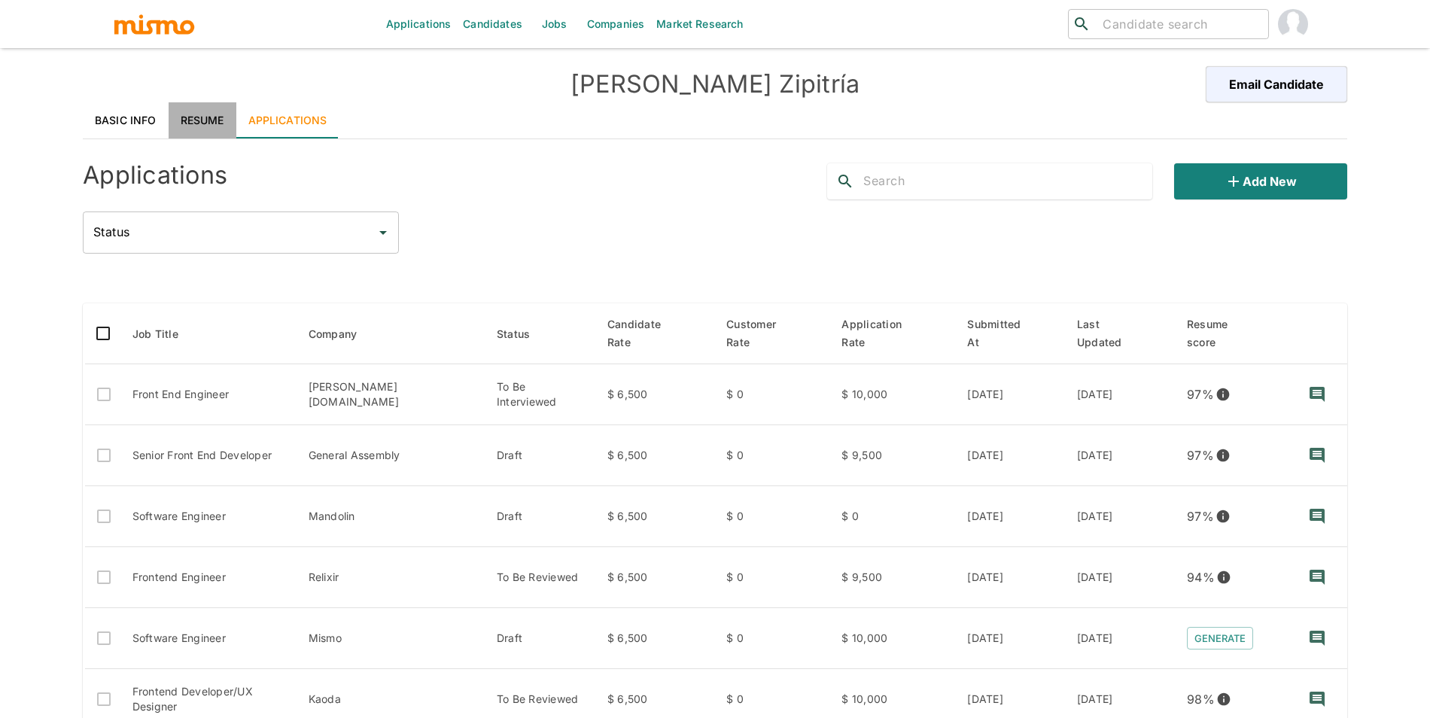
click at [213, 109] on link "Resume" at bounding box center [203, 120] width 68 height 36
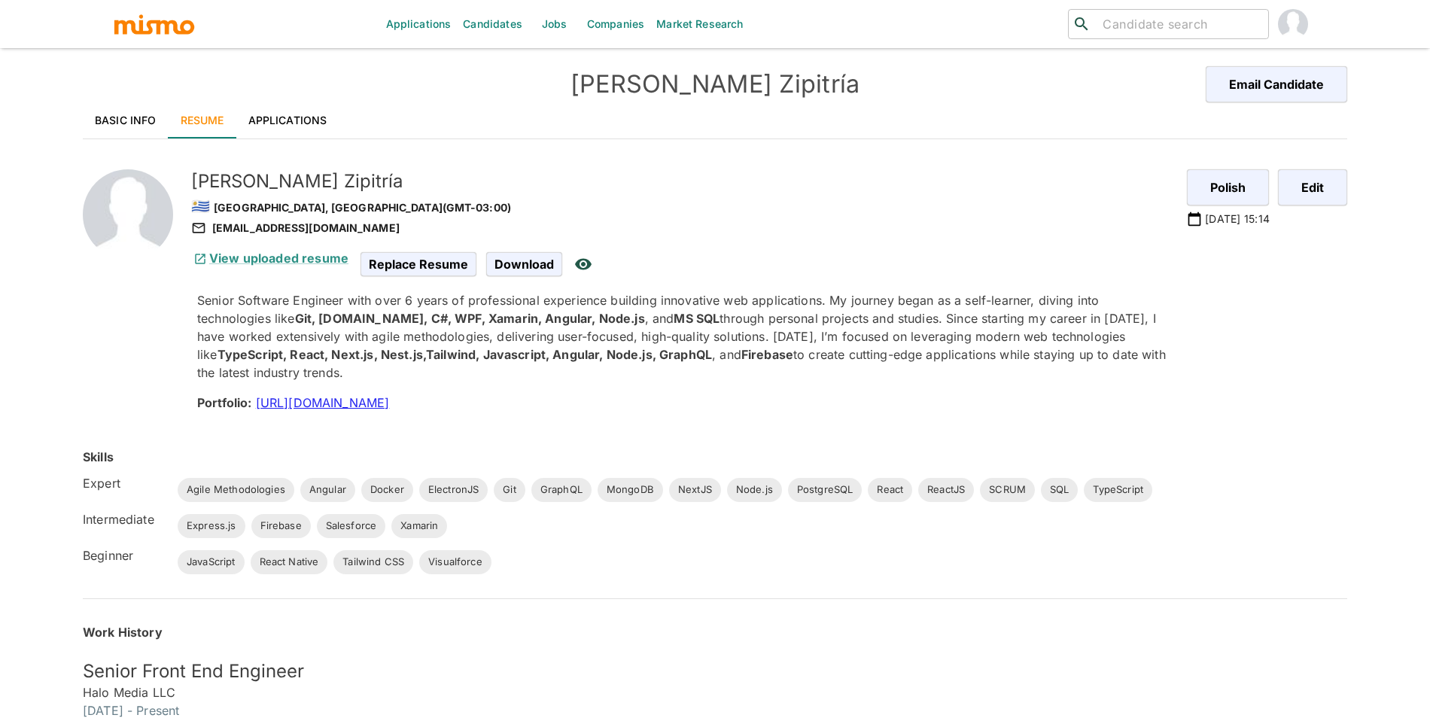
click at [295, 116] on link "Applications" at bounding box center [287, 120] width 103 height 36
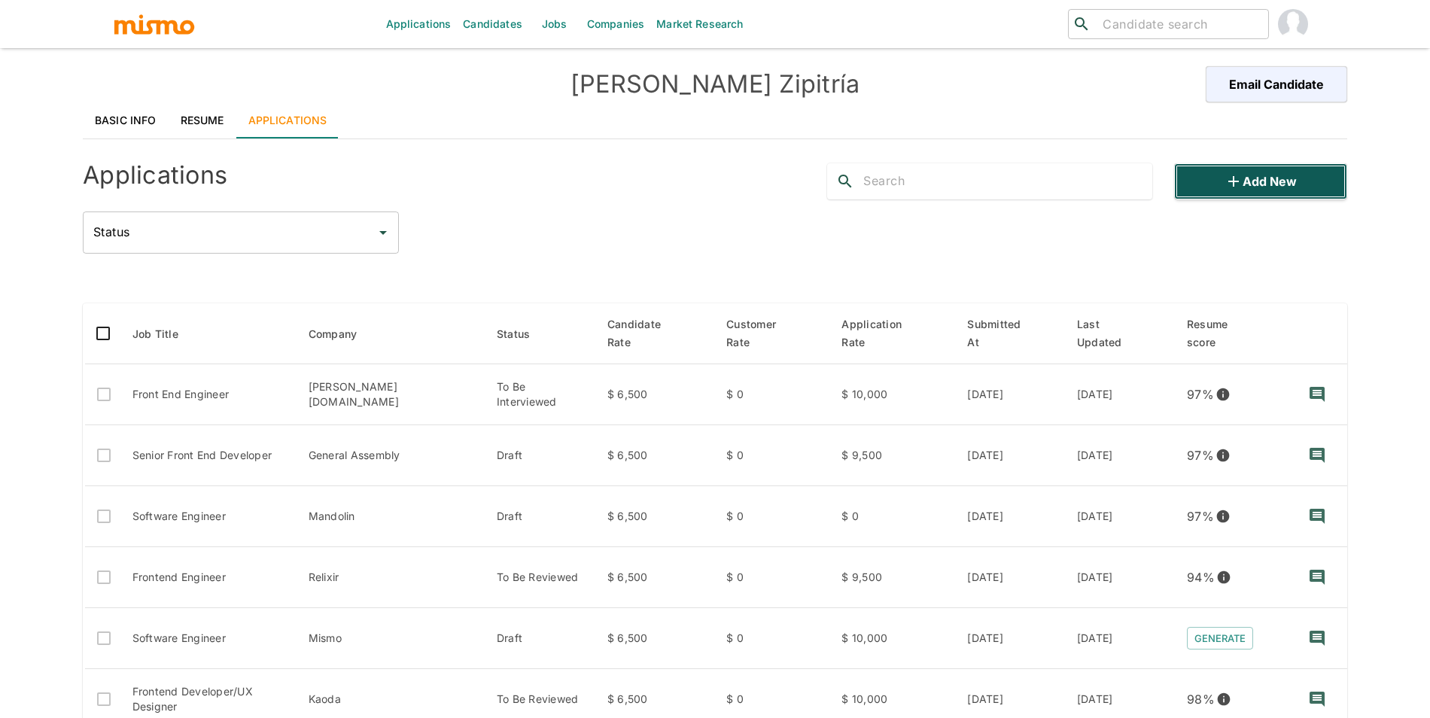
click at [1299, 188] on button "Add new" at bounding box center [1260, 181] width 173 height 36
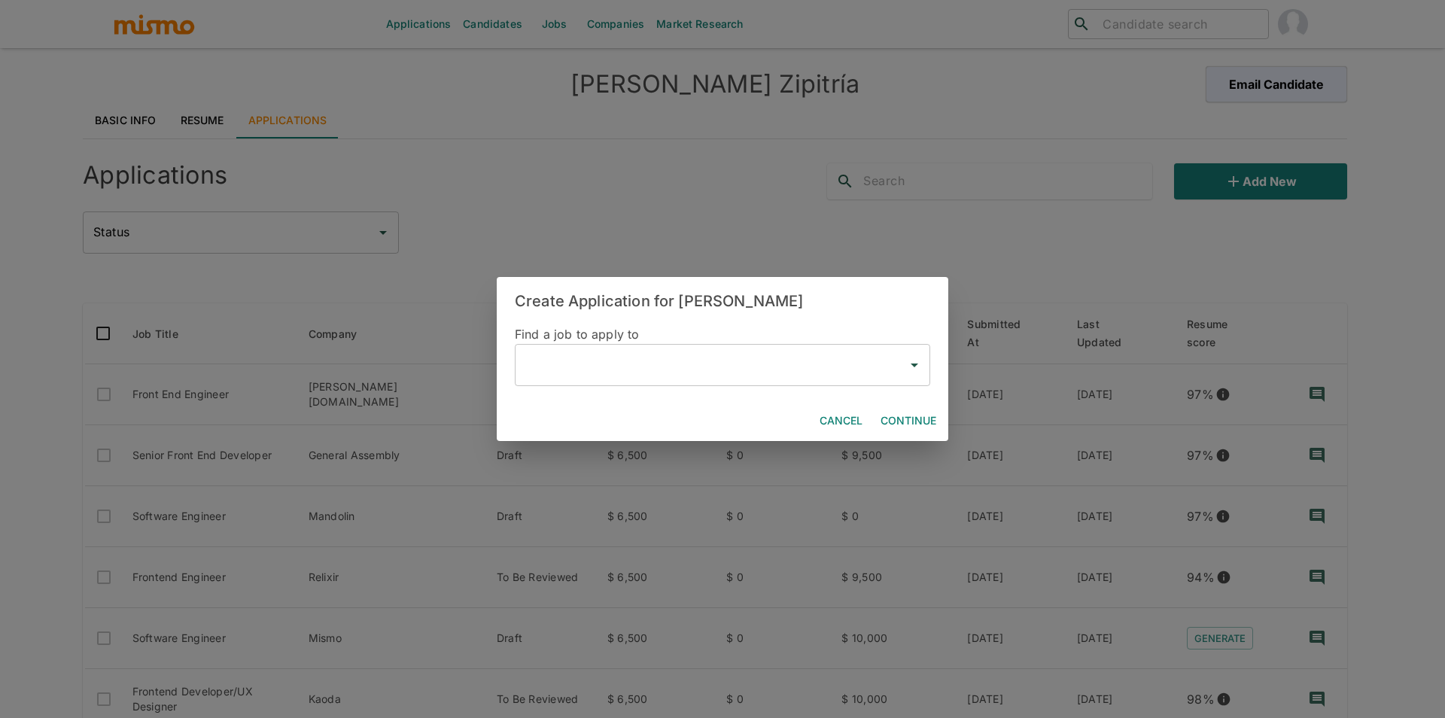
click at [603, 380] on div "​" at bounding box center [722, 365] width 415 height 42
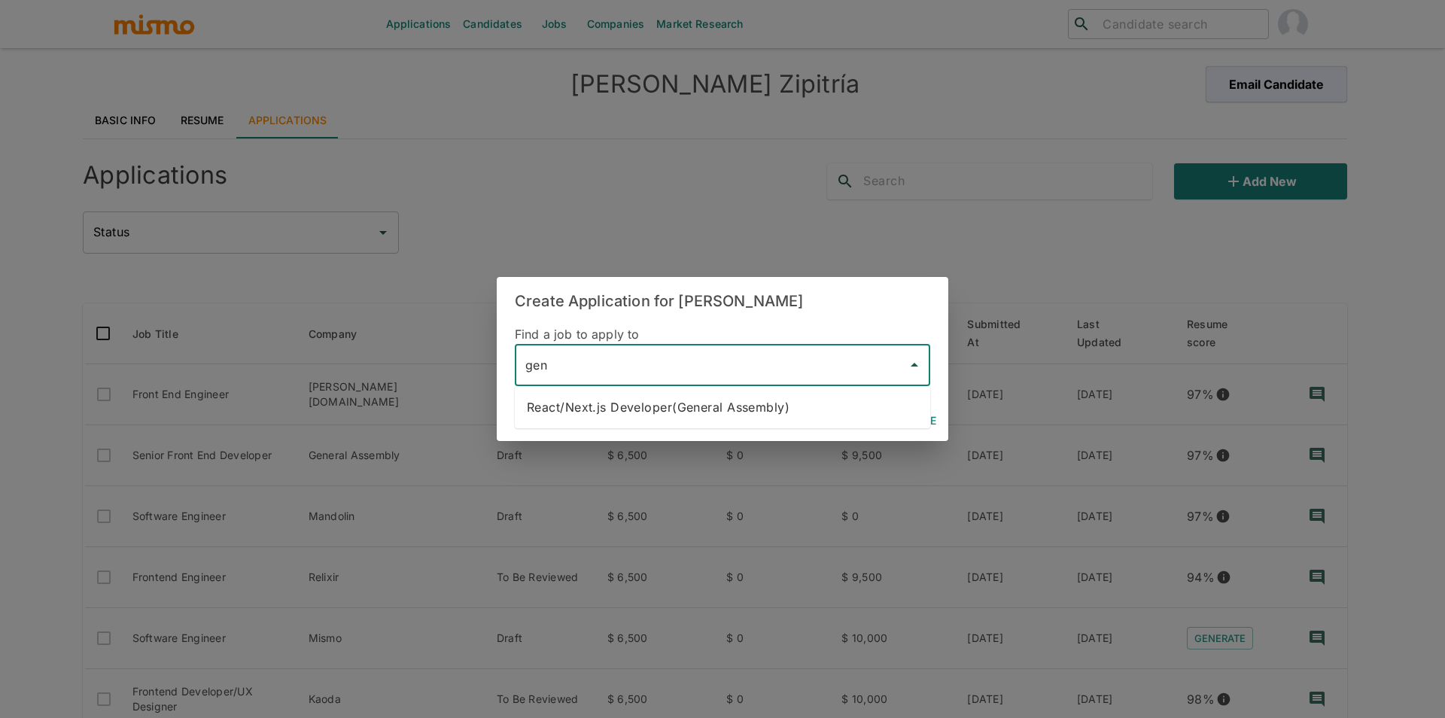
click at [783, 402] on li "React/Next.js Developer(General Assembly)" at bounding box center [722, 407] width 415 height 30
type input "React/Next.js Developer(General Assembly)"
click at [900, 418] on button "Continue" at bounding box center [908, 421] width 68 height 28
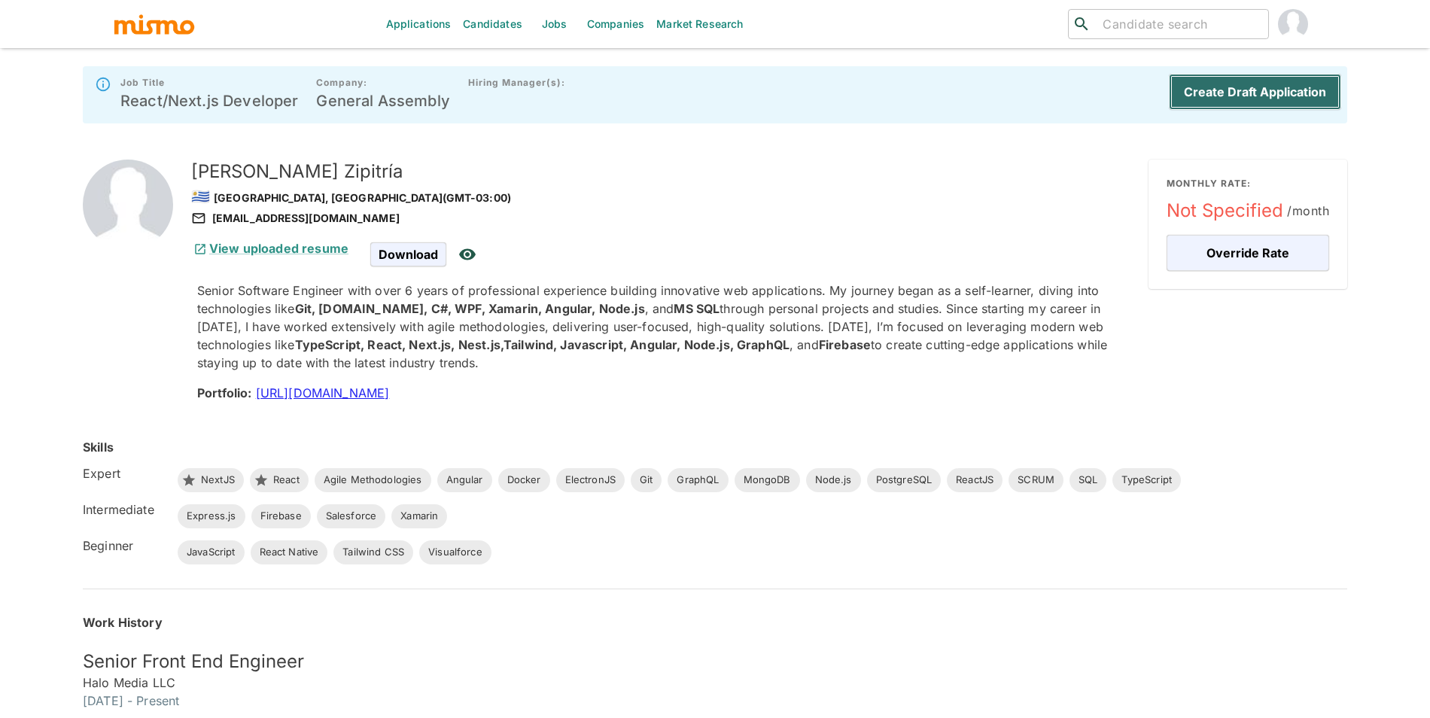
click at [1296, 82] on button "Create Draft Application" at bounding box center [1255, 92] width 172 height 36
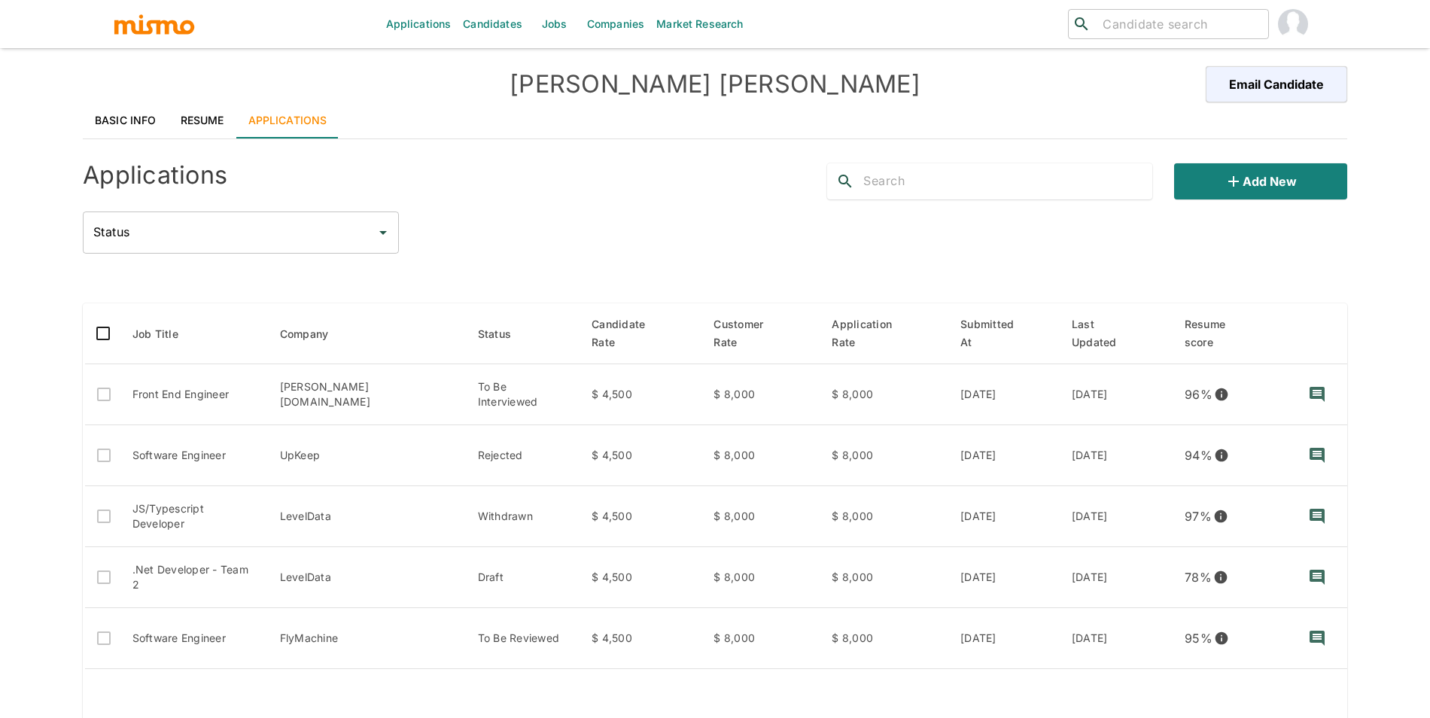
click at [210, 126] on link "Resume" at bounding box center [203, 120] width 68 height 36
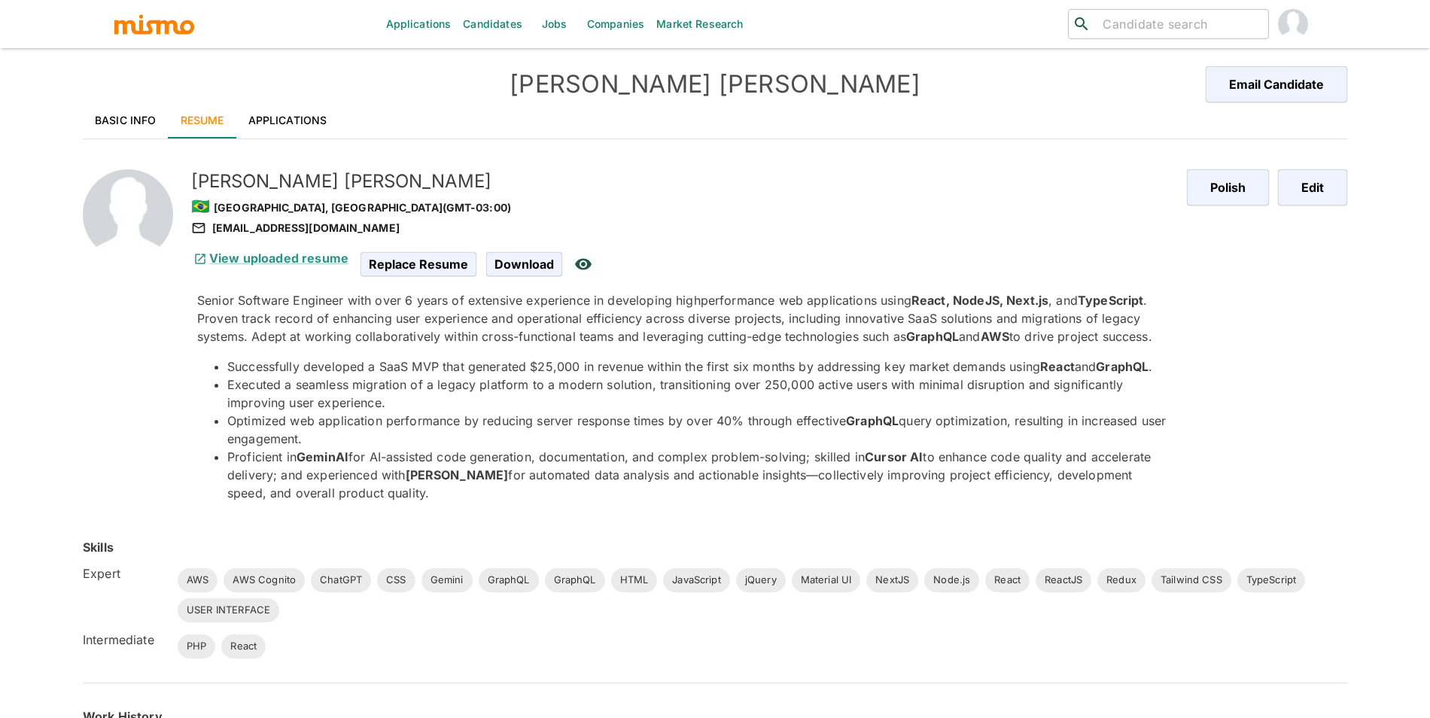
click at [282, 109] on link "Applications" at bounding box center [287, 120] width 103 height 36
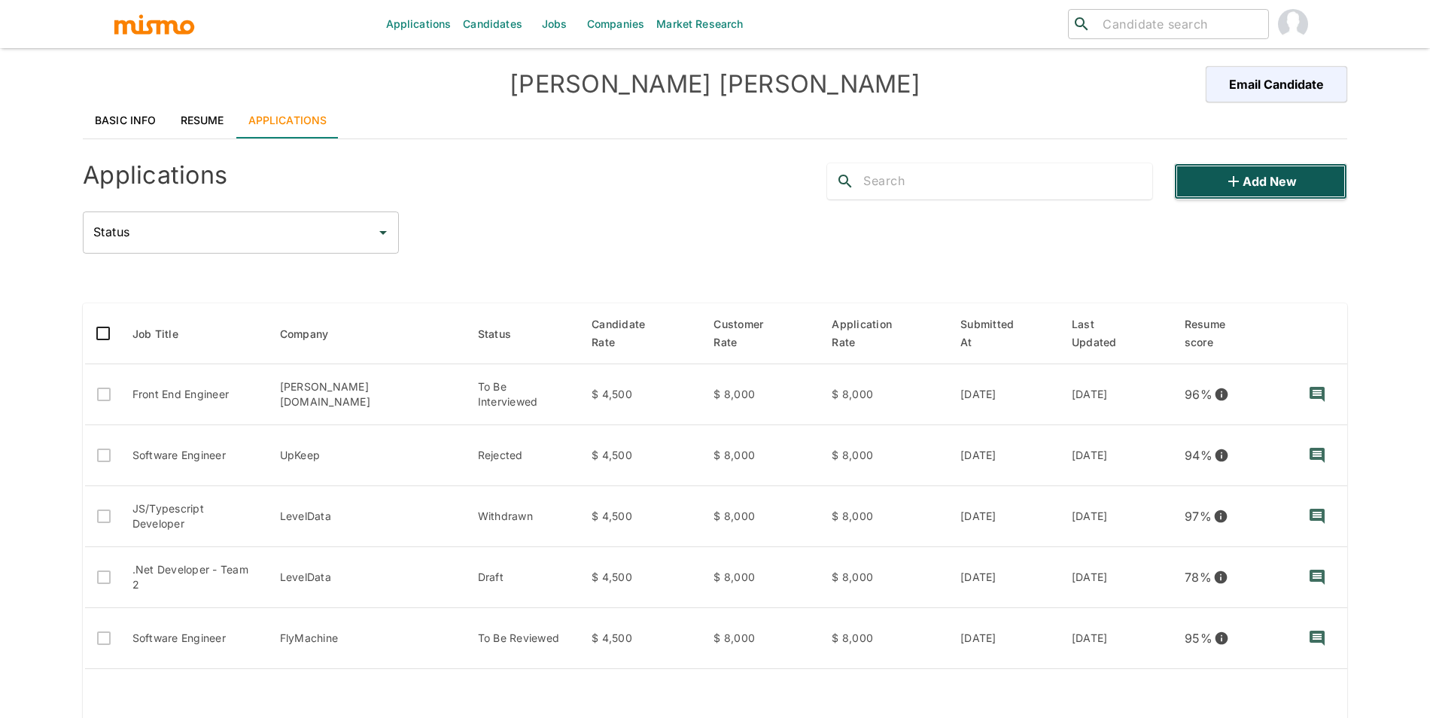
click at [1218, 195] on button "Add new" at bounding box center [1260, 181] width 173 height 36
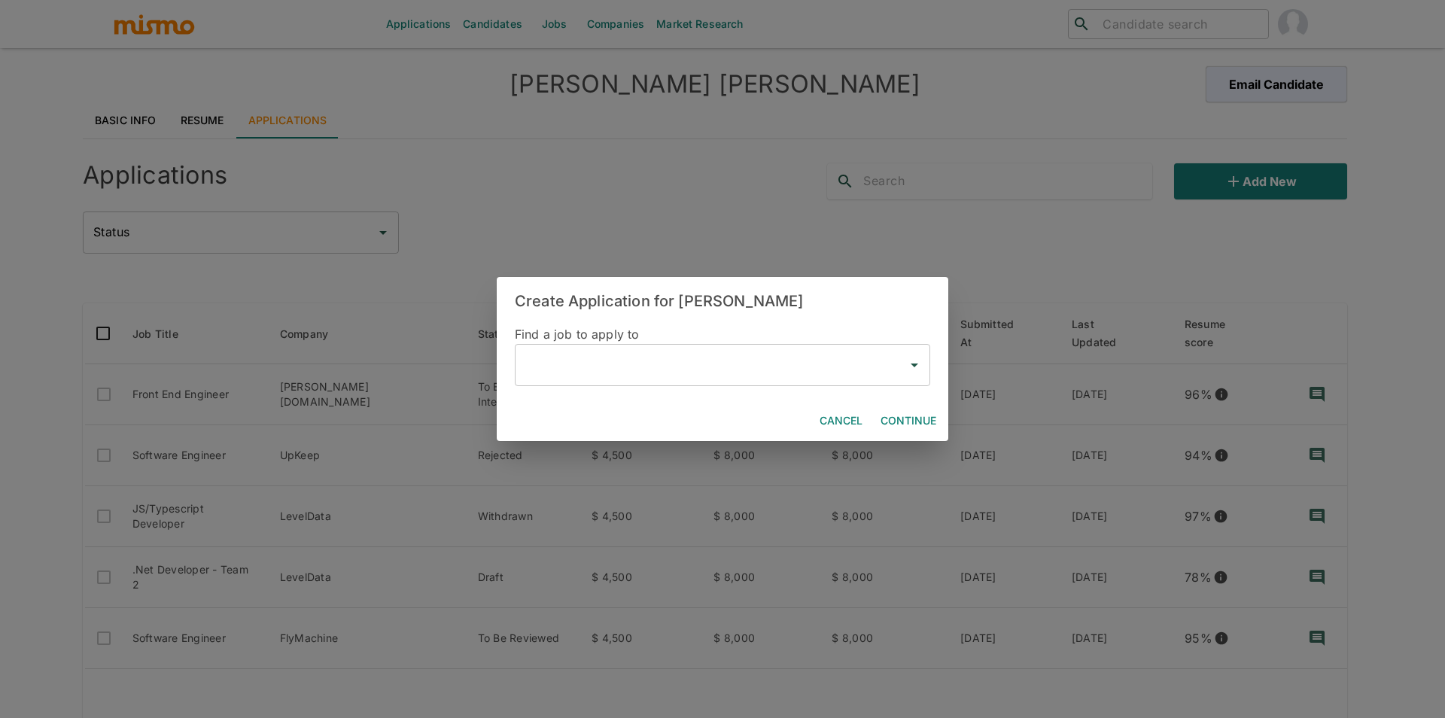
click at [600, 403] on div "Cancel Continue" at bounding box center [722, 421] width 451 height 40
click at [607, 385] on div "​" at bounding box center [722, 365] width 415 height 42
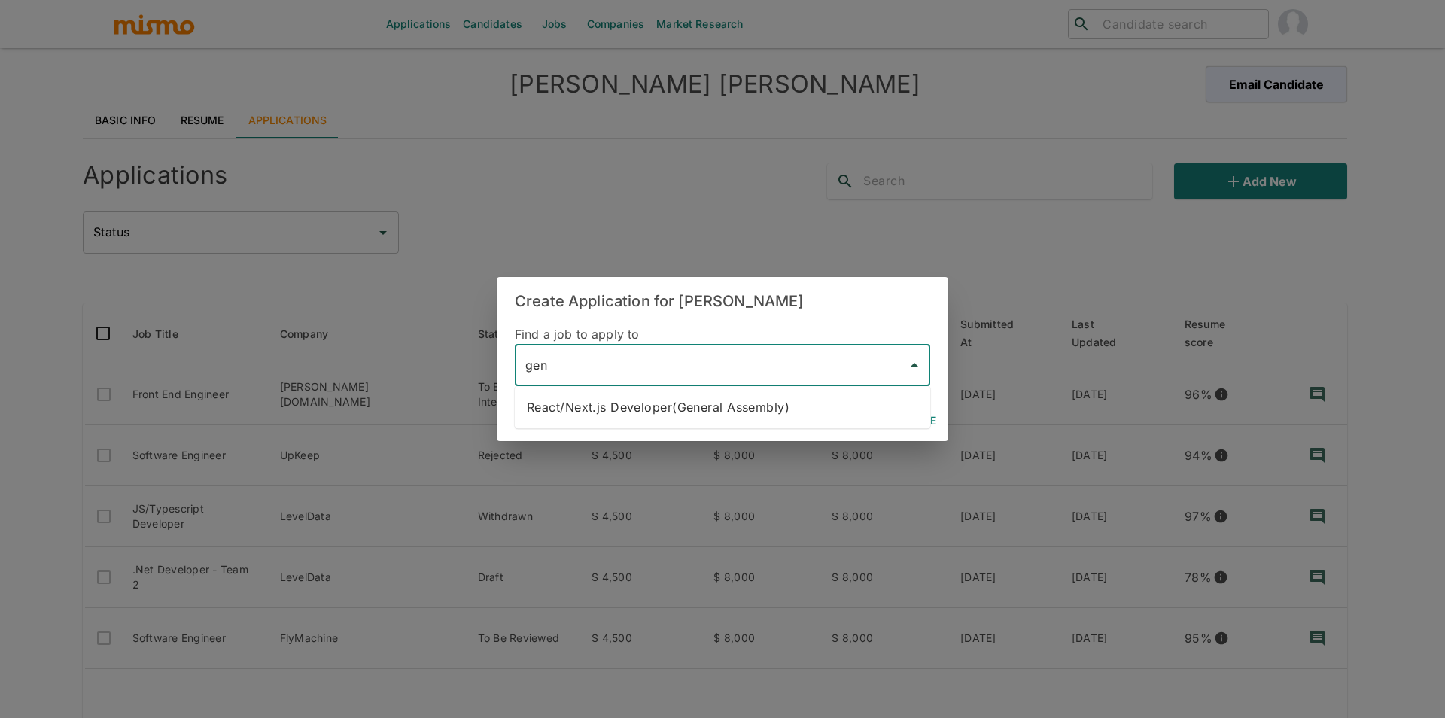
click at [667, 400] on li "React/Next.js Developer(General Assembly)" at bounding box center [722, 407] width 415 height 30
type input "React/Next.js Developer(General Assembly)"
click at [914, 419] on button "Continue" at bounding box center [908, 421] width 68 height 28
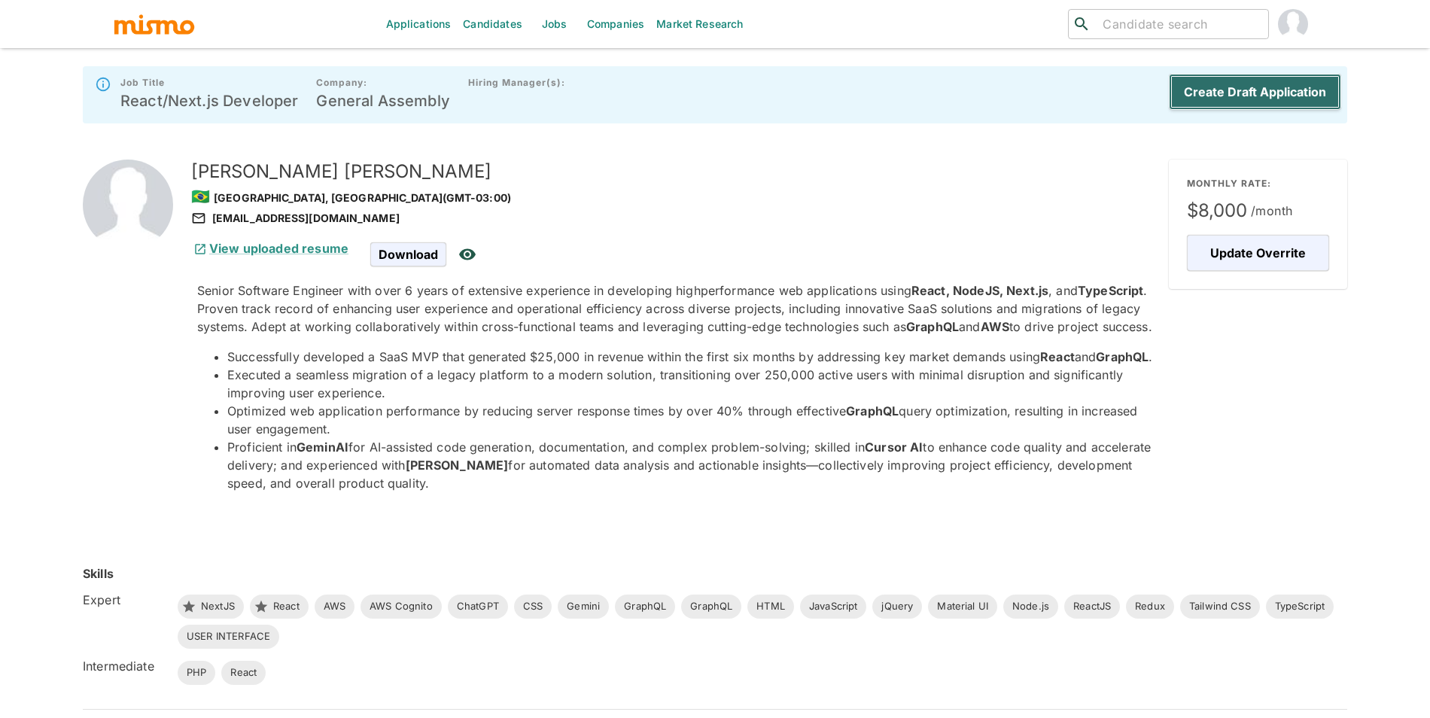
click at [1231, 90] on button "Create Draft Application" at bounding box center [1255, 92] width 172 height 36
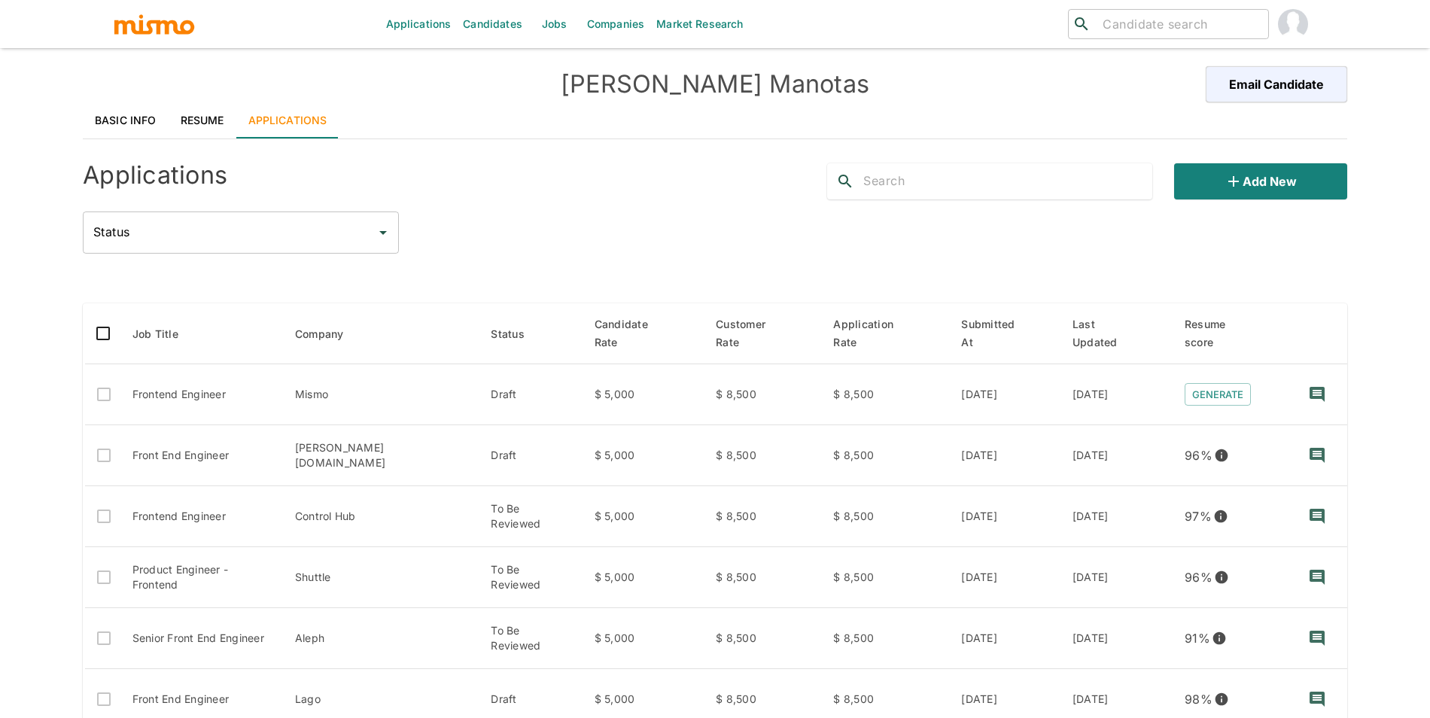
click at [203, 117] on link "Resume" at bounding box center [203, 120] width 68 height 36
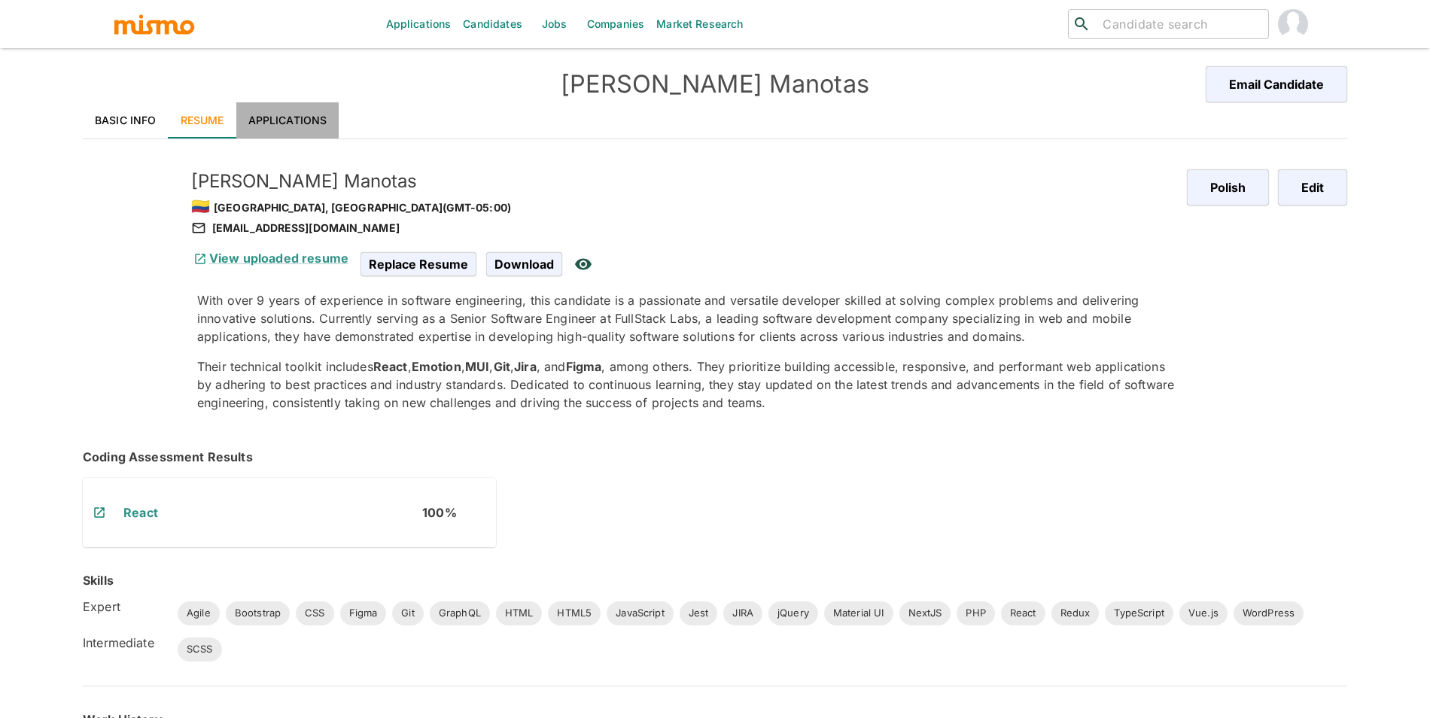
click at [263, 120] on link "Applications" at bounding box center [287, 120] width 103 height 36
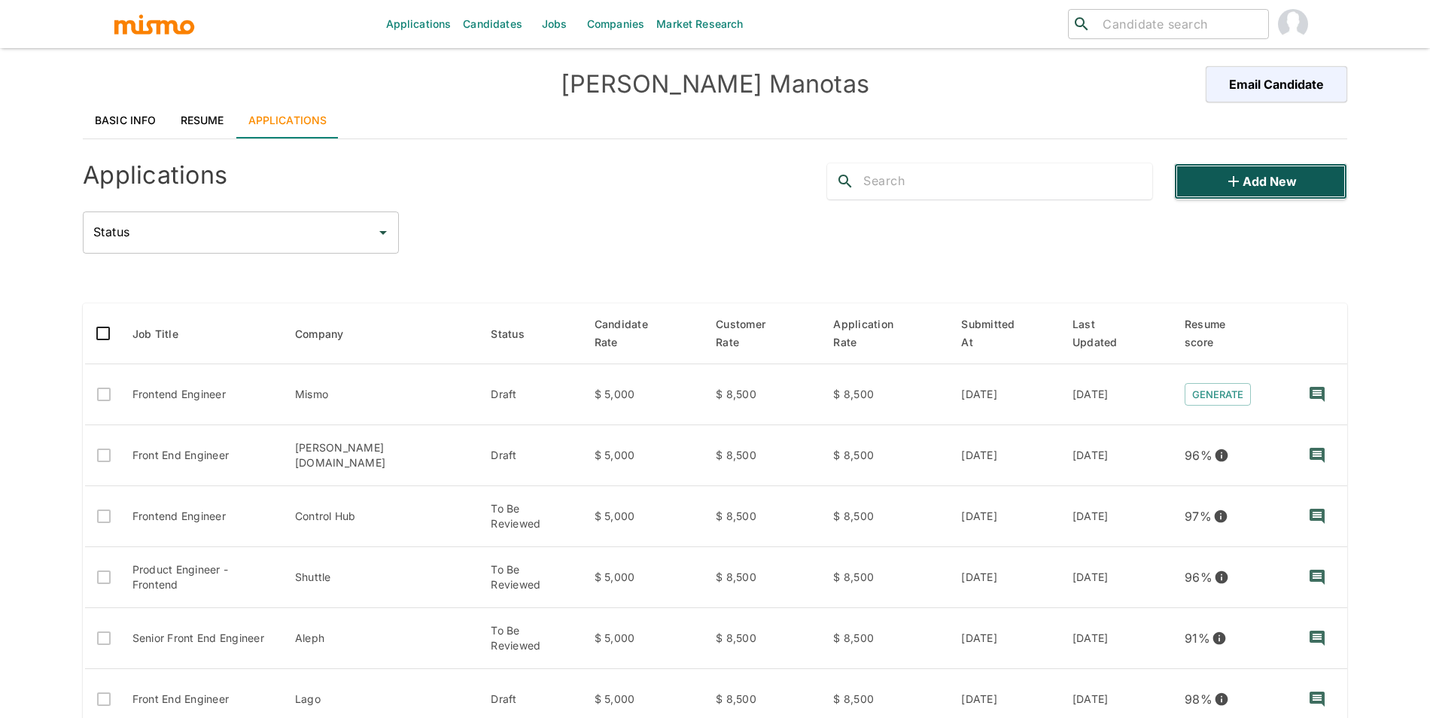
click at [1244, 174] on button "Add new" at bounding box center [1260, 181] width 173 height 36
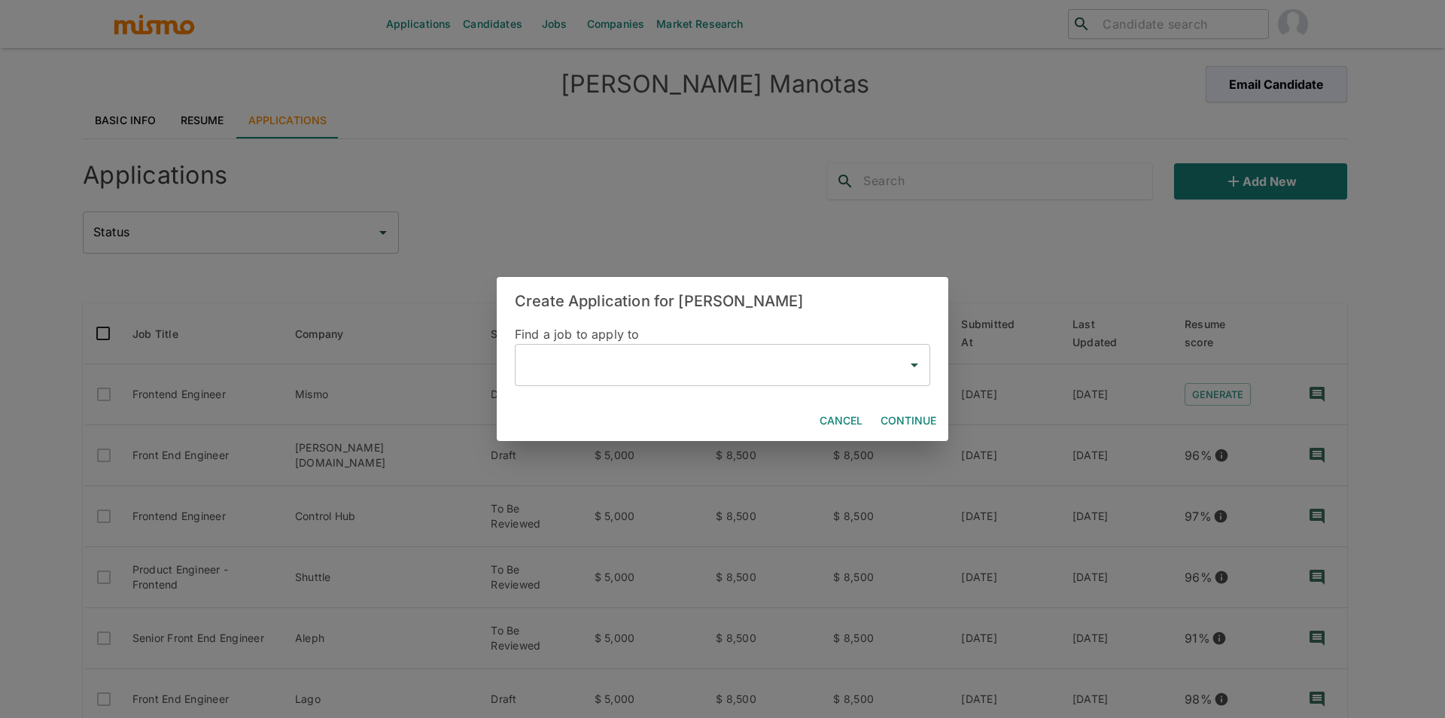
click at [658, 372] on input "text" at bounding box center [710, 365] width 379 height 29
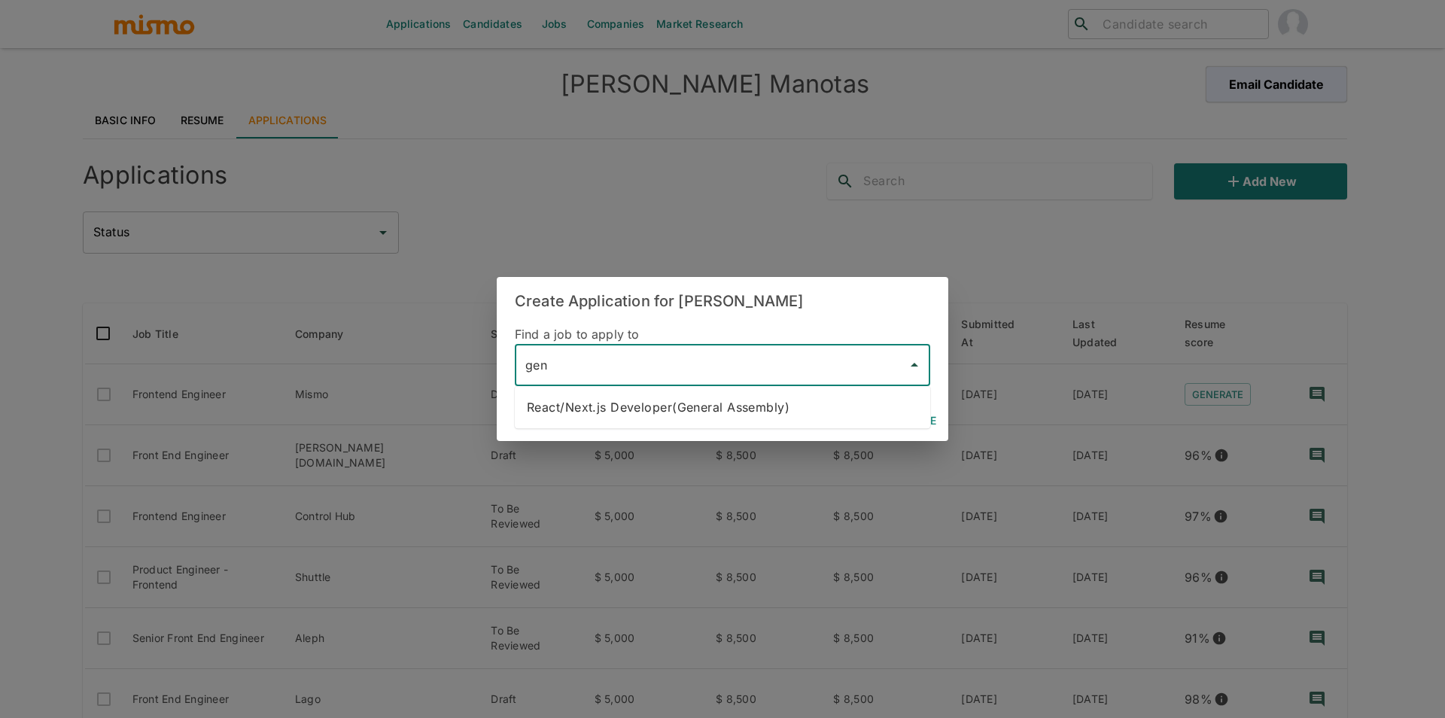
click at [681, 403] on li "React/Next.js Developer(General Assembly)" at bounding box center [722, 407] width 415 height 30
type input "React/Next.js Developer(General Assembly)"
click at [891, 408] on button "Continue" at bounding box center [908, 421] width 68 height 28
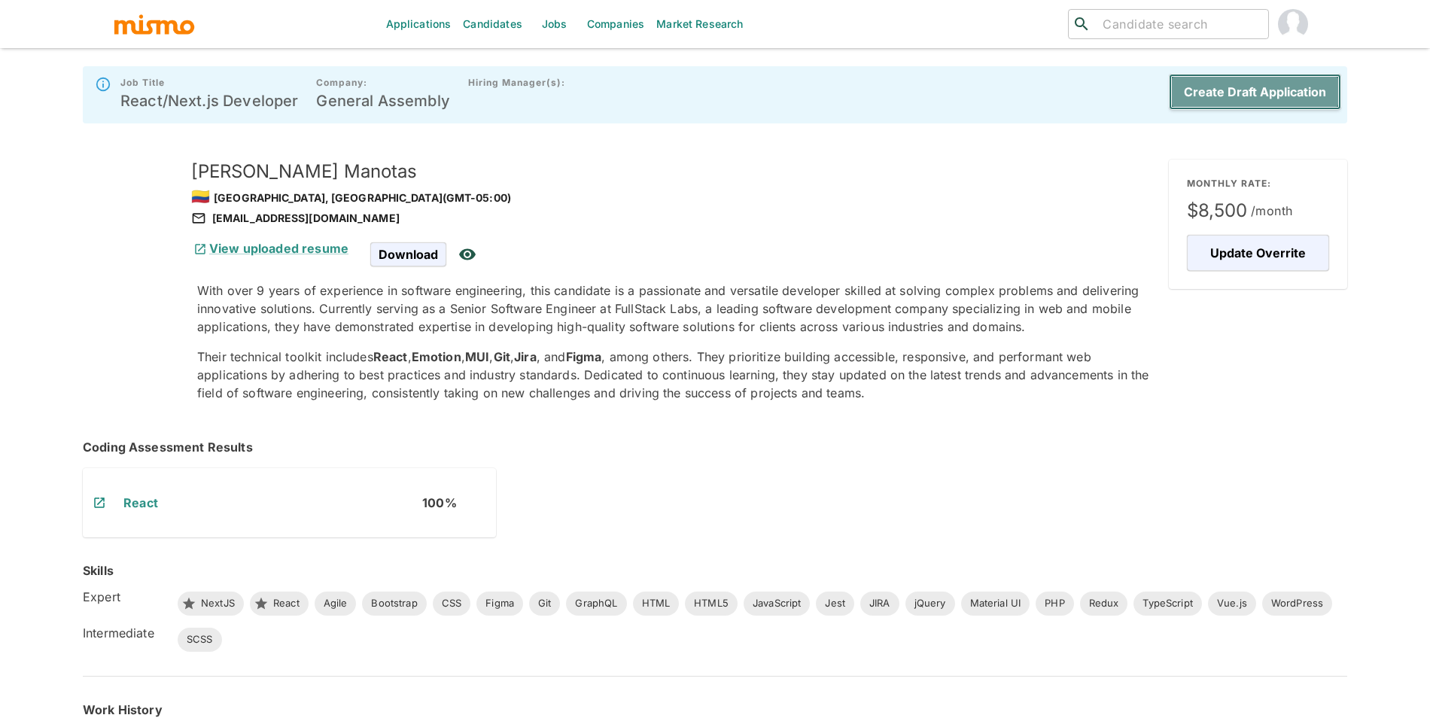
click at [1275, 90] on button "Create Draft Application" at bounding box center [1255, 92] width 172 height 36
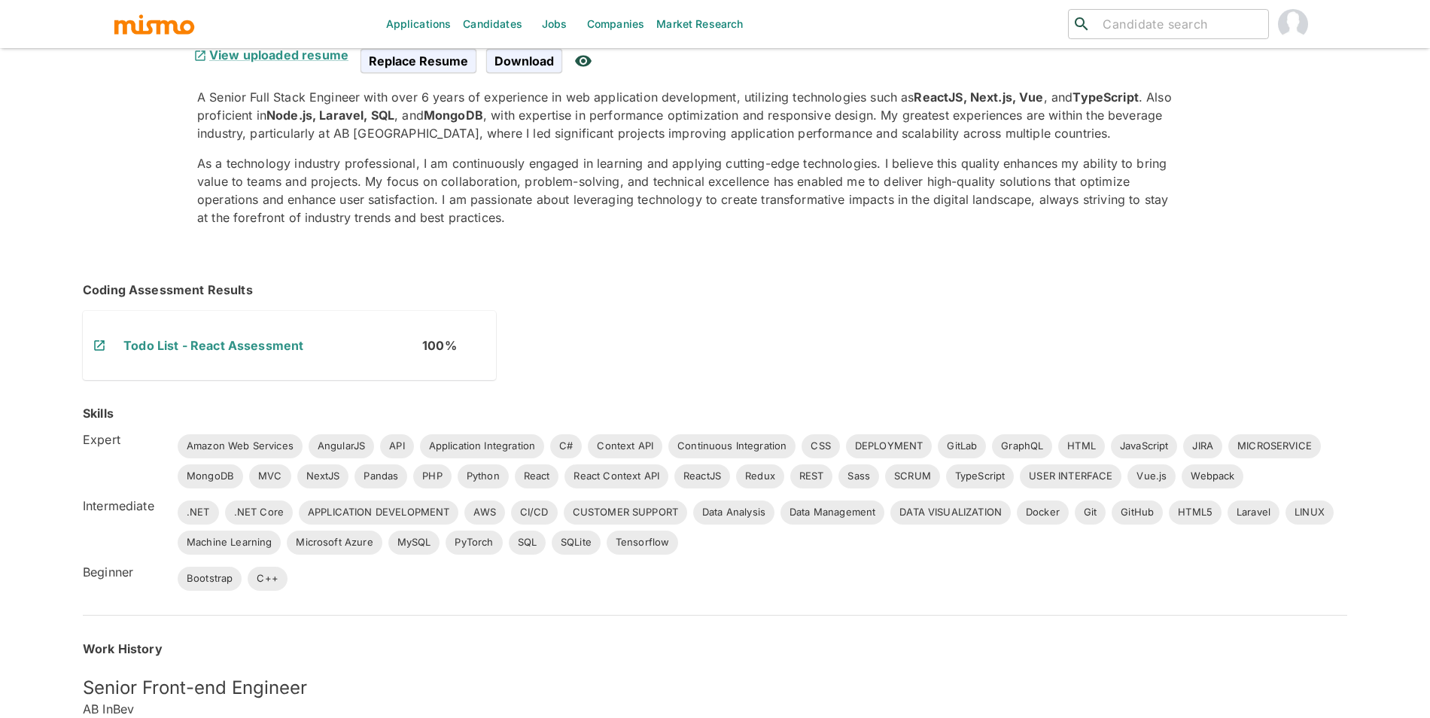
scroll to position [384, 0]
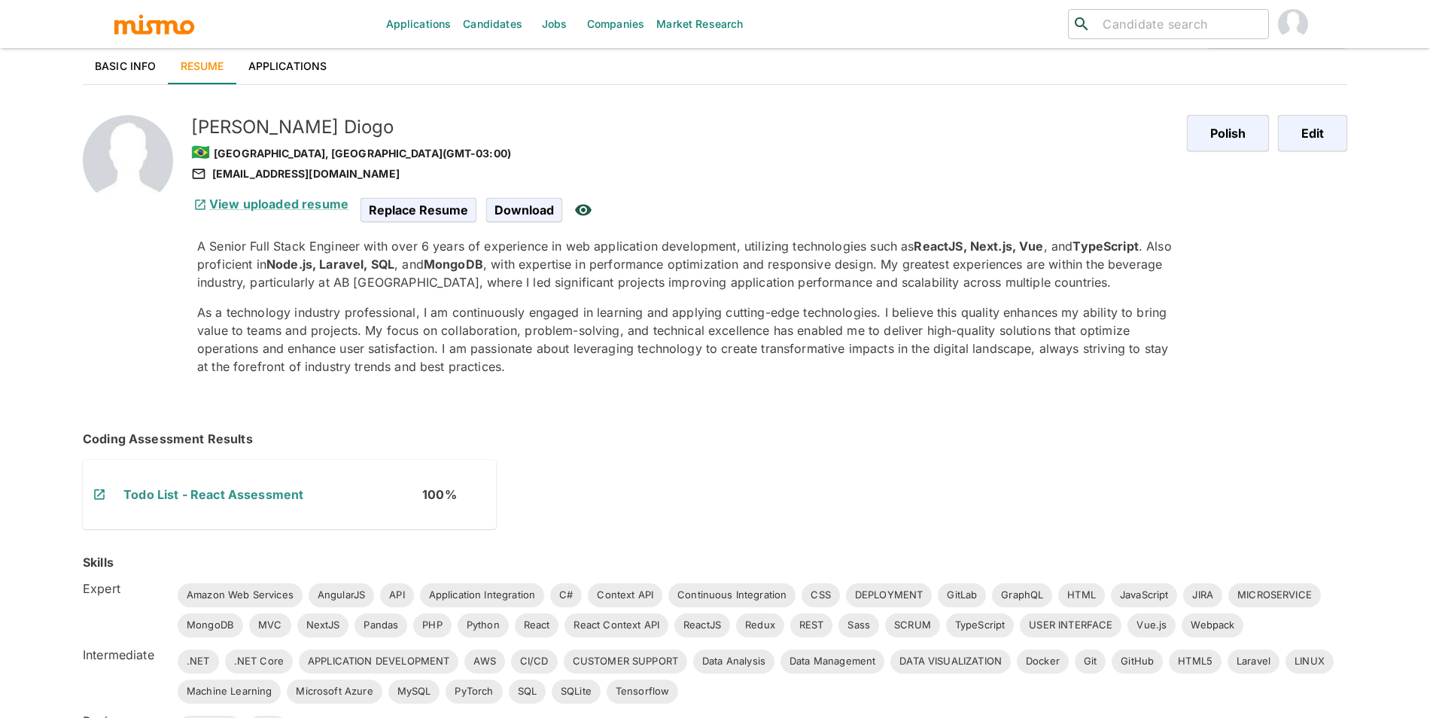
click at [288, 52] on link "Applications" at bounding box center [287, 66] width 103 height 36
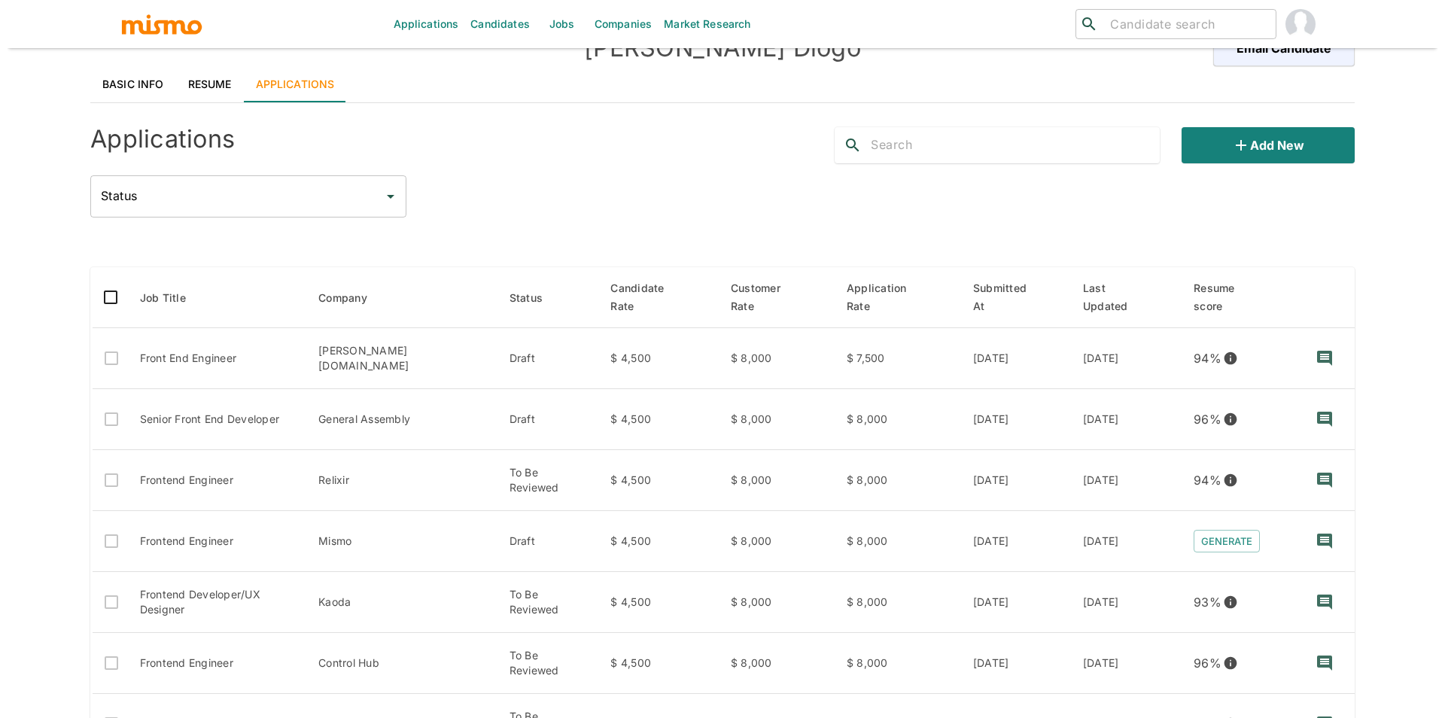
scroll to position [54, 0]
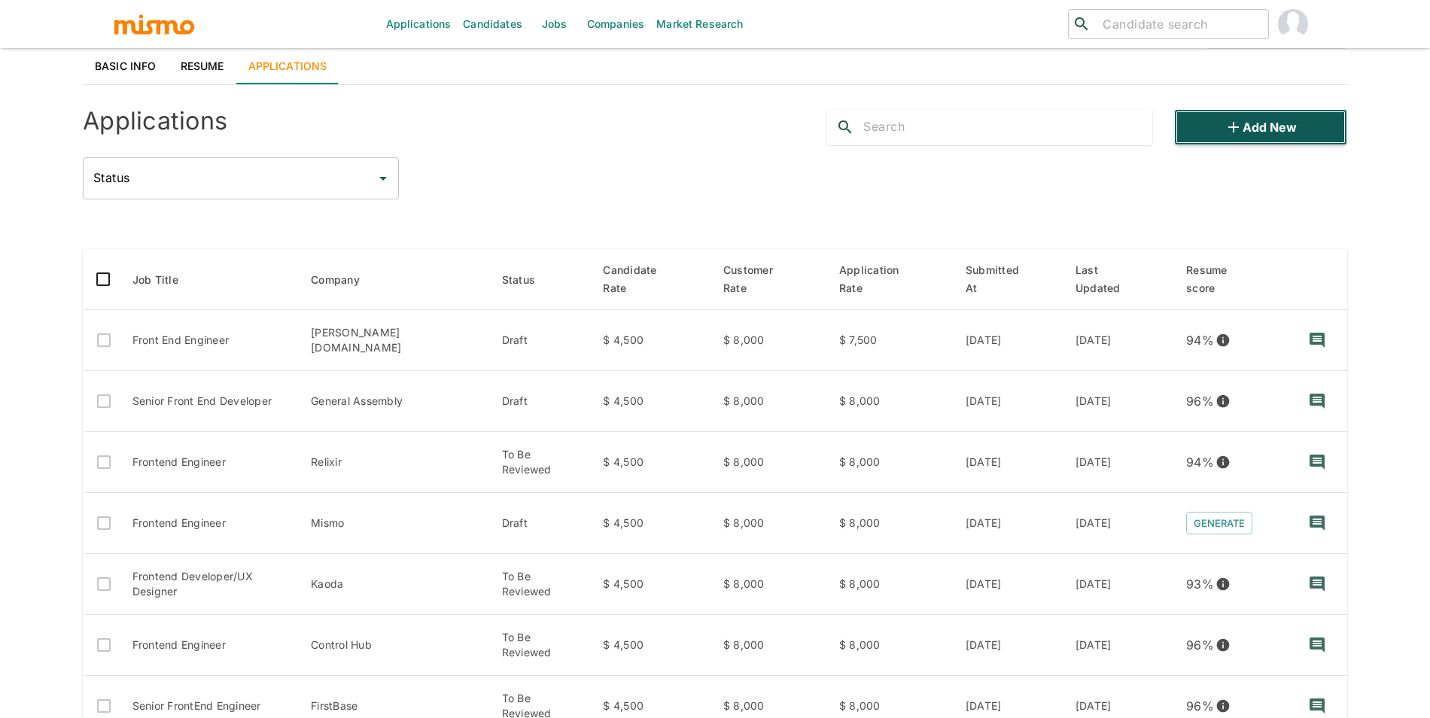
click at [1255, 144] on button "Add new" at bounding box center [1260, 127] width 173 height 36
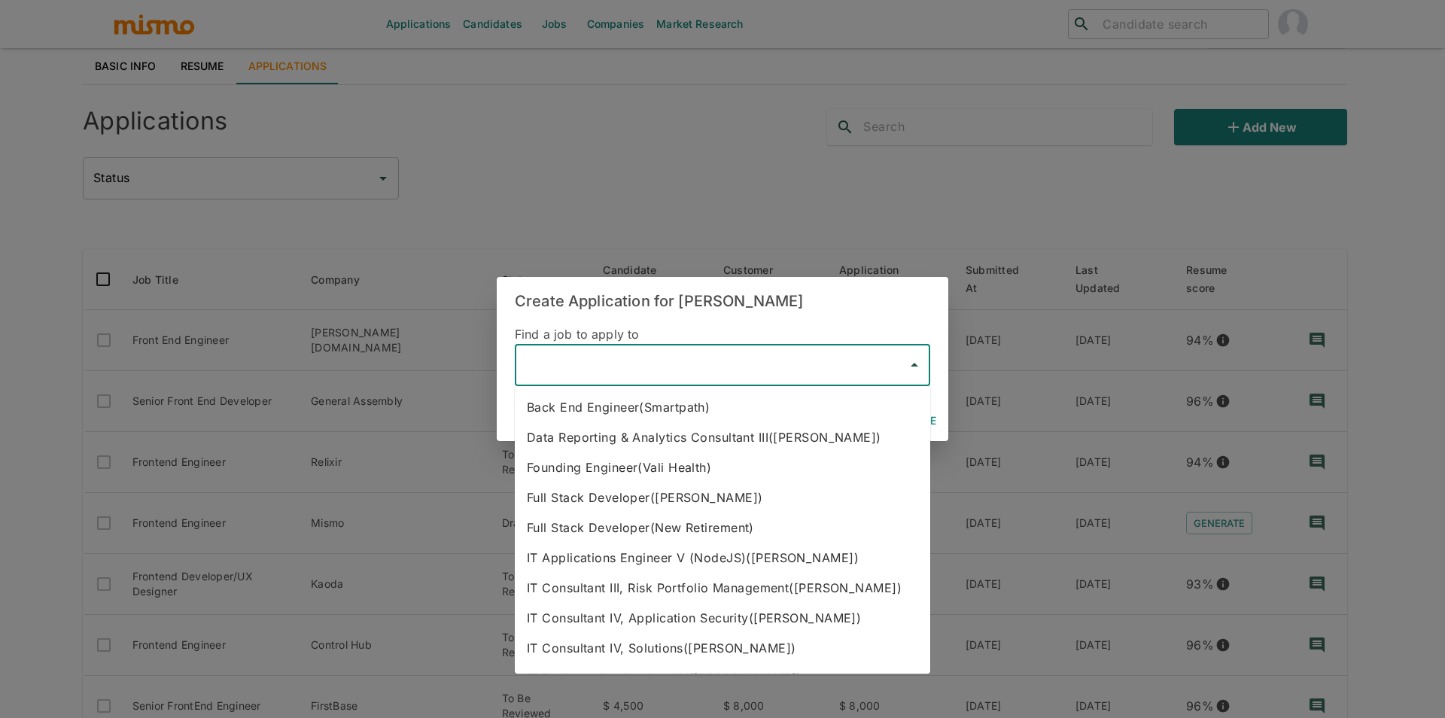
click at [607, 368] on input "text" at bounding box center [710, 365] width 379 height 29
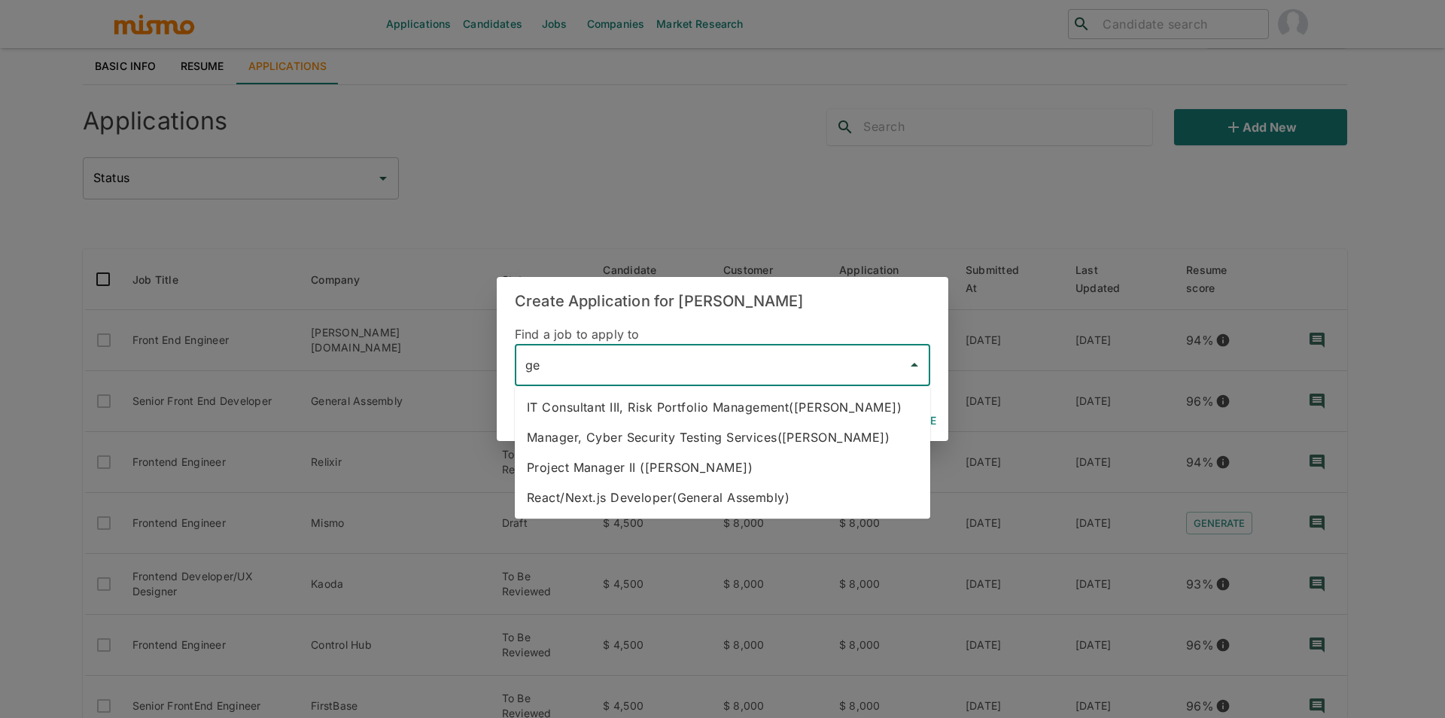
click at [730, 491] on li "React/Next.js Developer(General Assembly)" at bounding box center [722, 497] width 415 height 30
type input "React/Next.js Developer(General Assembly)"
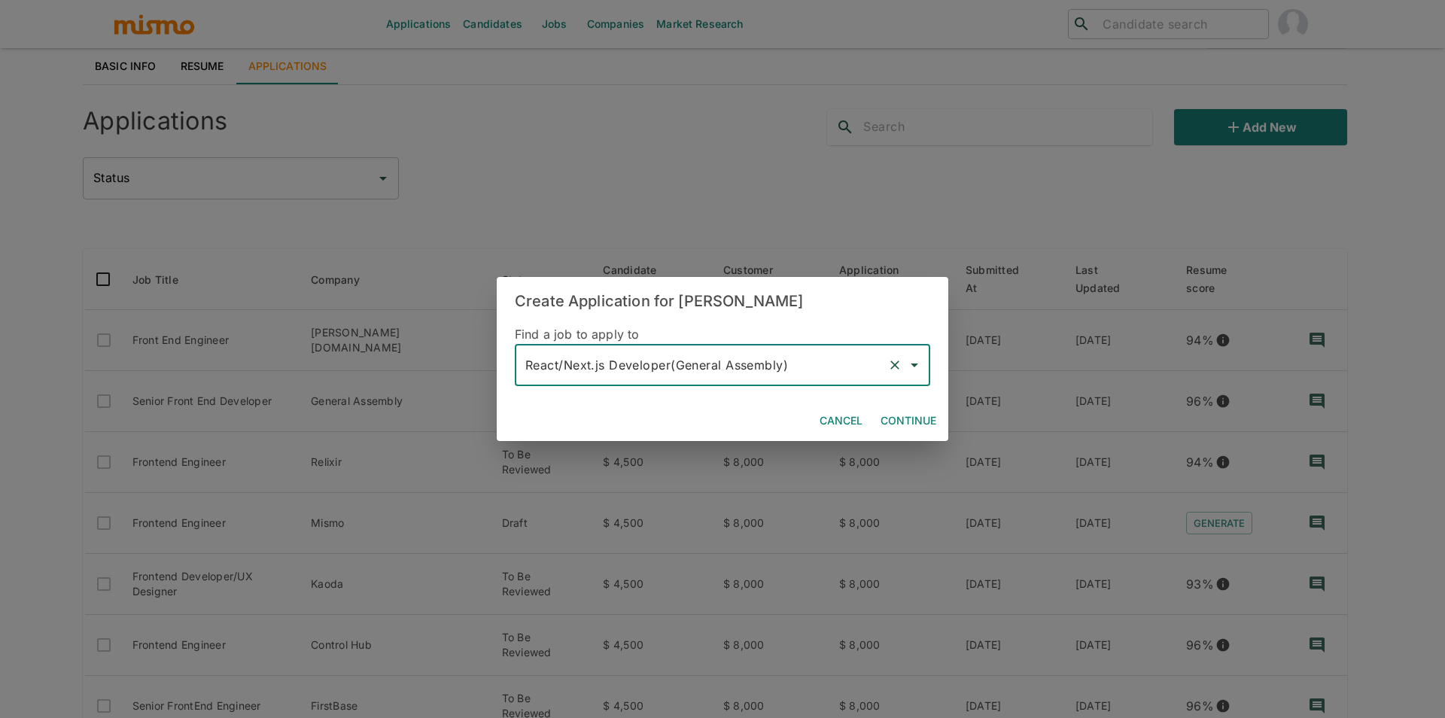
click at [920, 412] on button "Continue" at bounding box center [908, 421] width 68 height 28
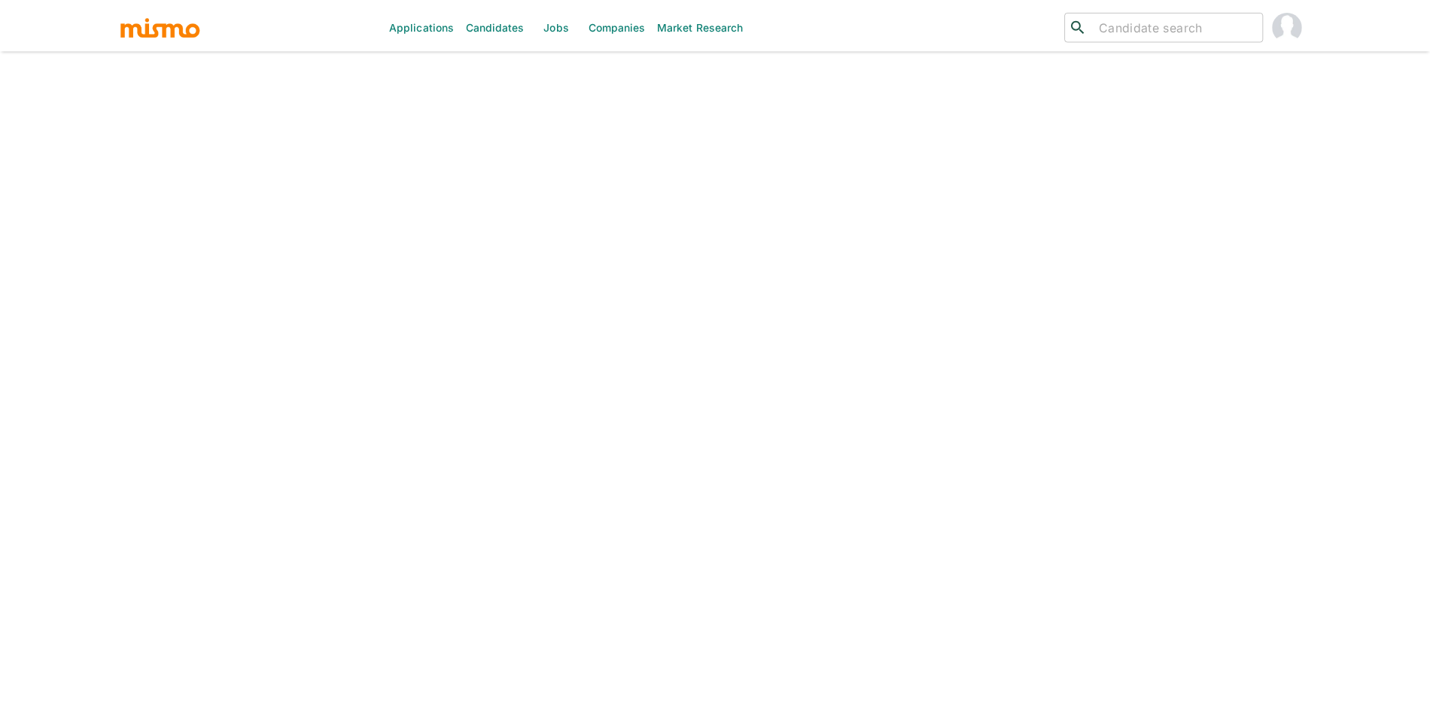
scroll to position [36, 0]
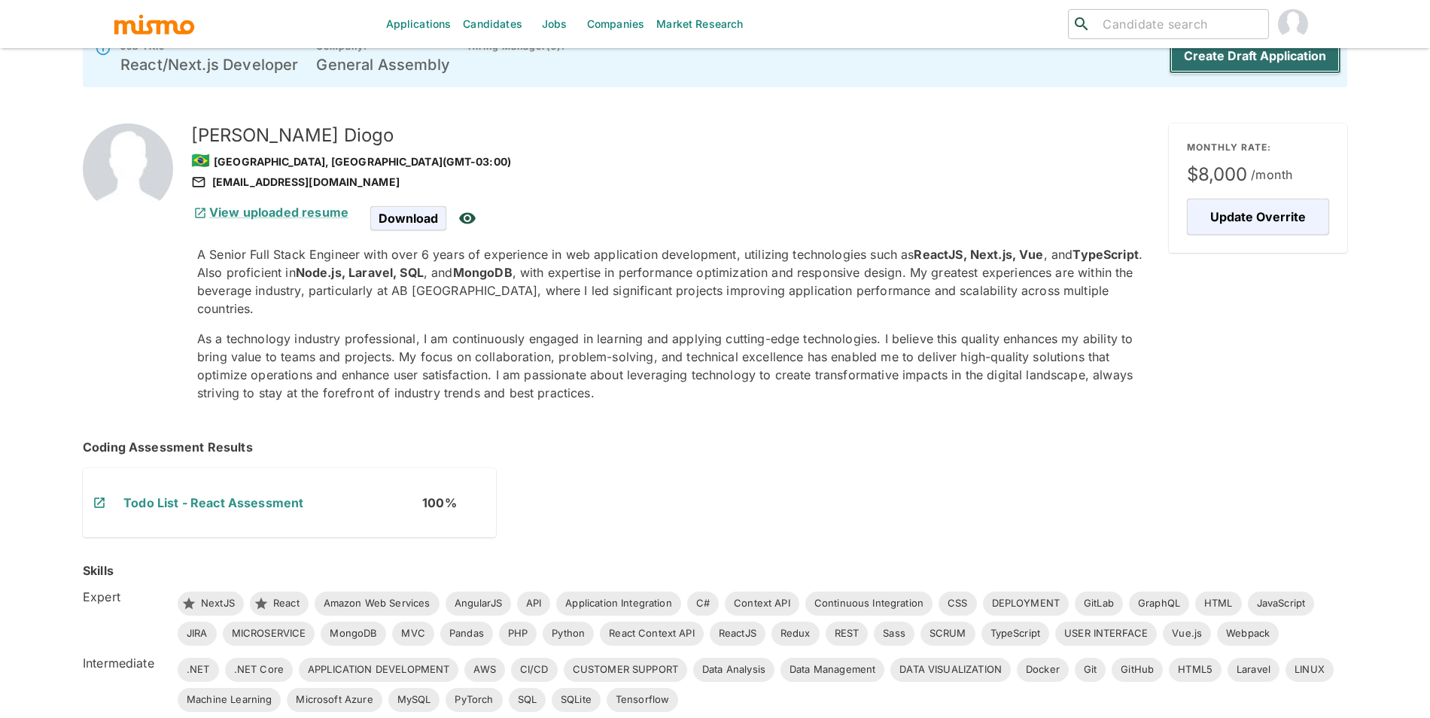
click at [1236, 59] on button "Create Draft Application" at bounding box center [1255, 56] width 172 height 36
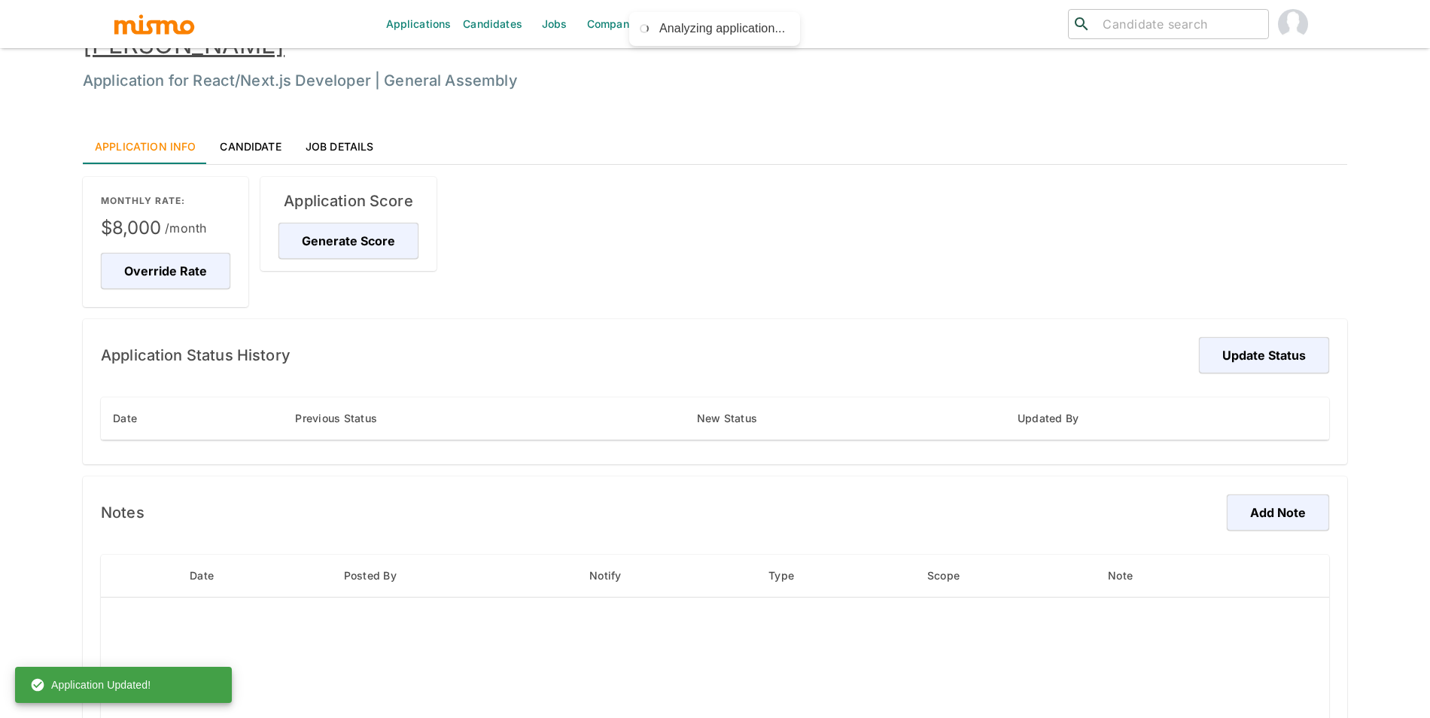
scroll to position [6, 0]
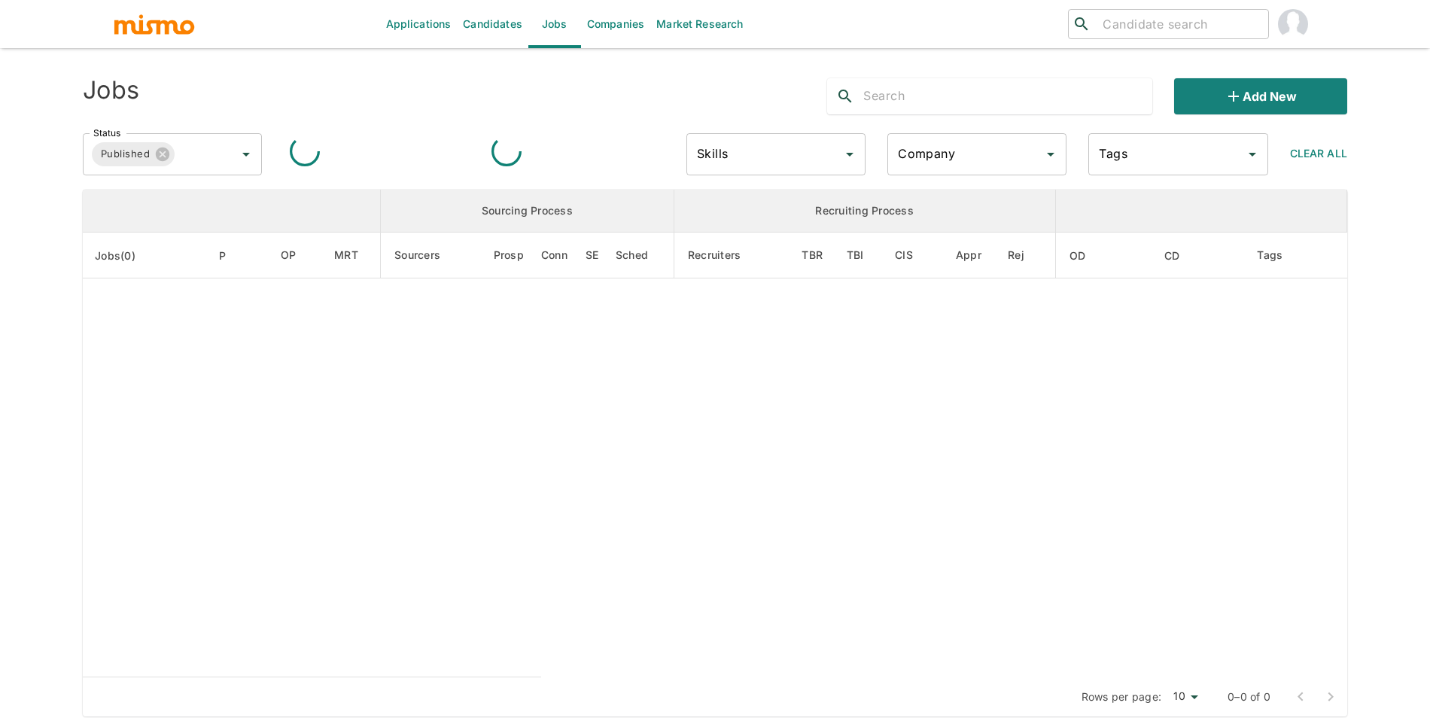
click at [135, 146] on span "Published" at bounding box center [125, 153] width 67 height 17
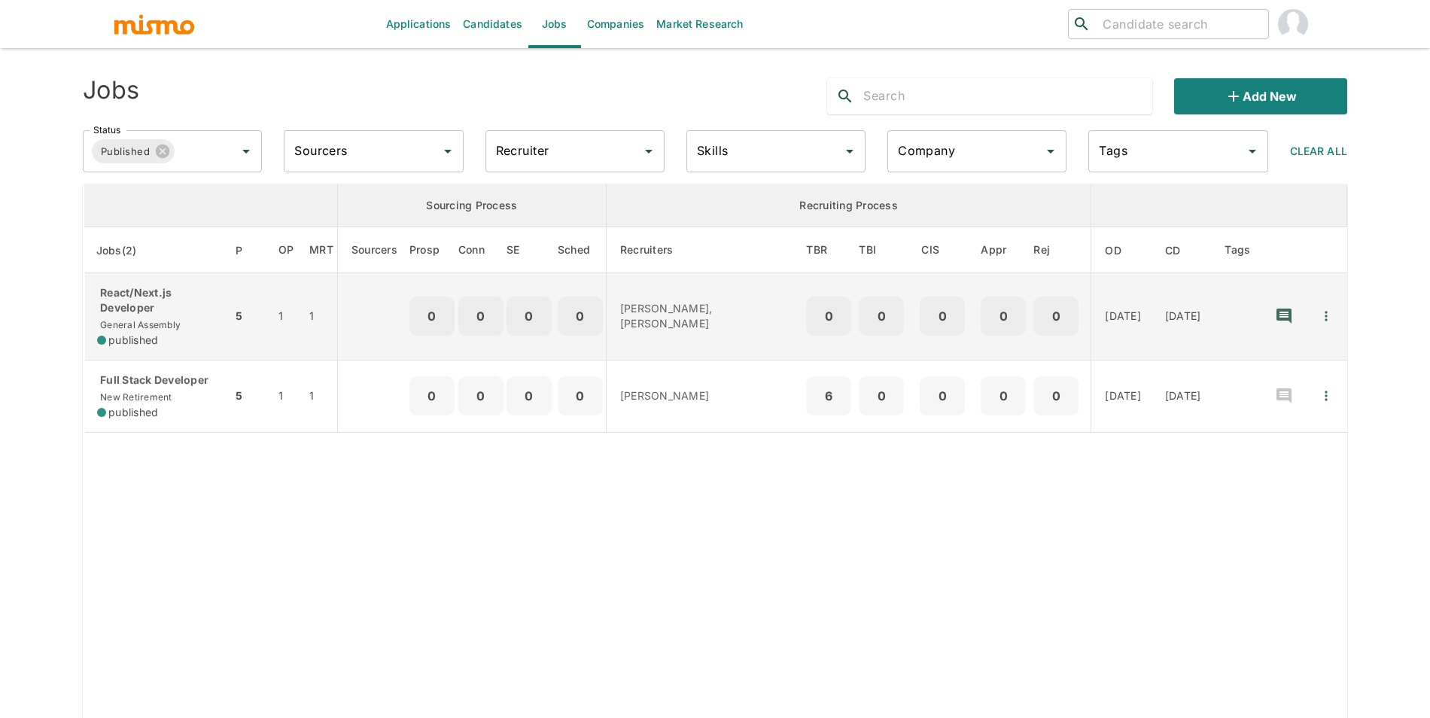
click at [151, 328] on span "General Assembly" at bounding box center [139, 324] width 84 height 11
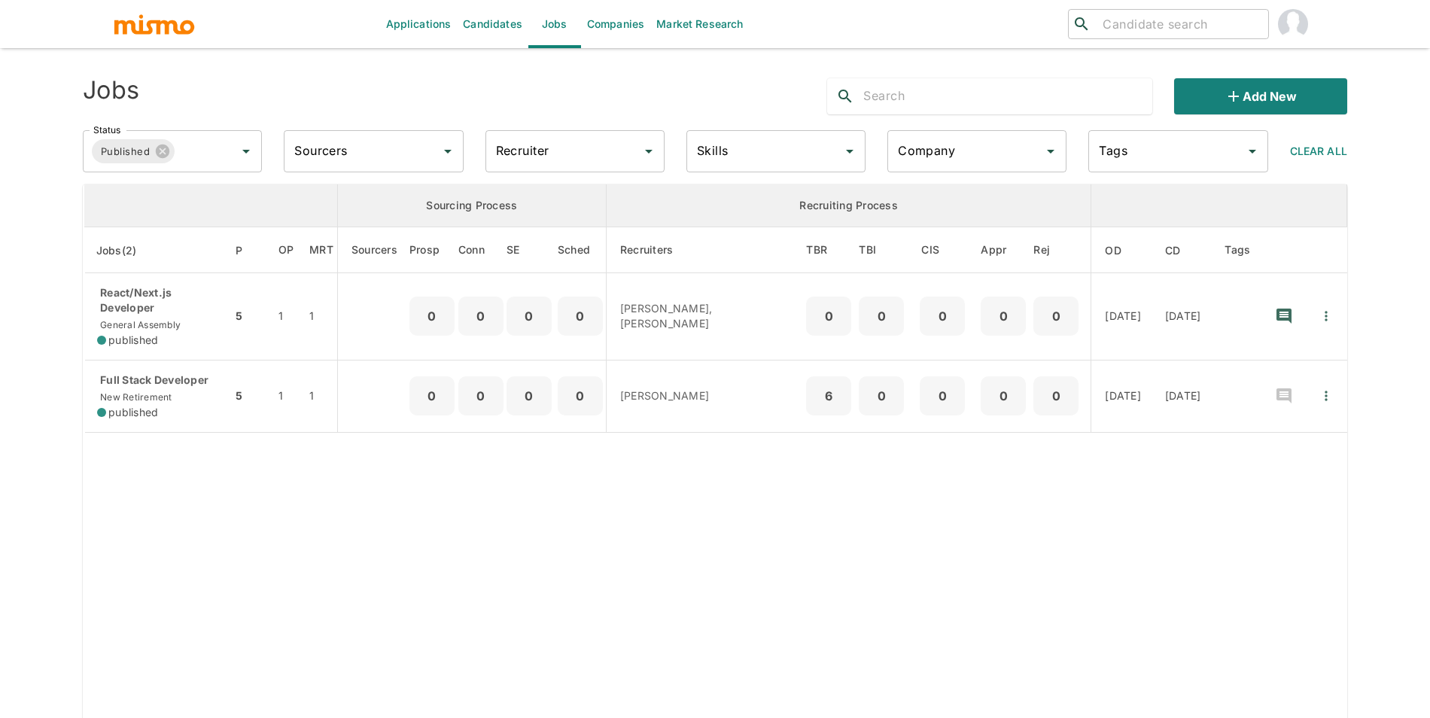
click at [949, 99] on input "text" at bounding box center [1007, 96] width 289 height 24
click at [950, 144] on input "Company" at bounding box center [965, 151] width 143 height 29
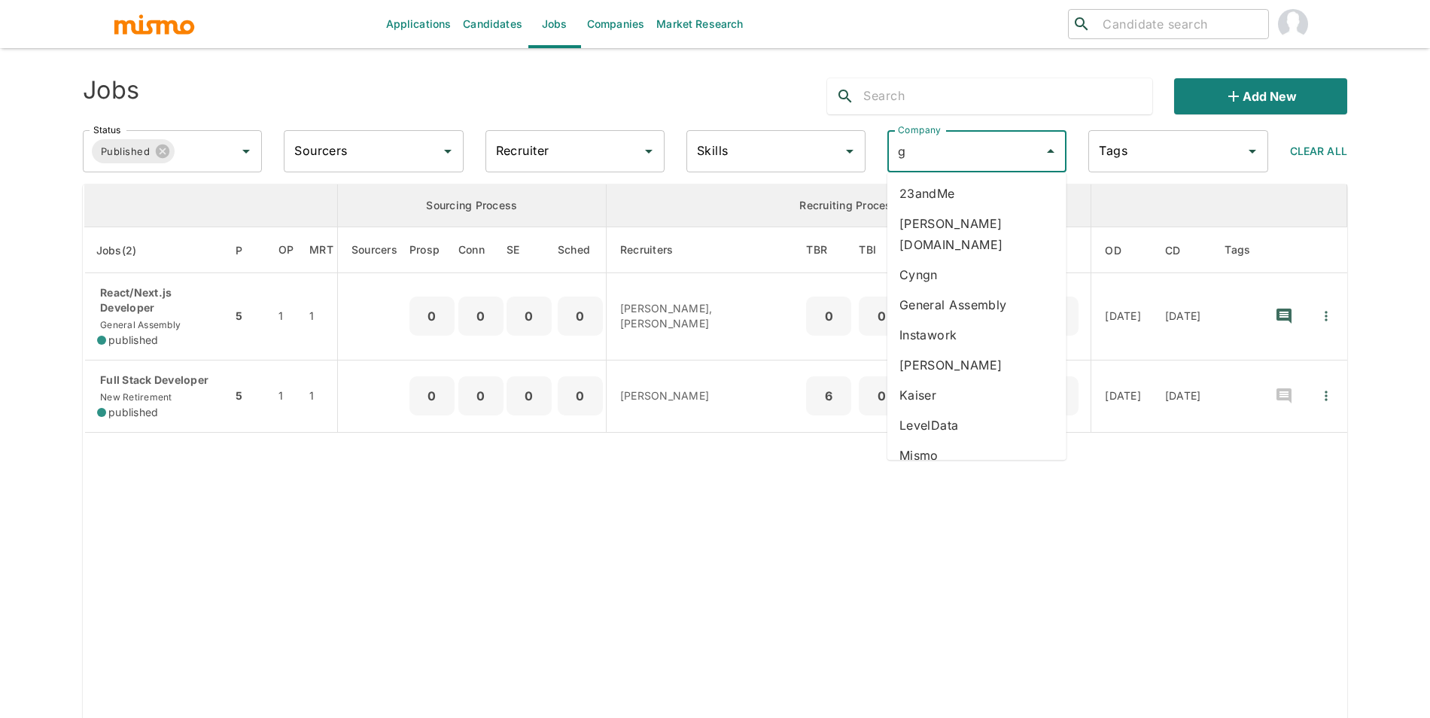
type input "ge"
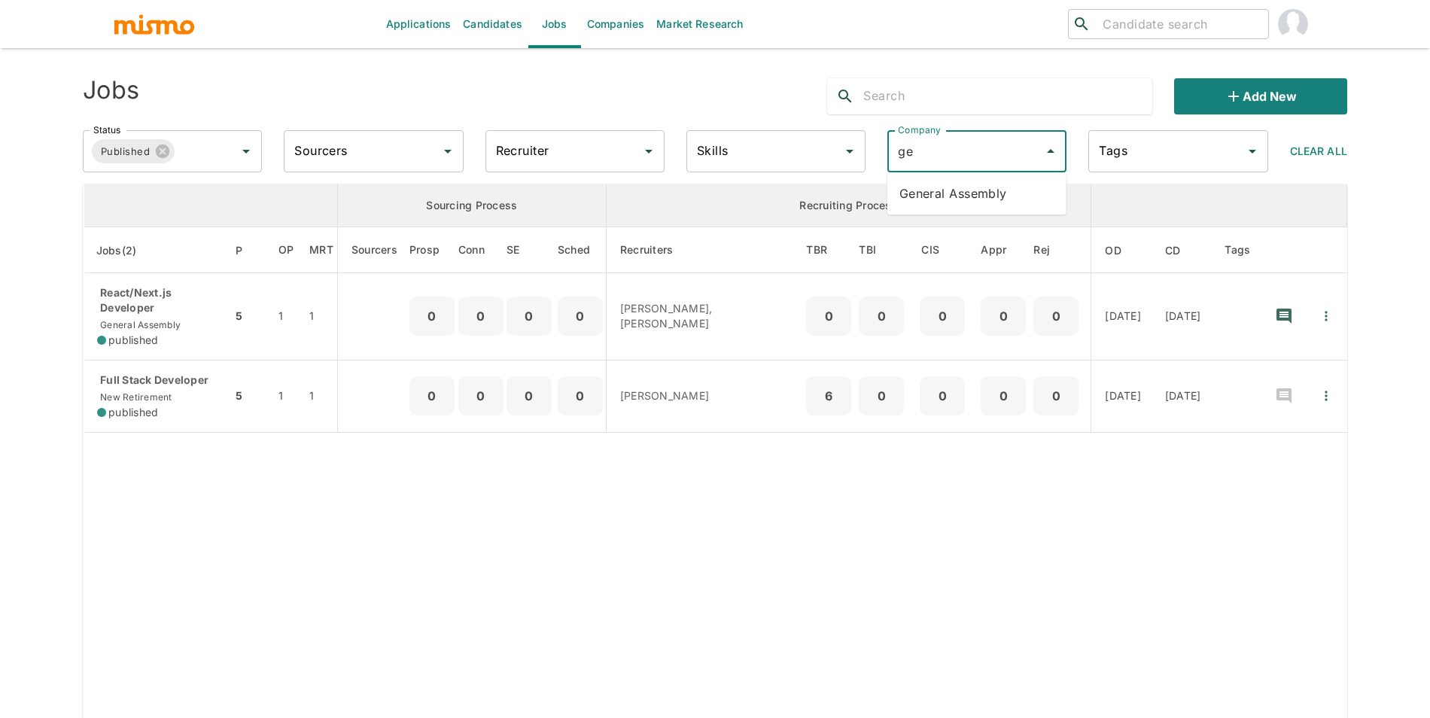
click at [975, 198] on li "General Assembly" at bounding box center [976, 193] width 179 height 30
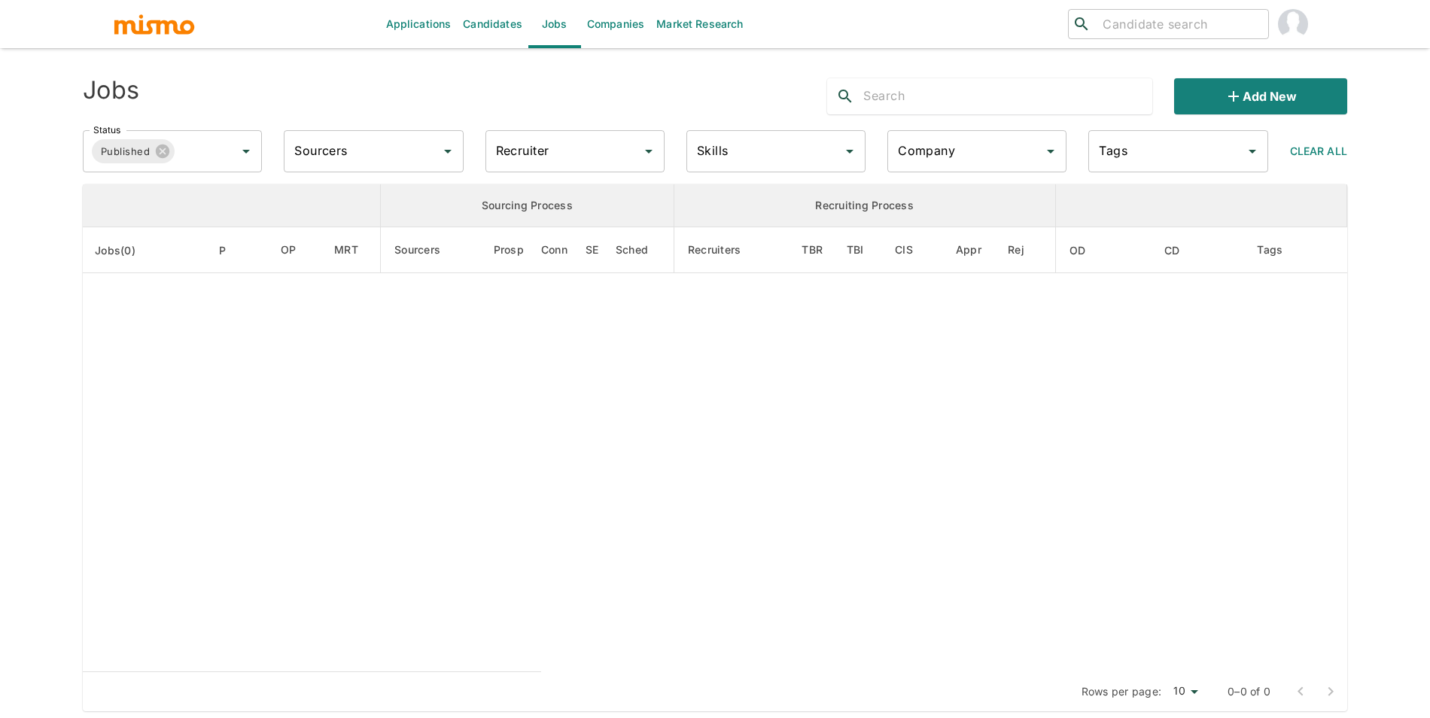
type input "General Assembly"
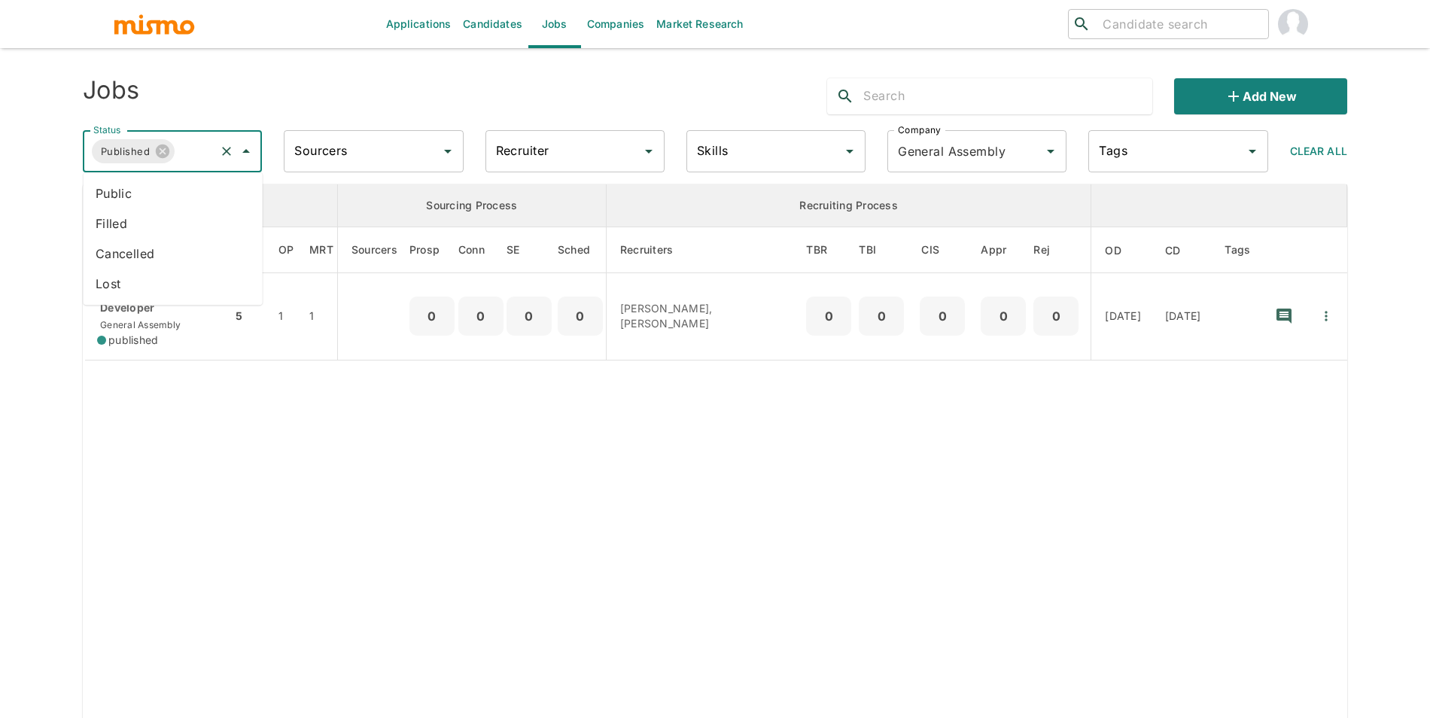
click at [195, 147] on input "Status" at bounding box center [195, 151] width 36 height 29
click at [187, 240] on li "Cancelled" at bounding box center [173, 254] width 179 height 30
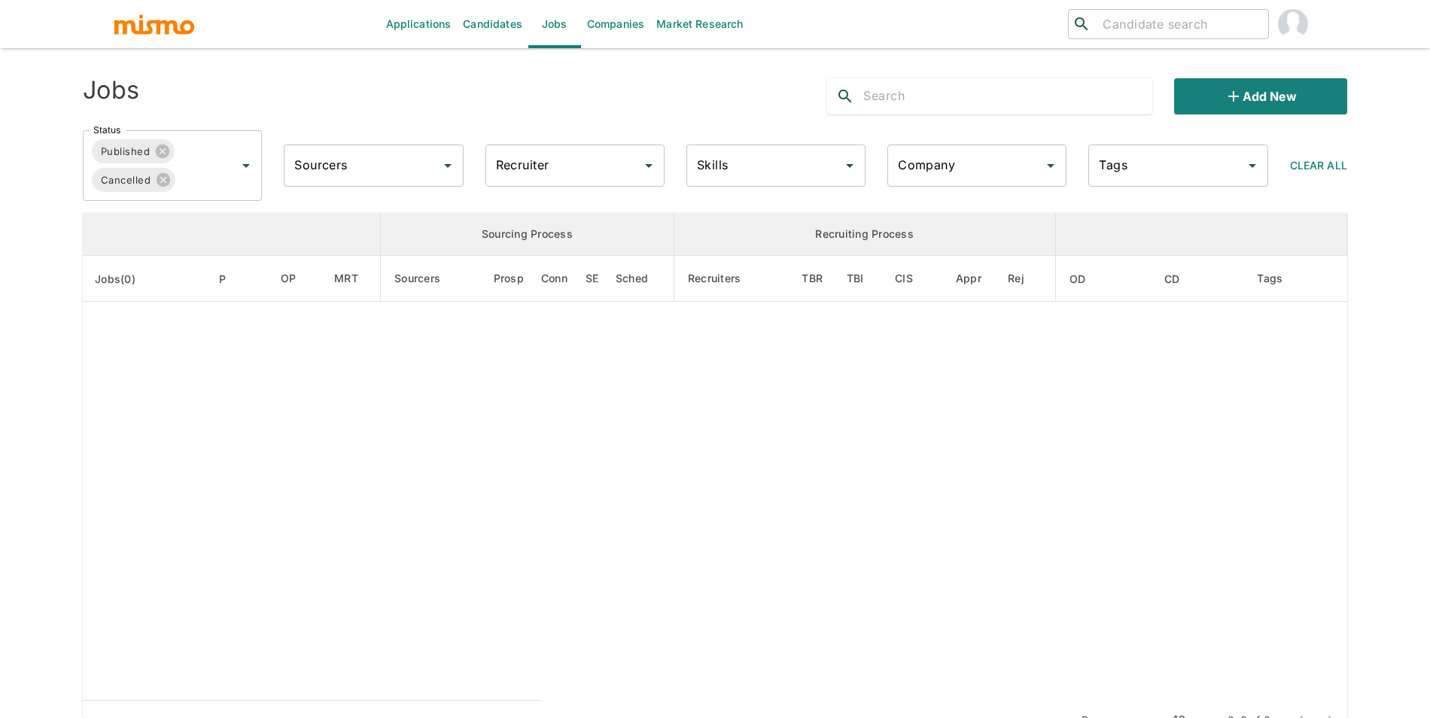
type input "General Assembly"
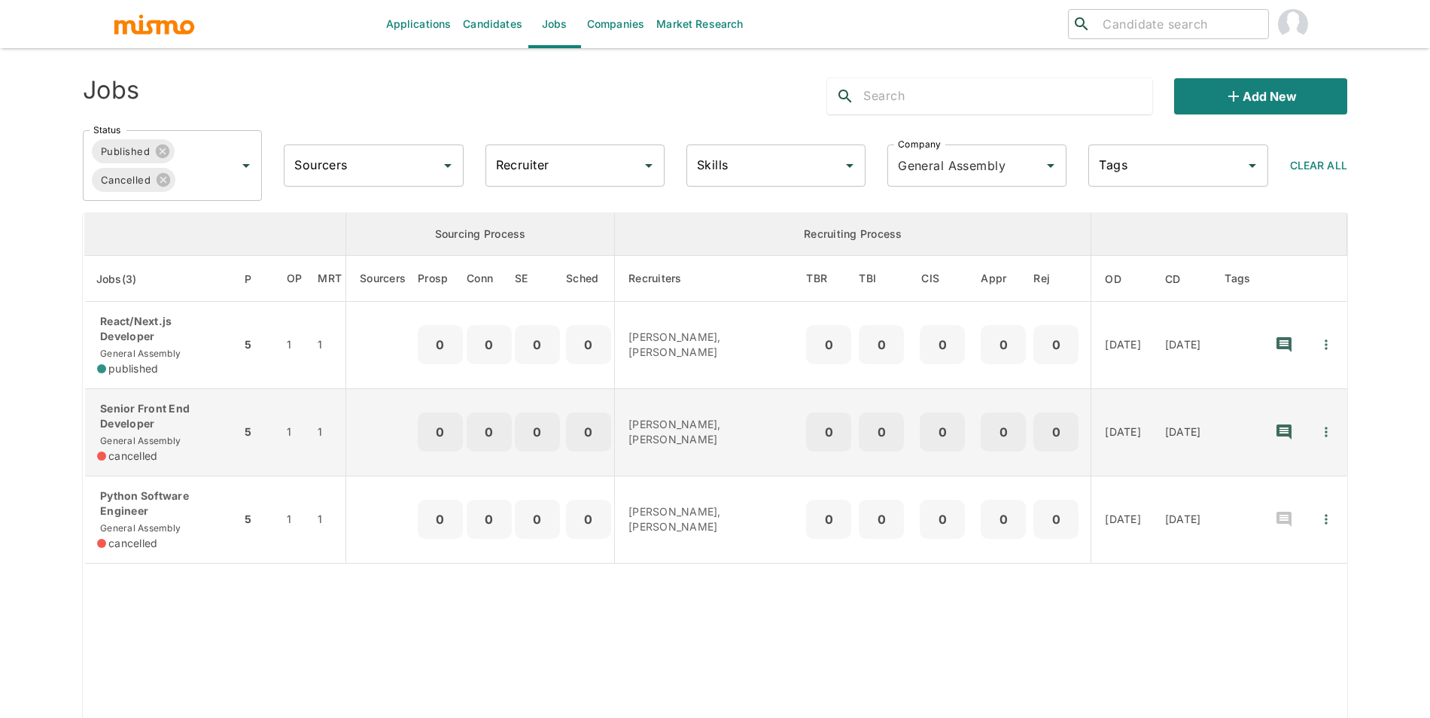
click at [190, 445] on div "Senior Front End Developer General Assembly cancelled" at bounding box center [163, 432] width 132 height 62
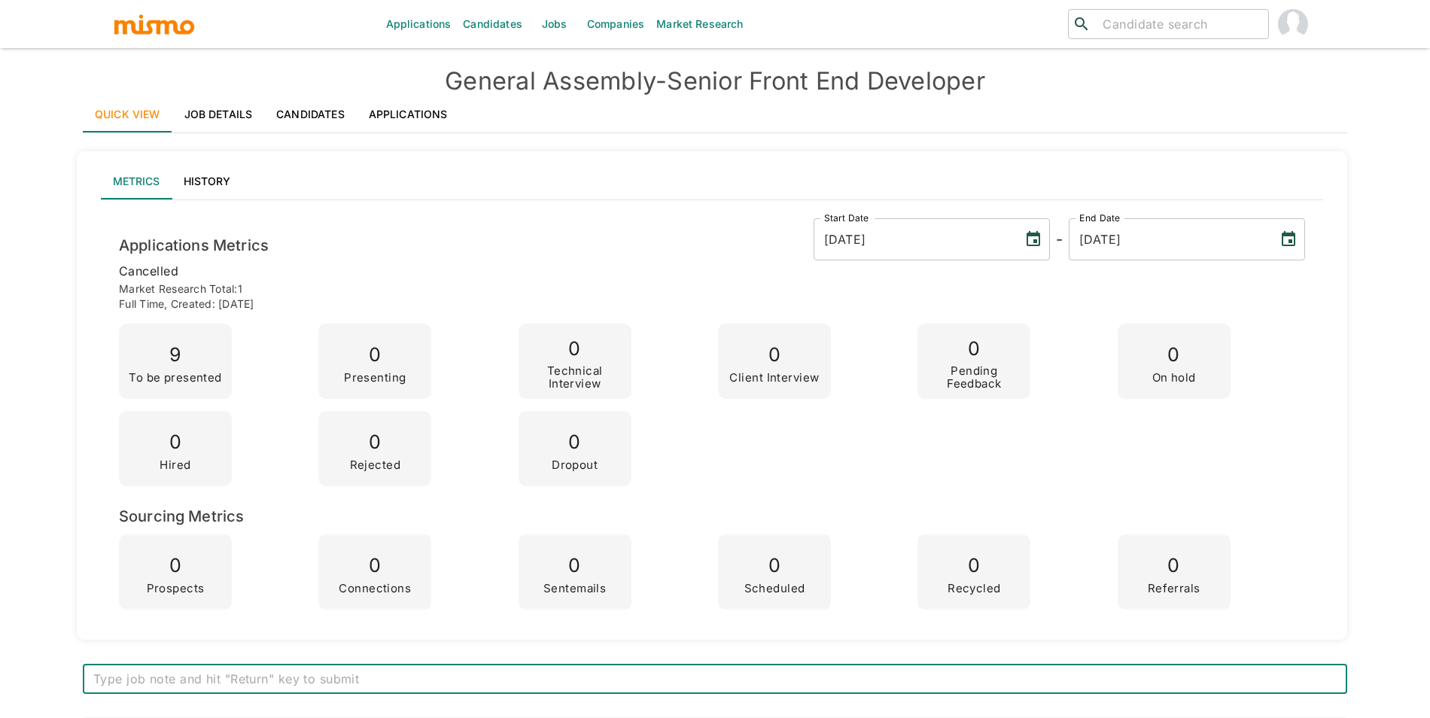
click at [391, 103] on link "Applications" at bounding box center [408, 114] width 103 height 36
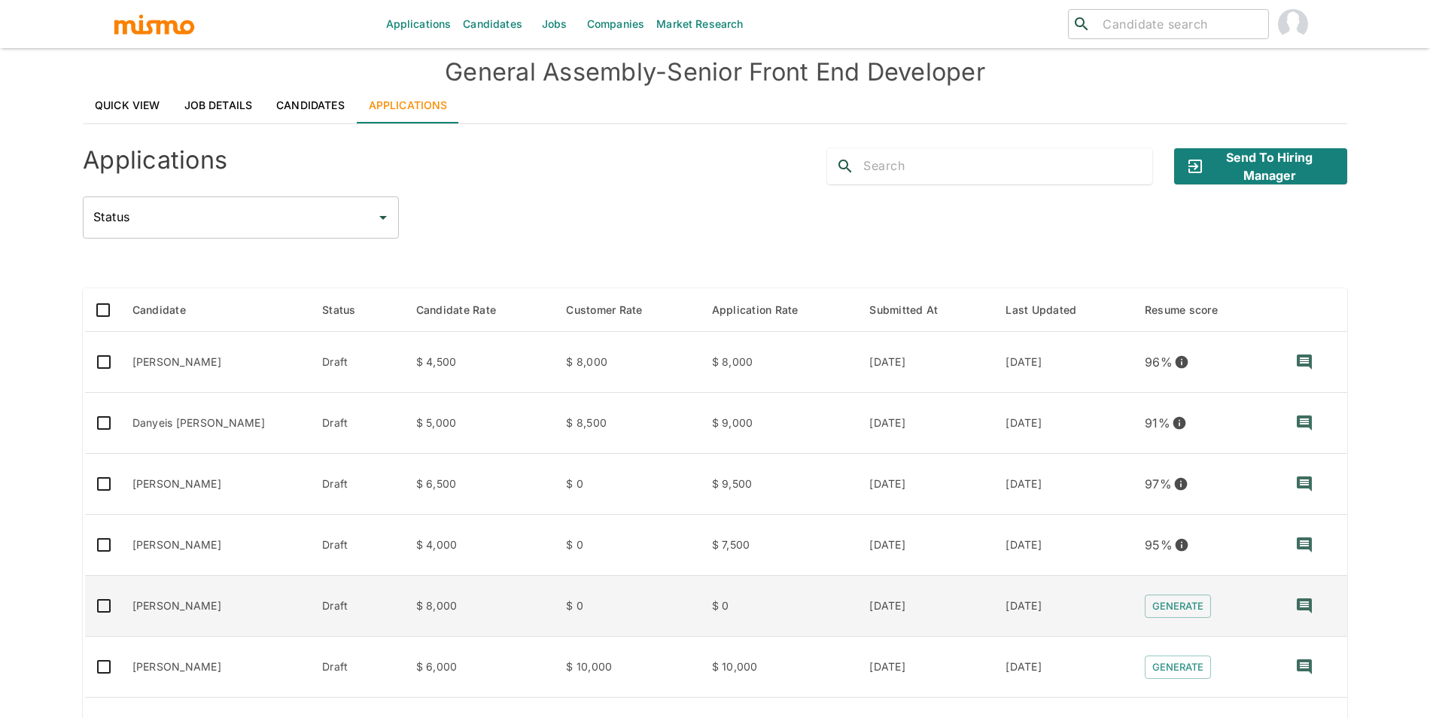
scroll to position [275, 0]
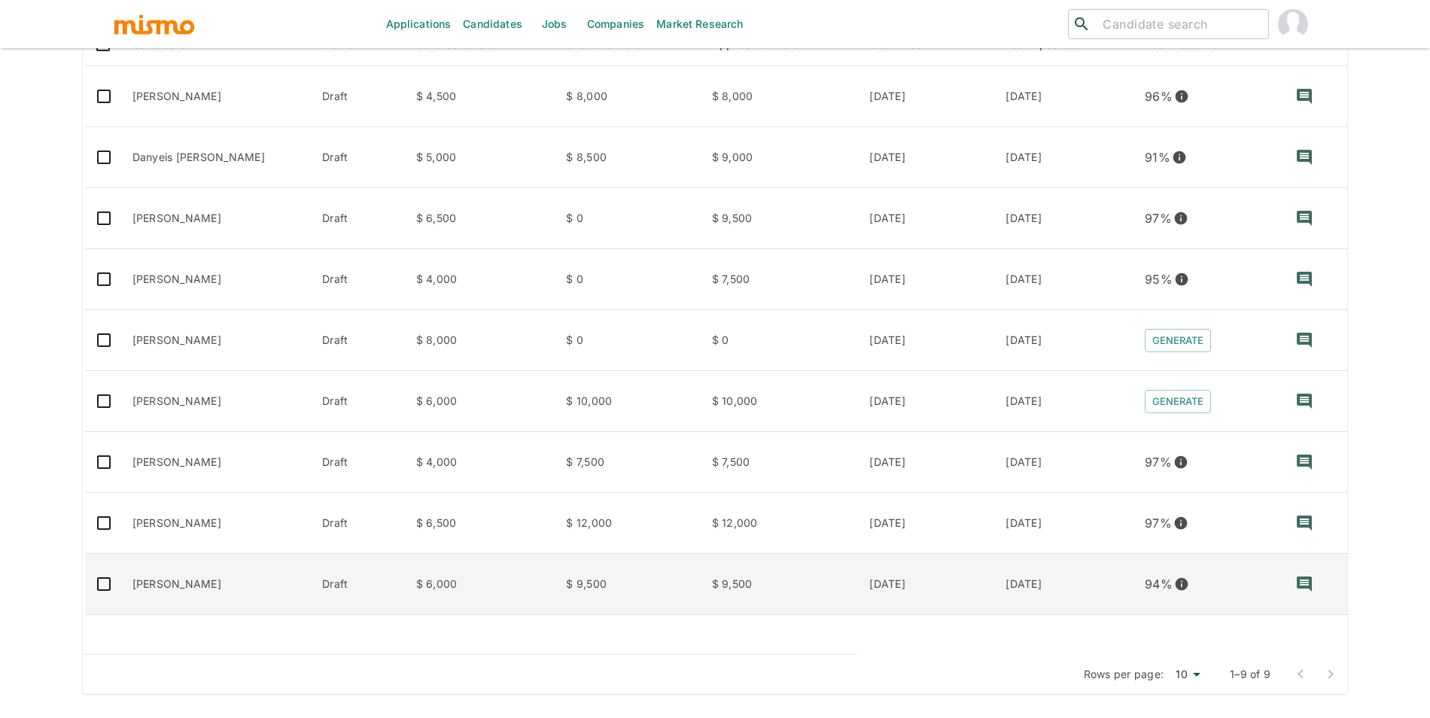
click at [203, 571] on td "Marcus Marques" at bounding box center [215, 584] width 190 height 61
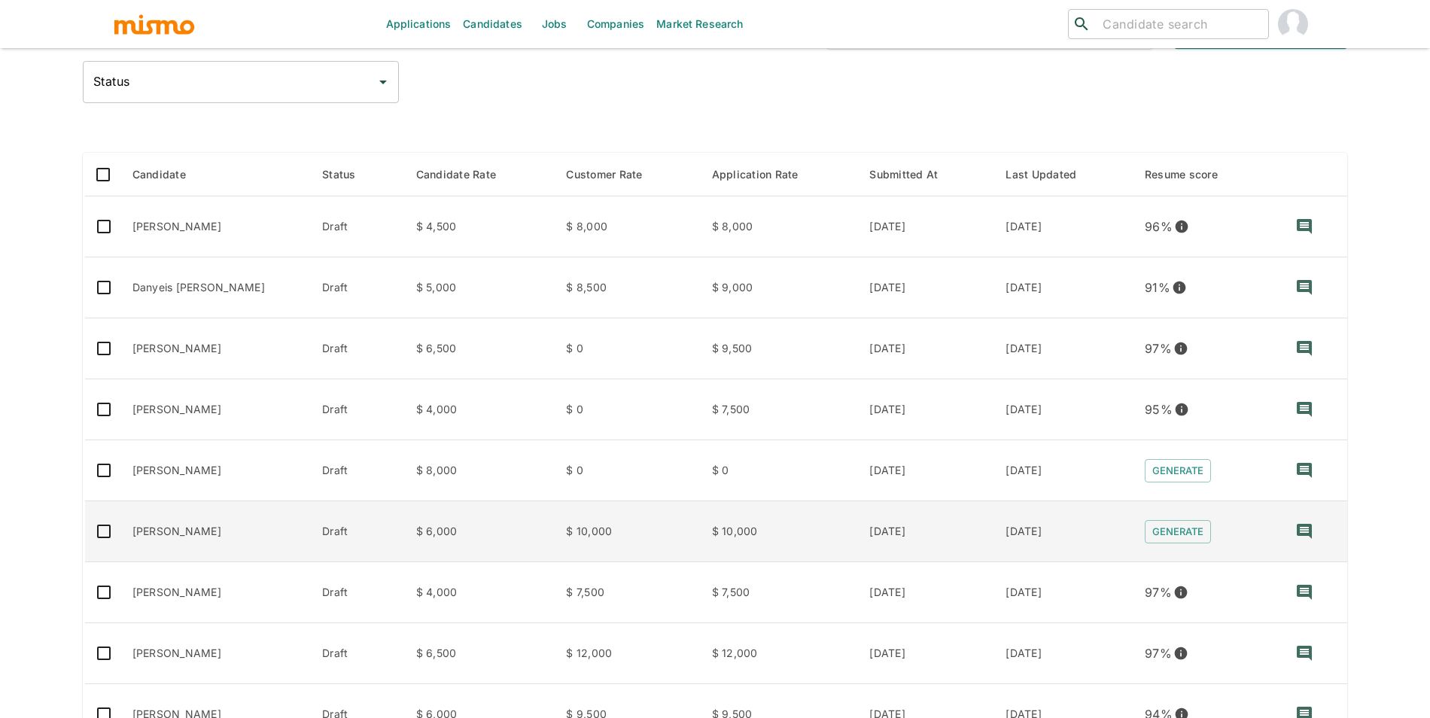
scroll to position [106, 0]
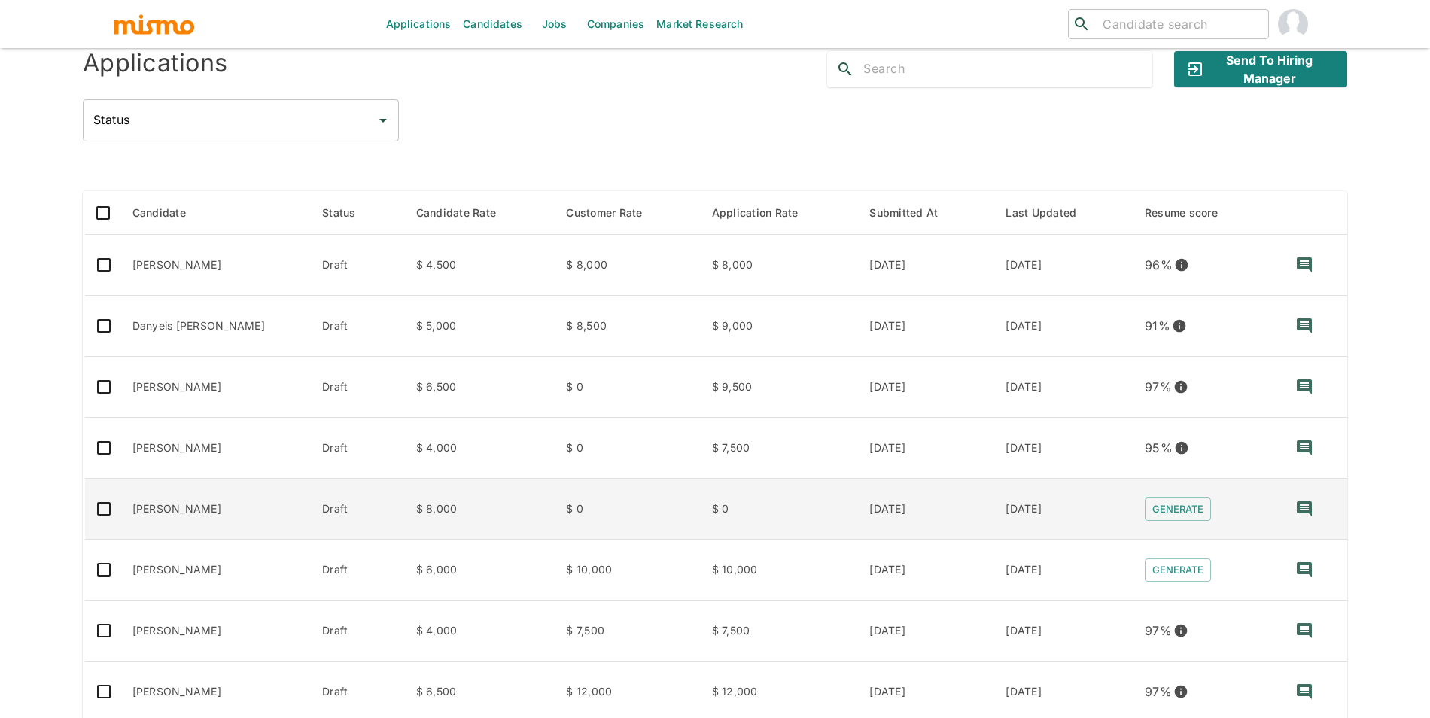
click at [214, 530] on td "[PERSON_NAME]" at bounding box center [215, 509] width 190 height 61
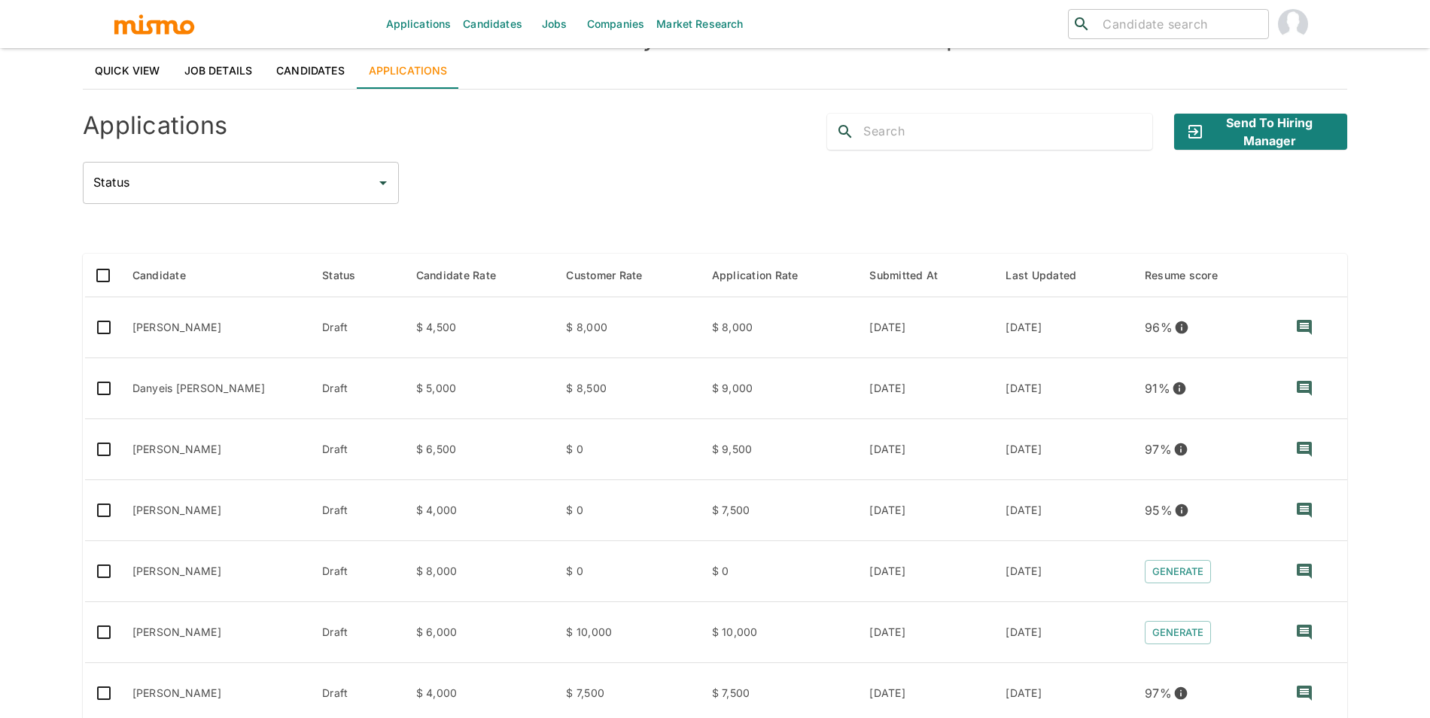
scroll to position [40, 0]
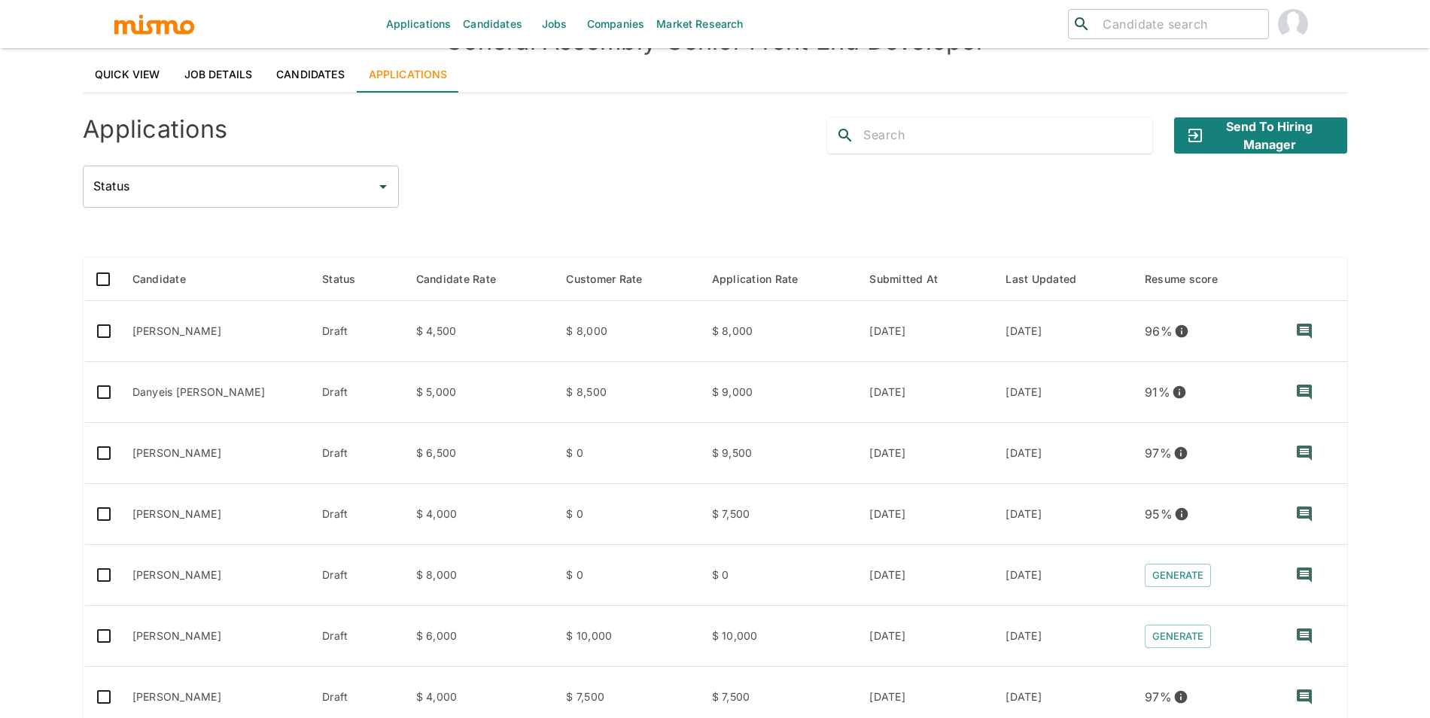
click at [126, 81] on link "Quick View" at bounding box center [128, 74] width 90 height 36
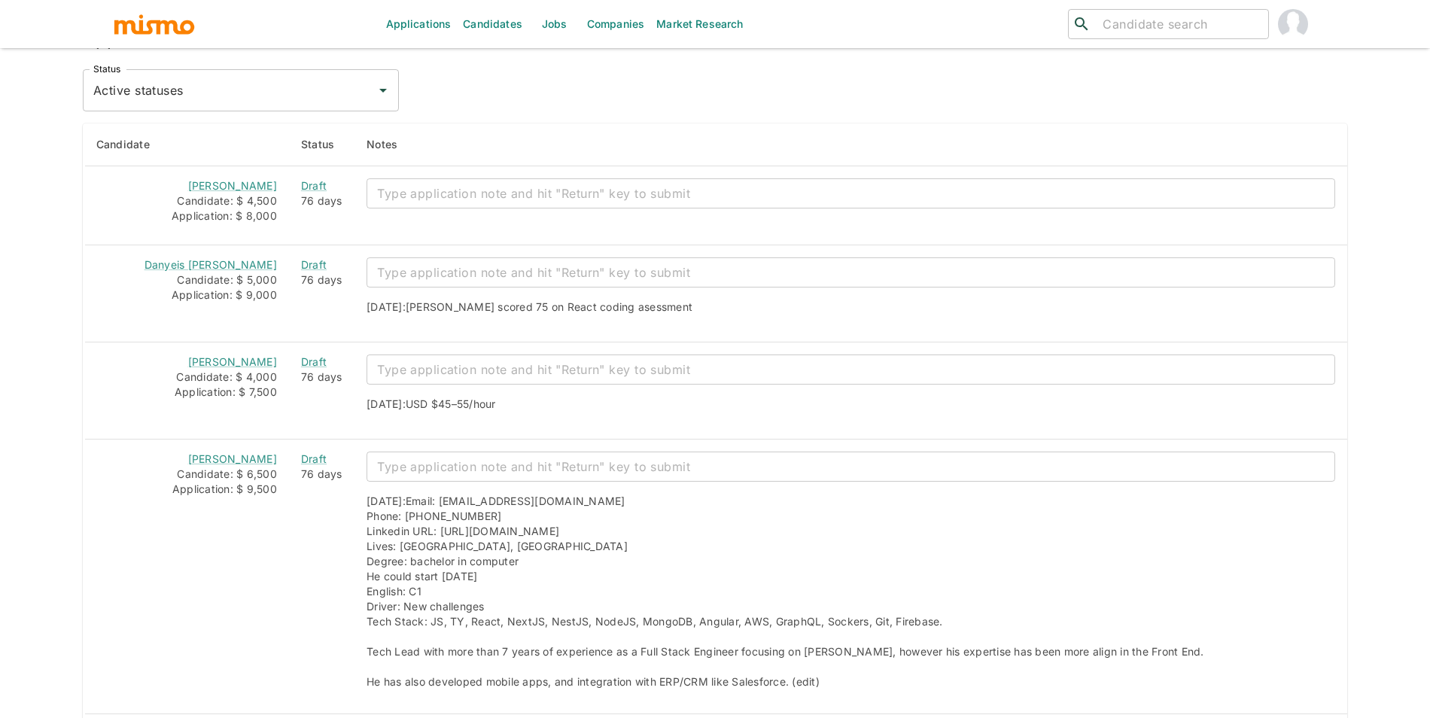
scroll to position [1343, 0]
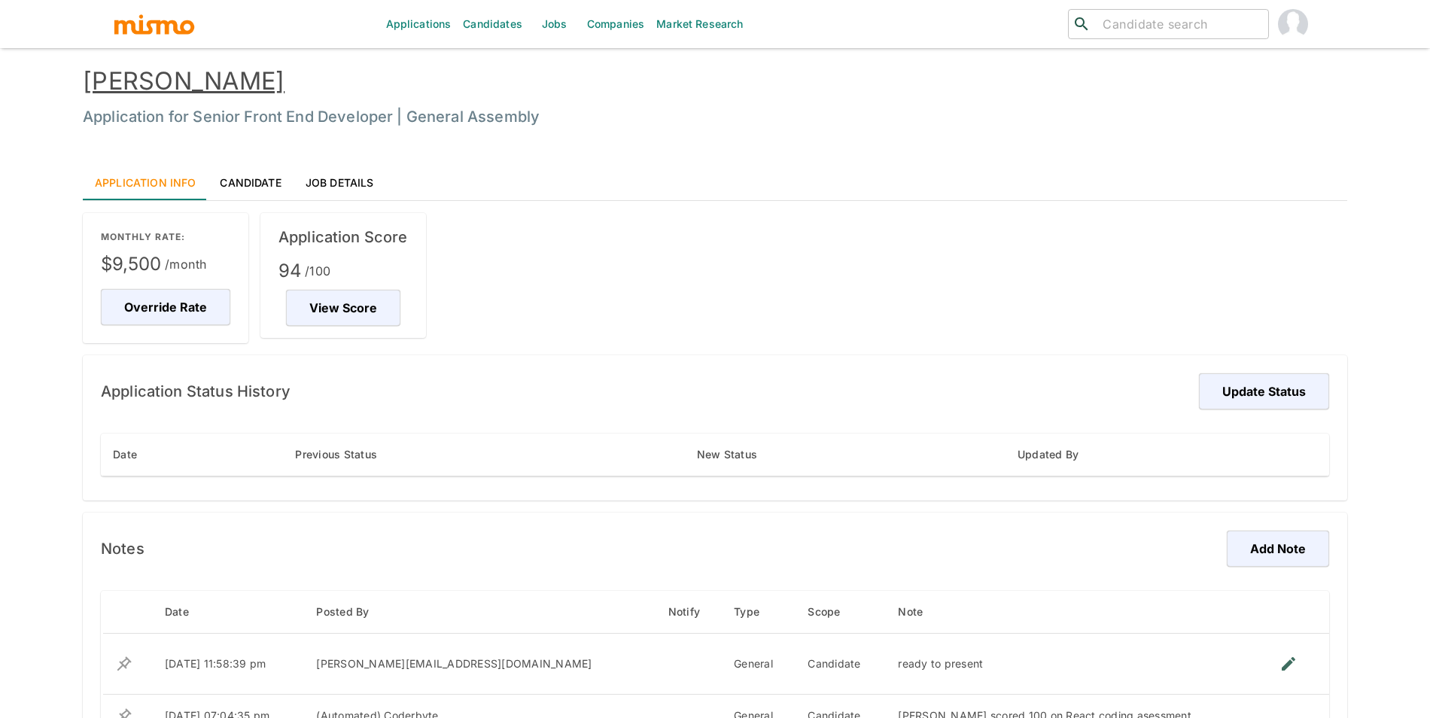
click at [191, 79] on link "[PERSON_NAME]" at bounding box center [184, 80] width 202 height 29
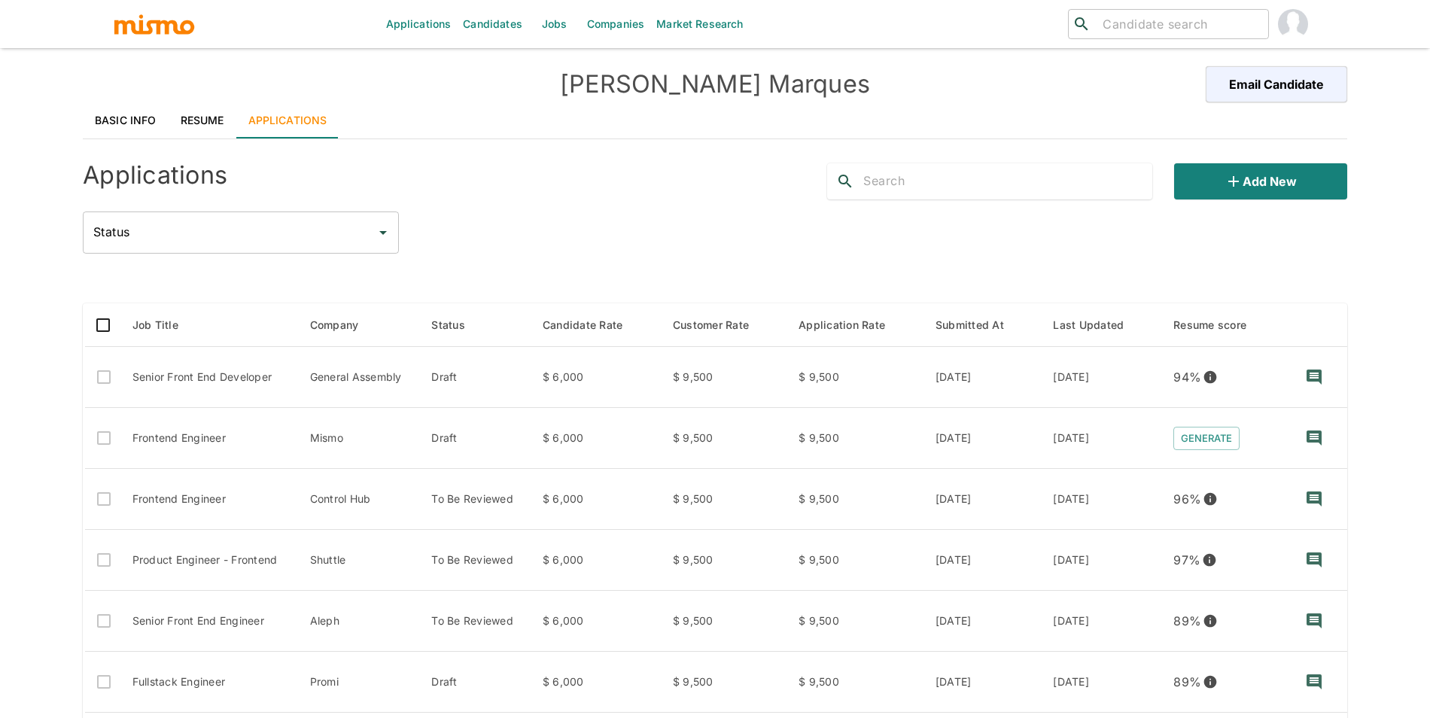
click at [202, 117] on link "Resume" at bounding box center [203, 120] width 68 height 36
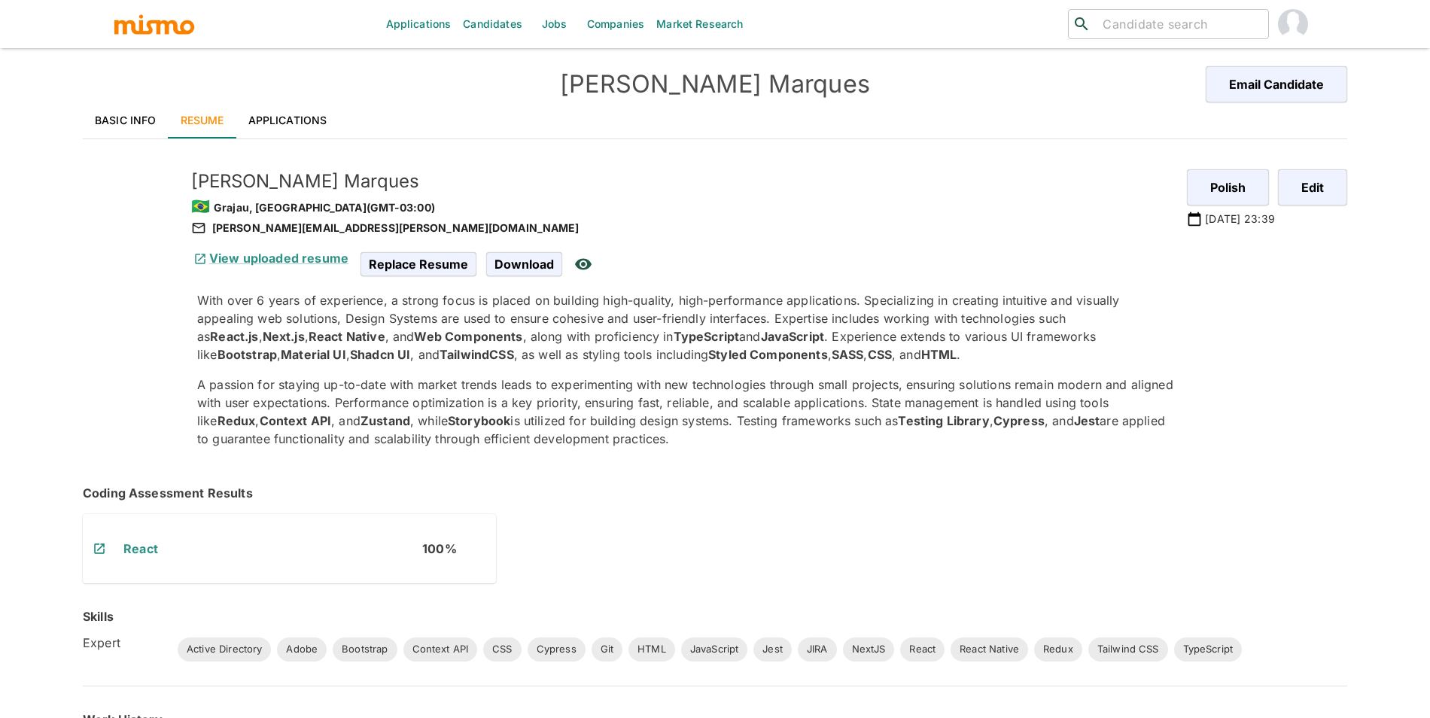
click at [251, 122] on link "Applications" at bounding box center [287, 120] width 103 height 36
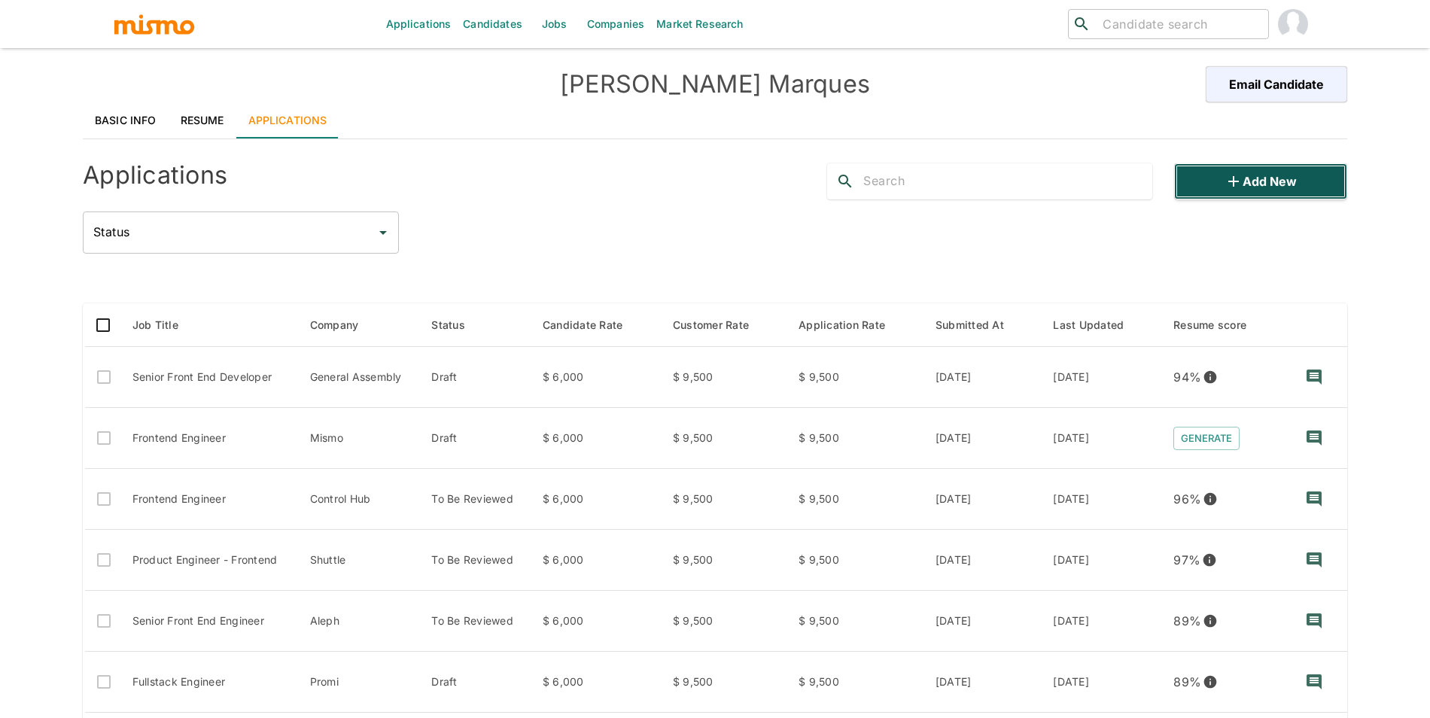
click at [1288, 165] on button "Add new" at bounding box center [1260, 181] width 173 height 36
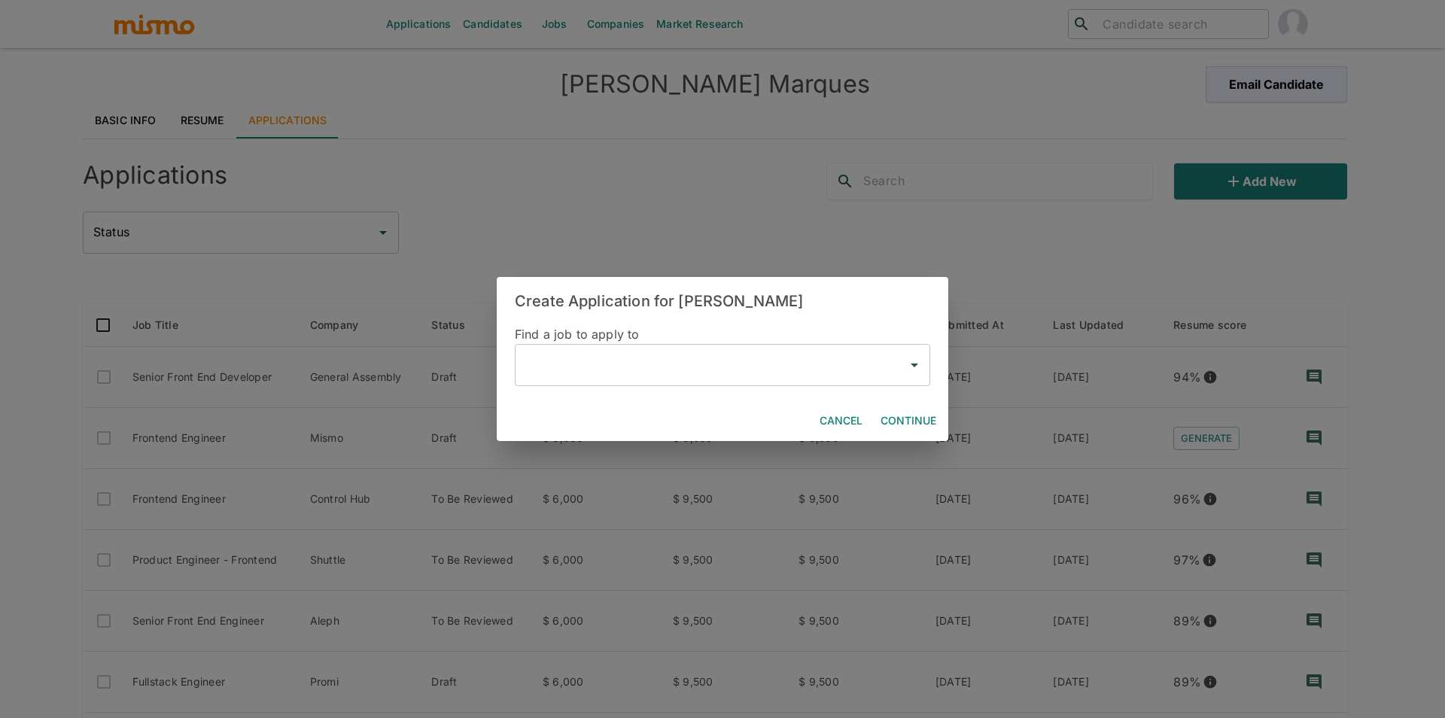
click at [609, 376] on input "text" at bounding box center [710, 365] width 379 height 29
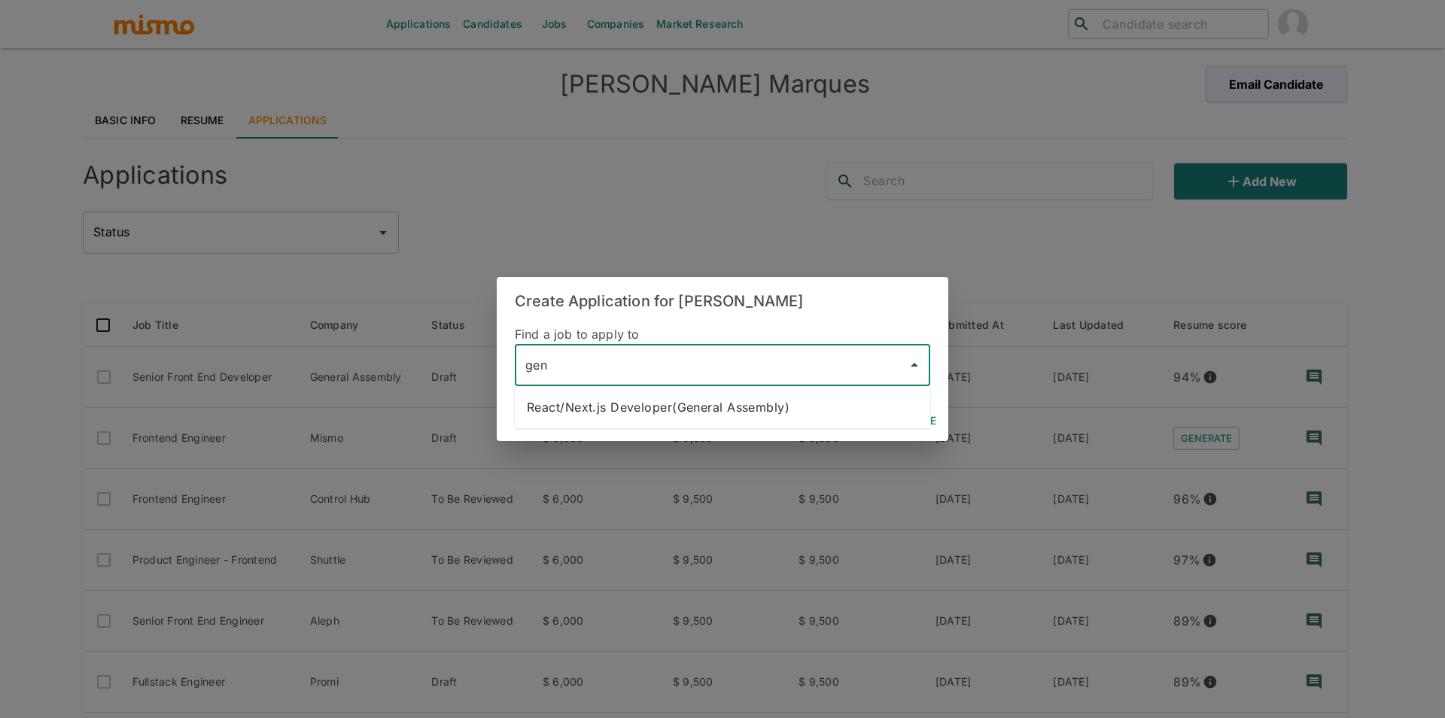
click at [658, 411] on li "React/Next.js Developer(General Assembly)" at bounding box center [722, 407] width 415 height 30
type input "React/Next.js Developer(General Assembly)"
click at [917, 412] on button "Continue" at bounding box center [908, 421] width 68 height 28
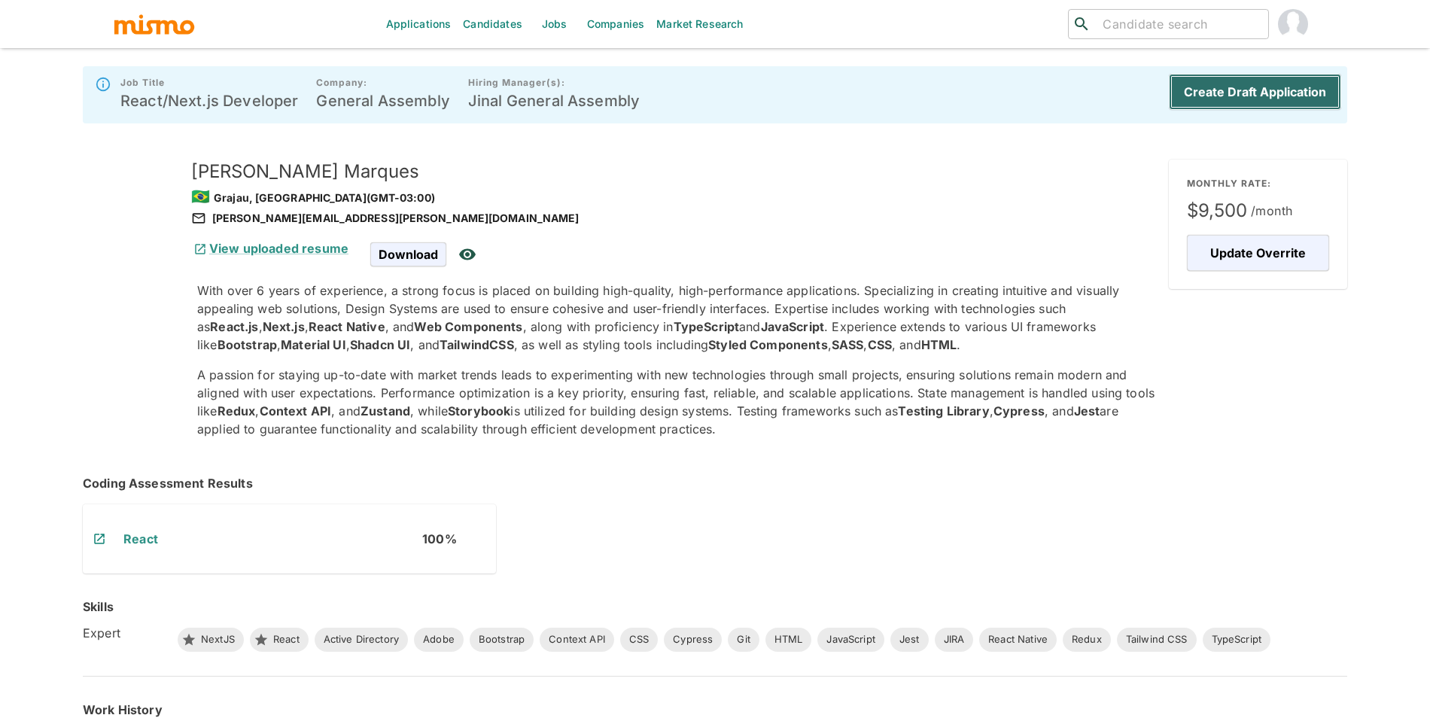
click at [1260, 90] on button "Create Draft Application" at bounding box center [1255, 92] width 172 height 36
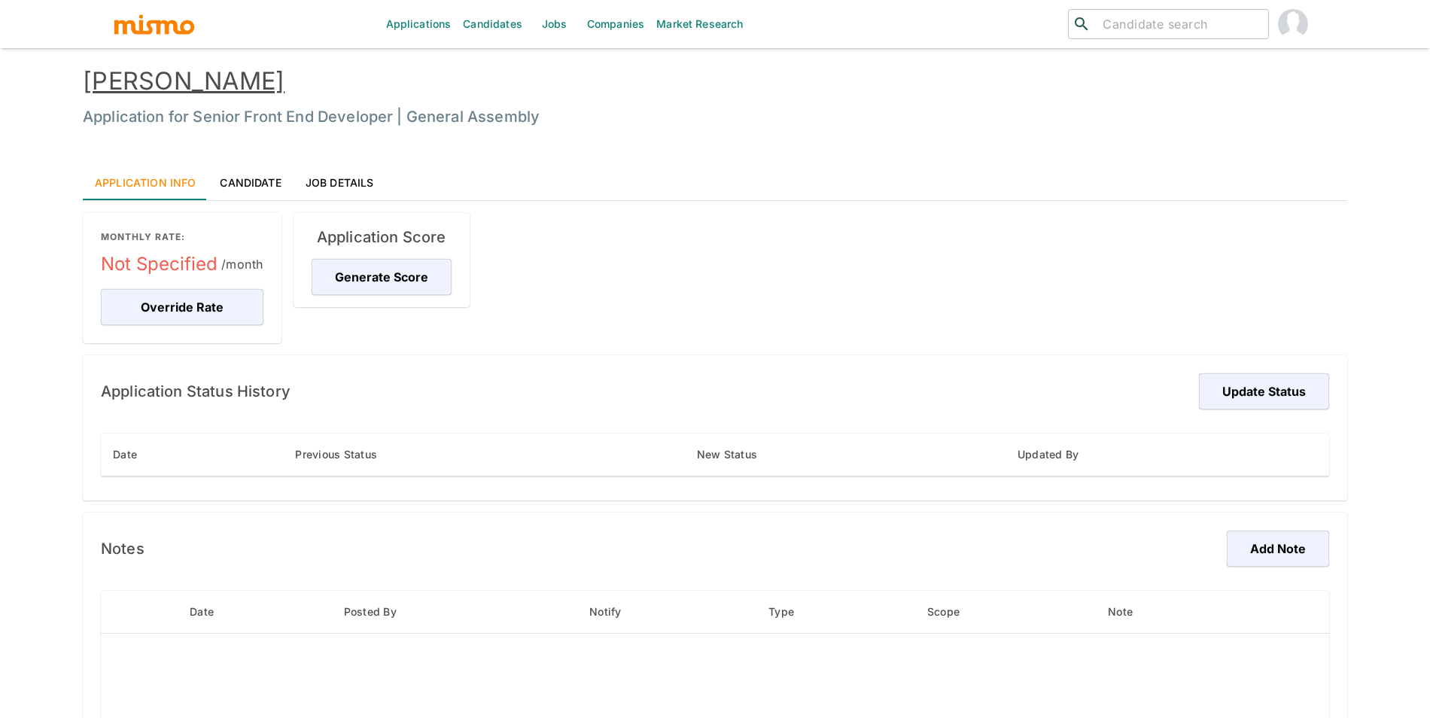
click at [196, 90] on link "[PERSON_NAME]" at bounding box center [184, 80] width 202 height 29
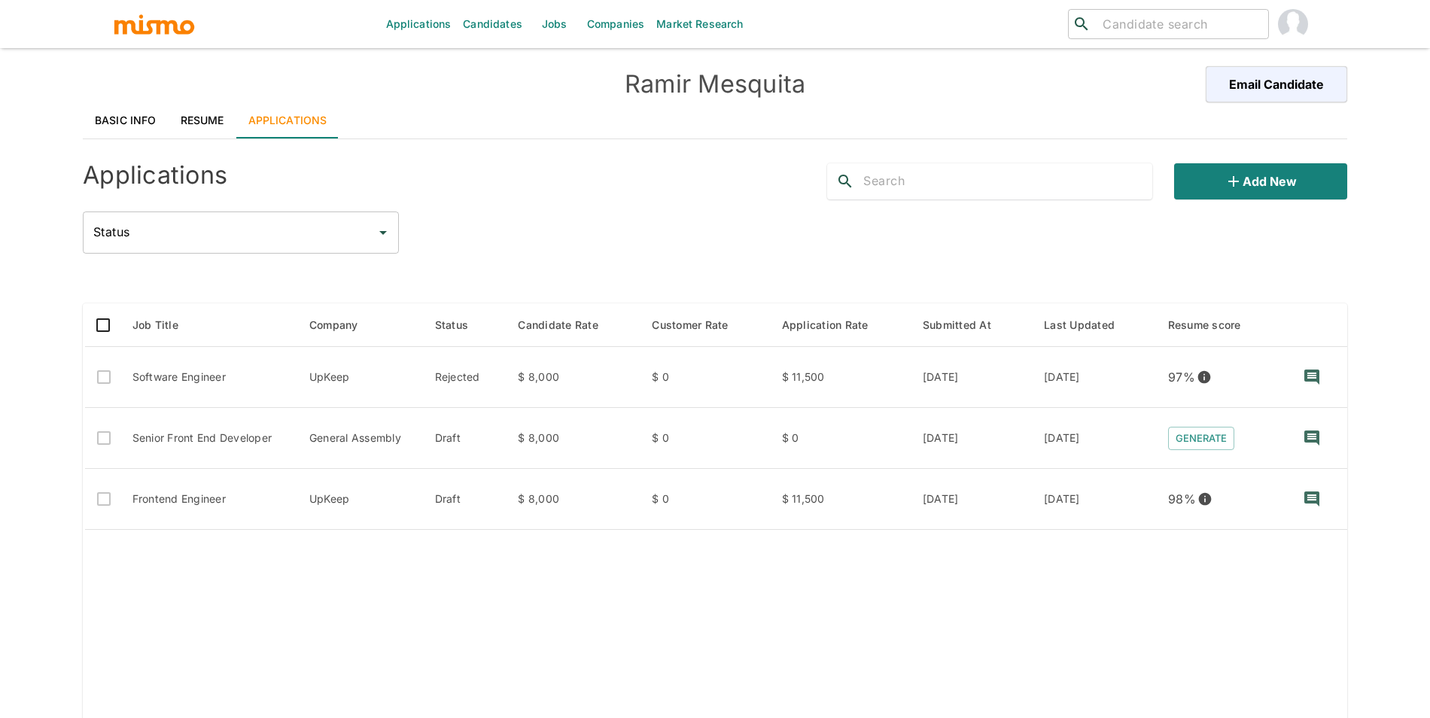
click at [202, 129] on link "Resume" at bounding box center [203, 120] width 68 height 36
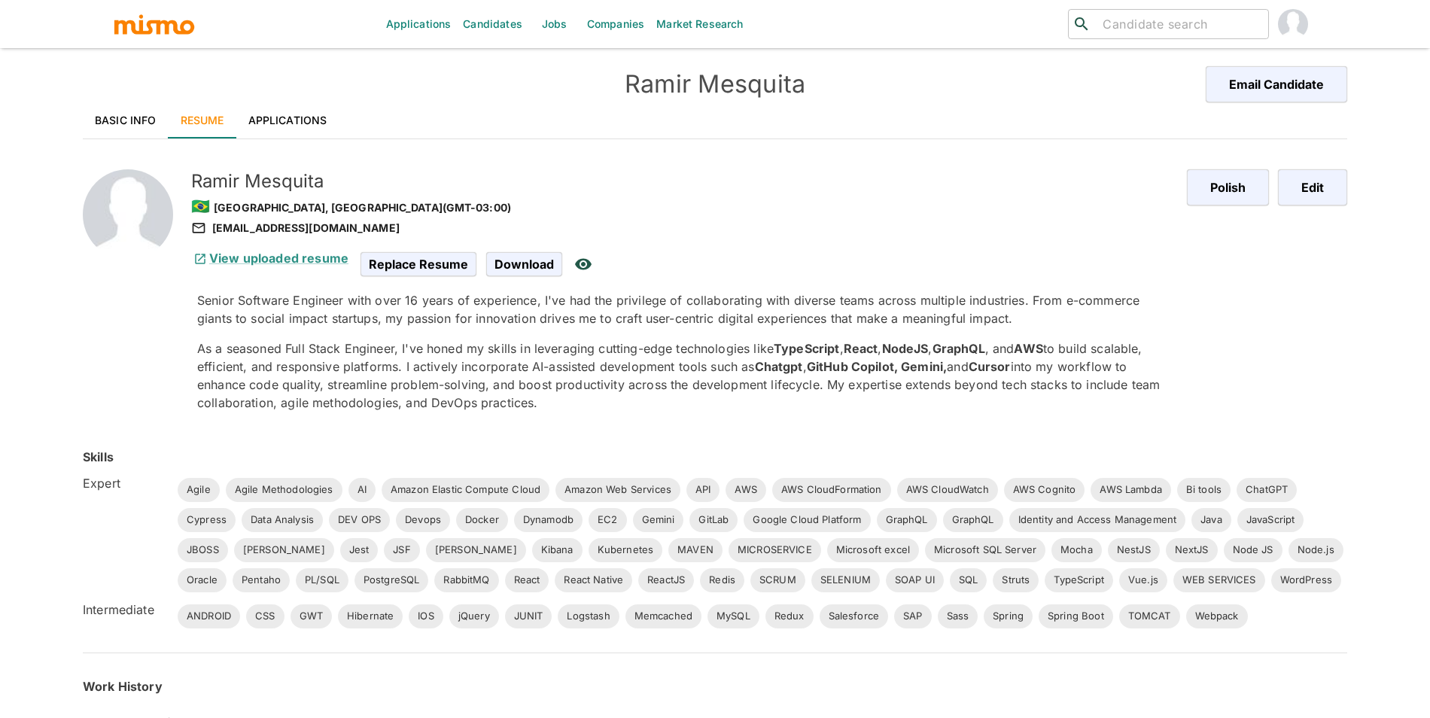
click at [302, 127] on link "Applications" at bounding box center [287, 120] width 103 height 36
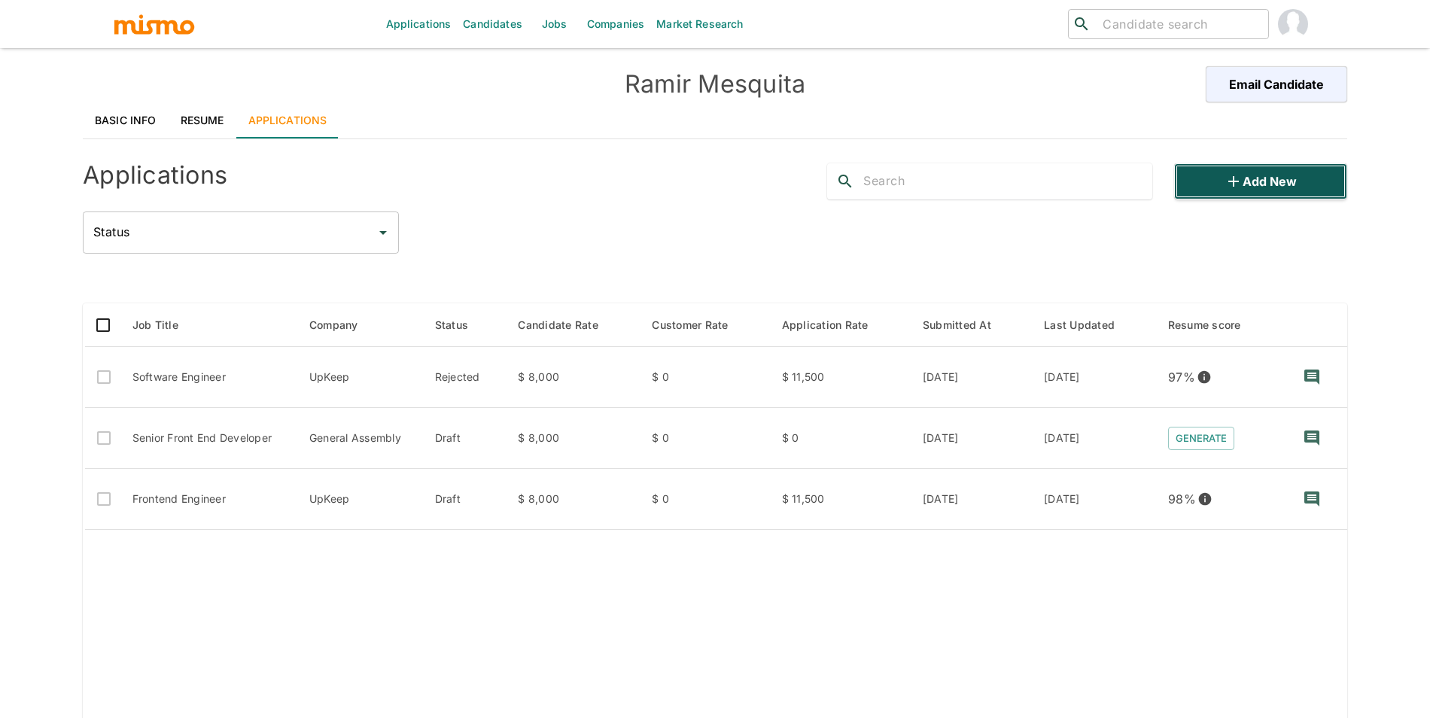
click at [1251, 184] on button "Add new" at bounding box center [1260, 181] width 173 height 36
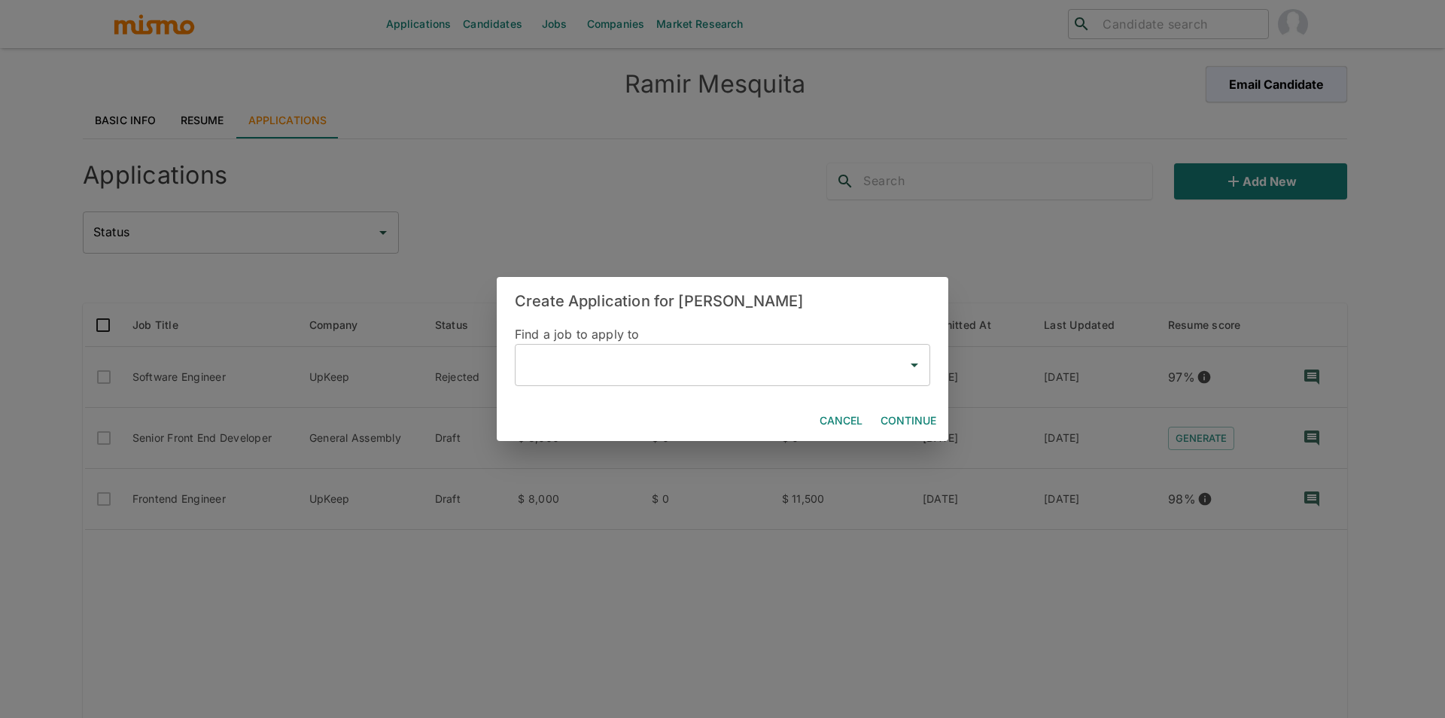
click at [631, 374] on input "text" at bounding box center [710, 365] width 379 height 29
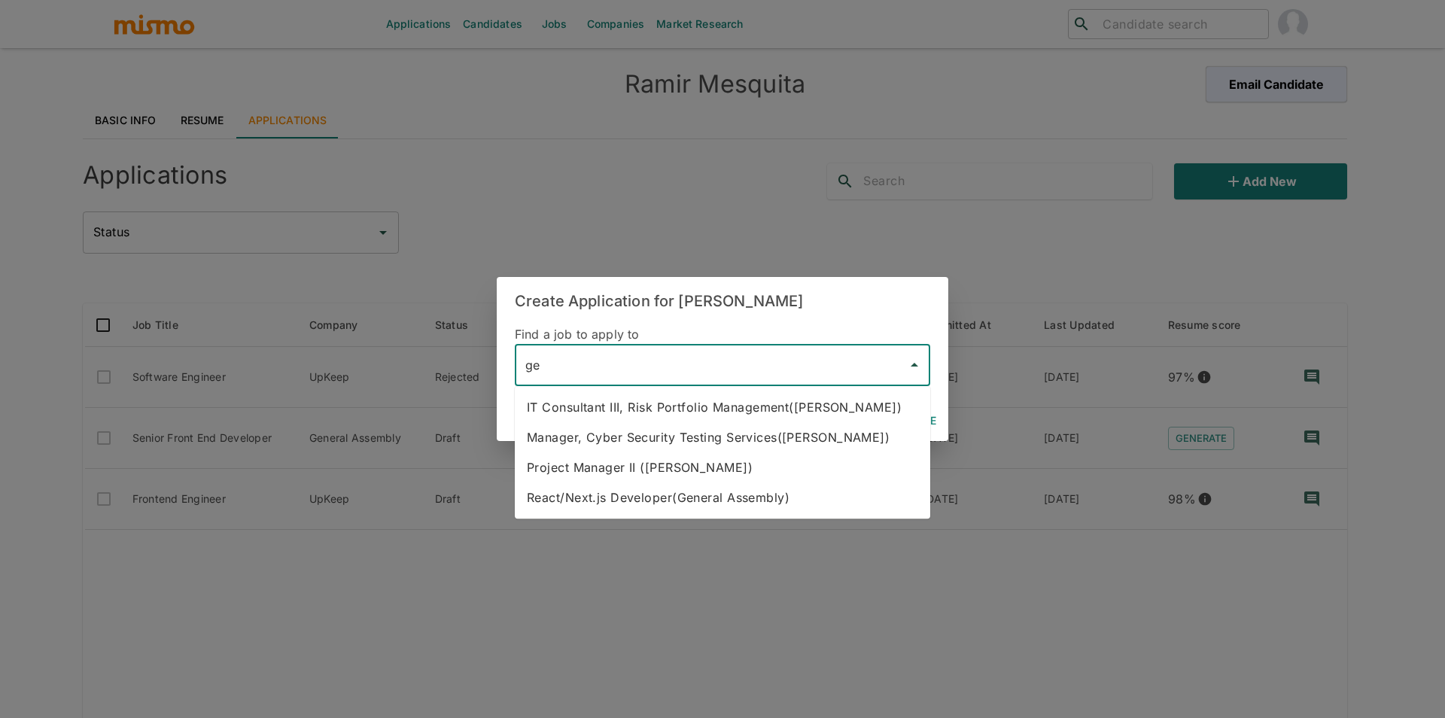
click at [710, 497] on li "React/Next.js Developer(General Assembly)" at bounding box center [722, 497] width 415 height 30
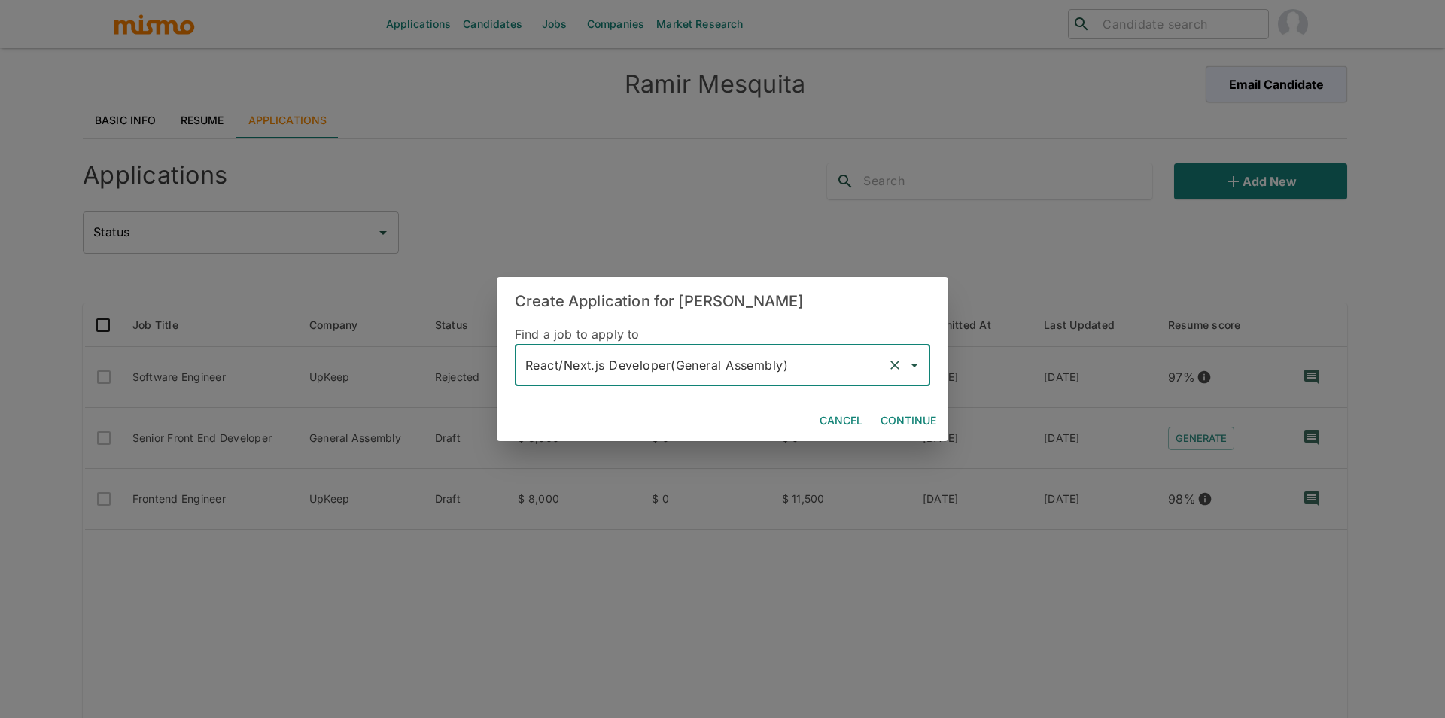
type input "React/Next.js Developer(General Assembly)"
click at [929, 421] on button "Continue" at bounding box center [908, 421] width 68 height 28
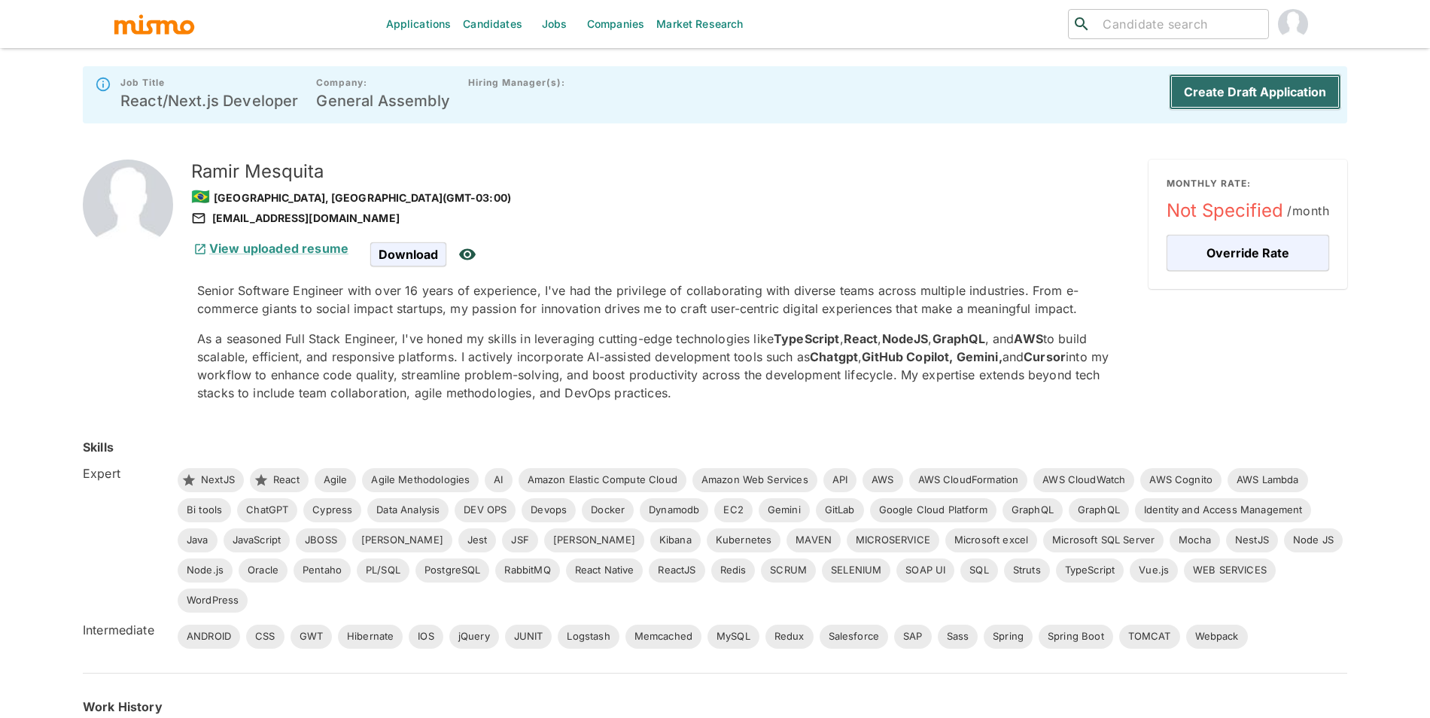
click at [1262, 90] on button "Create Draft Application" at bounding box center [1255, 92] width 172 height 36
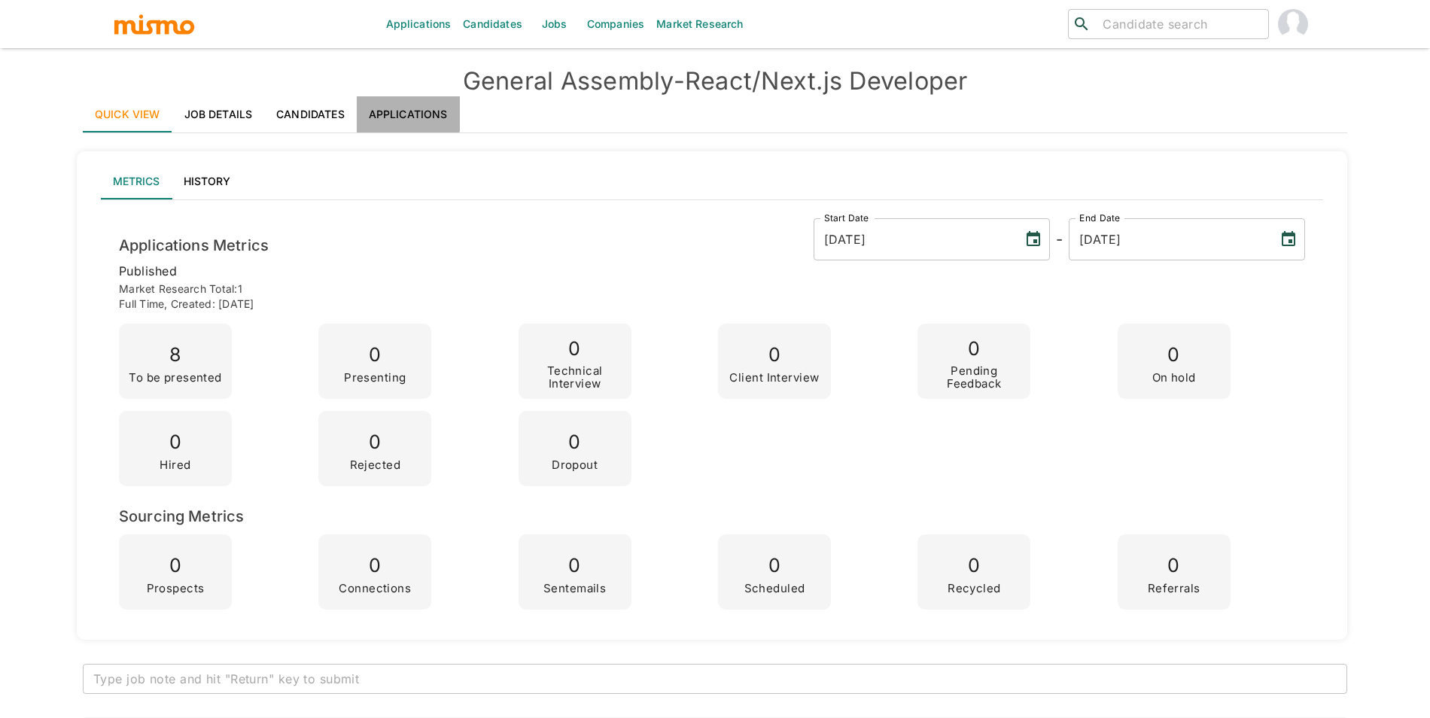
click at [406, 111] on link "Applications" at bounding box center [408, 114] width 103 height 36
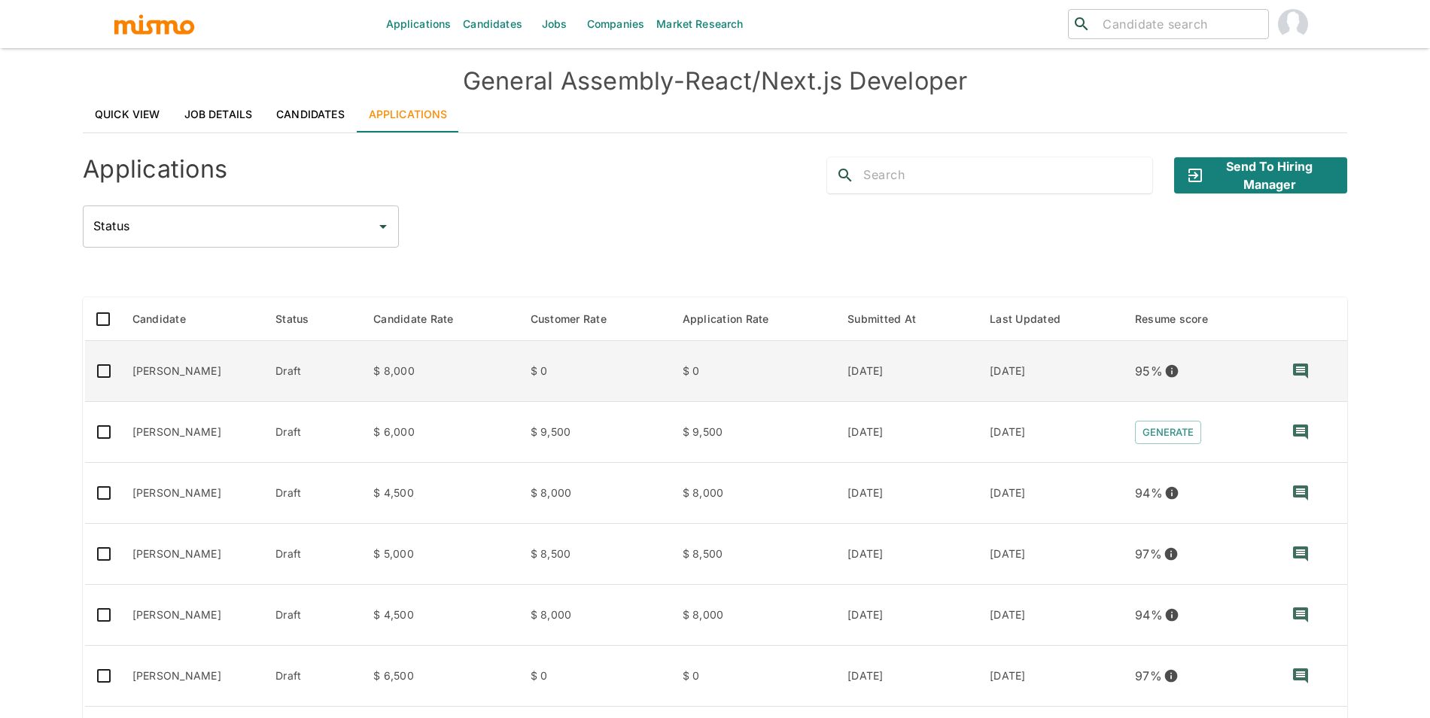
click at [181, 360] on td "[PERSON_NAME]" at bounding box center [192, 371] width 144 height 61
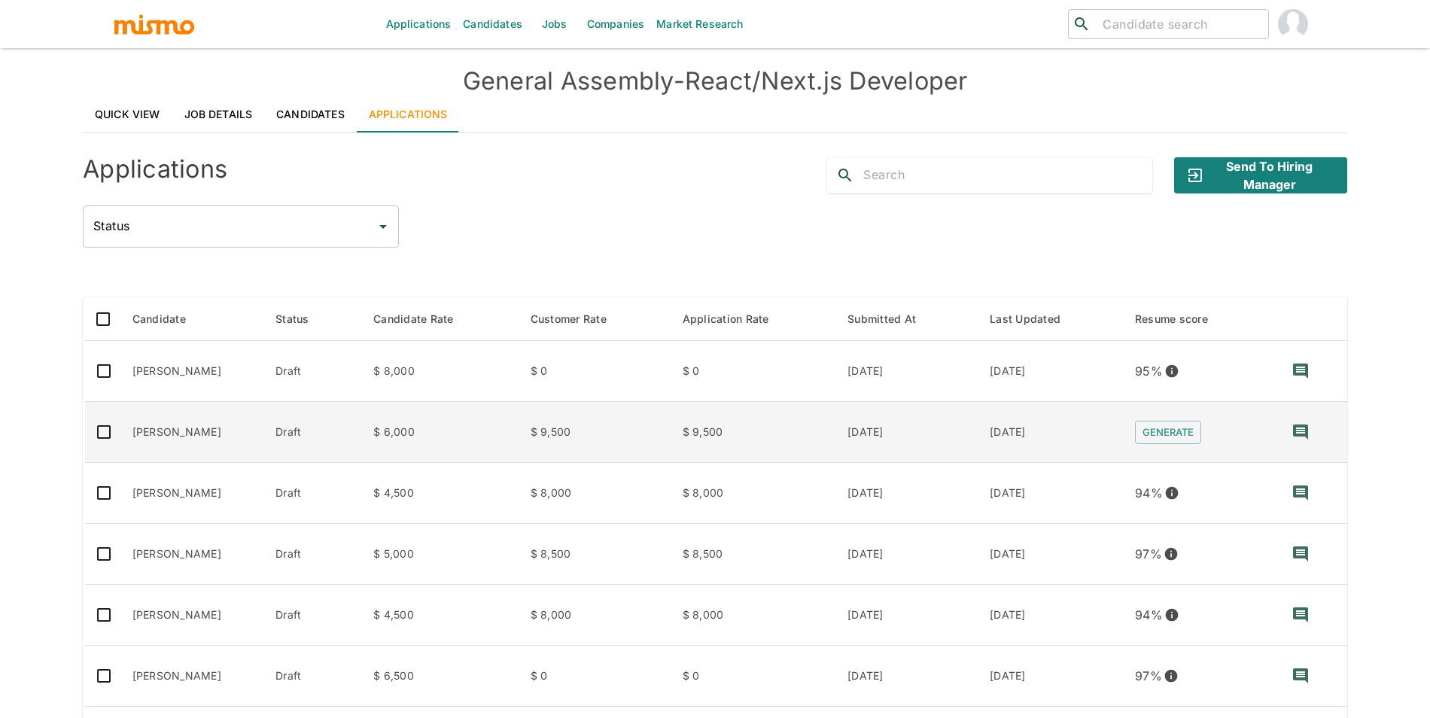
click at [207, 424] on td "[PERSON_NAME]" at bounding box center [192, 432] width 144 height 61
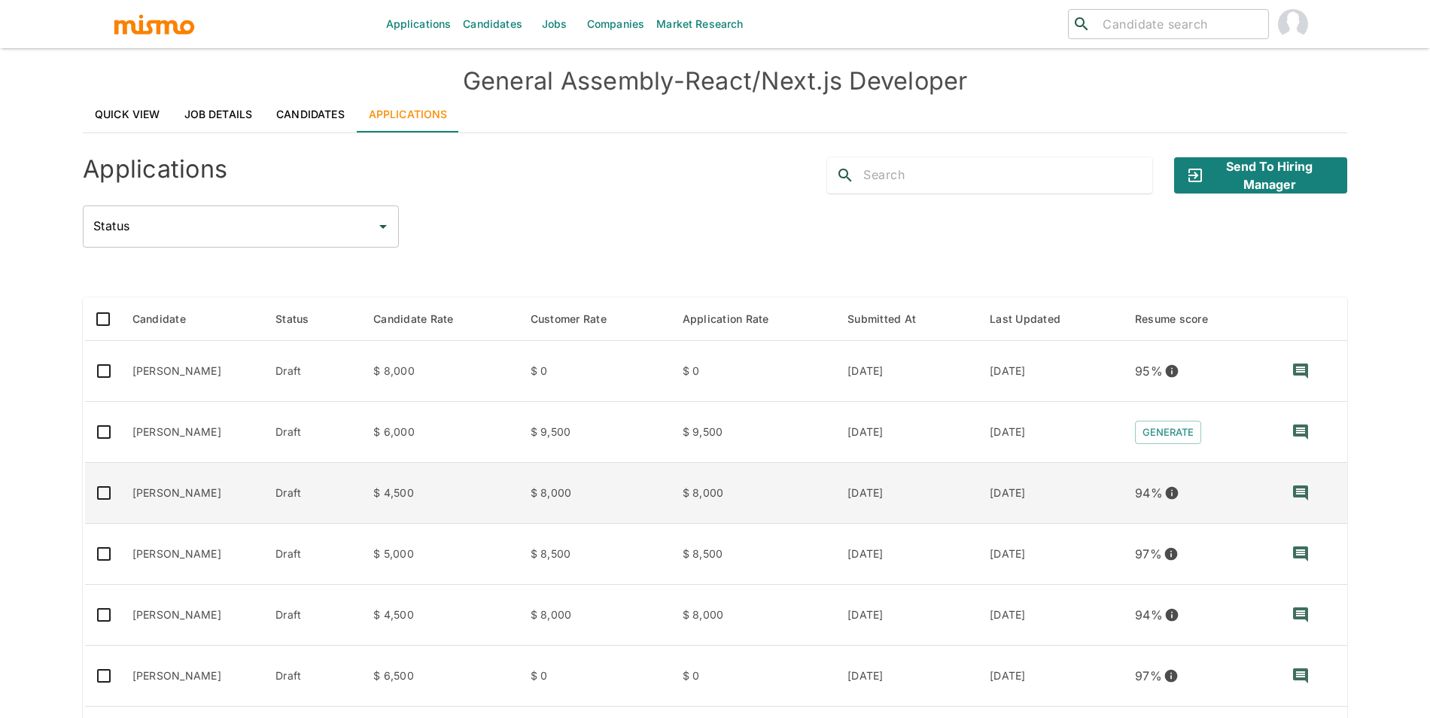
click at [172, 500] on td "[PERSON_NAME]" at bounding box center [192, 493] width 144 height 61
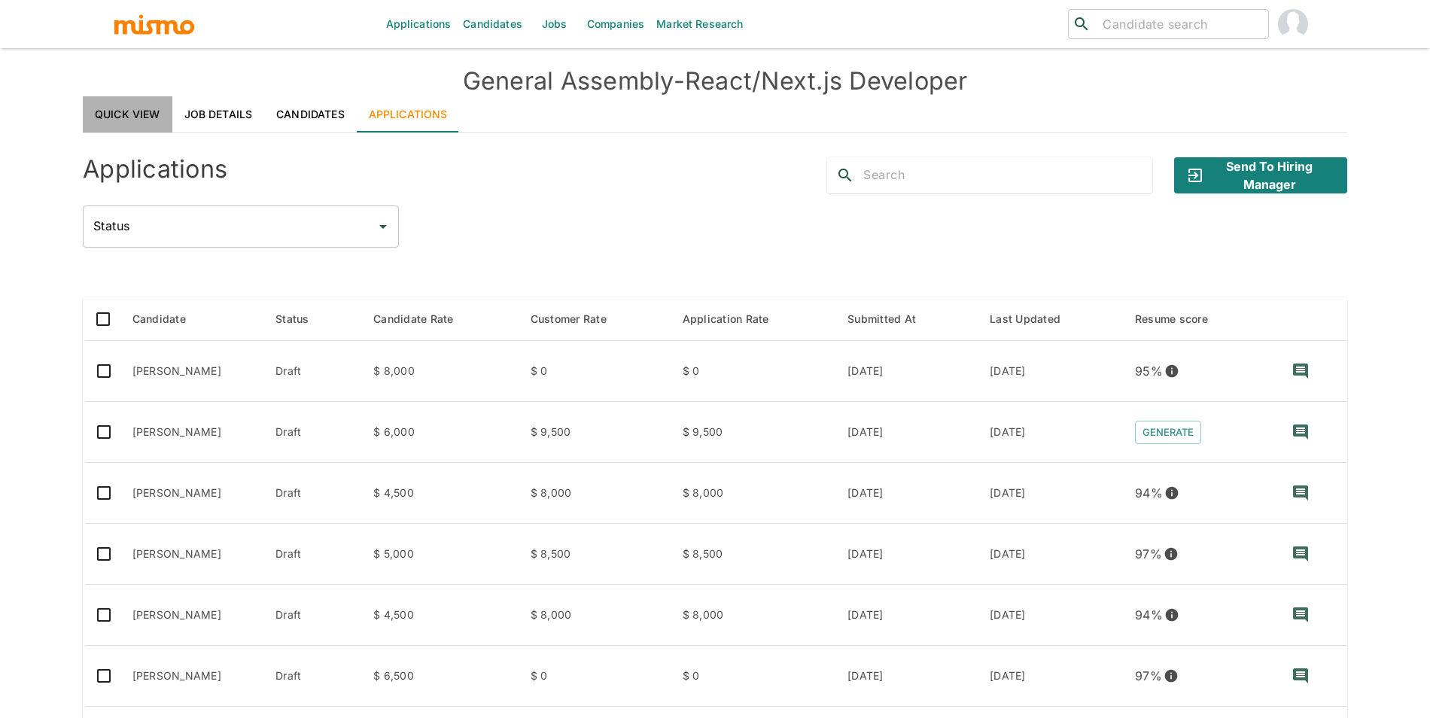
click at [139, 114] on link "Quick View" at bounding box center [128, 114] width 90 height 36
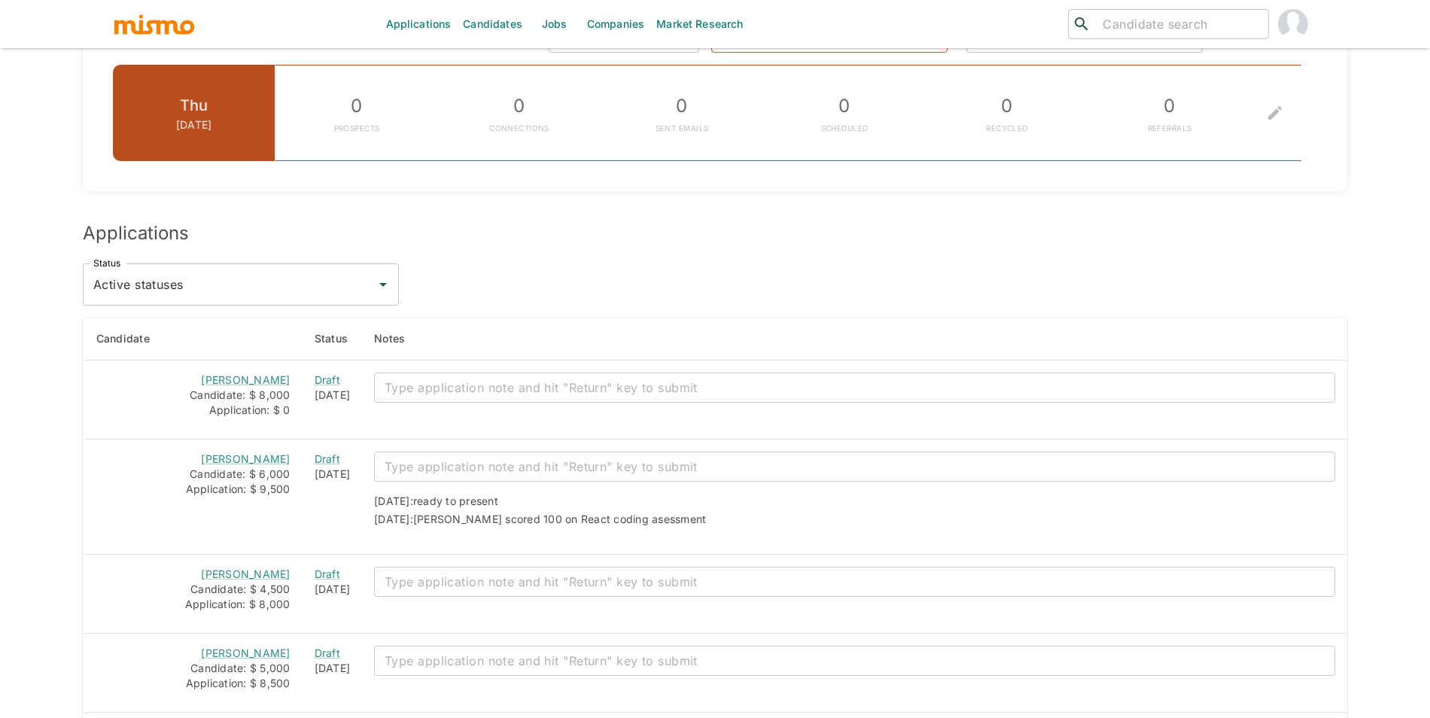
scroll to position [1172, 0]
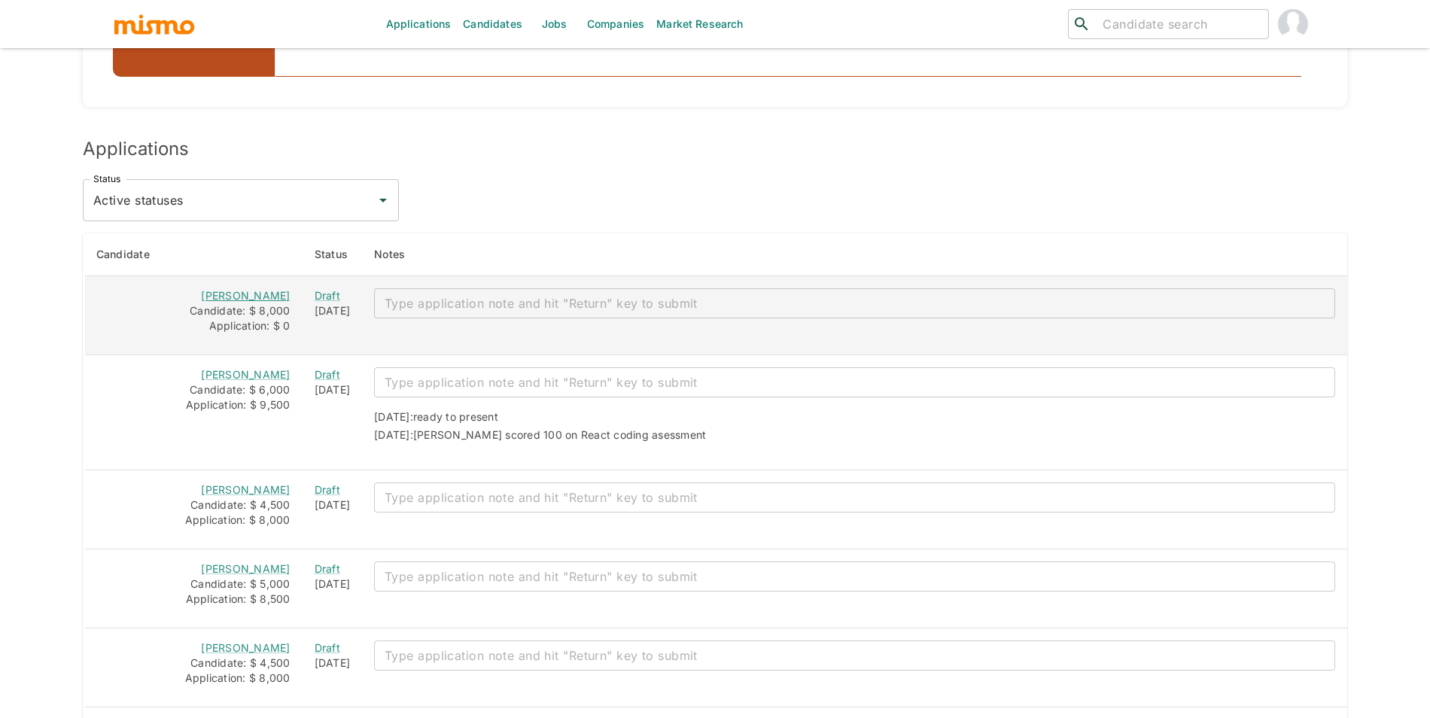
click at [263, 290] on link "[PERSON_NAME]" at bounding box center [245, 295] width 89 height 13
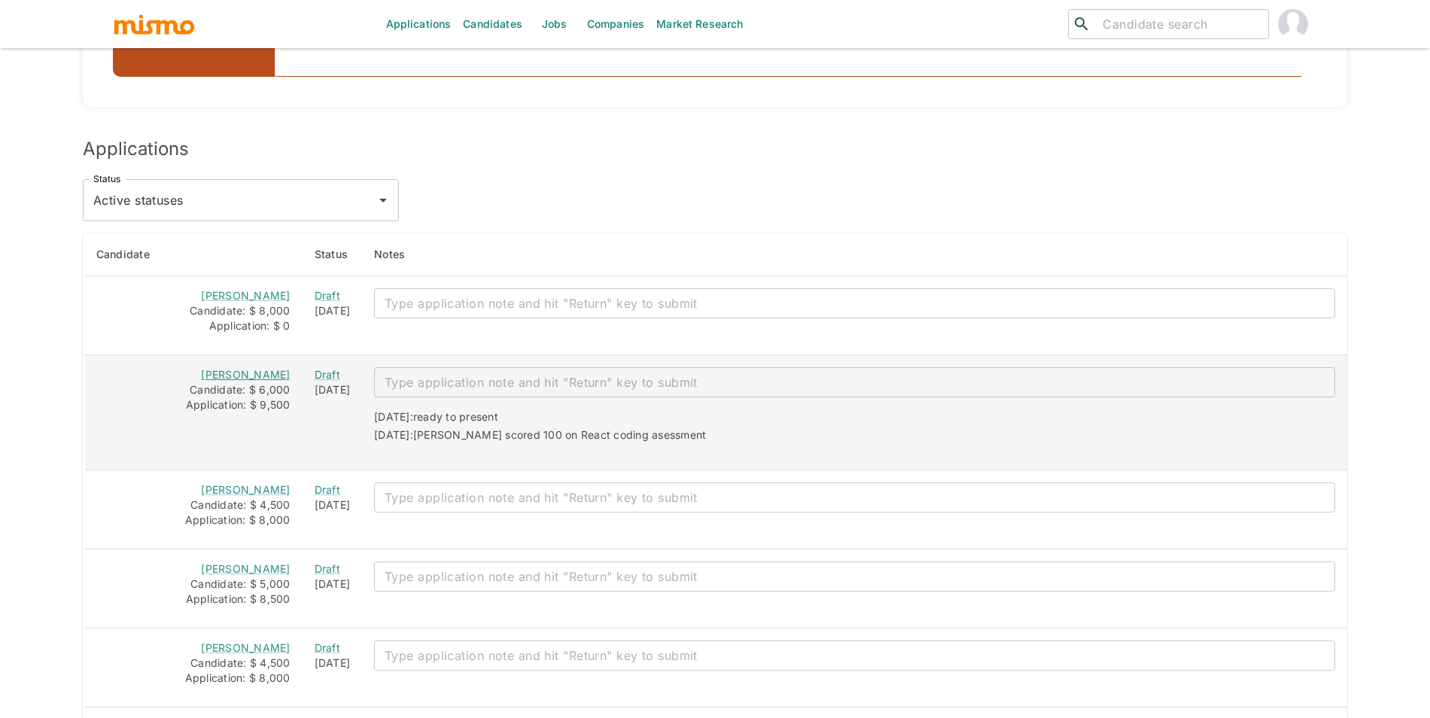
click at [222, 372] on link "[PERSON_NAME]" at bounding box center [245, 374] width 89 height 13
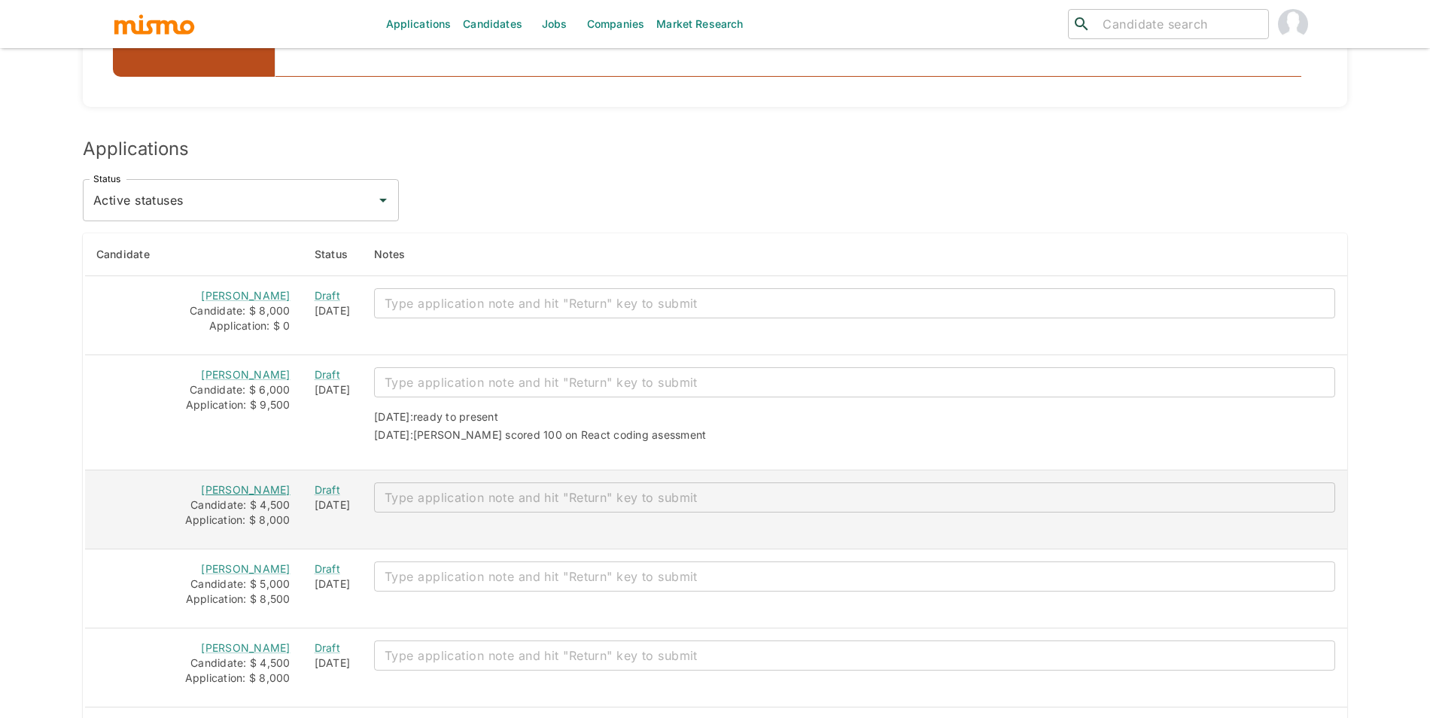
click at [267, 491] on link "Eduardo Diogo" at bounding box center [245, 489] width 89 height 13
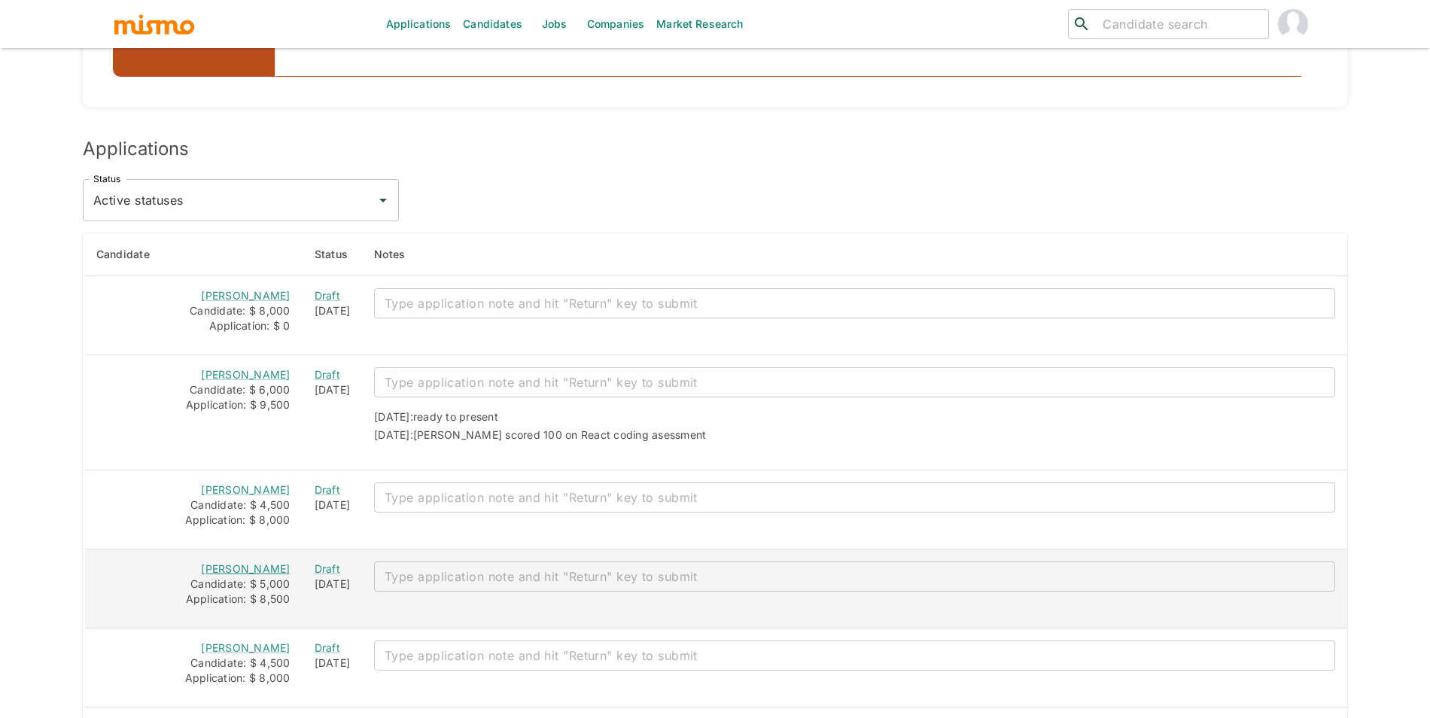
click at [241, 570] on link "Andrés Manotas" at bounding box center [245, 568] width 89 height 13
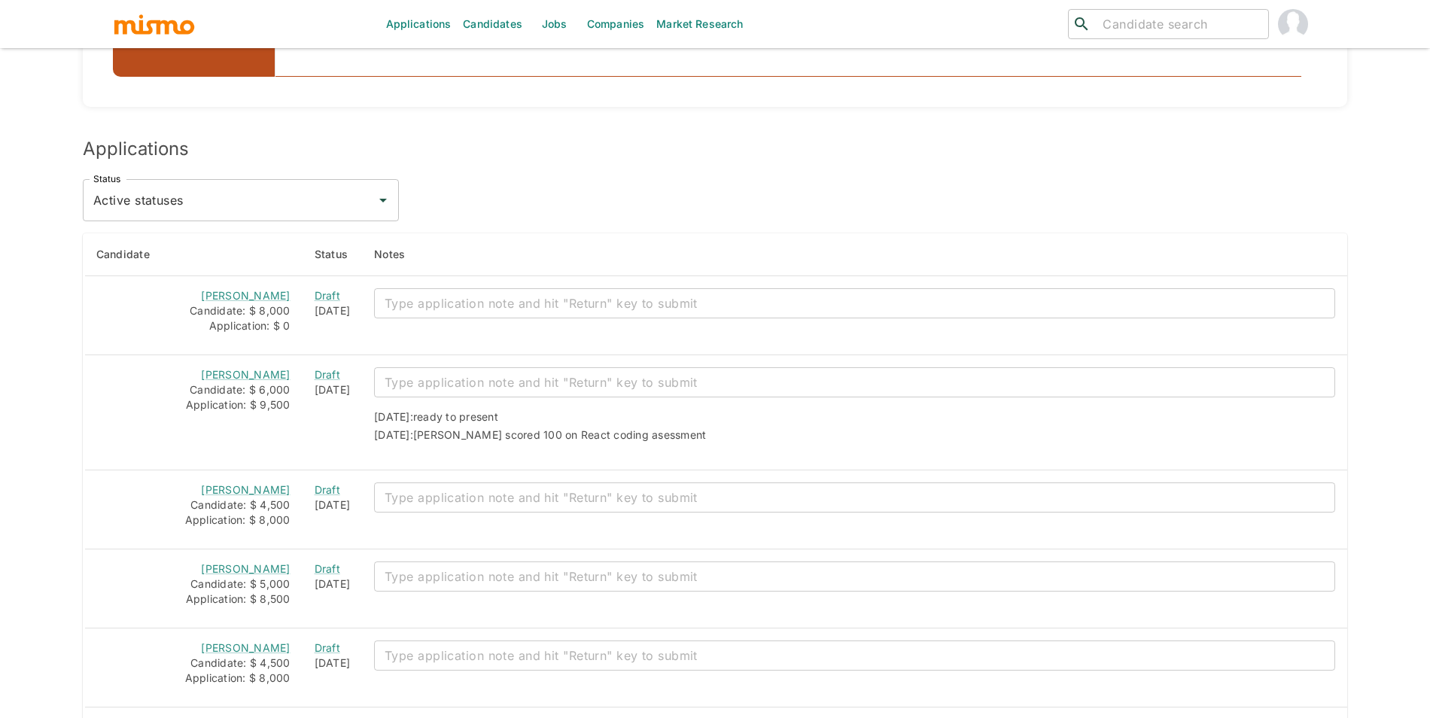
click at [262, 647] on link "Julio Lopes" at bounding box center [245, 647] width 89 height 13
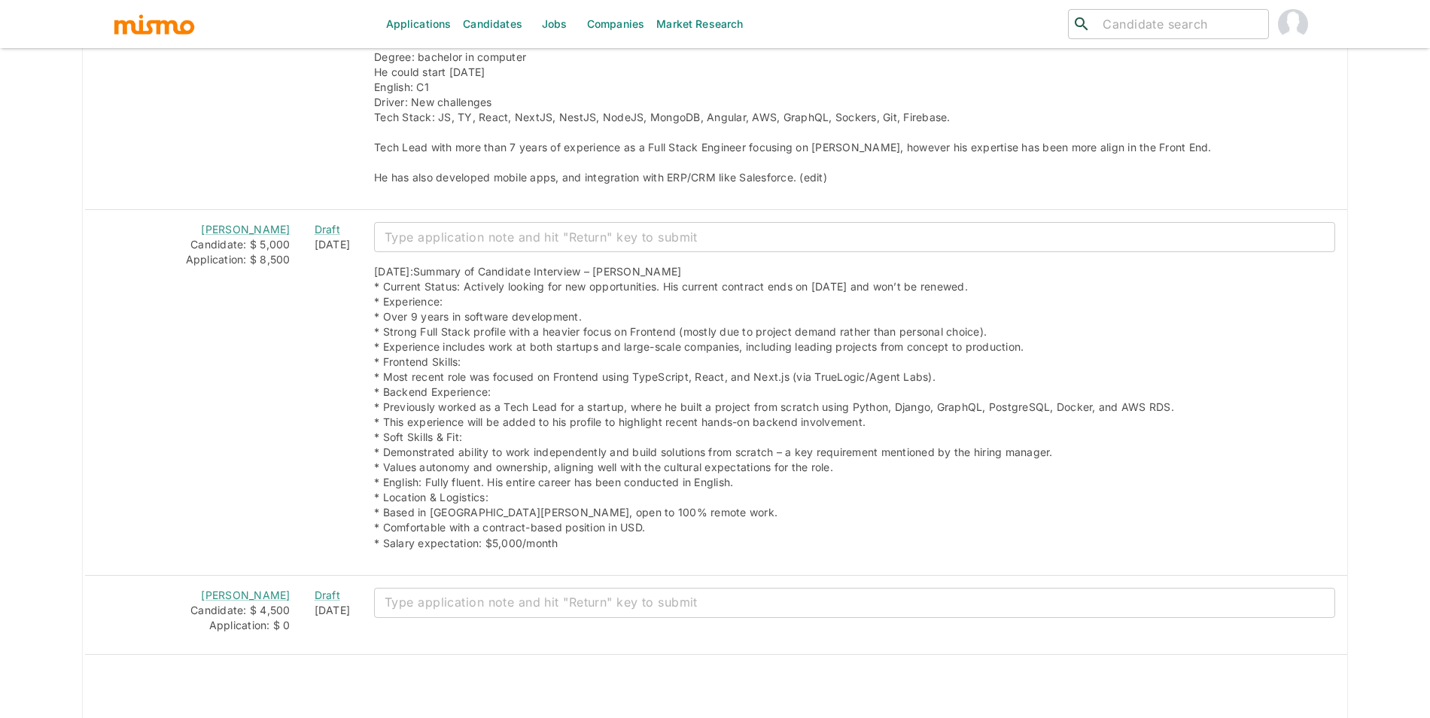
scroll to position [1951, 0]
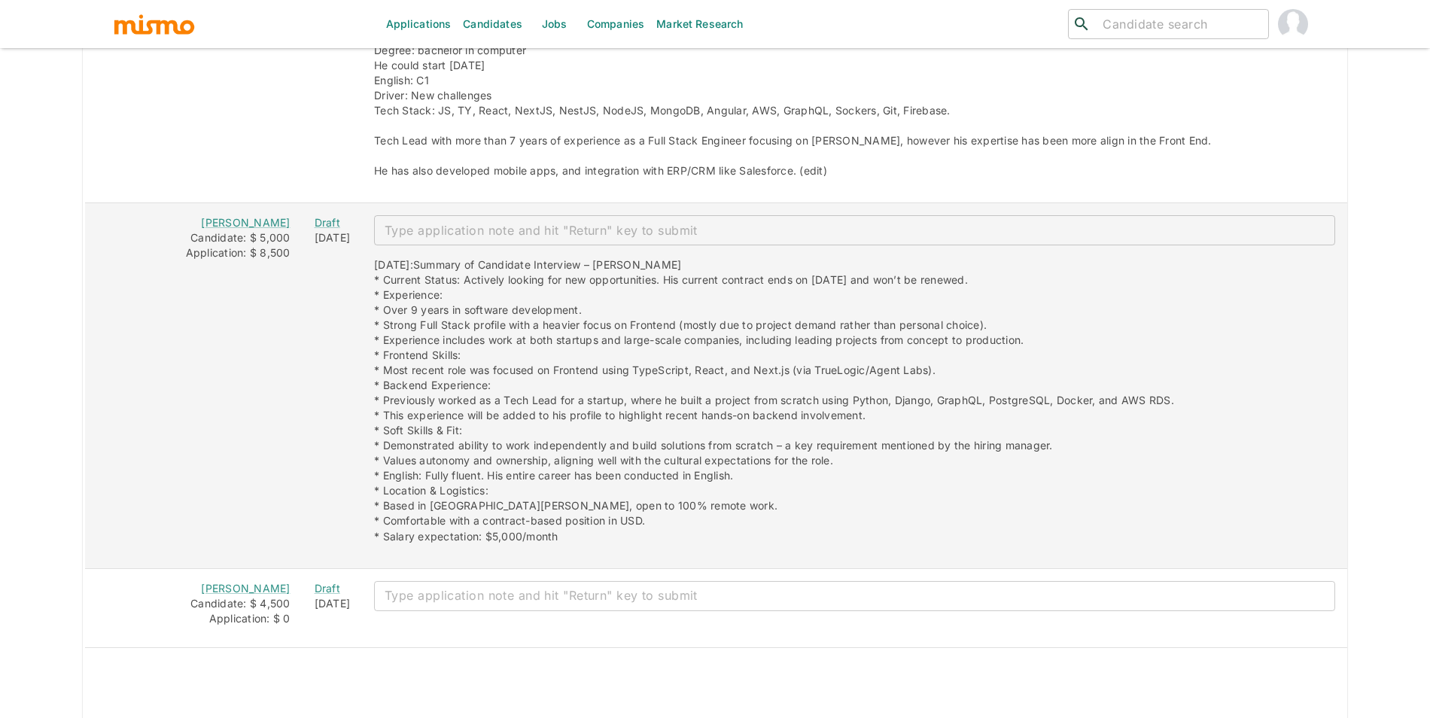
click at [249, 233] on div "Candidate: $ 5,000" at bounding box center [193, 237] width 193 height 15
click at [251, 229] on link "Merli Mejía" at bounding box center [245, 222] width 89 height 13
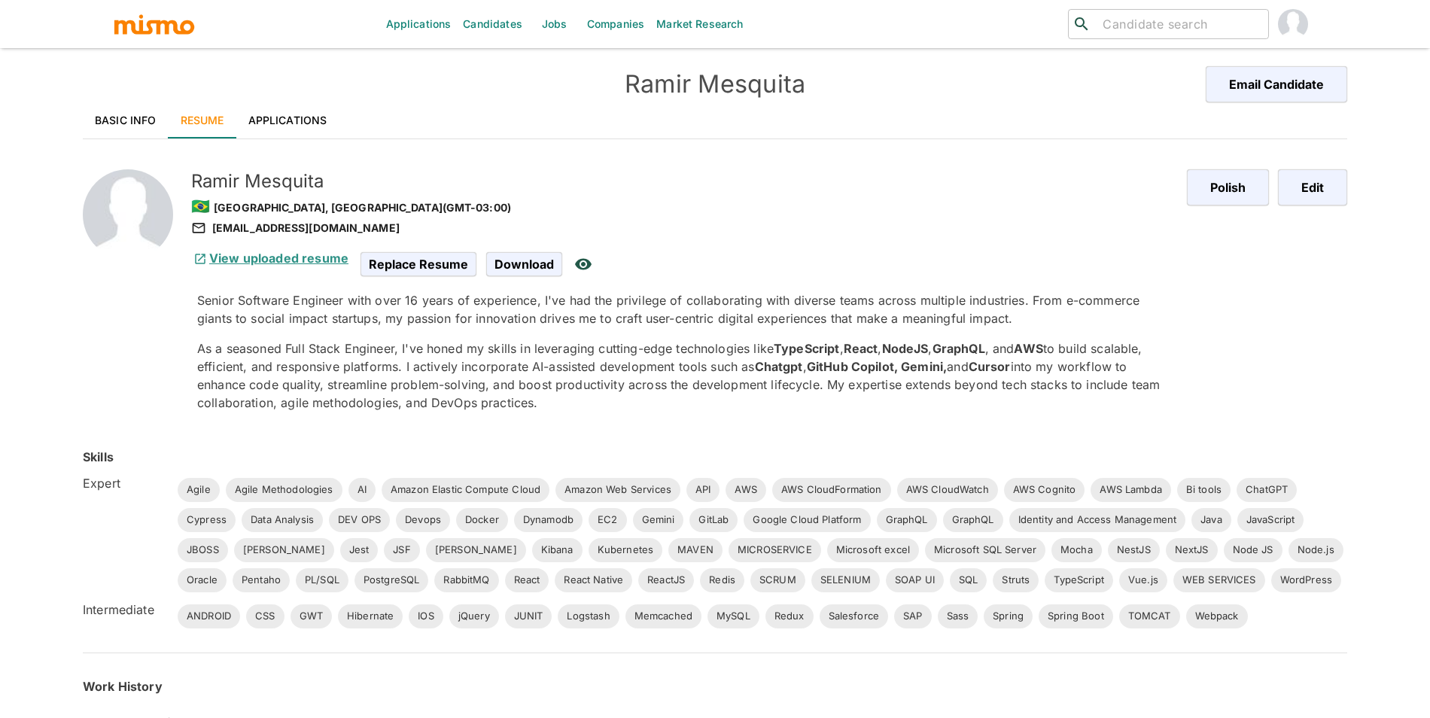
click at [259, 253] on link "View uploaded resume" at bounding box center [269, 258] width 157 height 15
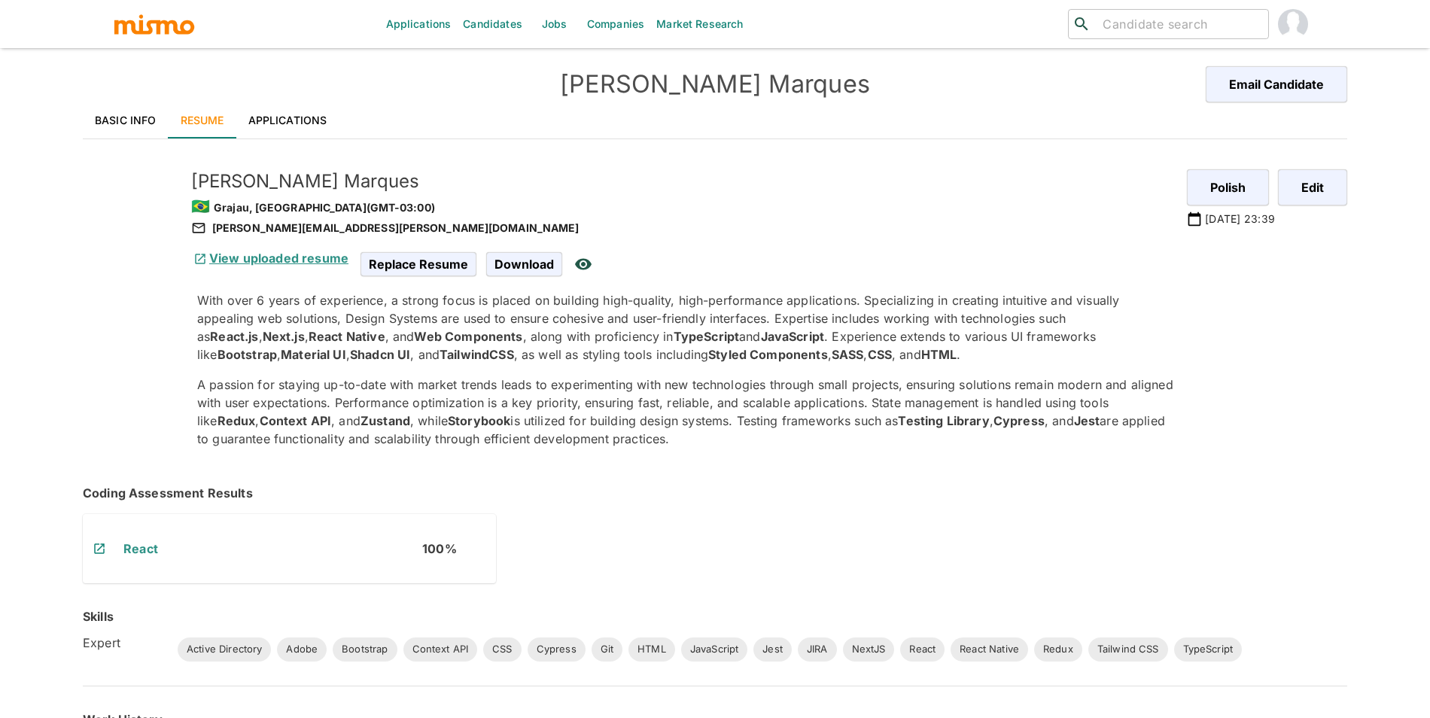
click at [318, 263] on link "View uploaded resume" at bounding box center [269, 258] width 157 height 15
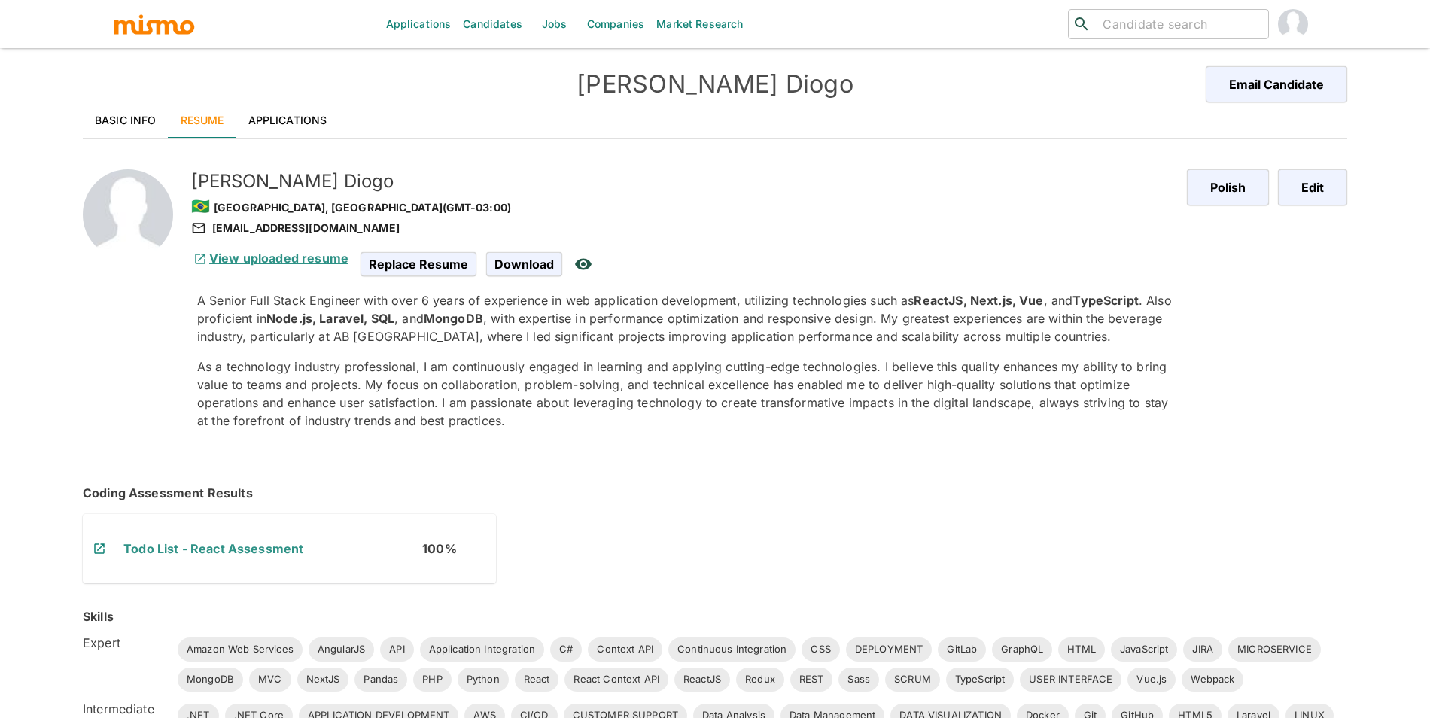
click at [272, 258] on link "View uploaded resume" at bounding box center [269, 258] width 157 height 15
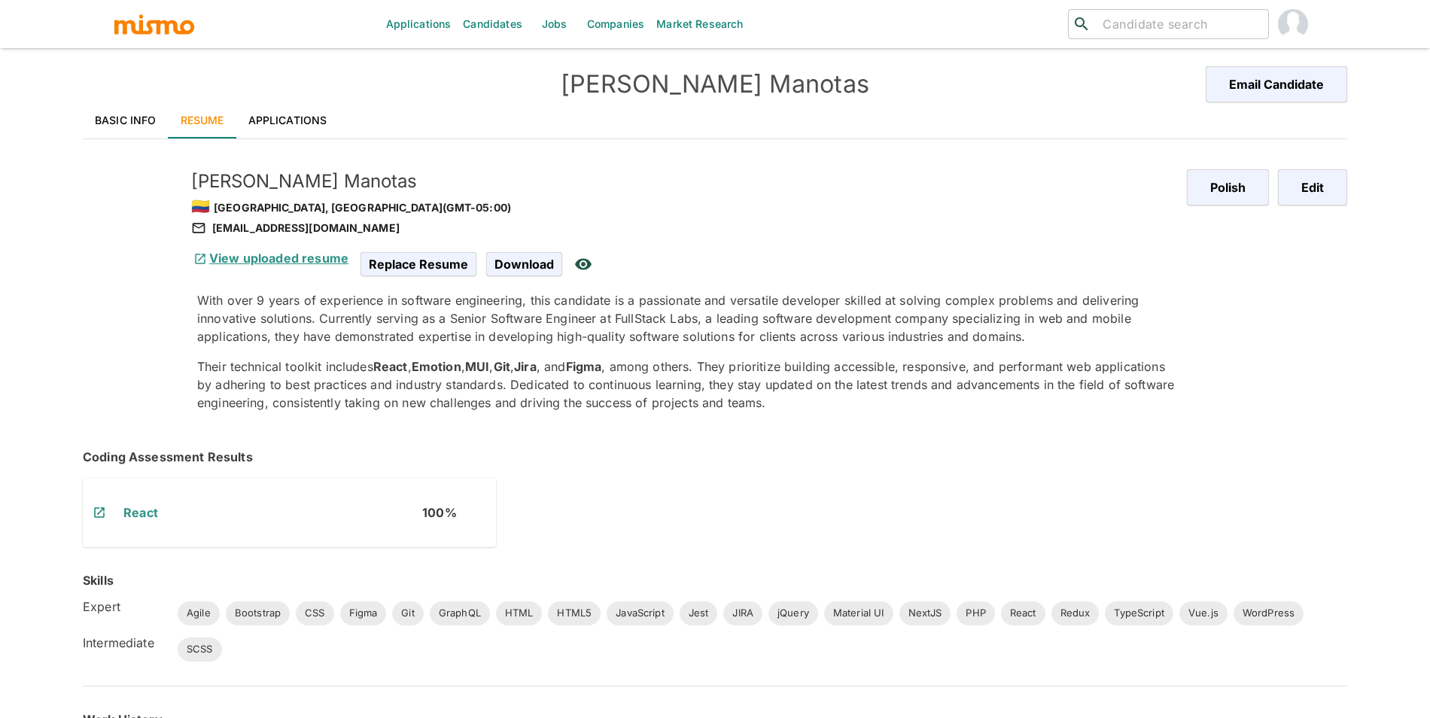
click at [327, 260] on link "View uploaded resume" at bounding box center [269, 258] width 157 height 15
click at [126, 111] on link "Basic Info" at bounding box center [126, 120] width 86 height 36
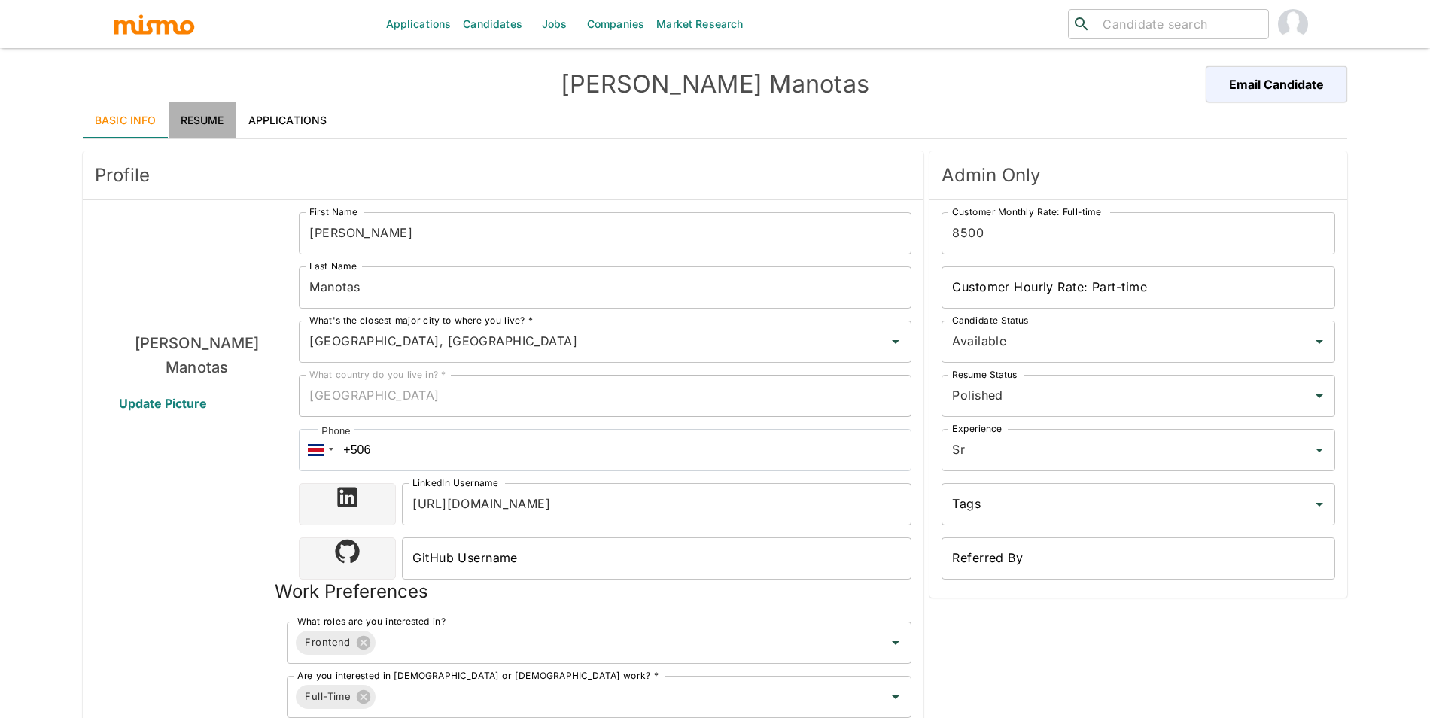
click at [216, 118] on link "Resume" at bounding box center [203, 120] width 68 height 36
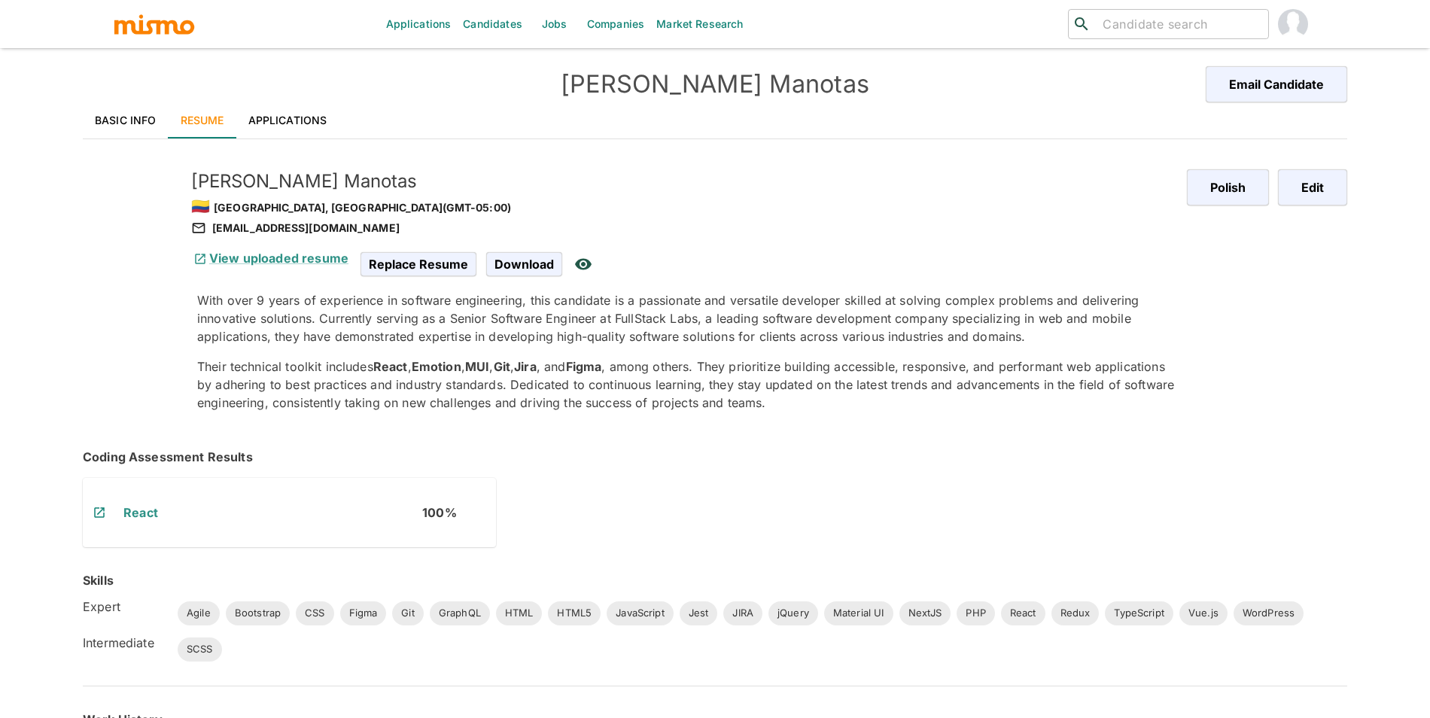
click at [306, 236] on div "andresmanotas@outlook.com" at bounding box center [683, 228] width 984 height 18
click at [311, 229] on div "andresmanotas@outlook.com" at bounding box center [683, 228] width 984 height 18
copy div "andresmanotas@outlook.com"
